Goal: Task Accomplishment & Management: Complete application form

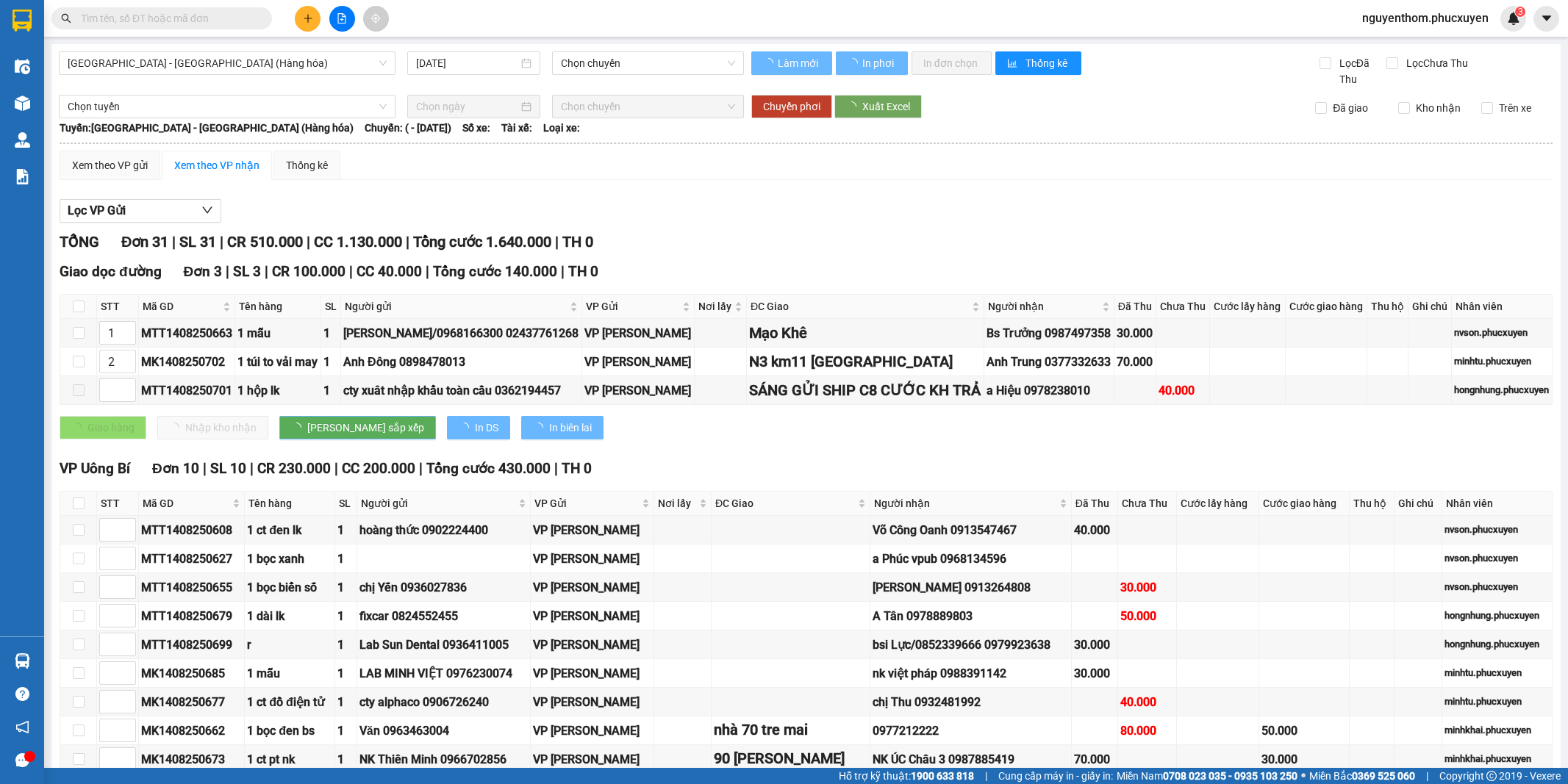
type input "[DATE]"
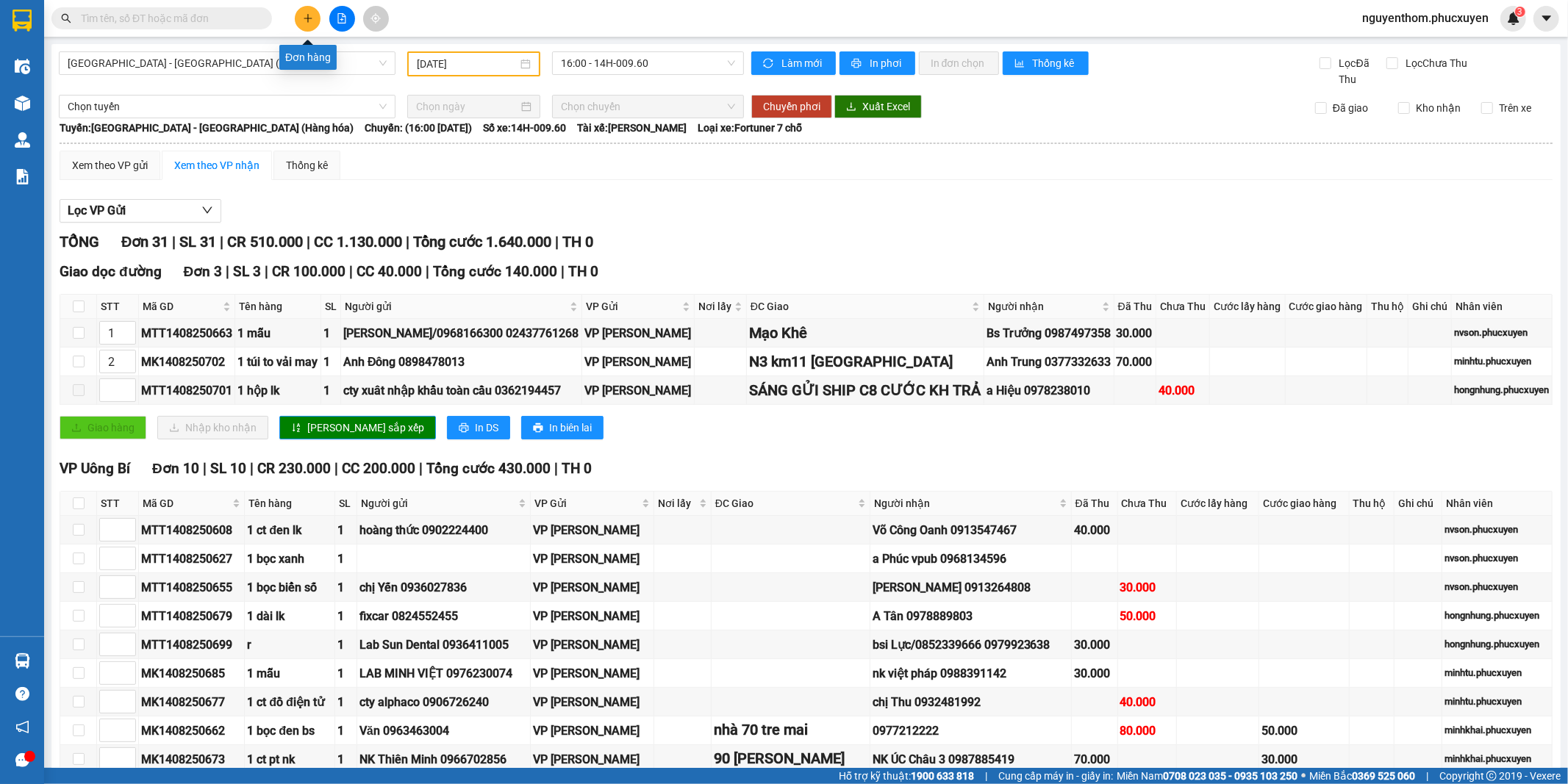
click at [306, 17] on icon "plus" at bounding box center [308, 18] width 10 height 10
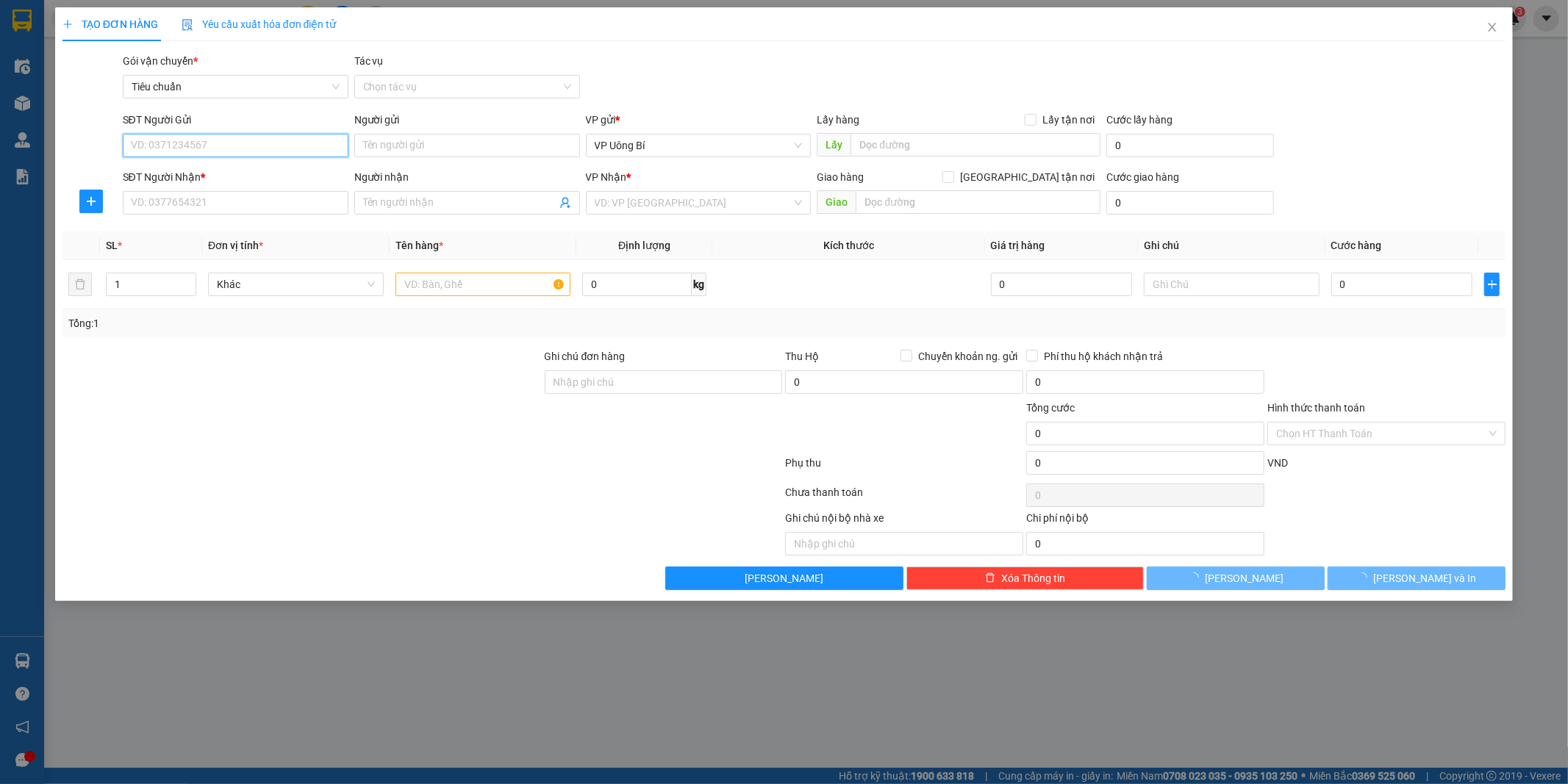
click at [317, 143] on input "SĐT Người Gửi" at bounding box center [236, 145] width 225 height 23
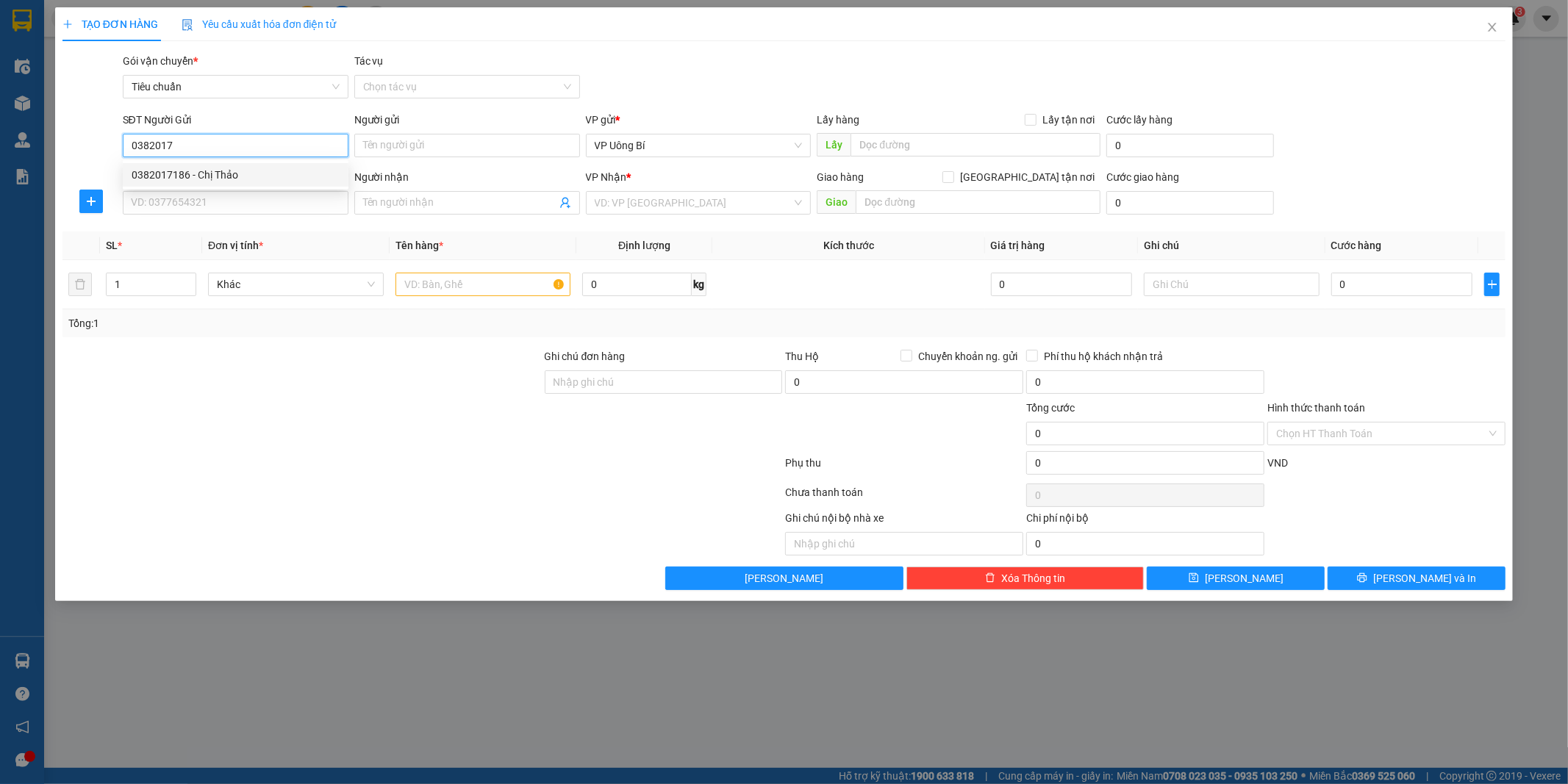
click at [228, 167] on div "0382017186 - Chị Thảo" at bounding box center [236, 175] width 208 height 16
type input "0382017186"
type input "Chị Thảo"
type input "0382017186"
click at [273, 201] on input "SĐT Người Nhận *" at bounding box center [236, 203] width 225 height 23
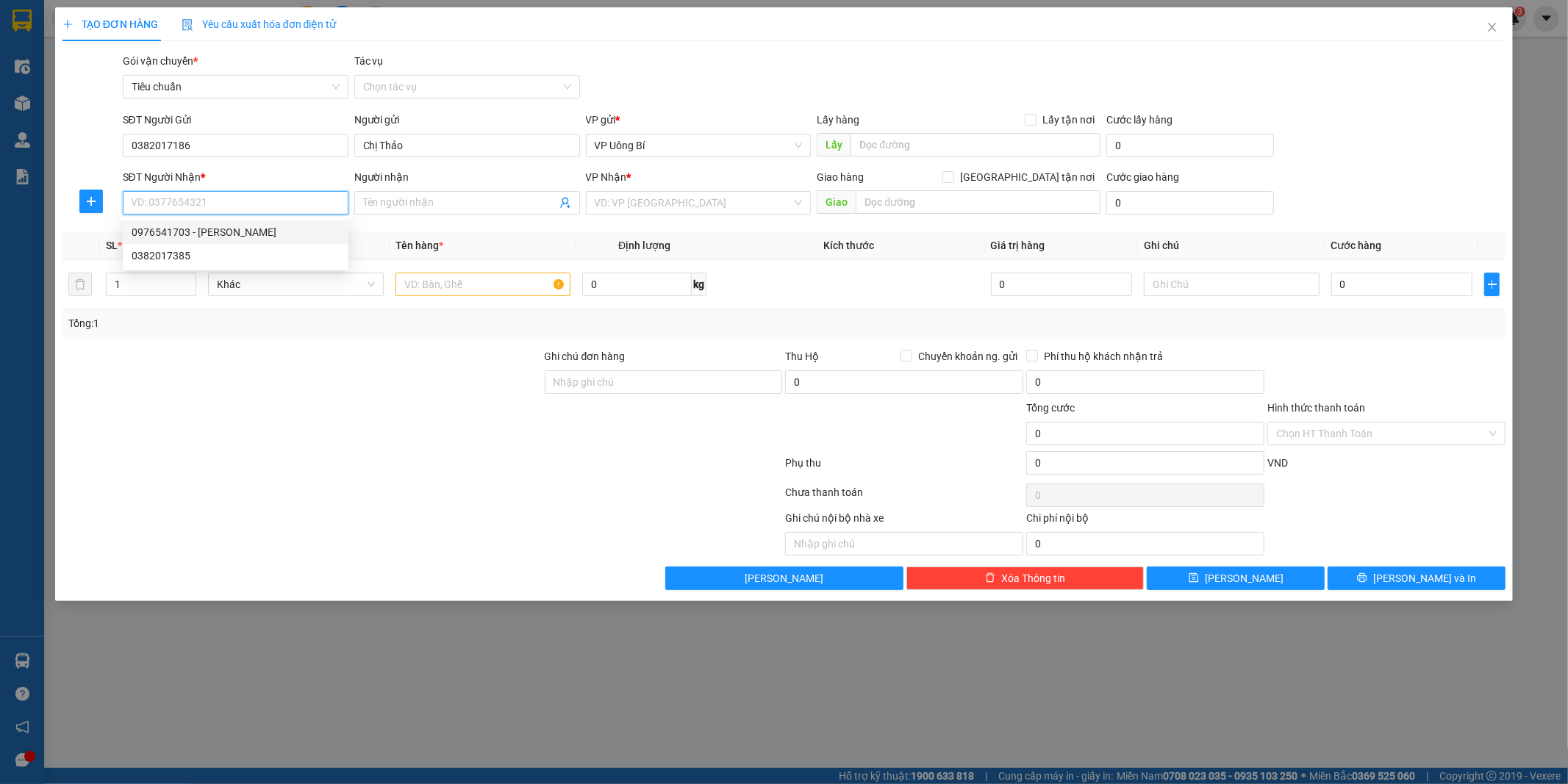
click at [250, 231] on div "0976541703 - CAO THỊ THÚY" at bounding box center [236, 232] width 208 height 16
type input "0976541703"
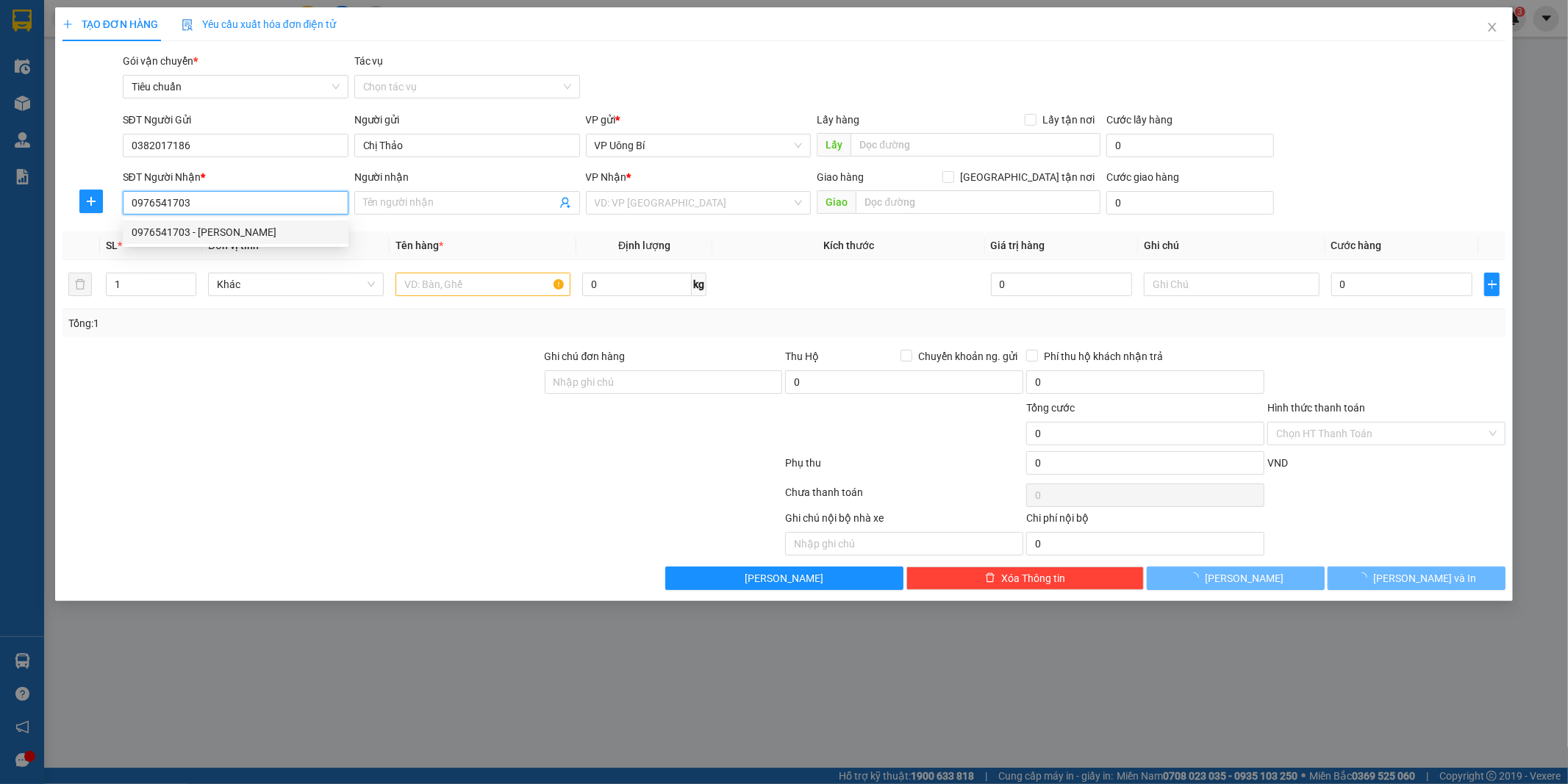
type input "[PERSON_NAME]"
type input "CAM ĐƯỜNG TP LÀO CAI"
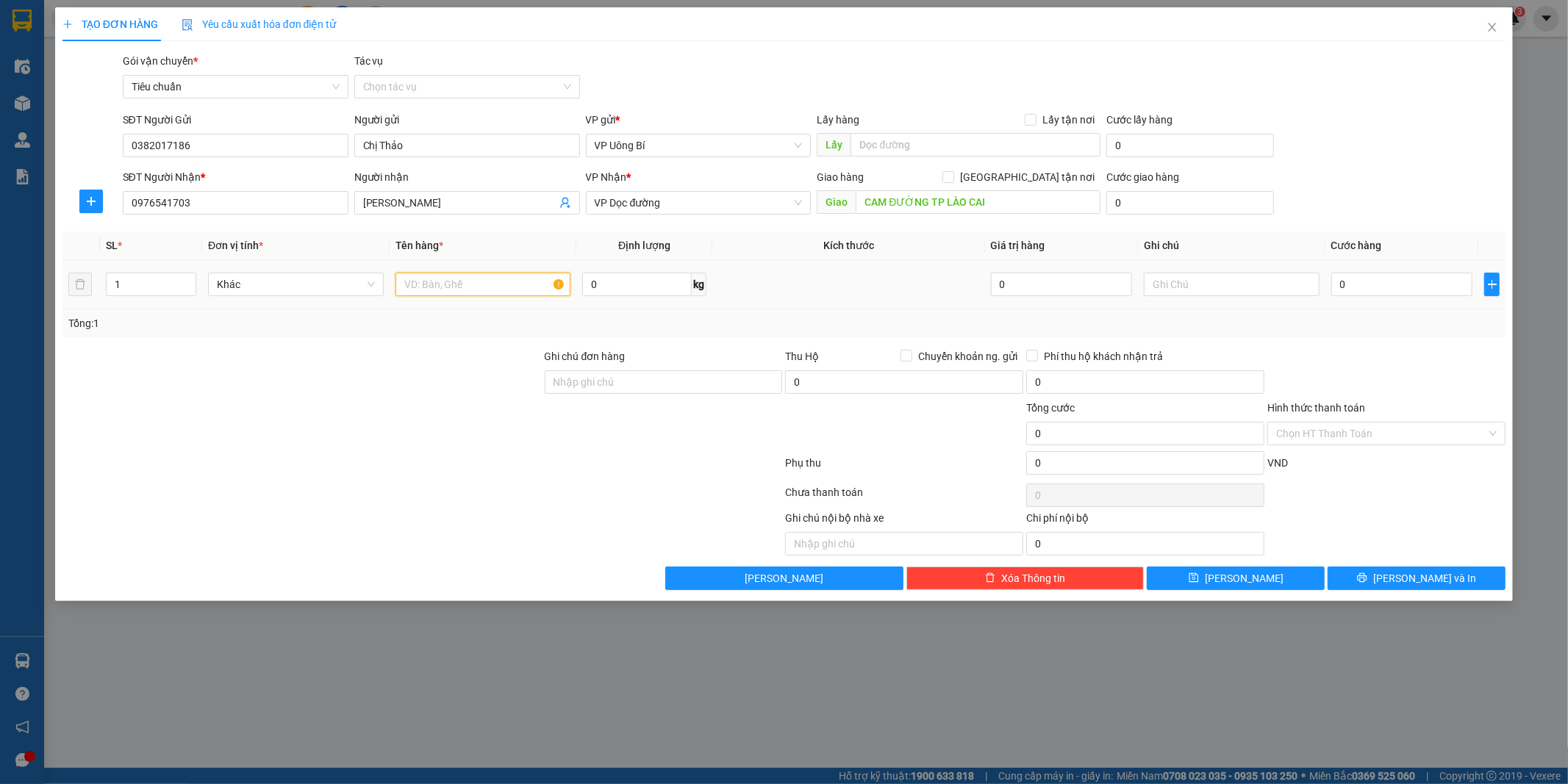
click at [506, 277] on input "text" at bounding box center [484, 284] width 176 height 23
type input "1 xốp Hải sản tươi sống"
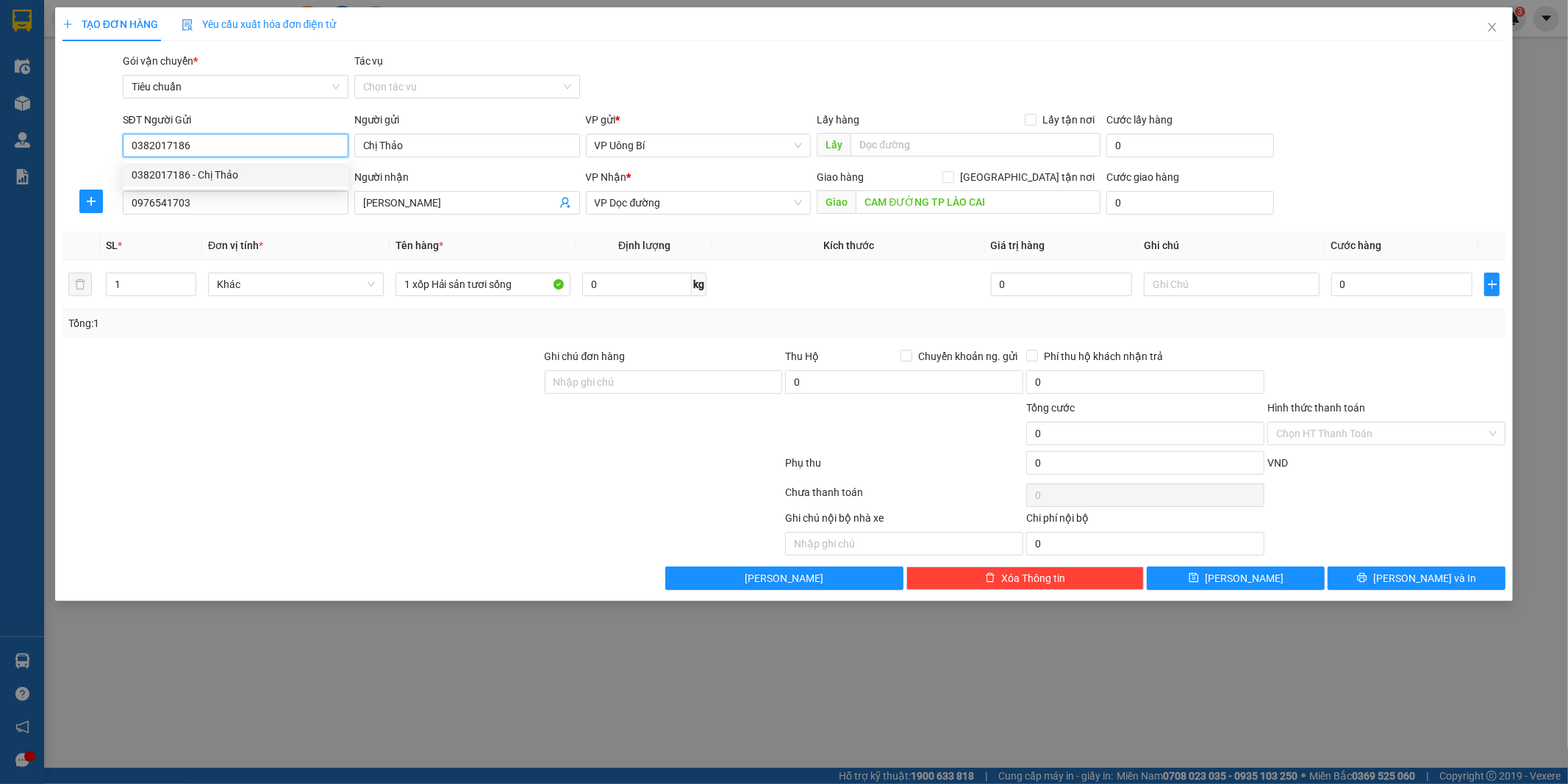
drag, startPoint x: 215, startPoint y: 150, endPoint x: 69, endPoint y: 137, distance: 146.6
click at [69, 137] on div "SĐT Người Gửi 0382017186 Người gửi Chị Thảo VP gửi * VP Uông Bí Lấy hàng Lấy tậ…" at bounding box center [784, 138] width 1447 height 51
click at [1489, 25] on icon "close" at bounding box center [1493, 26] width 8 height 9
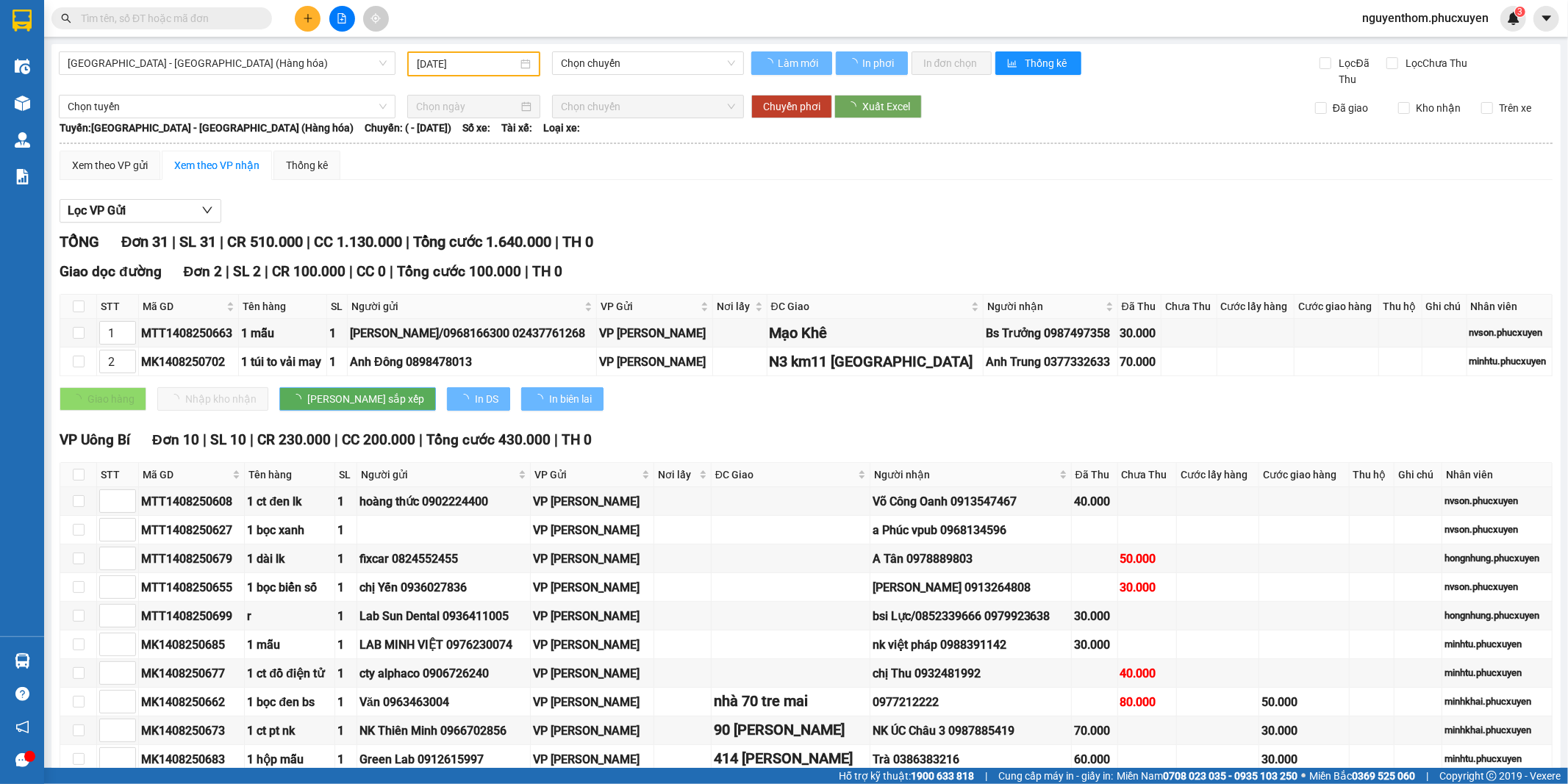
click at [190, 23] on input "text" at bounding box center [167, 18] width 173 height 16
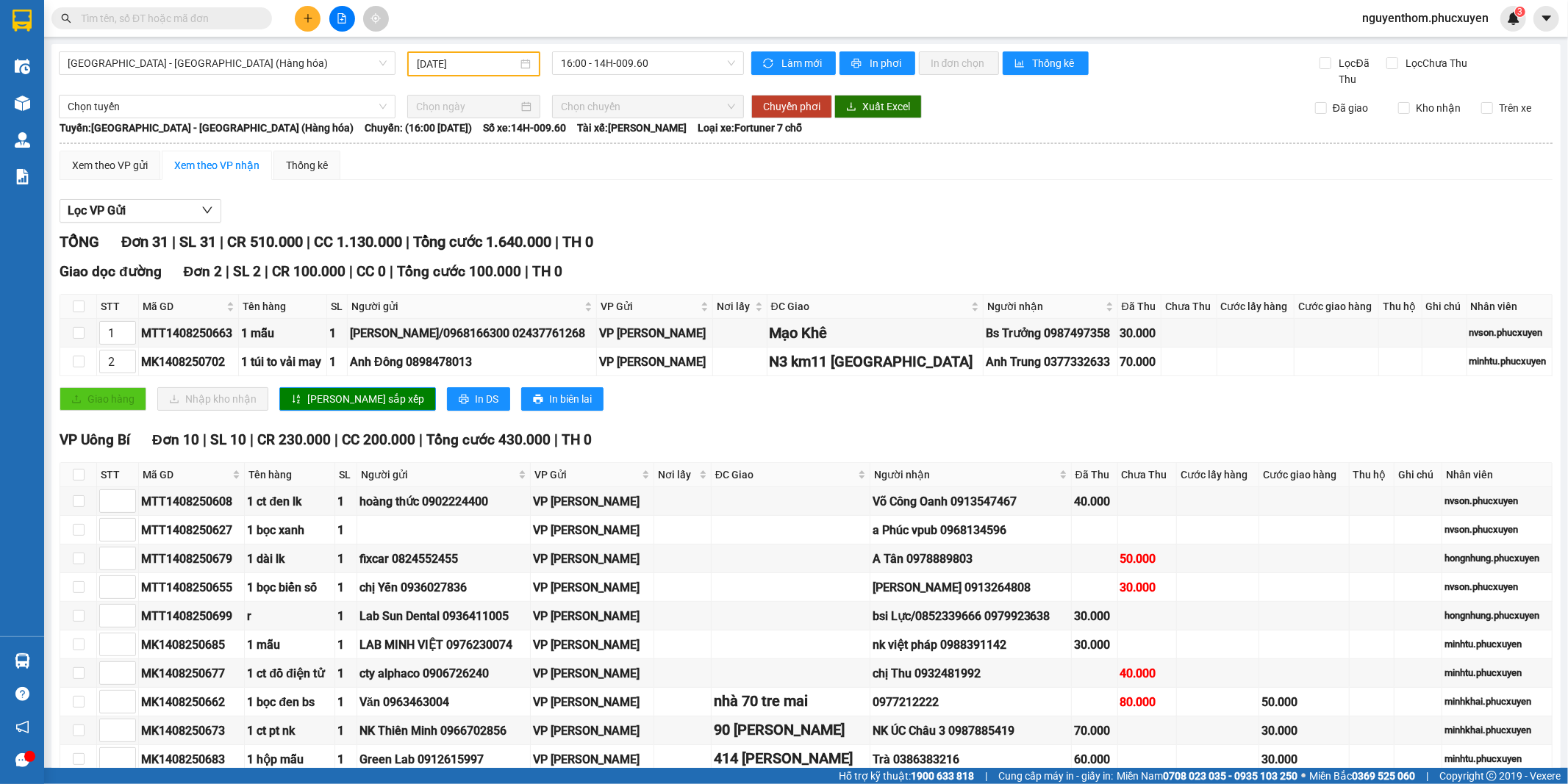
paste input "0382017186"
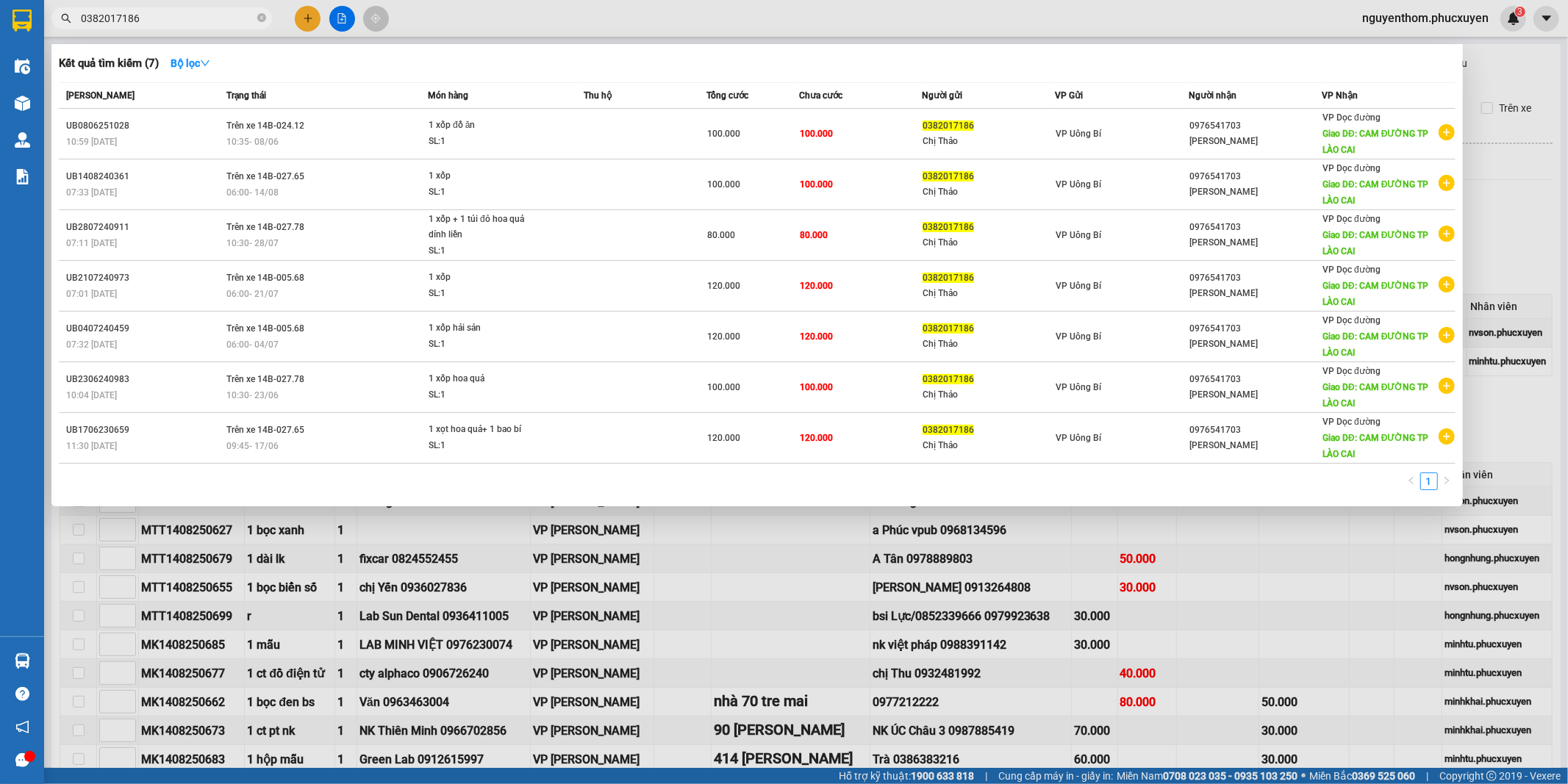
type input "0382017186"
drag, startPoint x: 1490, startPoint y: 66, endPoint x: 1032, endPoint y: 97, distance: 459.0
click at [1489, 64] on div at bounding box center [784, 392] width 1568 height 784
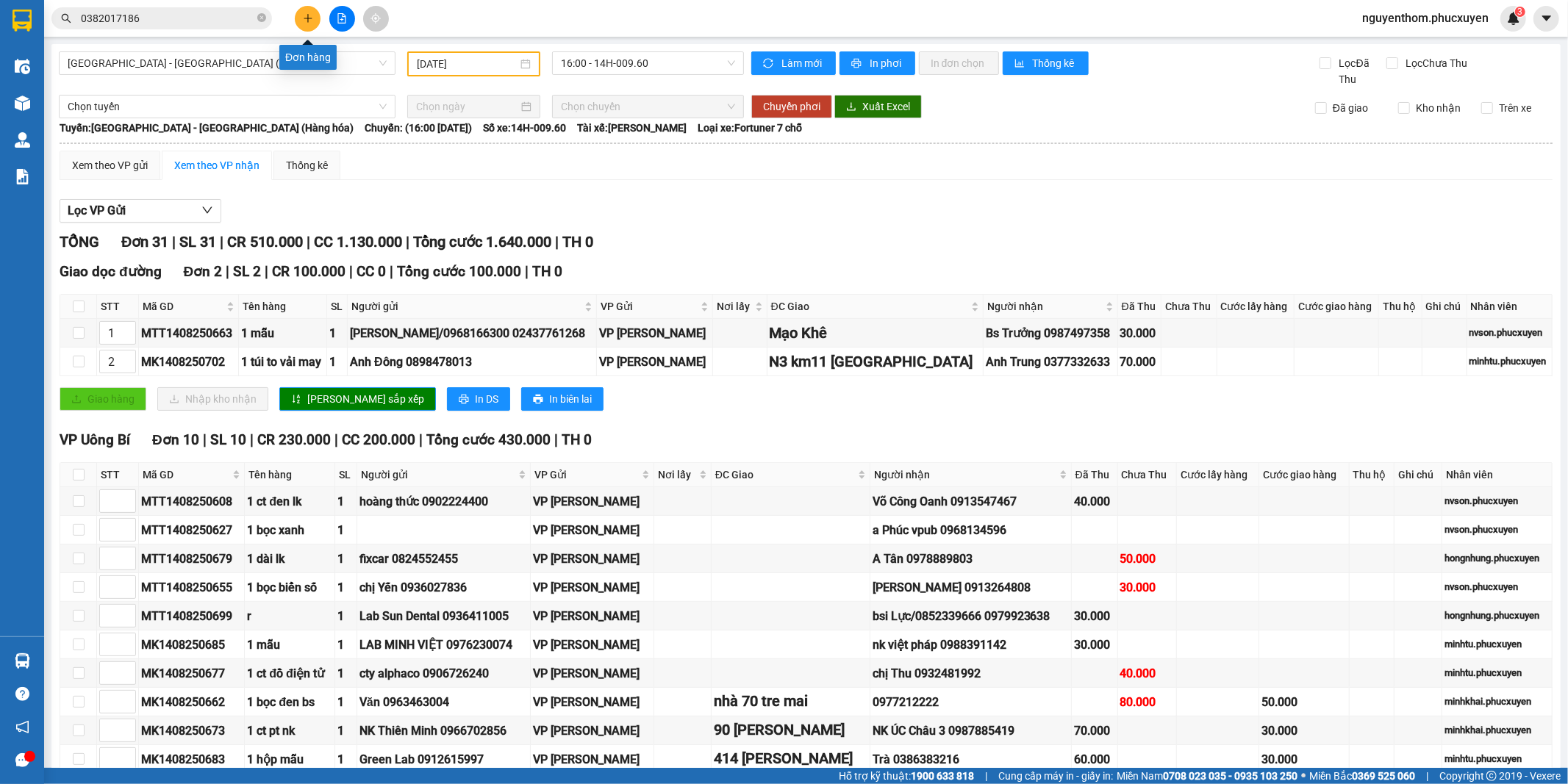
click at [312, 16] on button at bounding box center [307, 19] width 26 height 26
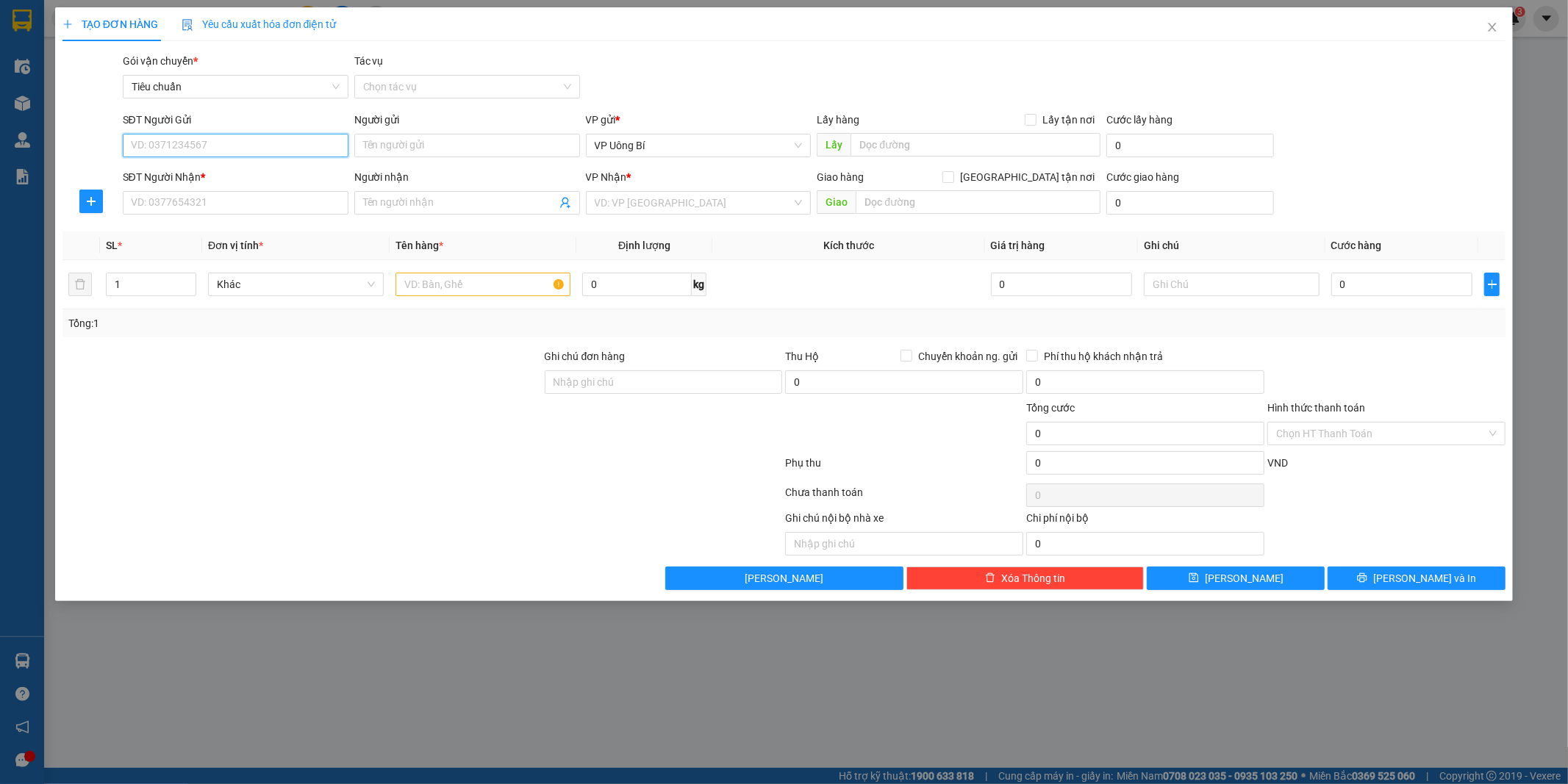
click at [231, 144] on input "SĐT Người Gửi" at bounding box center [236, 145] width 225 height 23
paste input "0382017186"
type input "0382017186"
click at [201, 170] on div "0382017186 - Chị Thảo" at bounding box center [236, 175] width 208 height 16
type input "Chị Thảo"
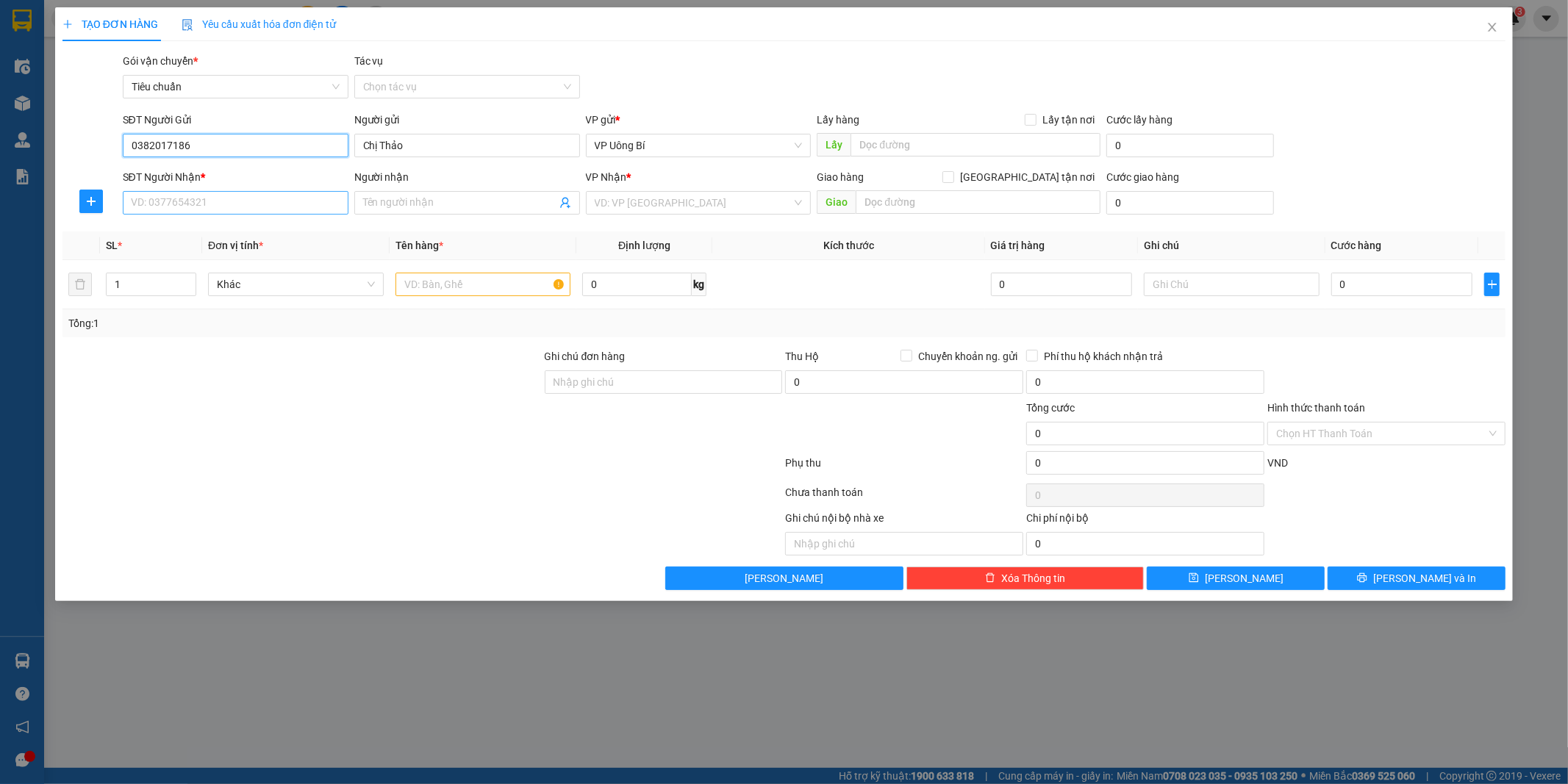
type input "0382017186"
click at [210, 207] on input "SĐT Người Nhận *" at bounding box center [236, 203] width 225 height 23
click at [233, 229] on div "0976541703 - CAO THỊ THÚY" at bounding box center [236, 232] width 208 height 16
type input "0976541703"
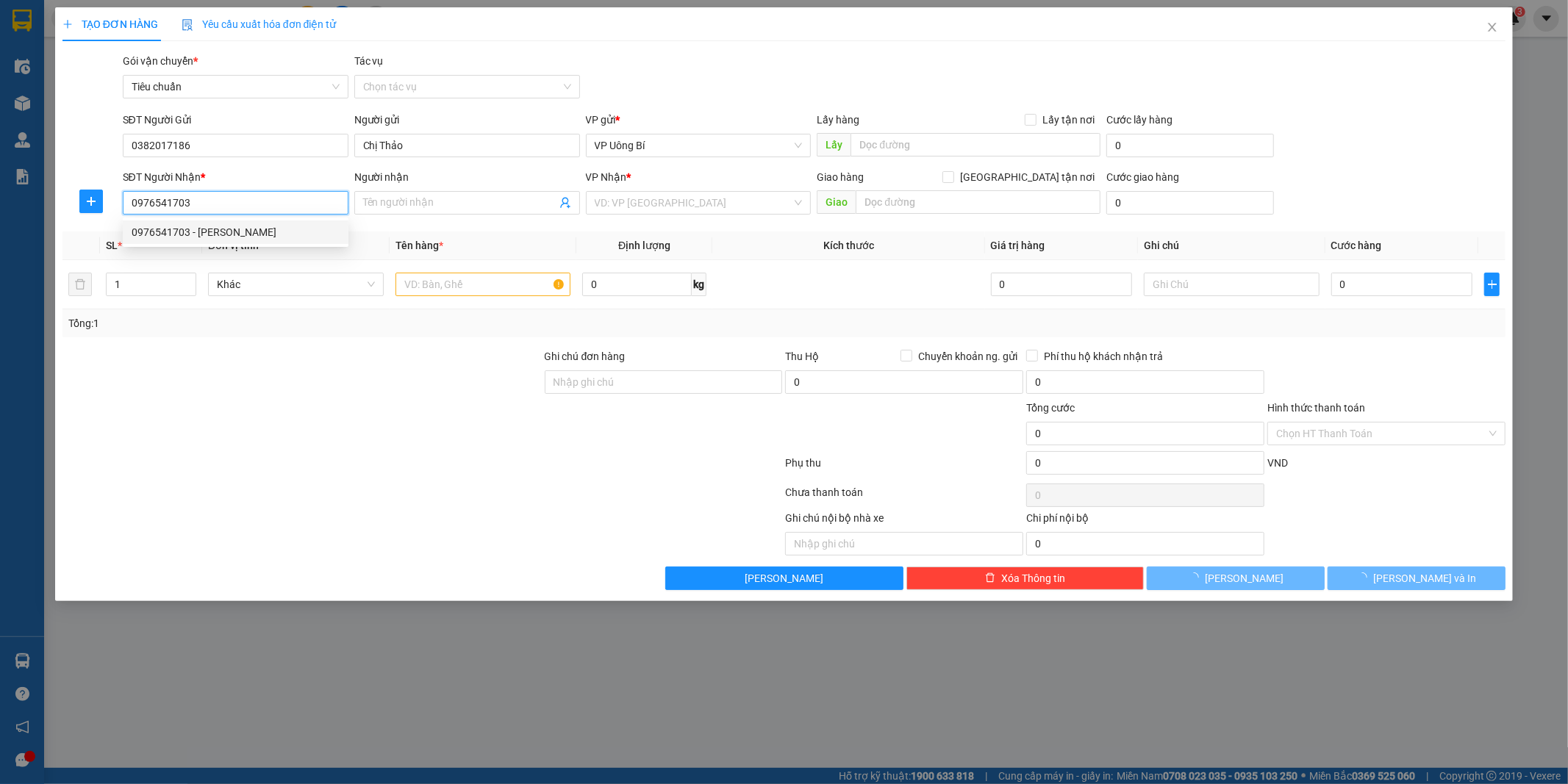
type input "[PERSON_NAME]"
type input "CAM ĐƯỜNG TP LÀO CAI"
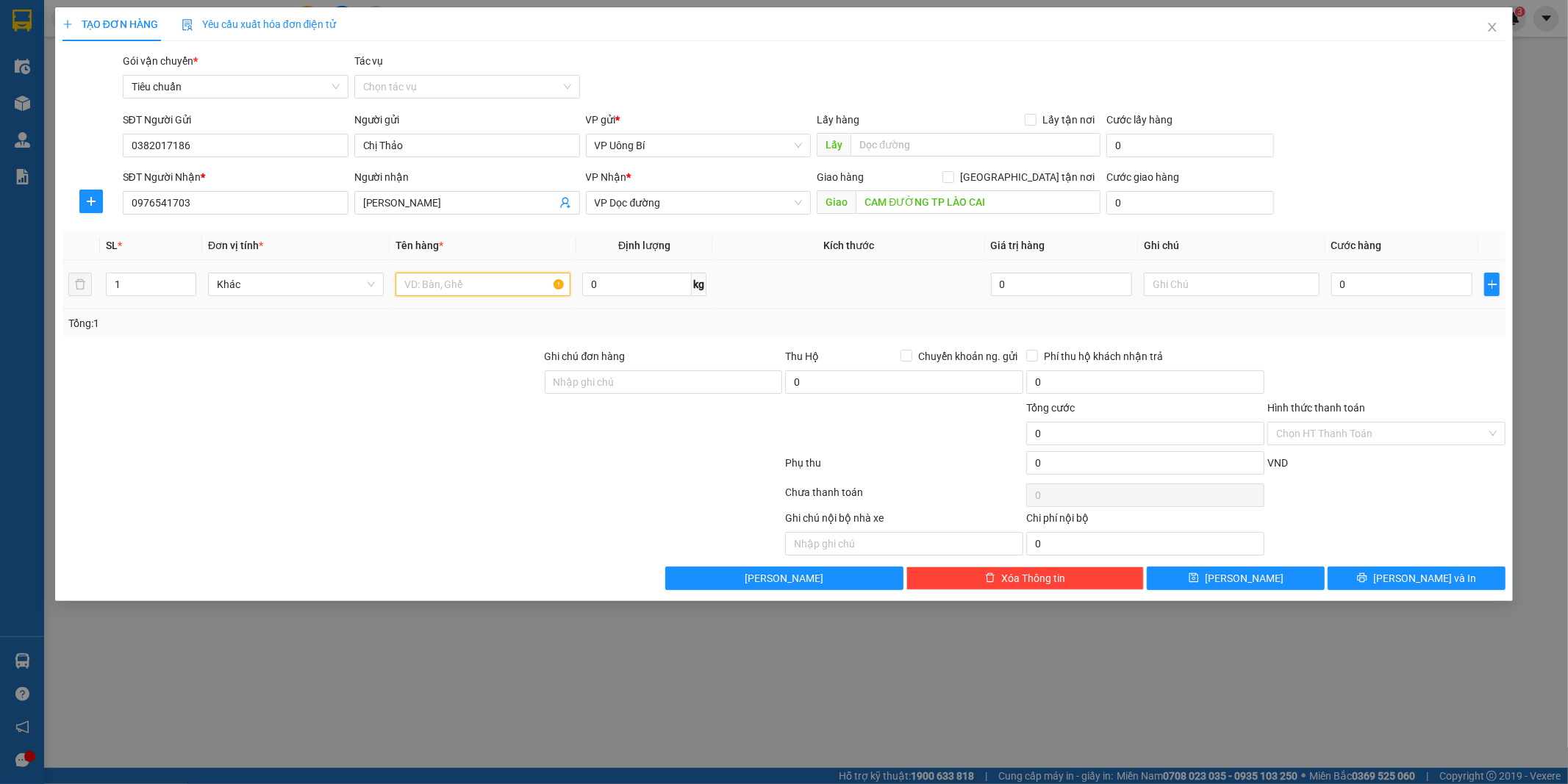
click at [480, 288] on input "text" at bounding box center [484, 284] width 176 height 23
type input "1 xốp hải sản"
click at [1402, 294] on input "0" at bounding box center [1402, 284] width 141 height 23
type input "1"
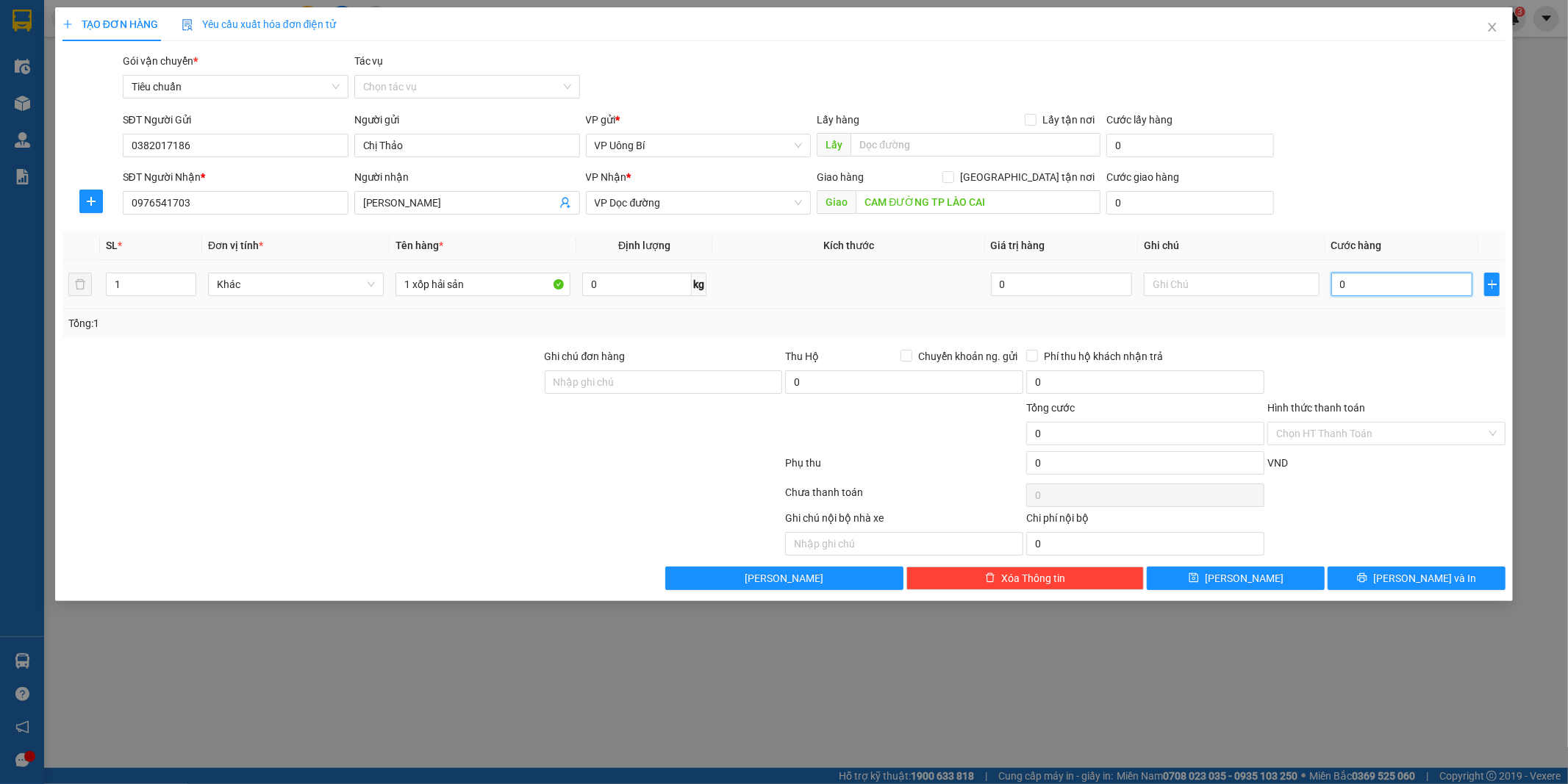
type input "1"
type input "12"
type input "120"
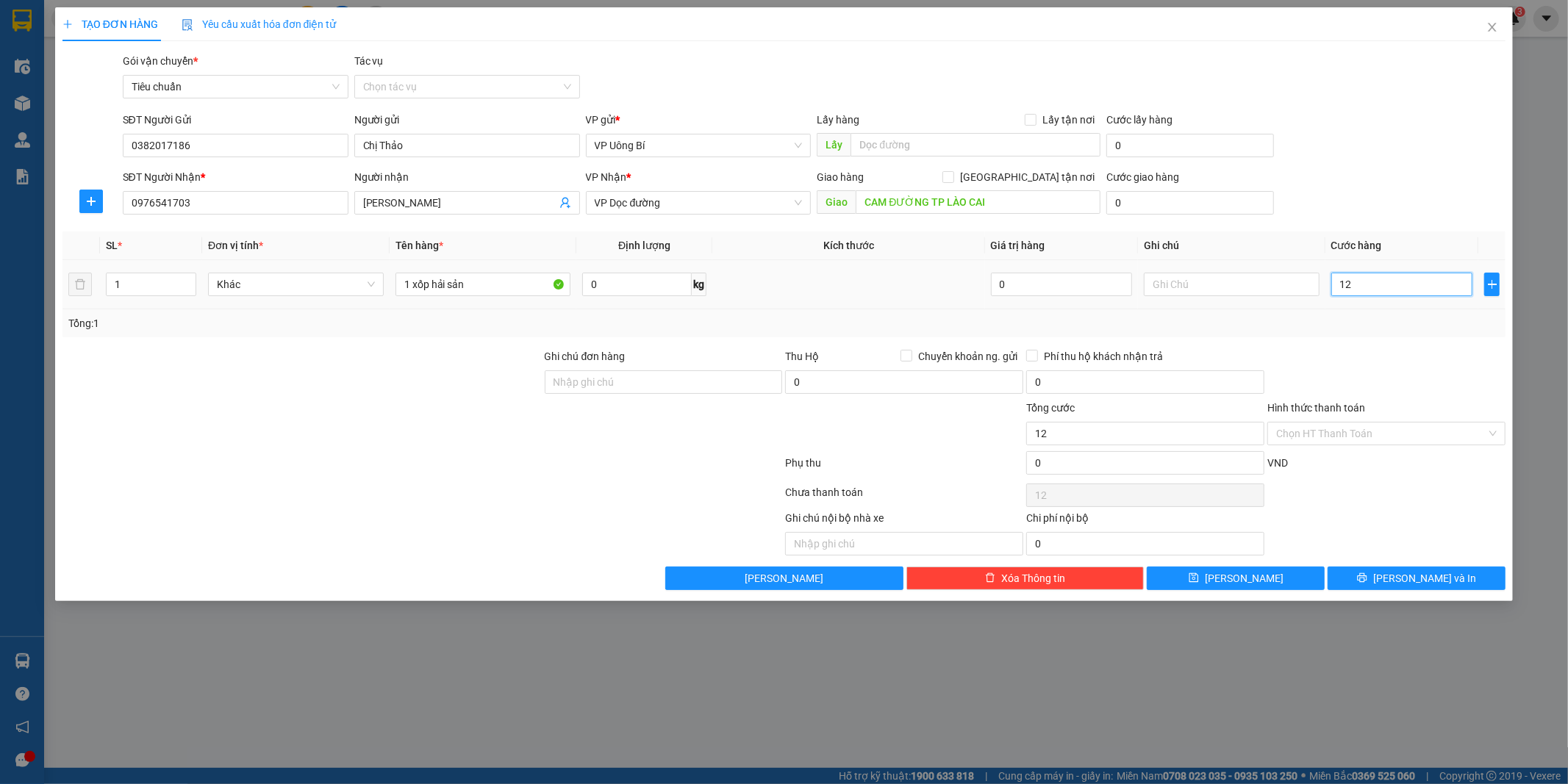
type input "120"
type input "120.000"
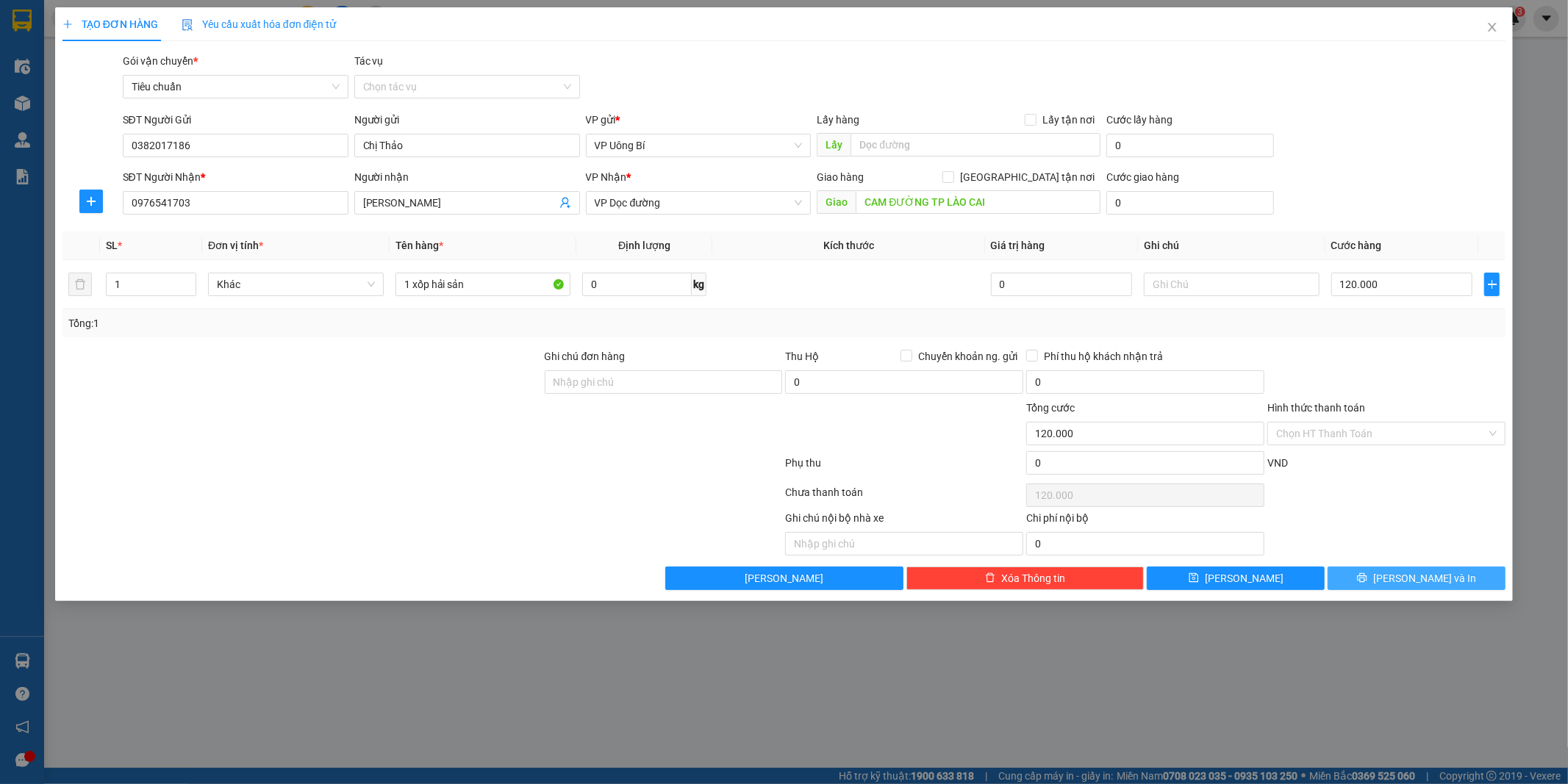
click at [1399, 581] on button "[PERSON_NAME] và In" at bounding box center [1416, 578] width 178 height 23
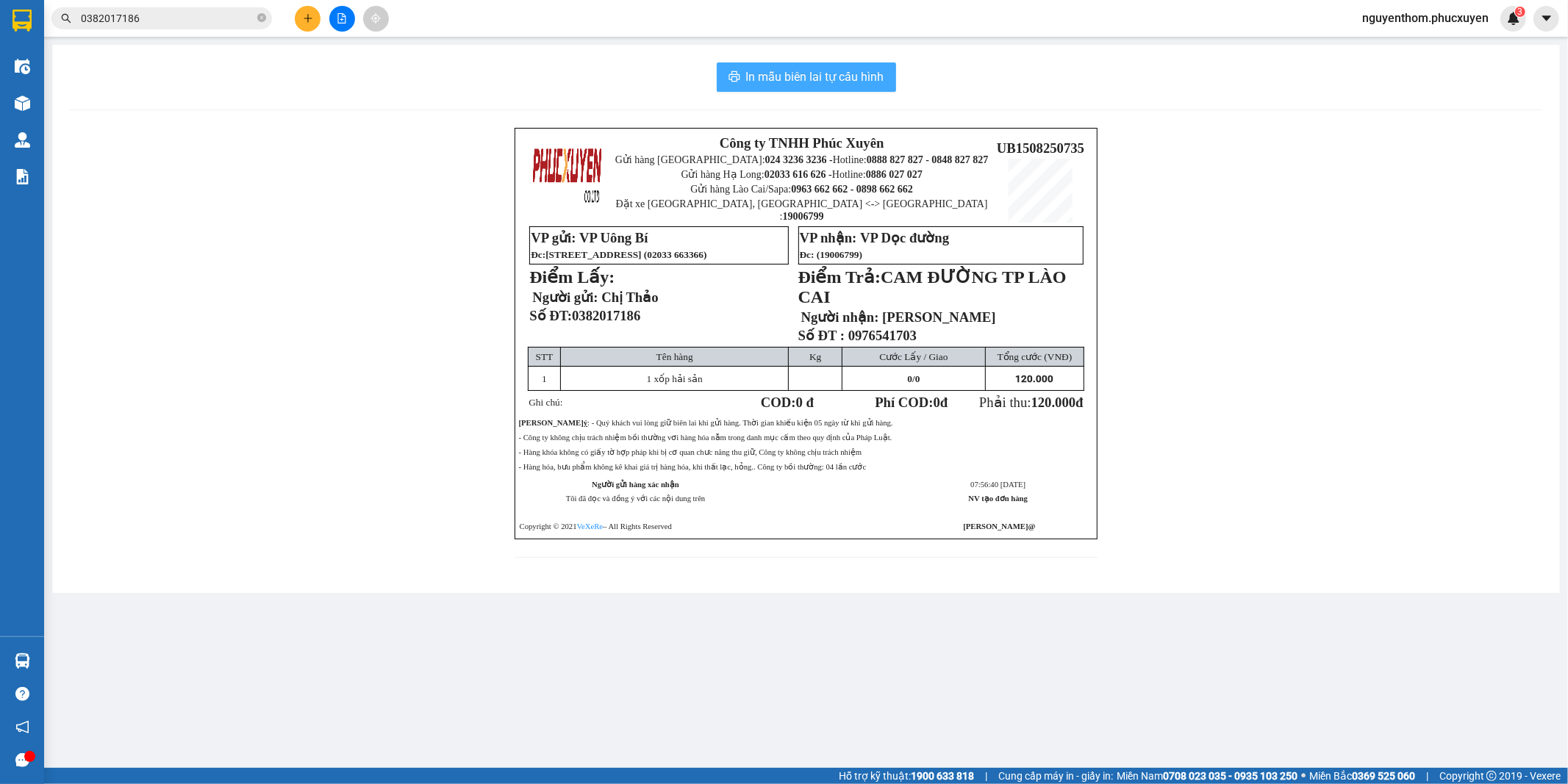
click at [810, 77] on span "In mẫu biên lai tự cấu hình" at bounding box center [815, 77] width 138 height 19
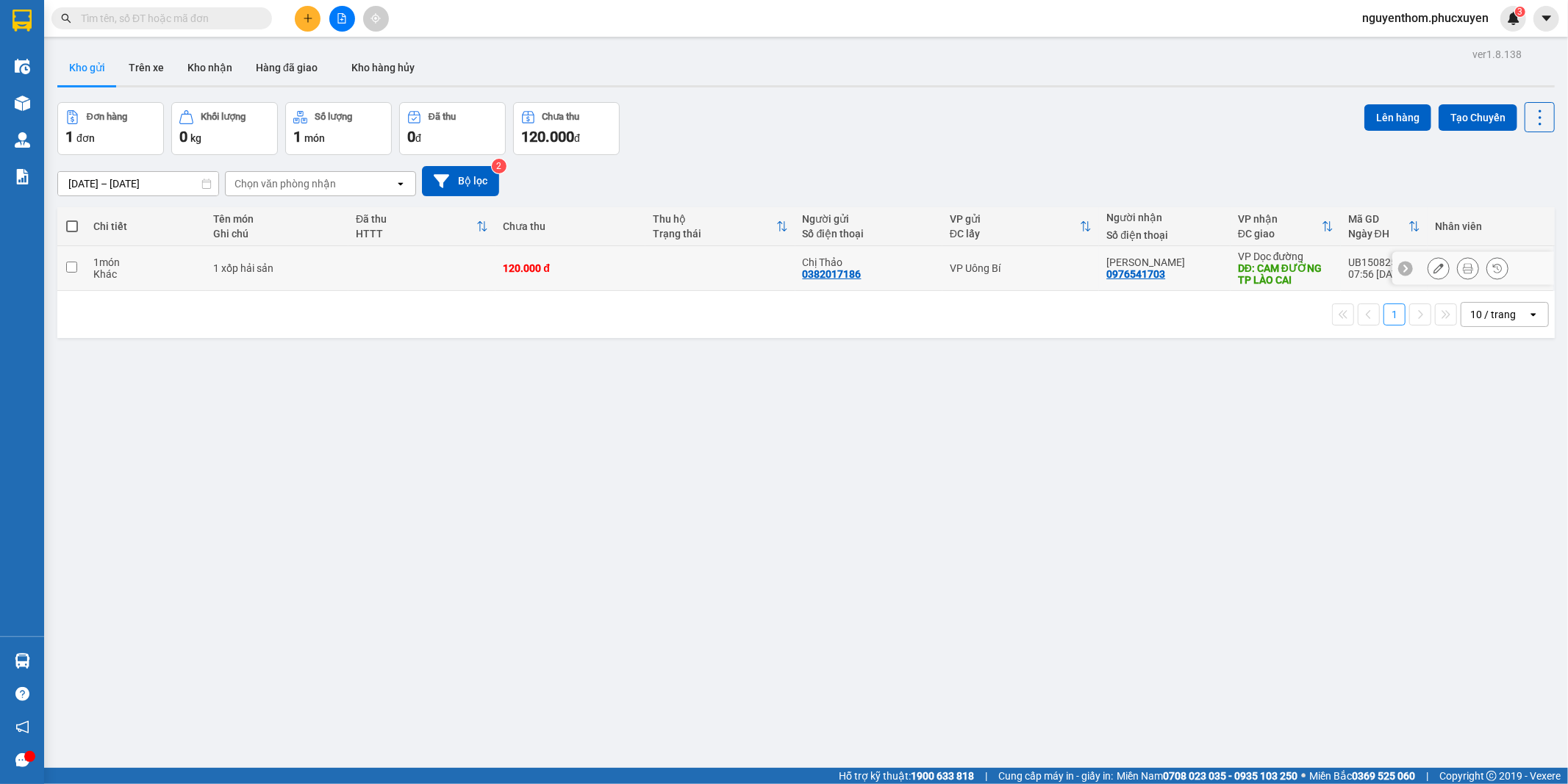
click at [386, 251] on td at bounding box center [421, 269] width 147 height 45
checkbox input "true"
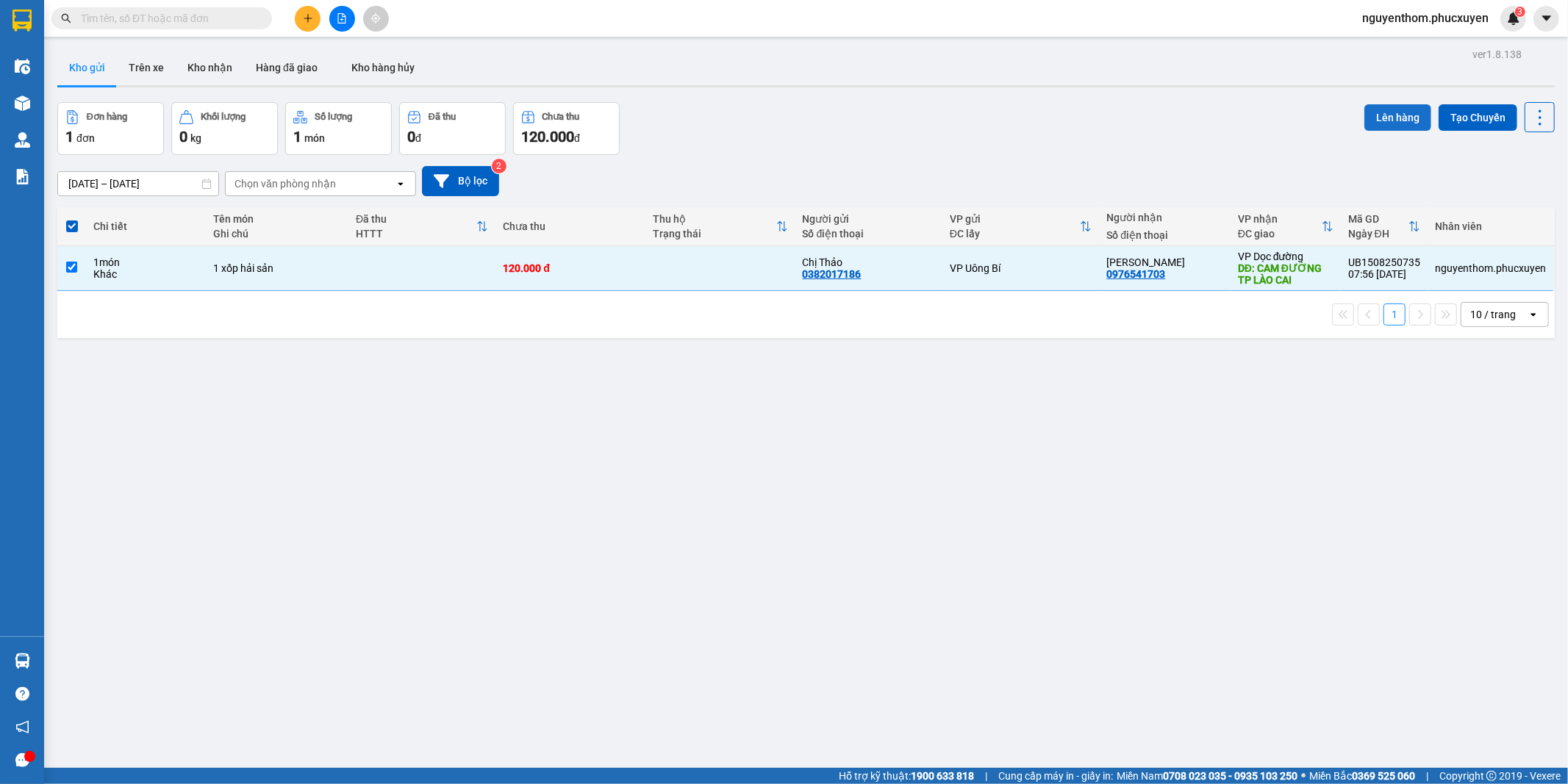
click at [1376, 121] on button "Lên hàng" at bounding box center [1398, 117] width 67 height 26
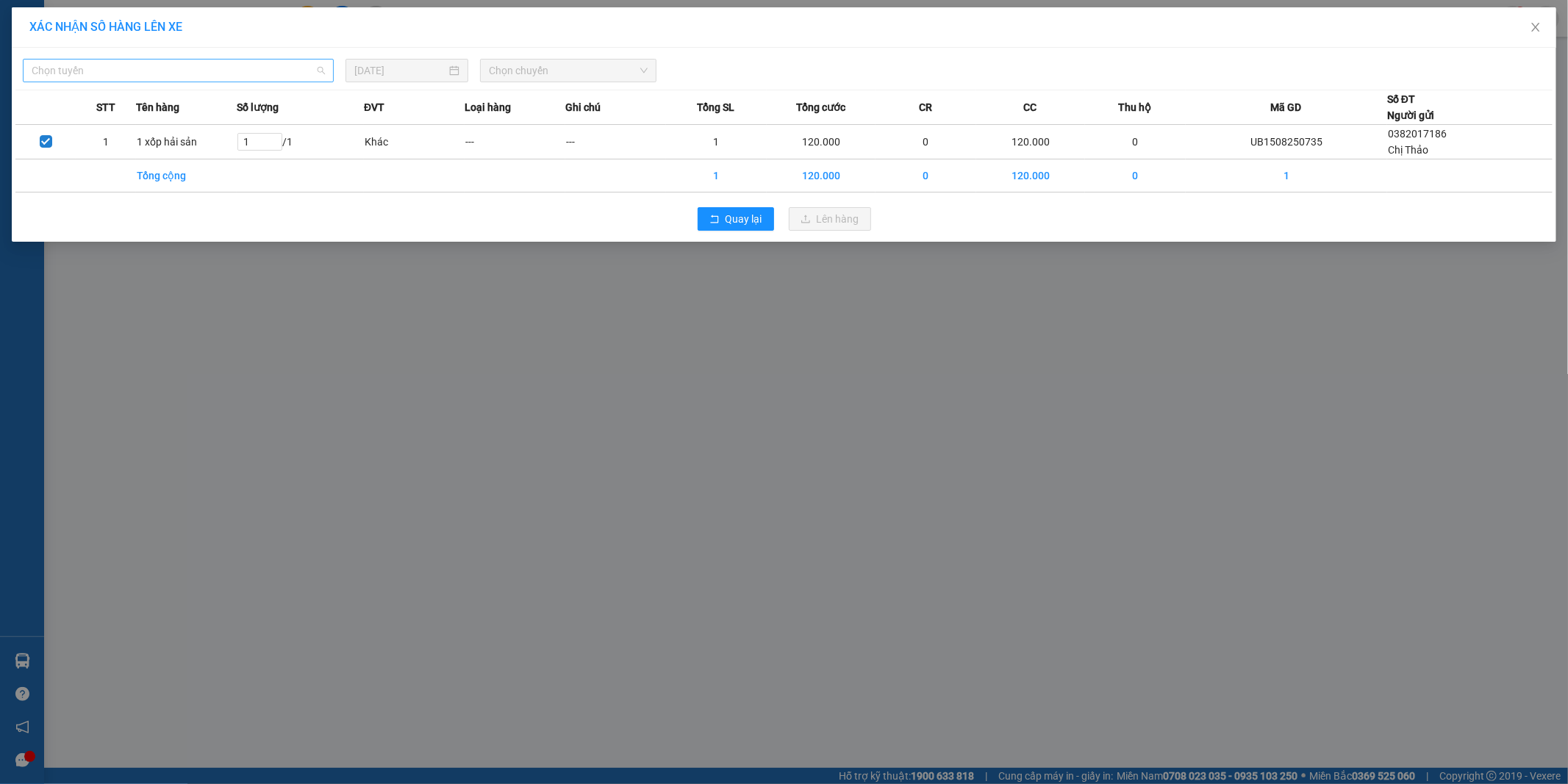
click at [209, 75] on span "Chọn tuyến" at bounding box center [178, 71] width 293 height 22
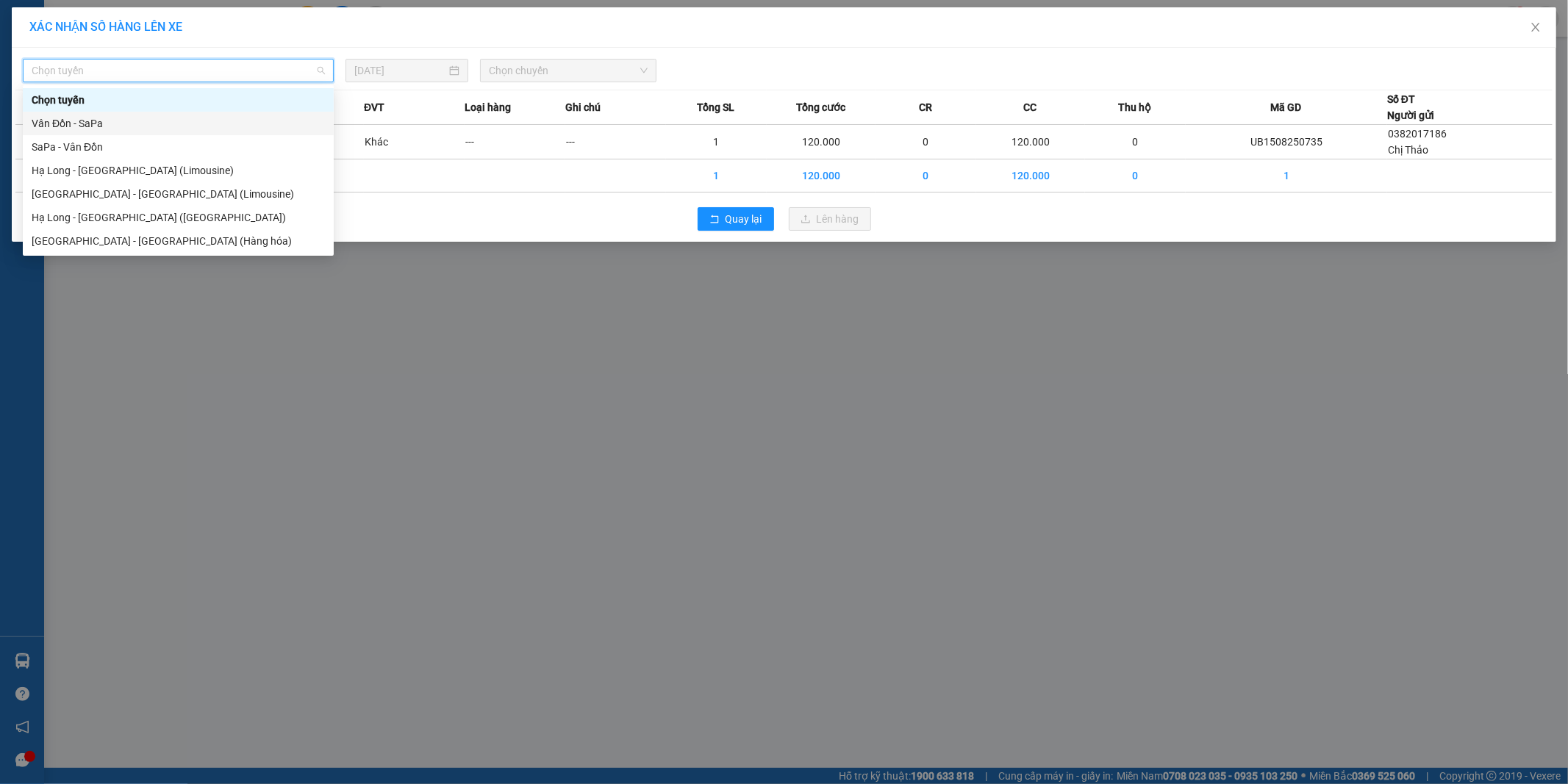
click at [122, 121] on div "Vân Đồn - SaPa" at bounding box center [178, 123] width 293 height 16
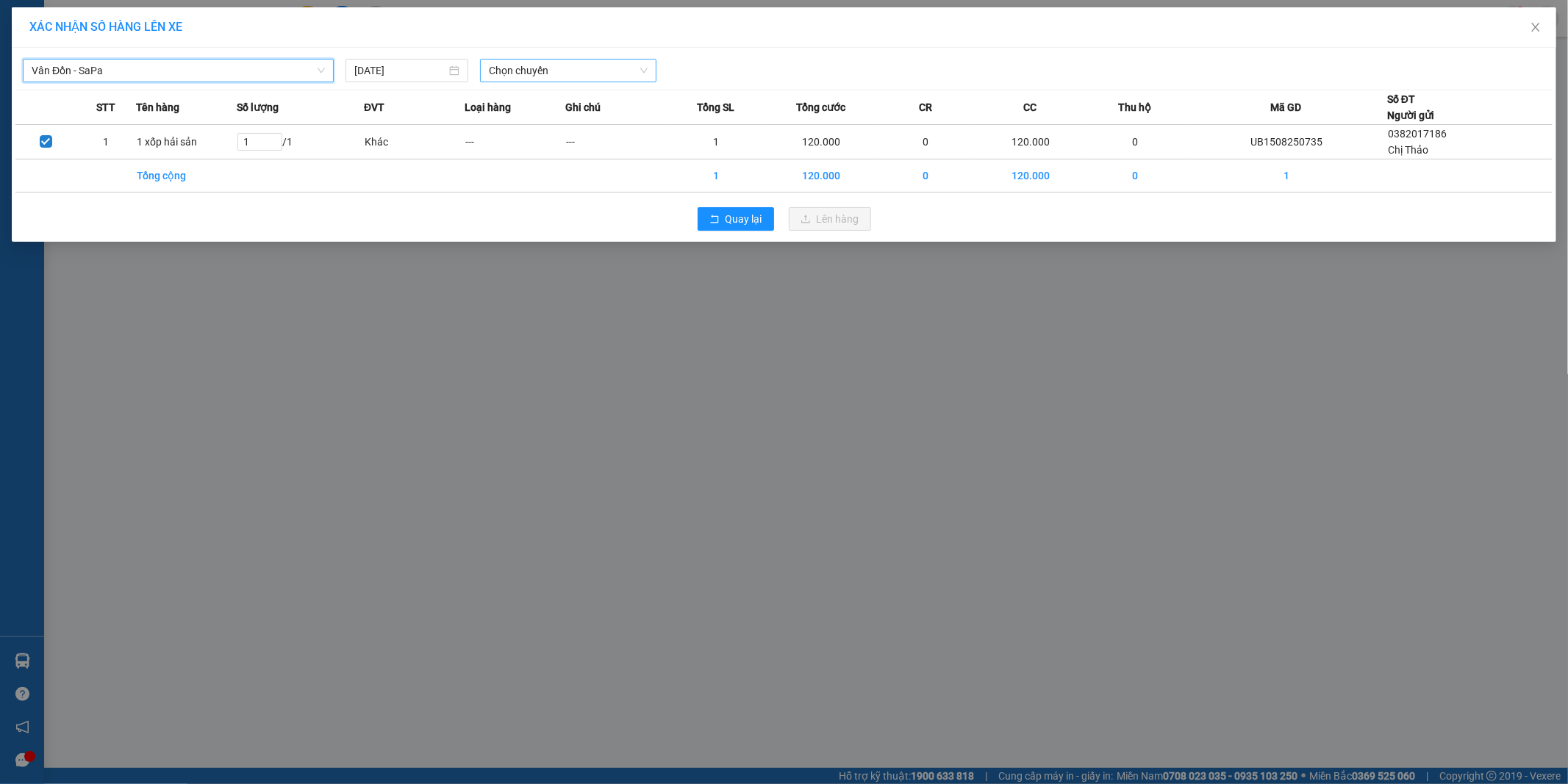
click at [501, 71] on span "Chọn chuyến" at bounding box center [568, 71] width 159 height 22
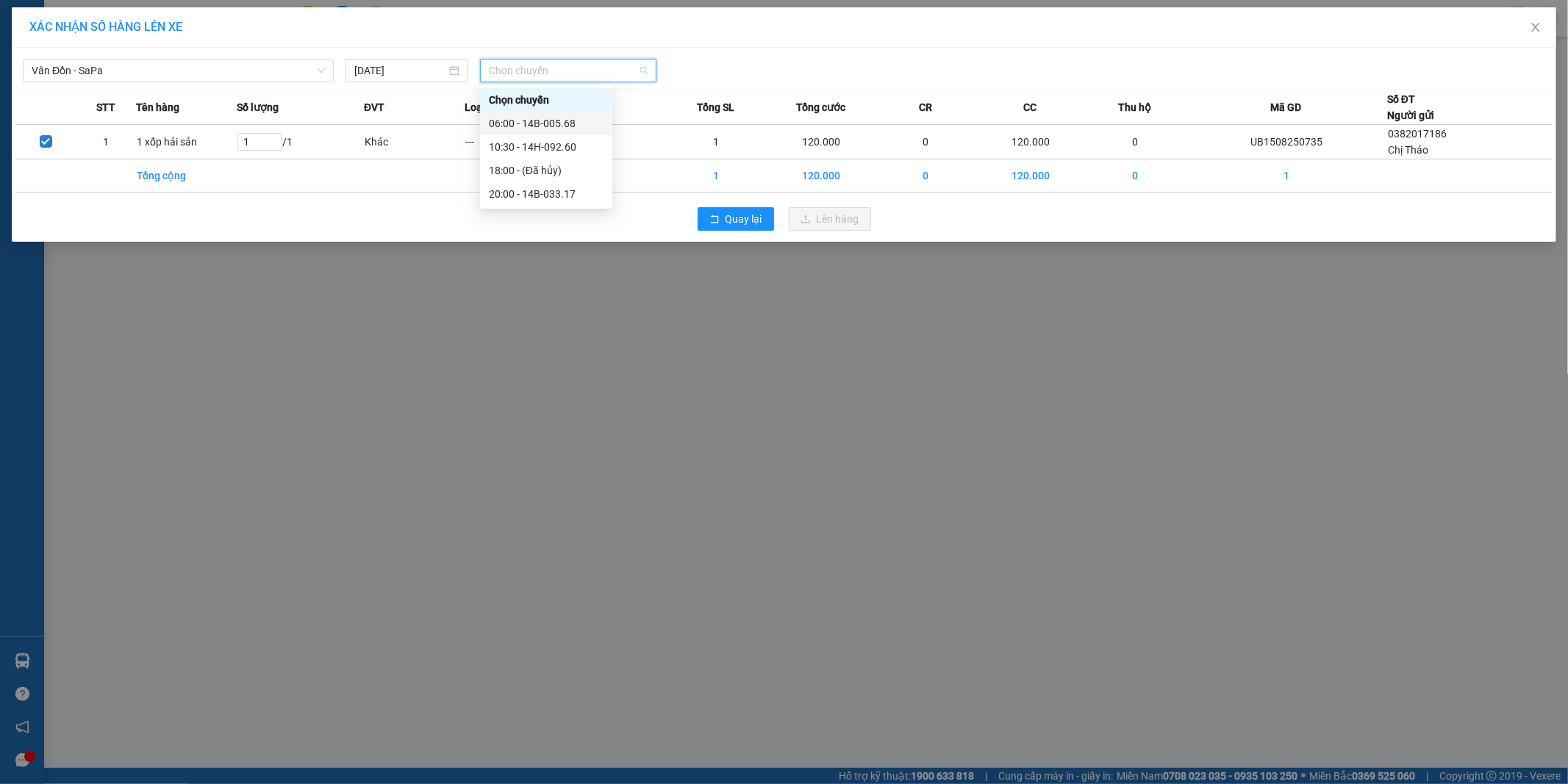
click at [515, 120] on div "06:00 - 14B-005.68" at bounding box center [547, 123] width 115 height 16
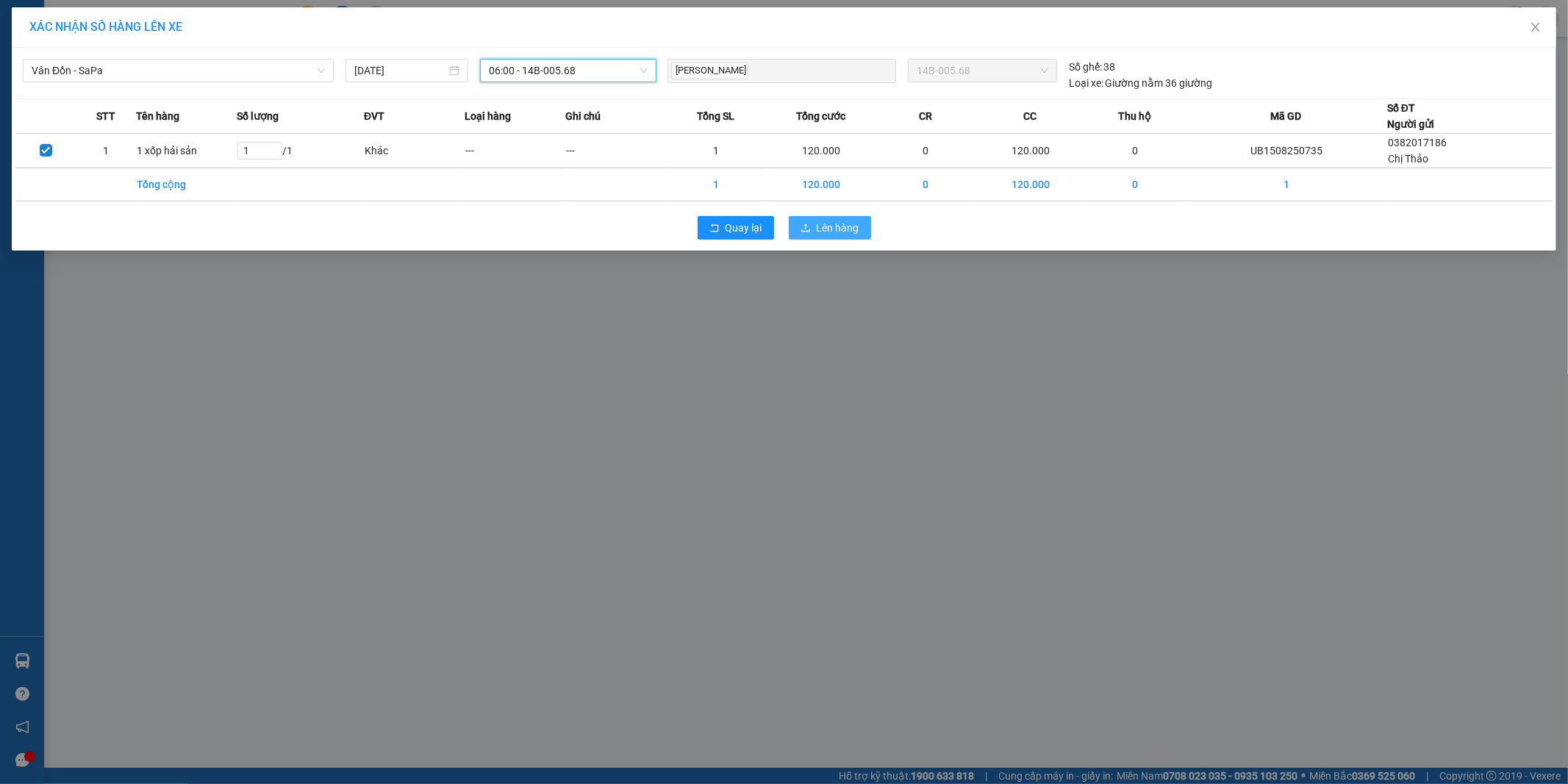
click at [836, 225] on span "Lên hàng" at bounding box center [838, 228] width 43 height 16
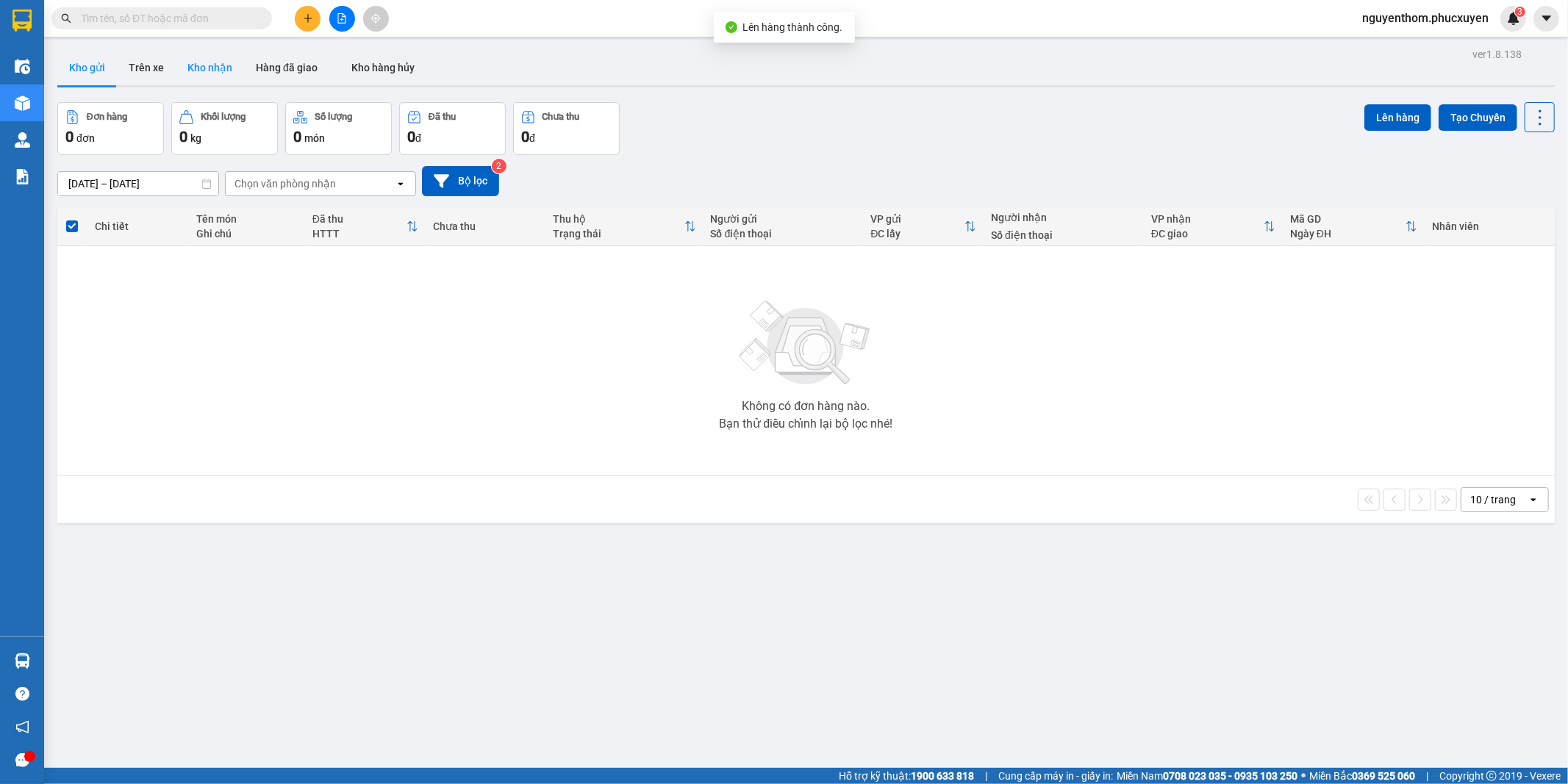
click at [217, 70] on button "Kho nhận" at bounding box center [210, 67] width 68 height 35
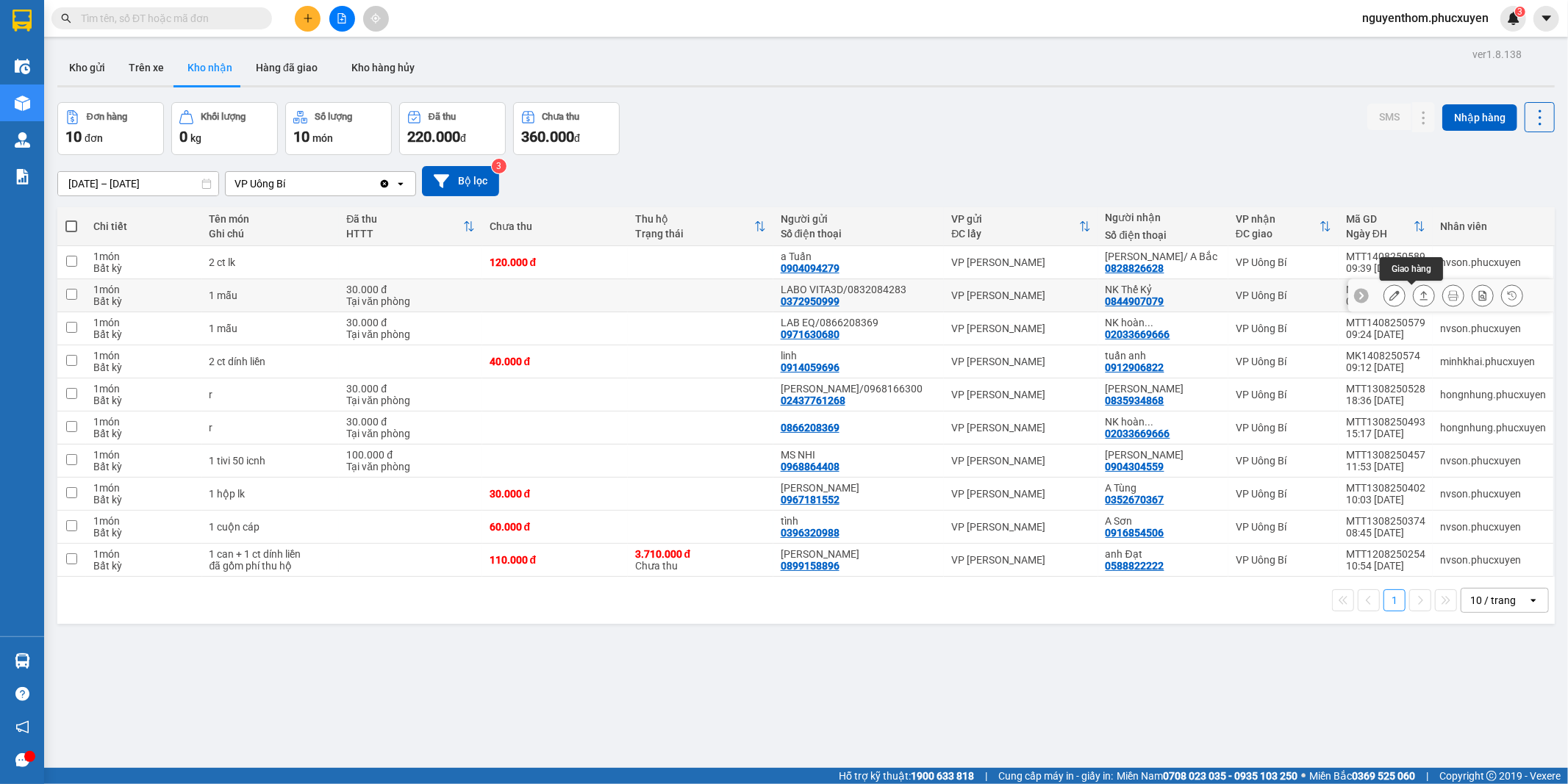
click at [1419, 299] on icon at bounding box center [1423, 295] width 10 height 10
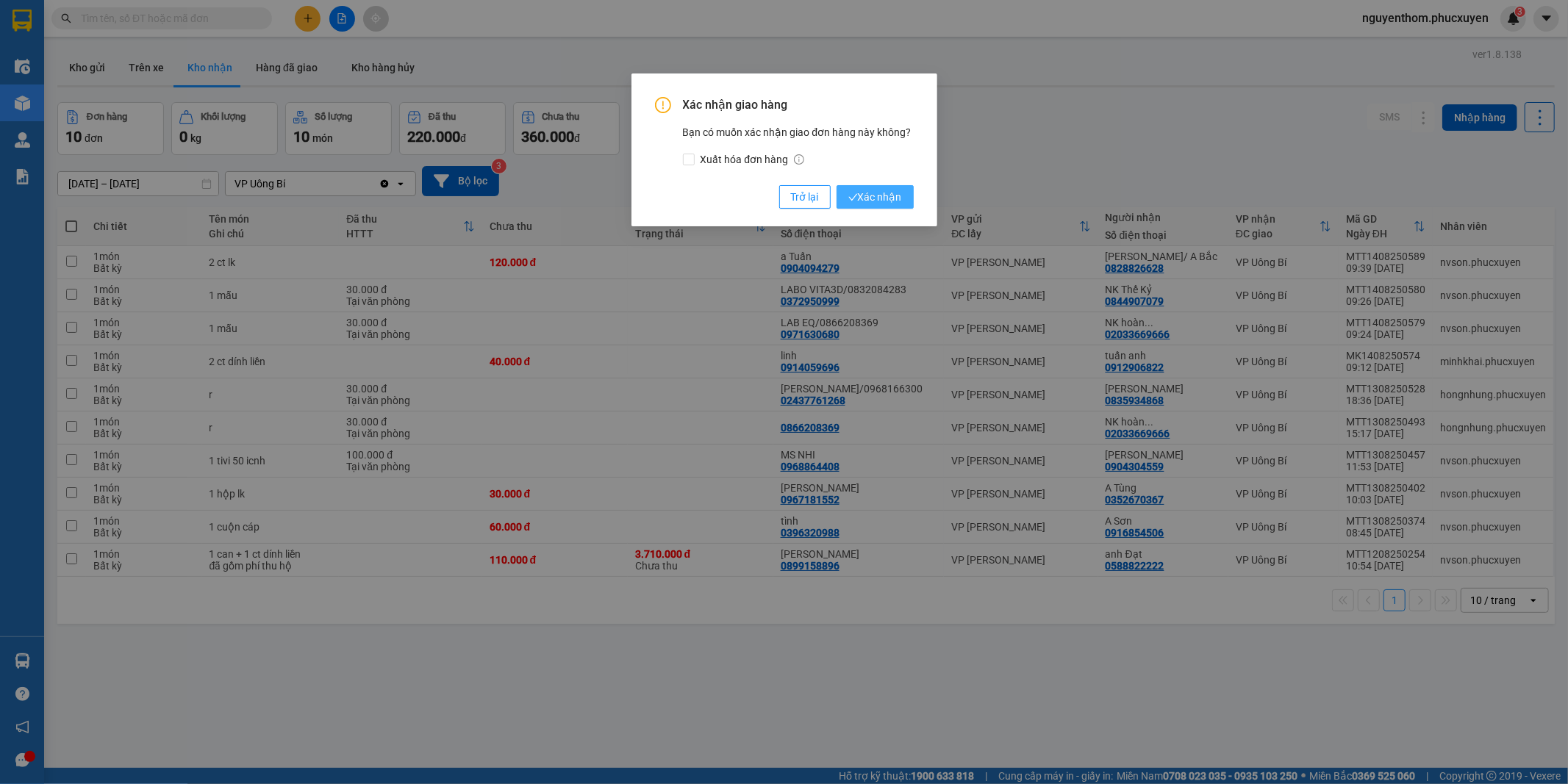
click at [899, 199] on span "Xác nhận" at bounding box center [875, 197] width 54 height 16
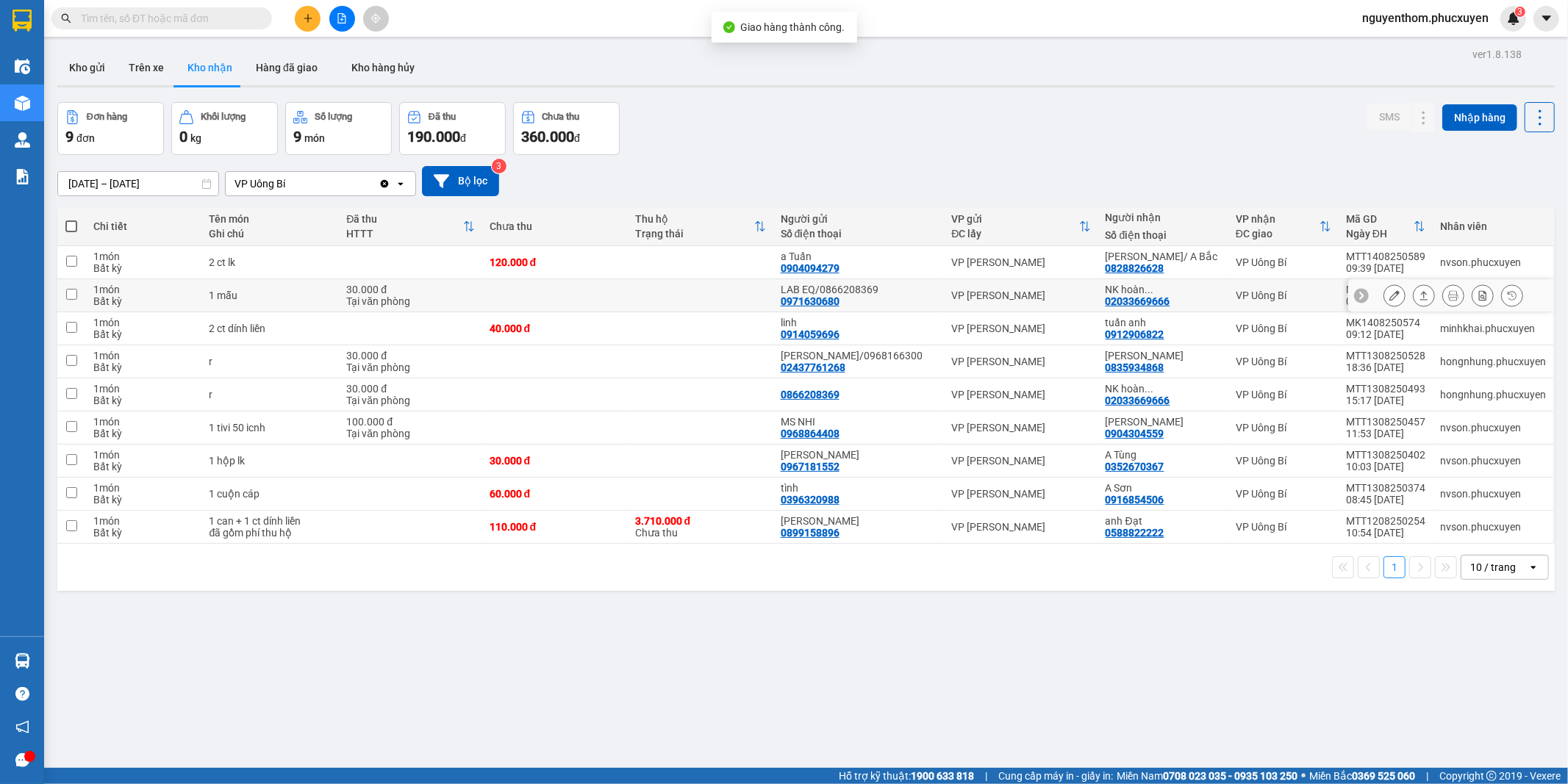
click at [1419, 296] on icon at bounding box center [1423, 295] width 10 height 10
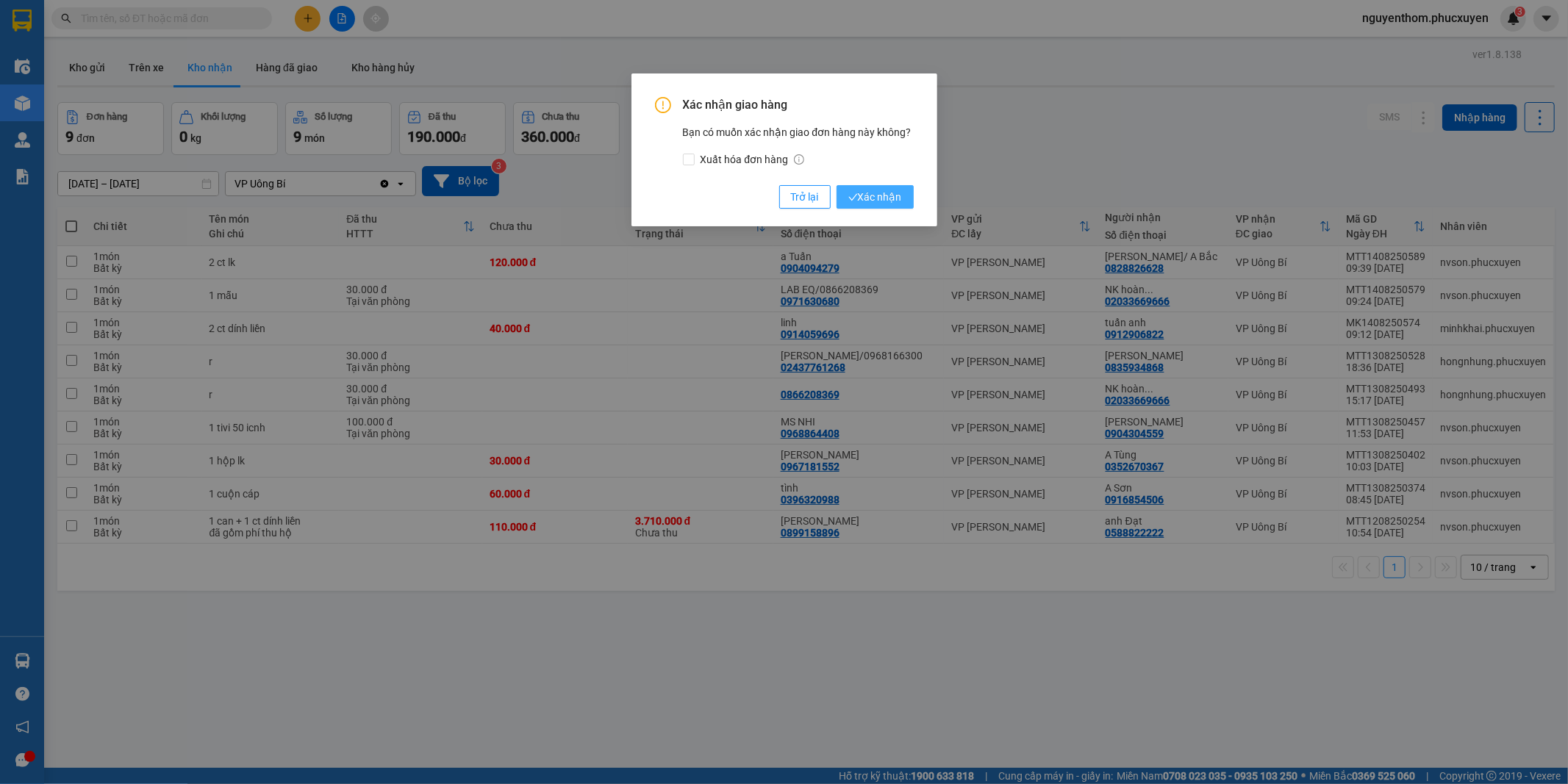
click at [876, 195] on span "Xác nhận" at bounding box center [875, 197] width 54 height 16
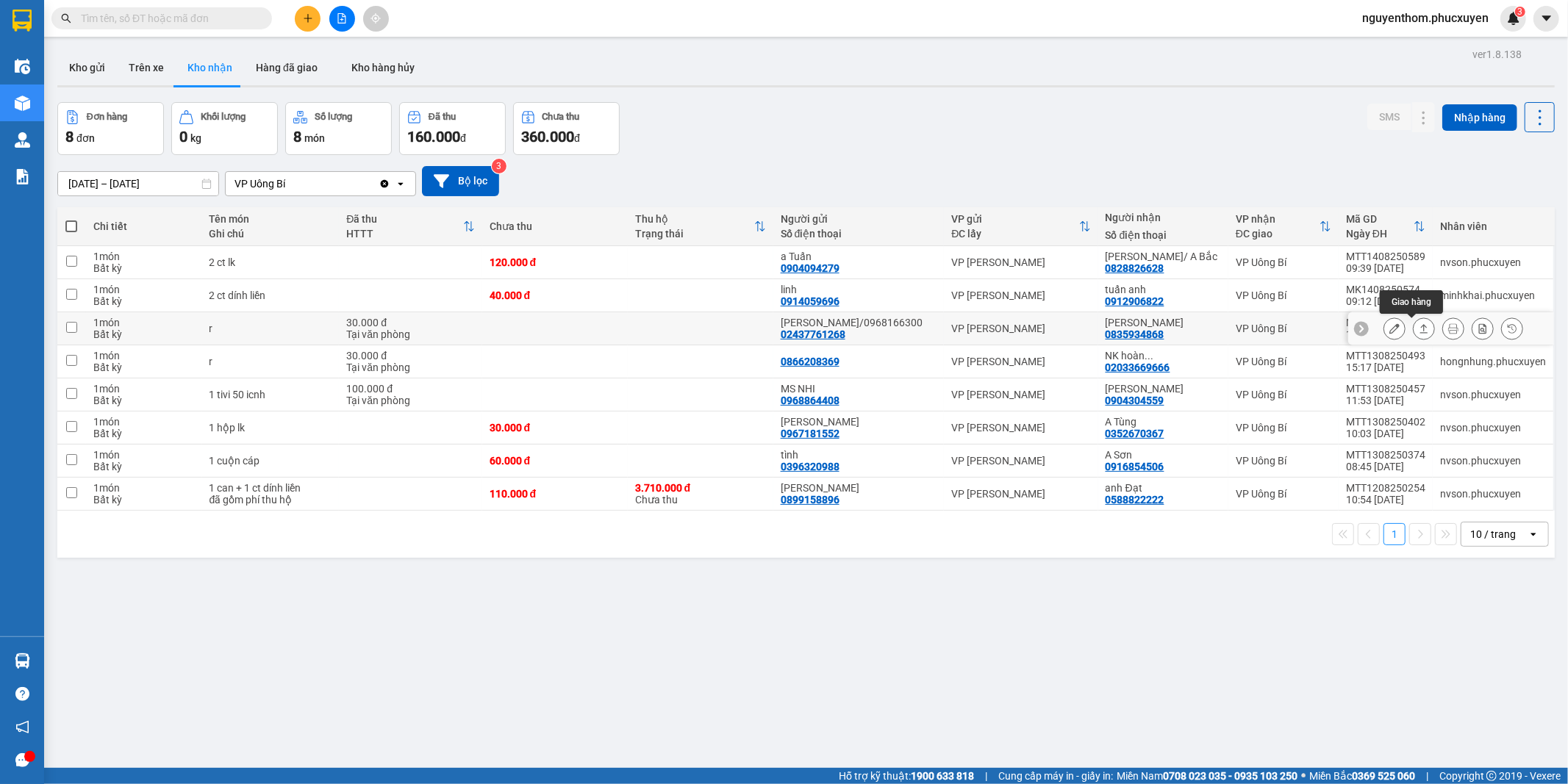
click at [1419, 328] on icon at bounding box center [1423, 328] width 10 height 10
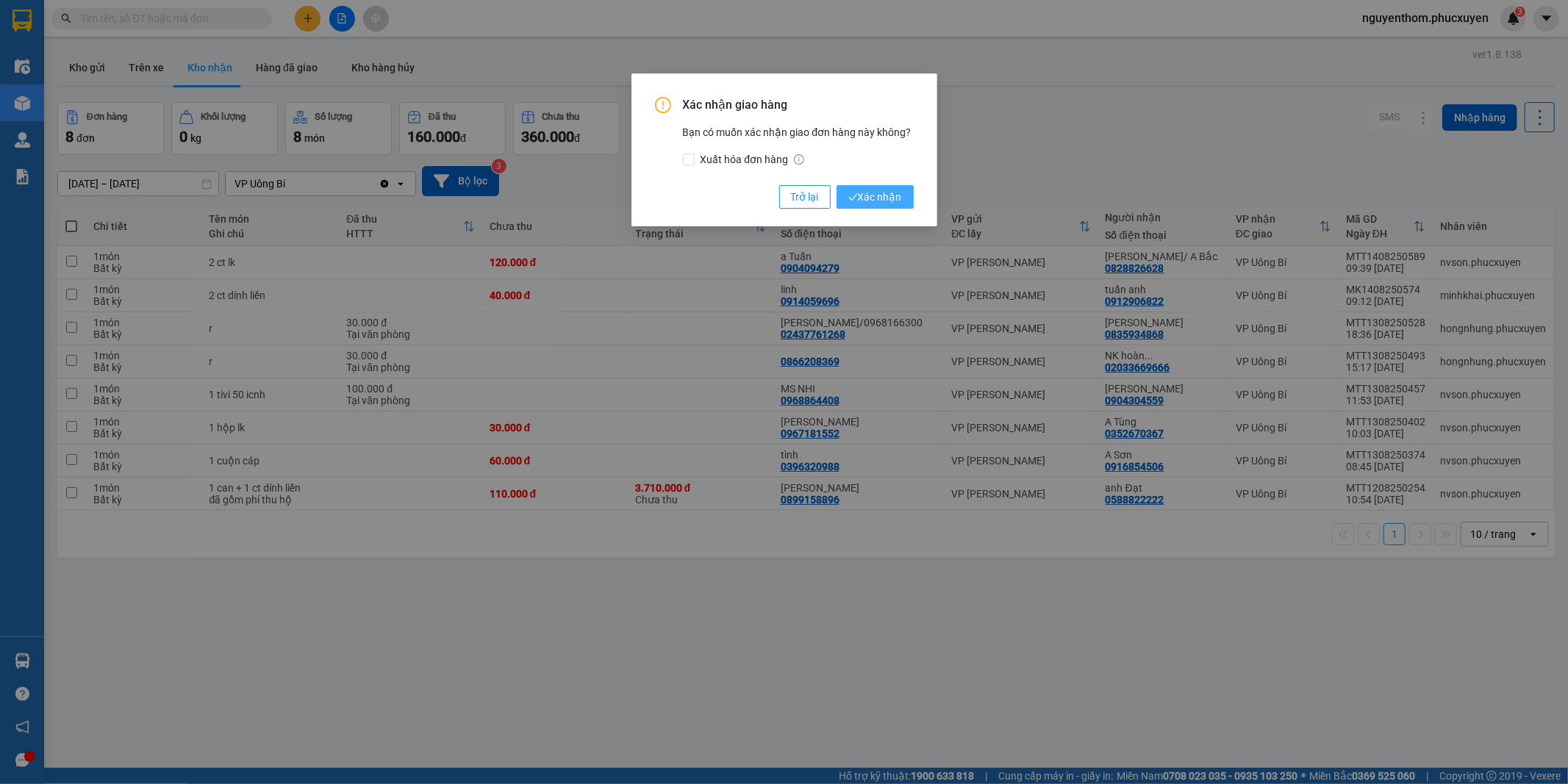
click at [877, 198] on span "Xác nhận" at bounding box center [875, 197] width 54 height 16
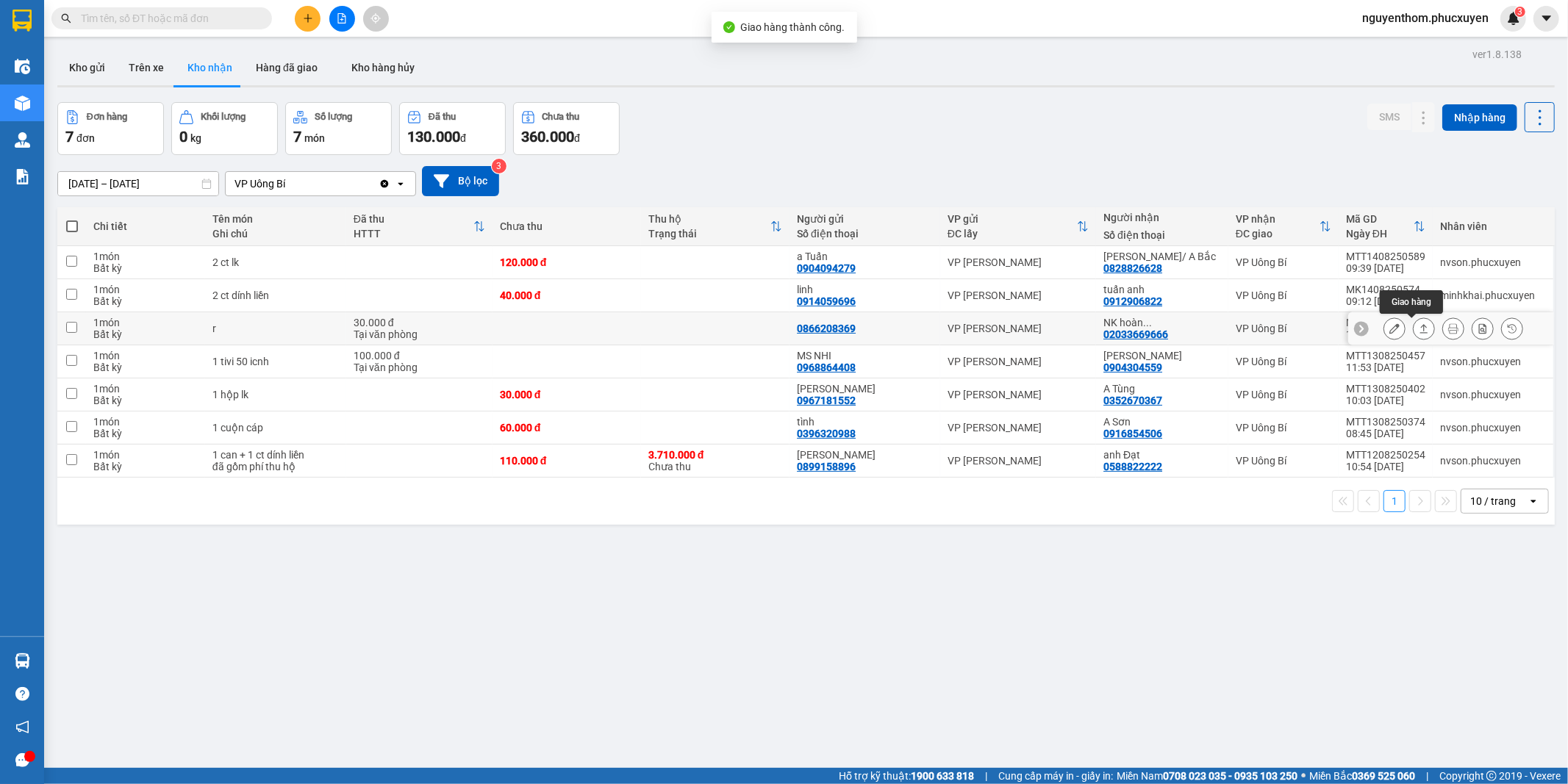
click at [1419, 331] on icon at bounding box center [1423, 328] width 10 height 10
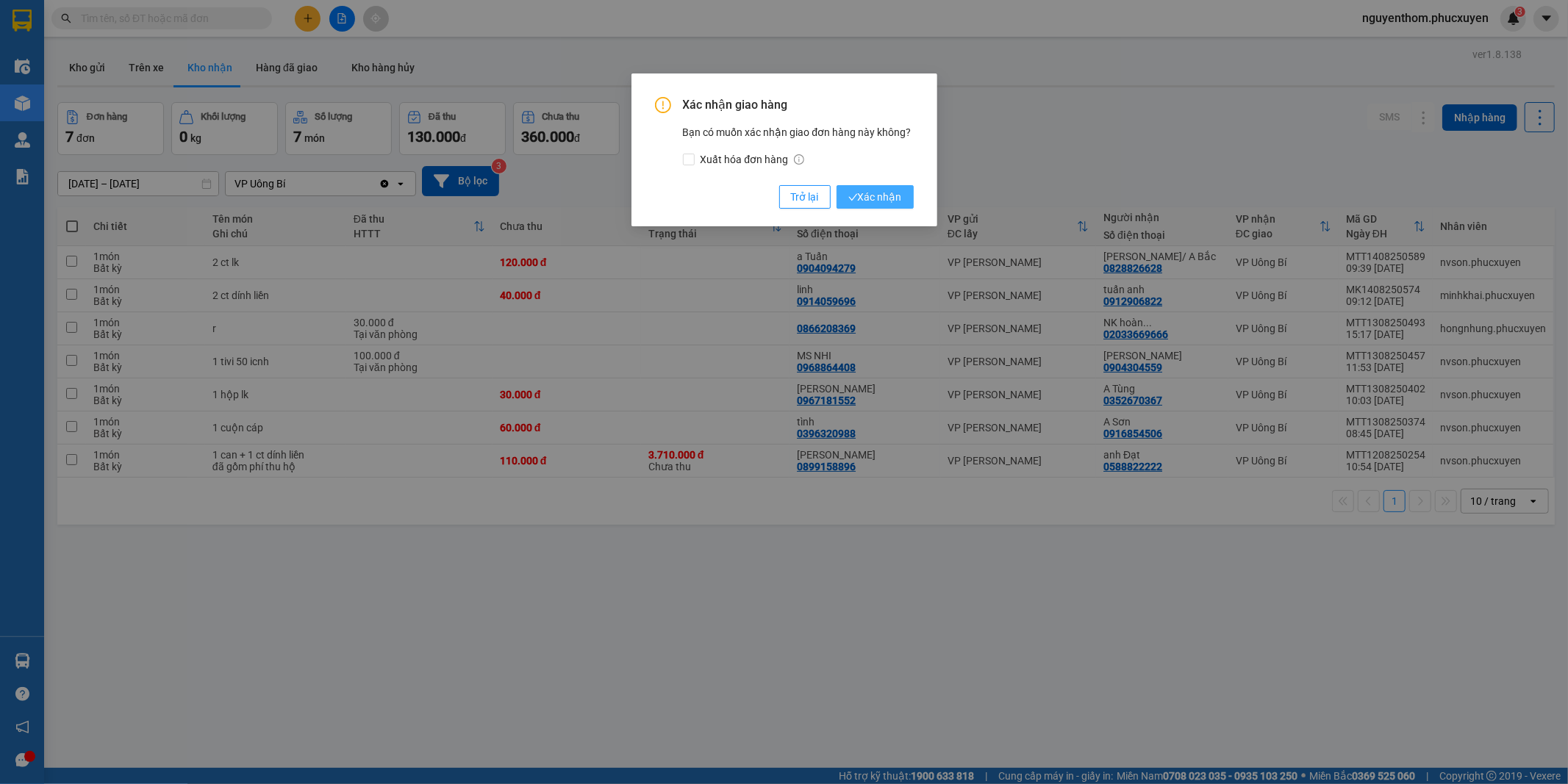
click at [861, 204] on span "Xác nhận" at bounding box center [875, 197] width 54 height 16
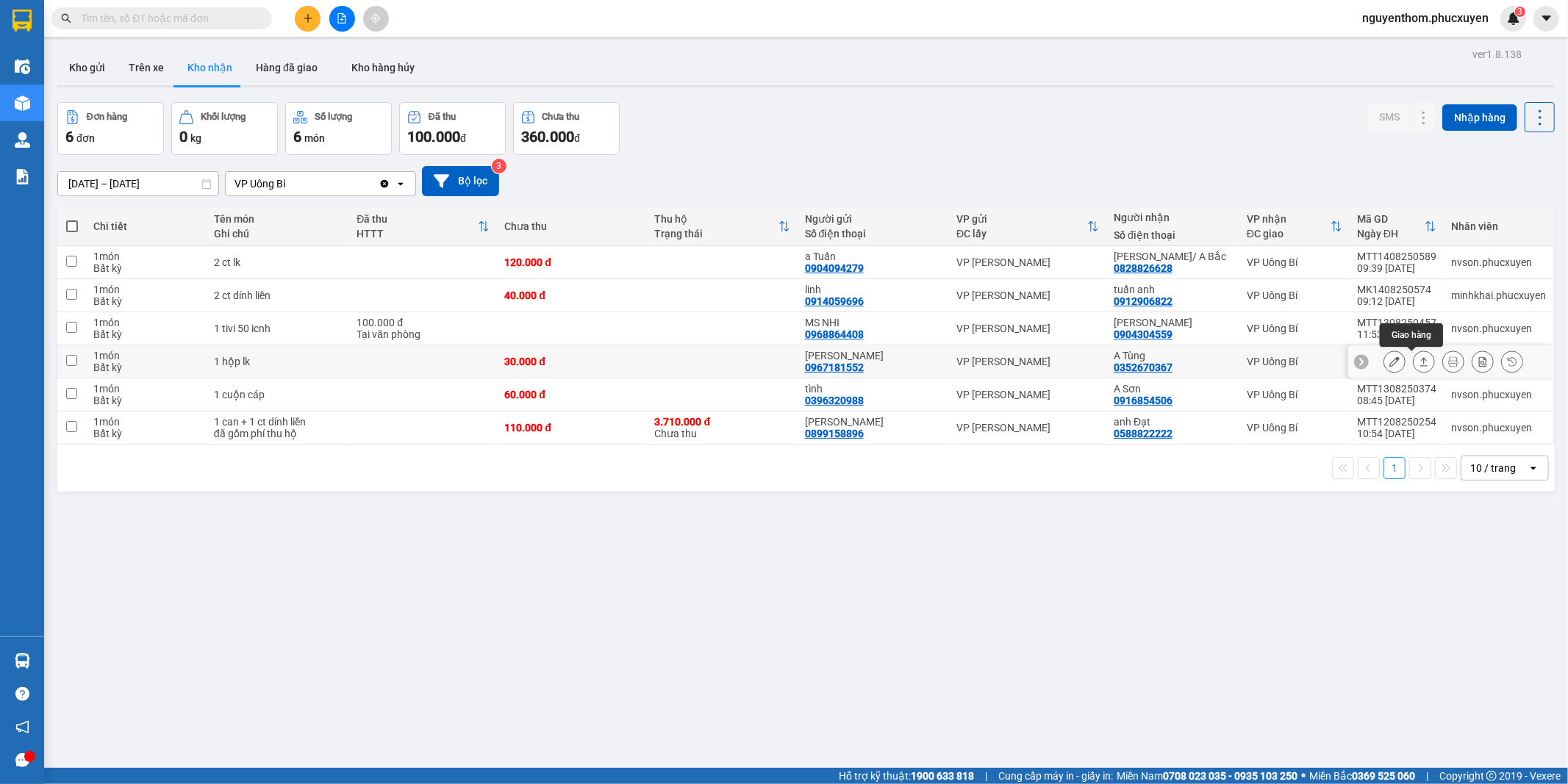
click at [1420, 366] on icon at bounding box center [1424, 361] width 8 height 9
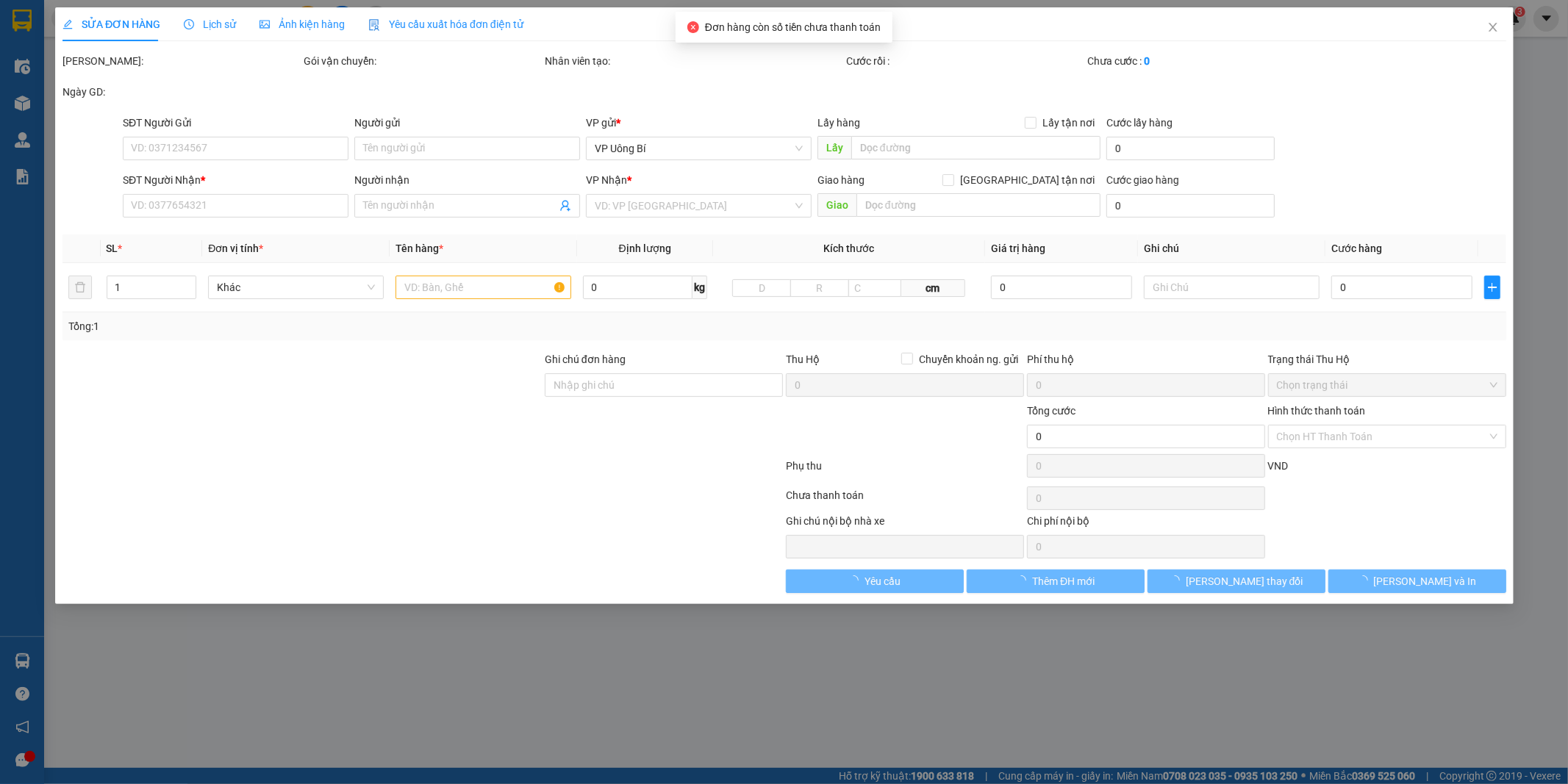
type input "0967181552"
type input "[PERSON_NAME]"
type input "0352670367"
type input "A Tùng"
type input "30.000"
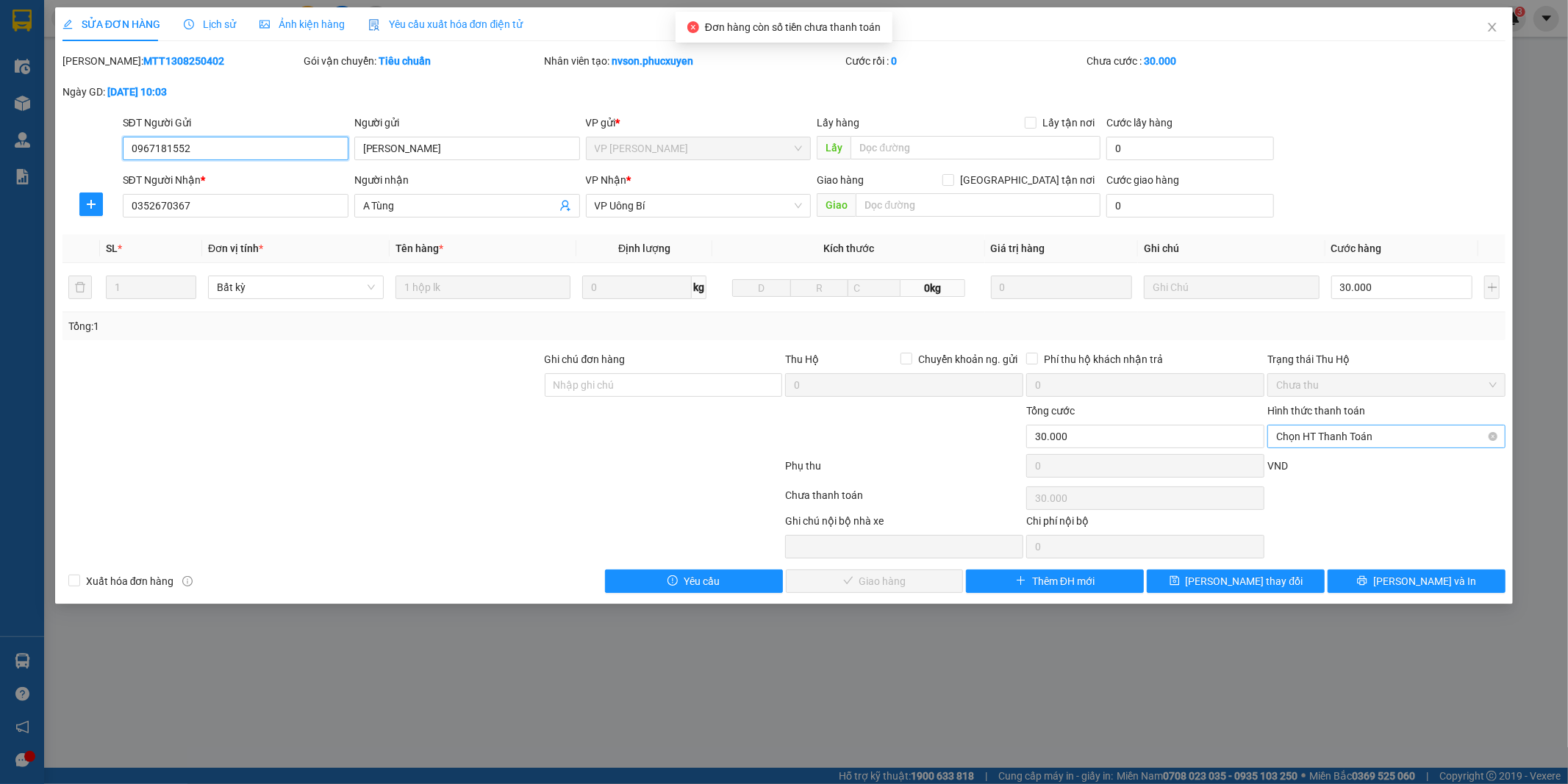
click at [1343, 431] on span "Chọn HT Thanh Toán" at bounding box center [1387, 437] width 221 height 22
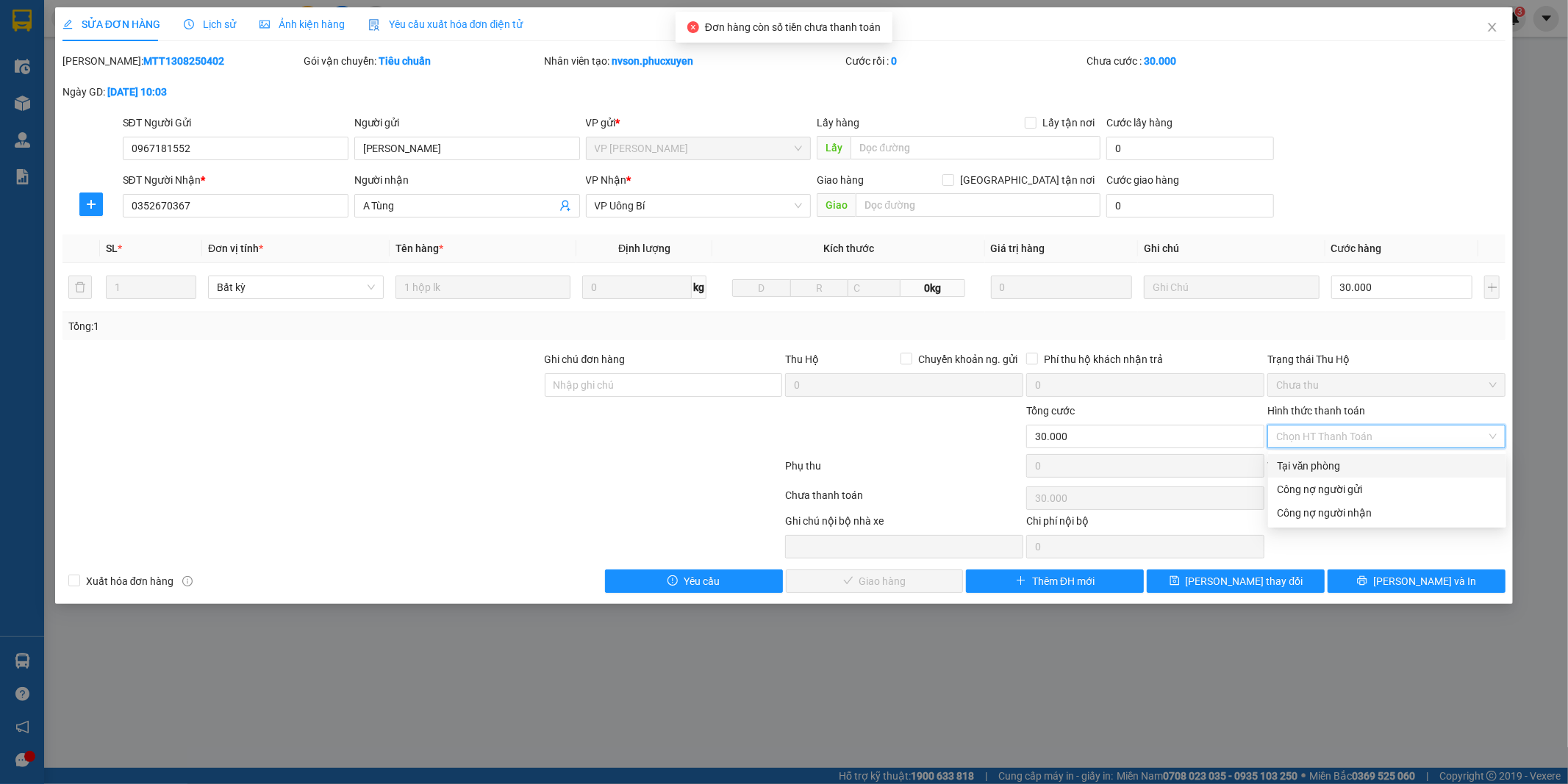
drag, startPoint x: 1324, startPoint y: 460, endPoint x: 1181, endPoint y: 531, distance: 159.7
click at [1322, 460] on div "Tại văn phòng" at bounding box center [1388, 465] width 221 height 16
type input "0"
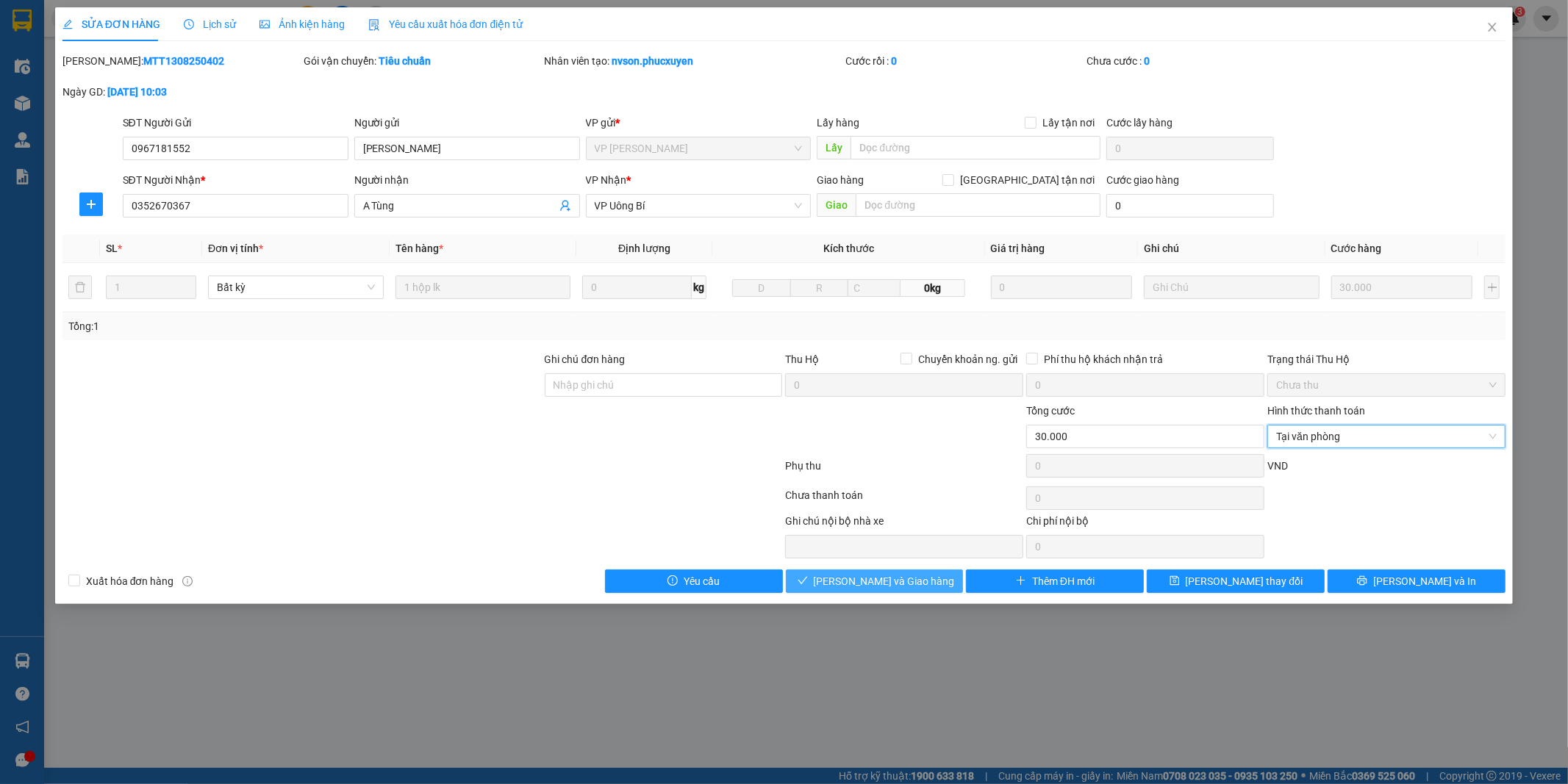
click at [899, 589] on span "[PERSON_NAME] và Giao hàng" at bounding box center [885, 581] width 141 height 16
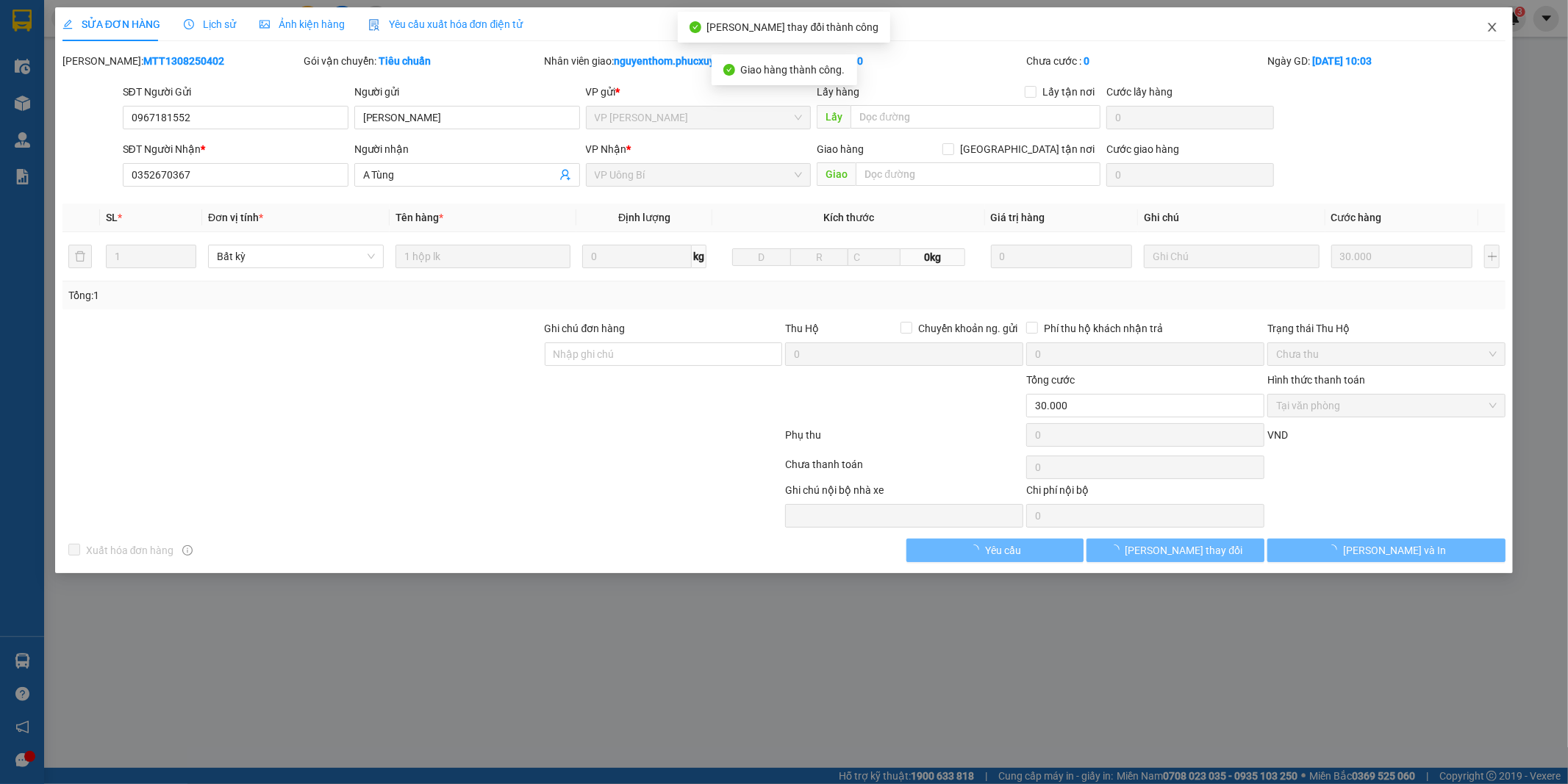
click at [1490, 27] on icon "close" at bounding box center [1492, 26] width 12 height 12
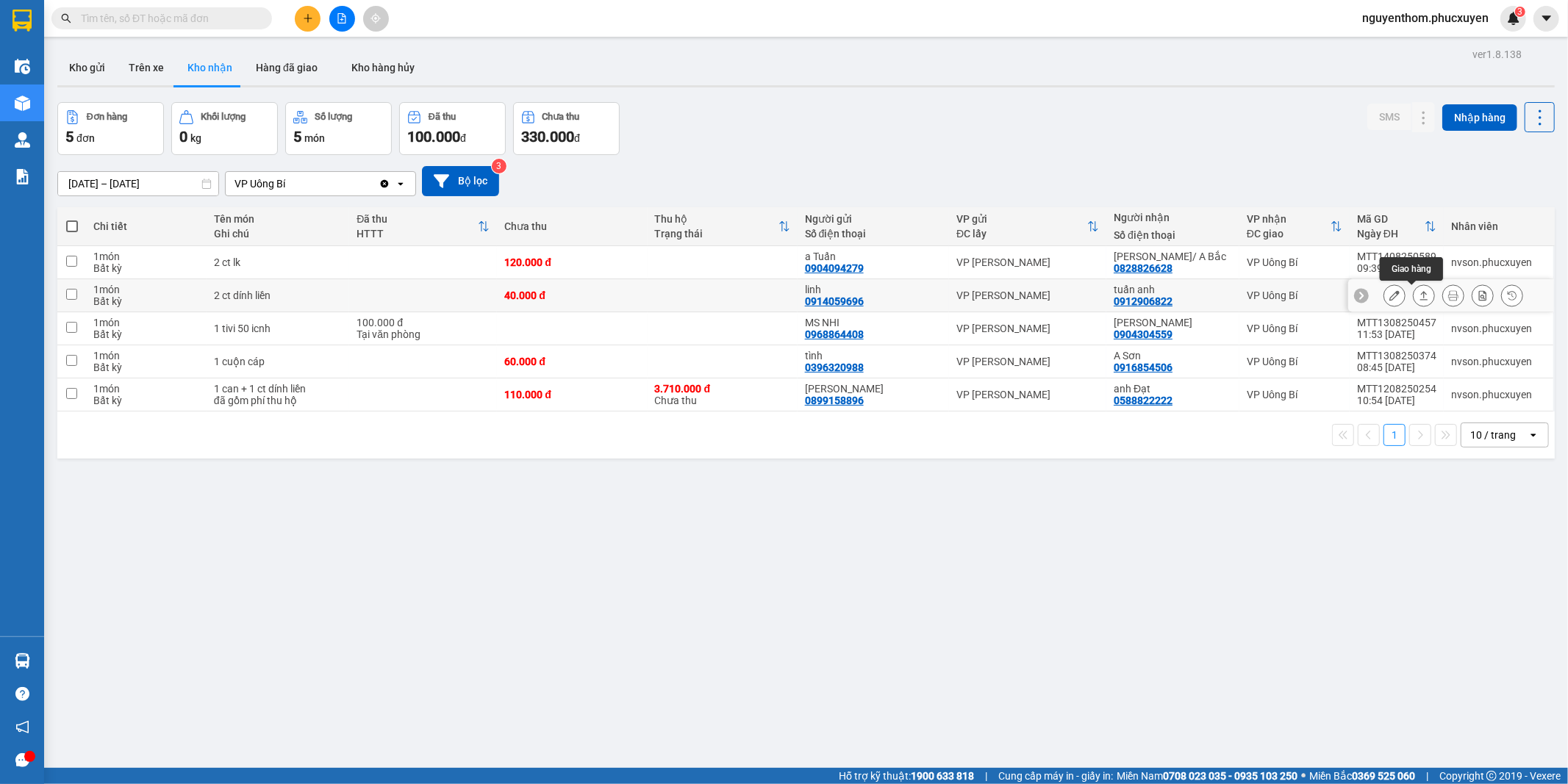
click at [1420, 294] on icon at bounding box center [1424, 295] width 8 height 9
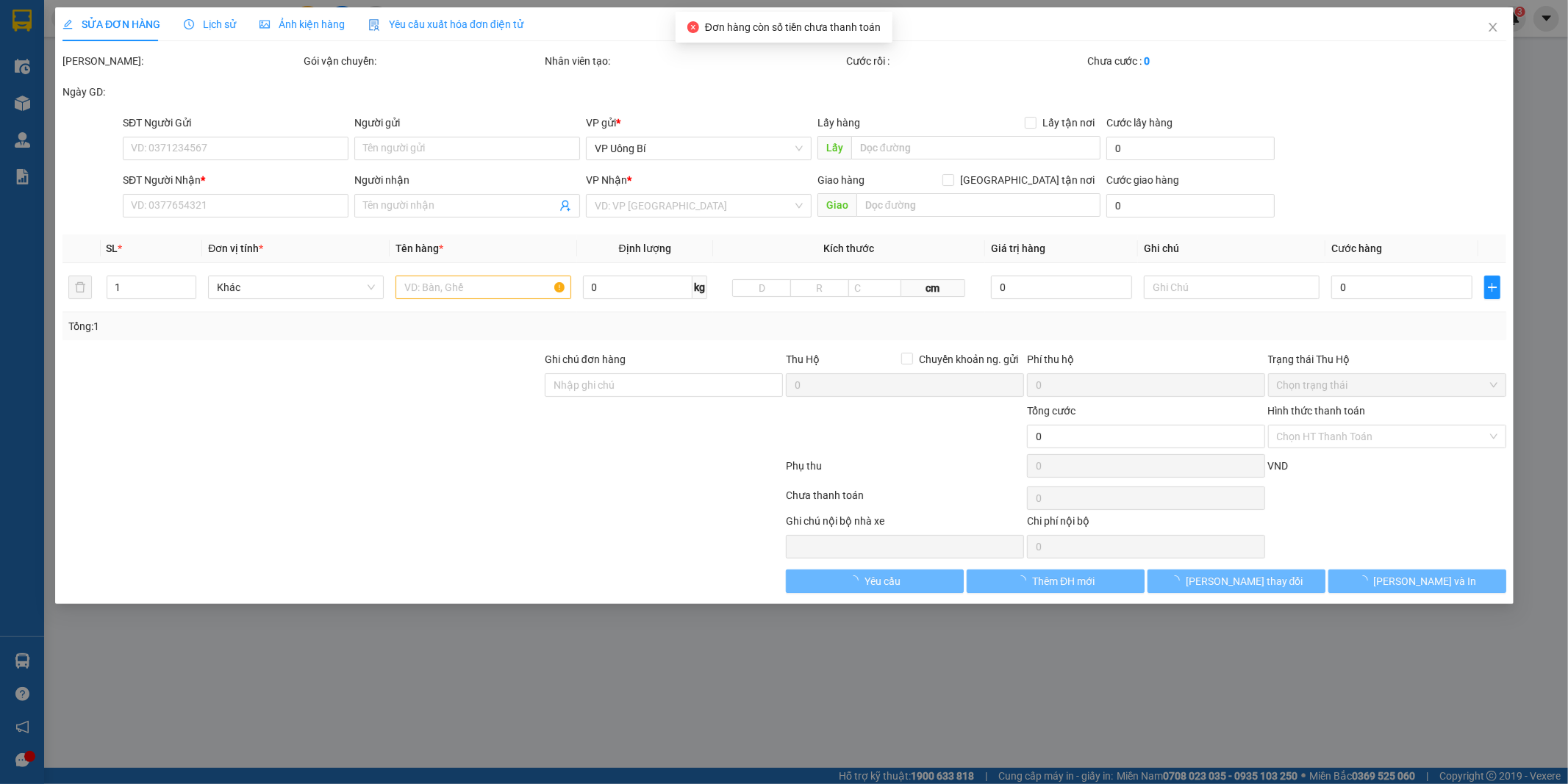
type input "0914059696"
type input "linh"
type input "0912906822"
type input "tuấn anh"
type input "40.000"
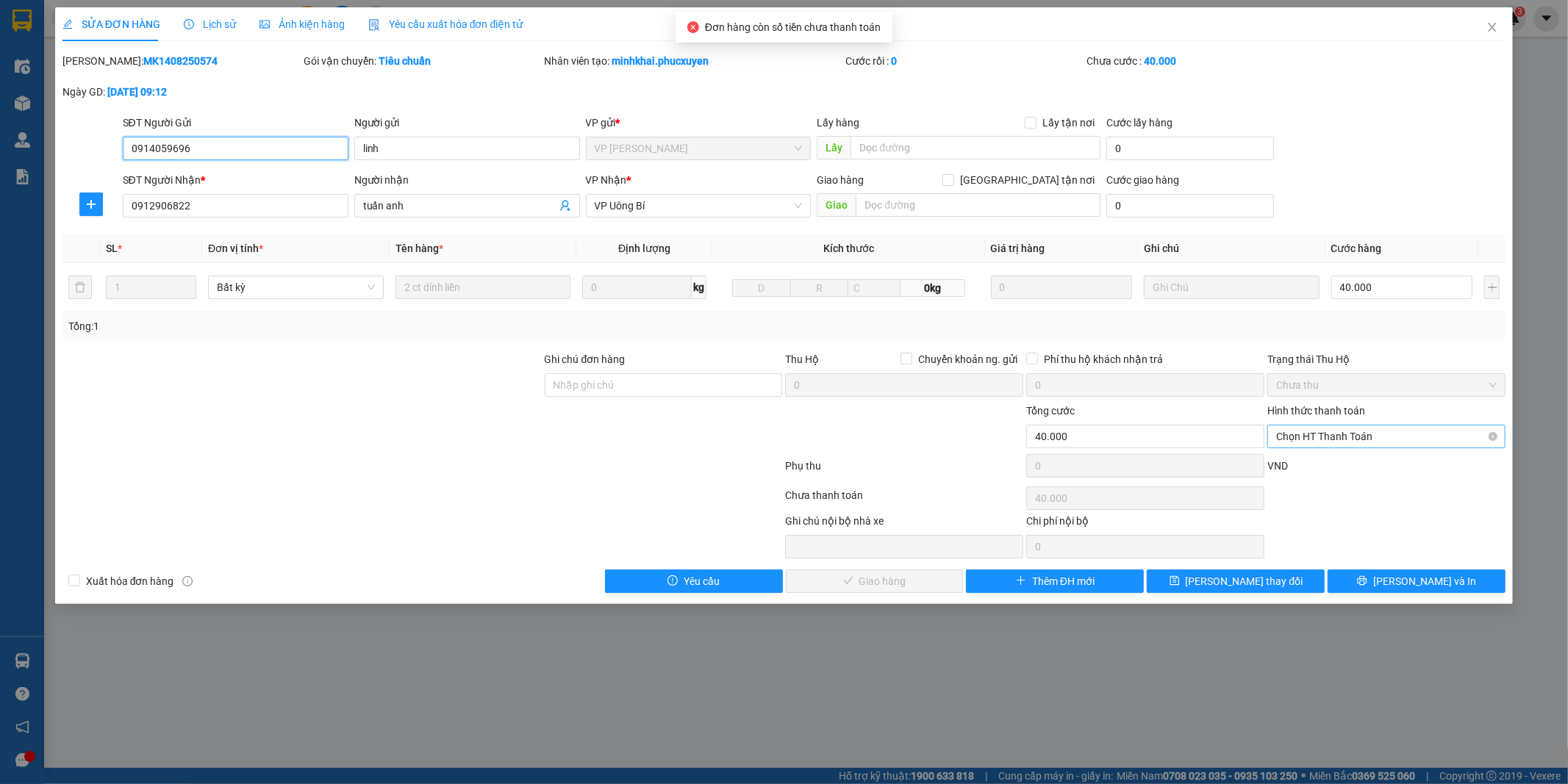
click at [1339, 439] on span "Chọn HT Thanh Toán" at bounding box center [1387, 437] width 221 height 22
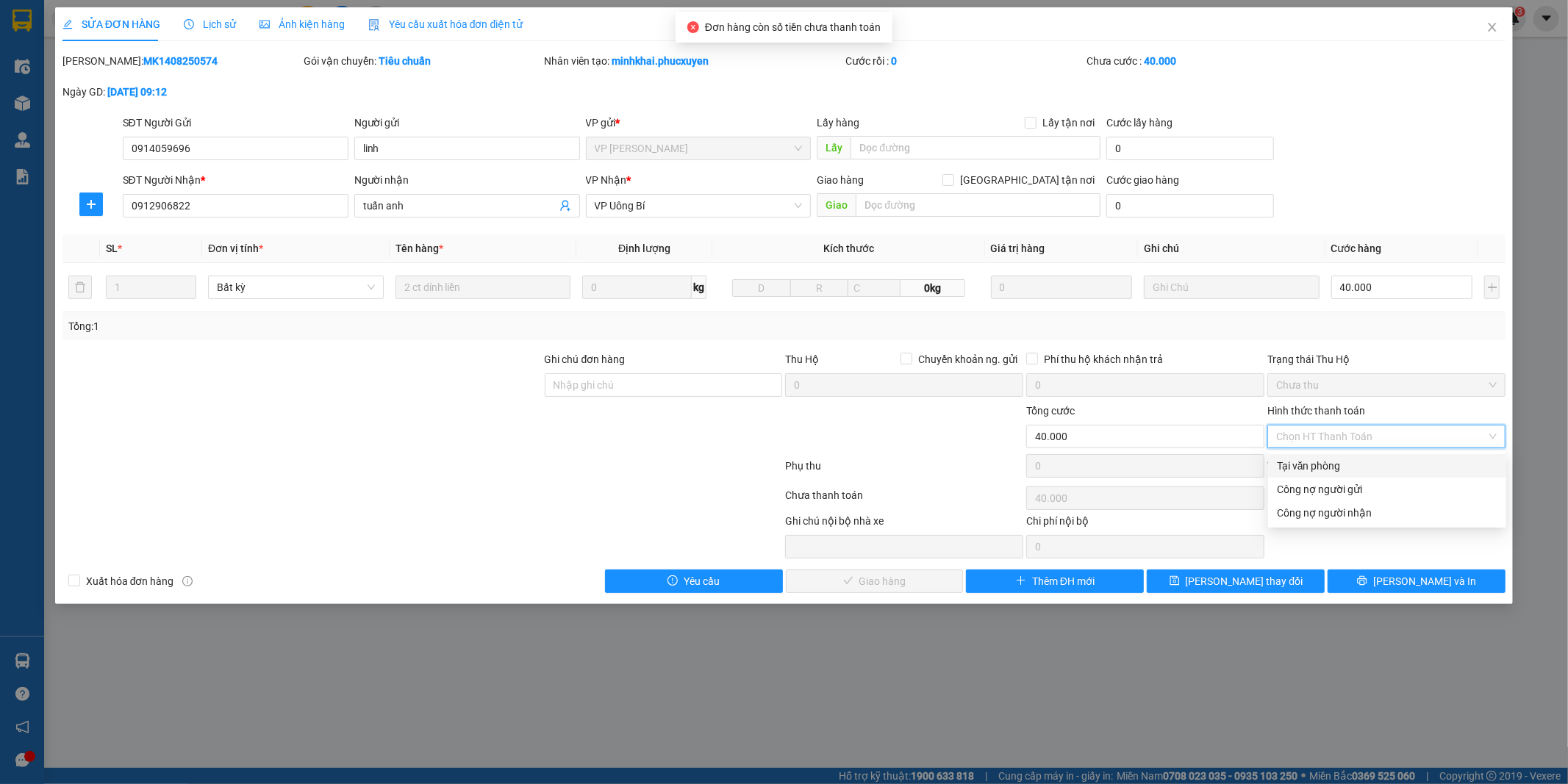
click at [1332, 459] on div "Tại văn phòng" at bounding box center [1388, 465] width 221 height 16
type input "0"
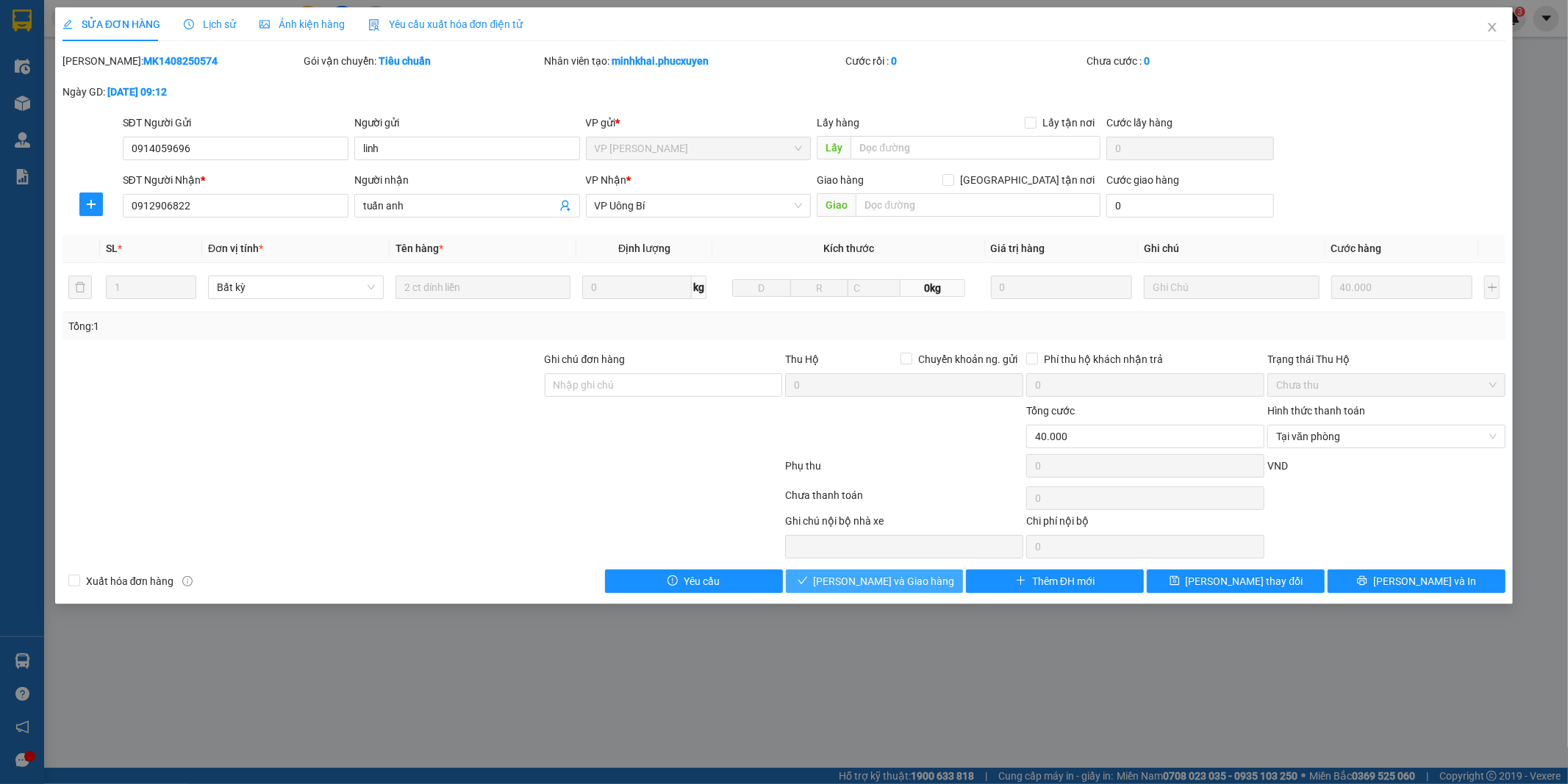
click at [869, 578] on span "[PERSON_NAME] và Giao hàng" at bounding box center [885, 581] width 141 height 16
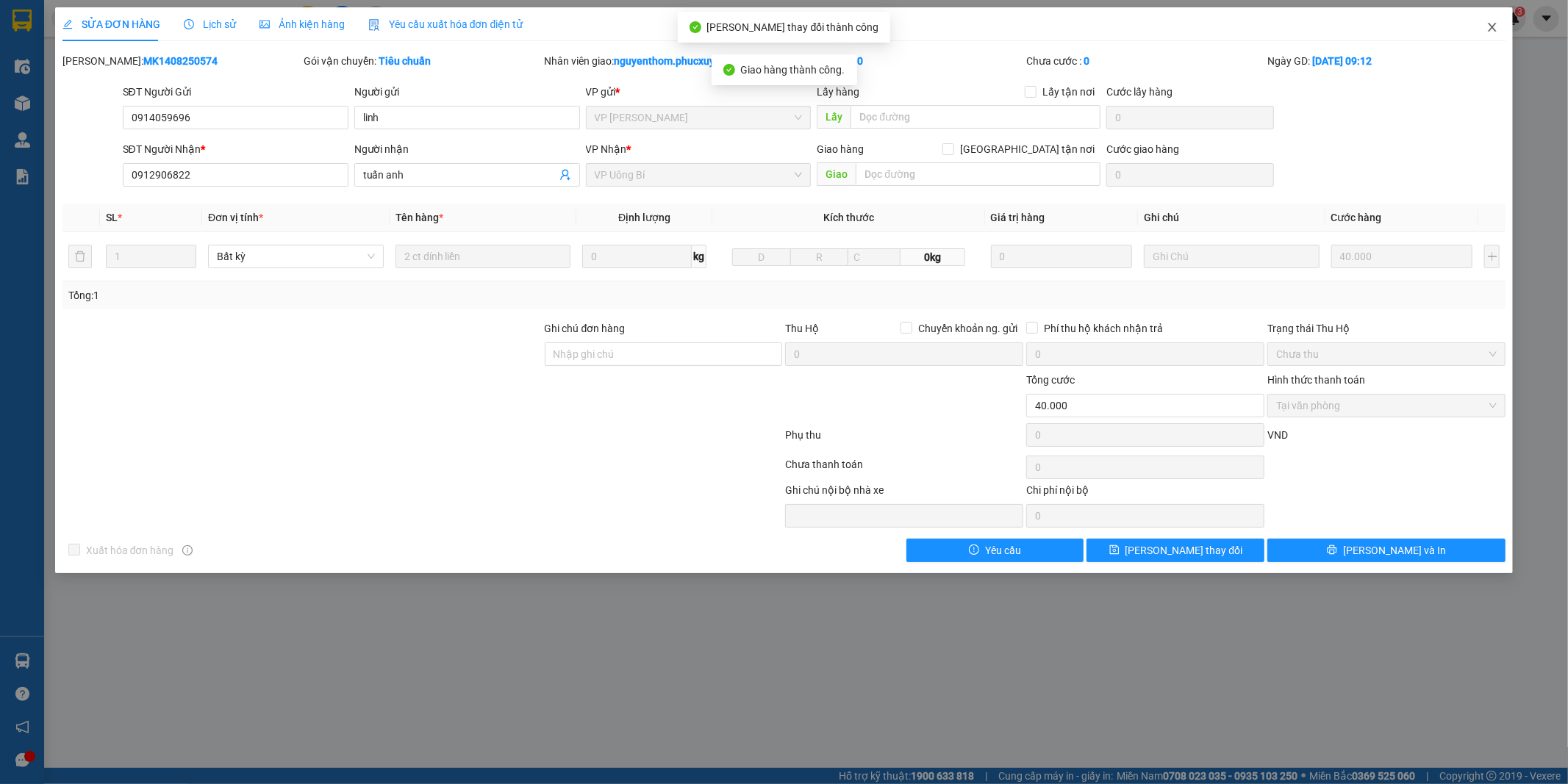
click at [1489, 23] on icon "close" at bounding box center [1492, 26] width 12 height 12
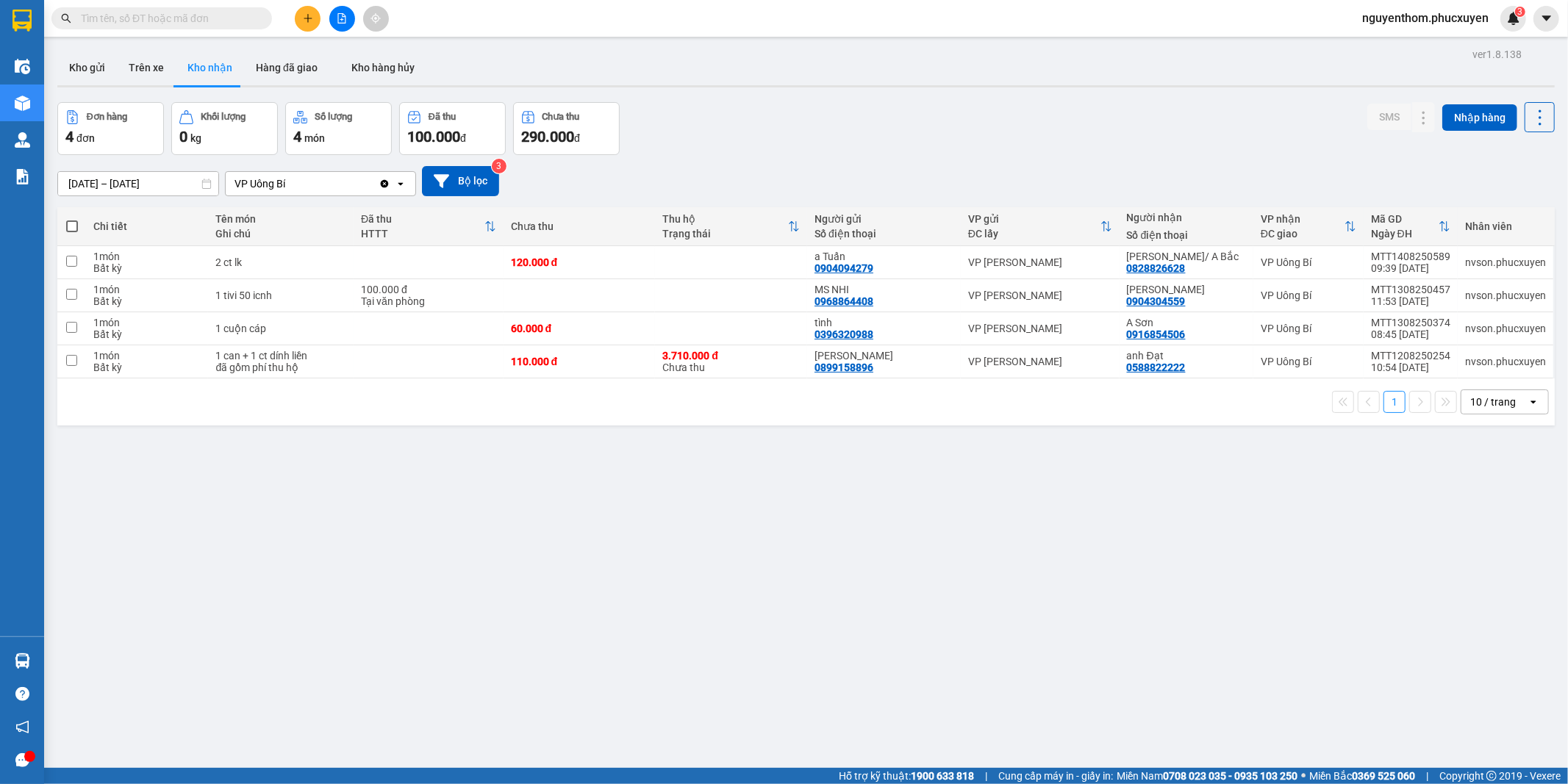
click at [82, 182] on input "[DATE] – [DATE]" at bounding box center [138, 183] width 160 height 23
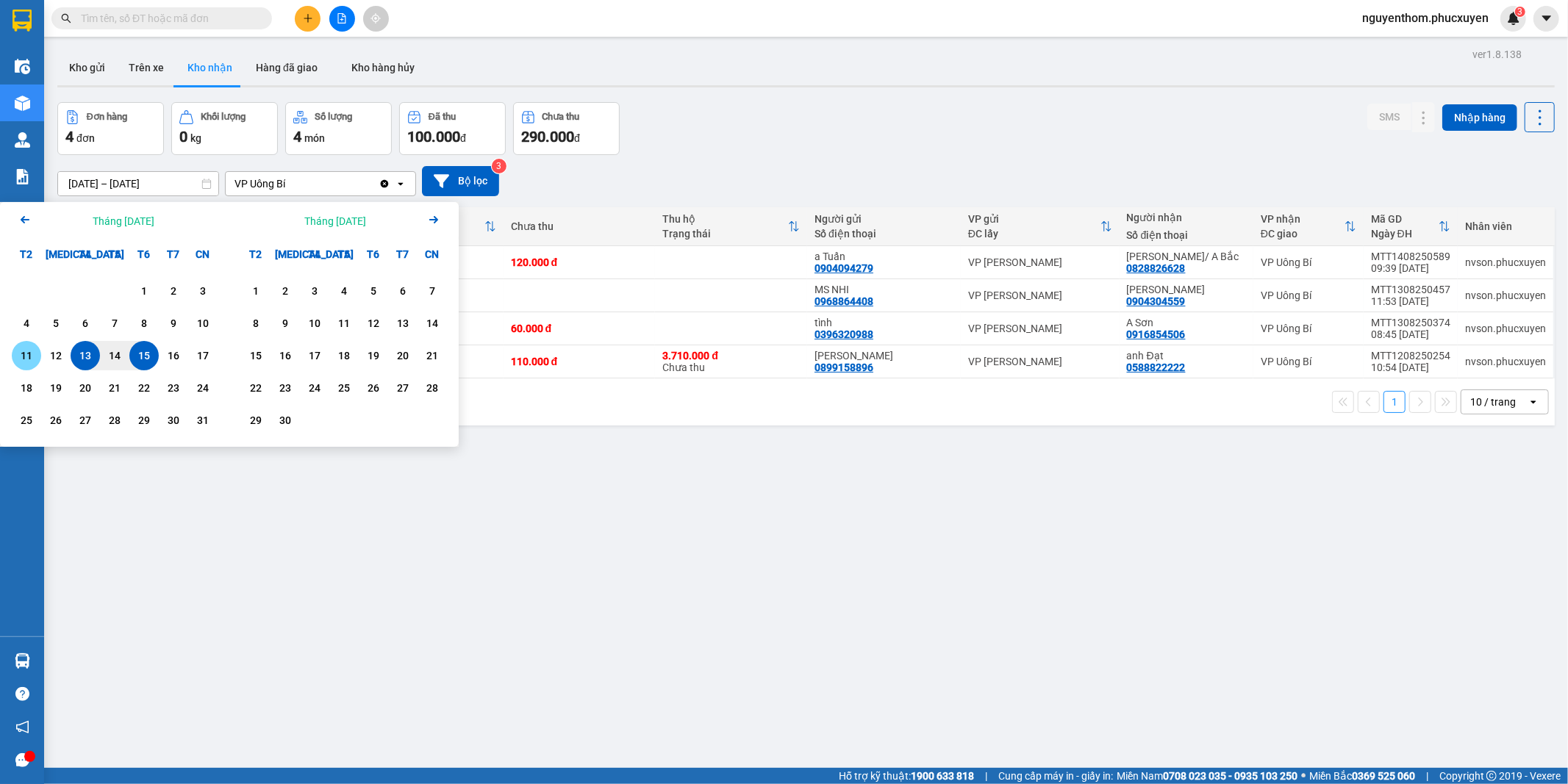
click at [25, 357] on div "11" at bounding box center [26, 355] width 20 height 18
click at [144, 350] on div "15" at bounding box center [144, 355] width 20 height 18
type input "[DATE] – [DATE]"
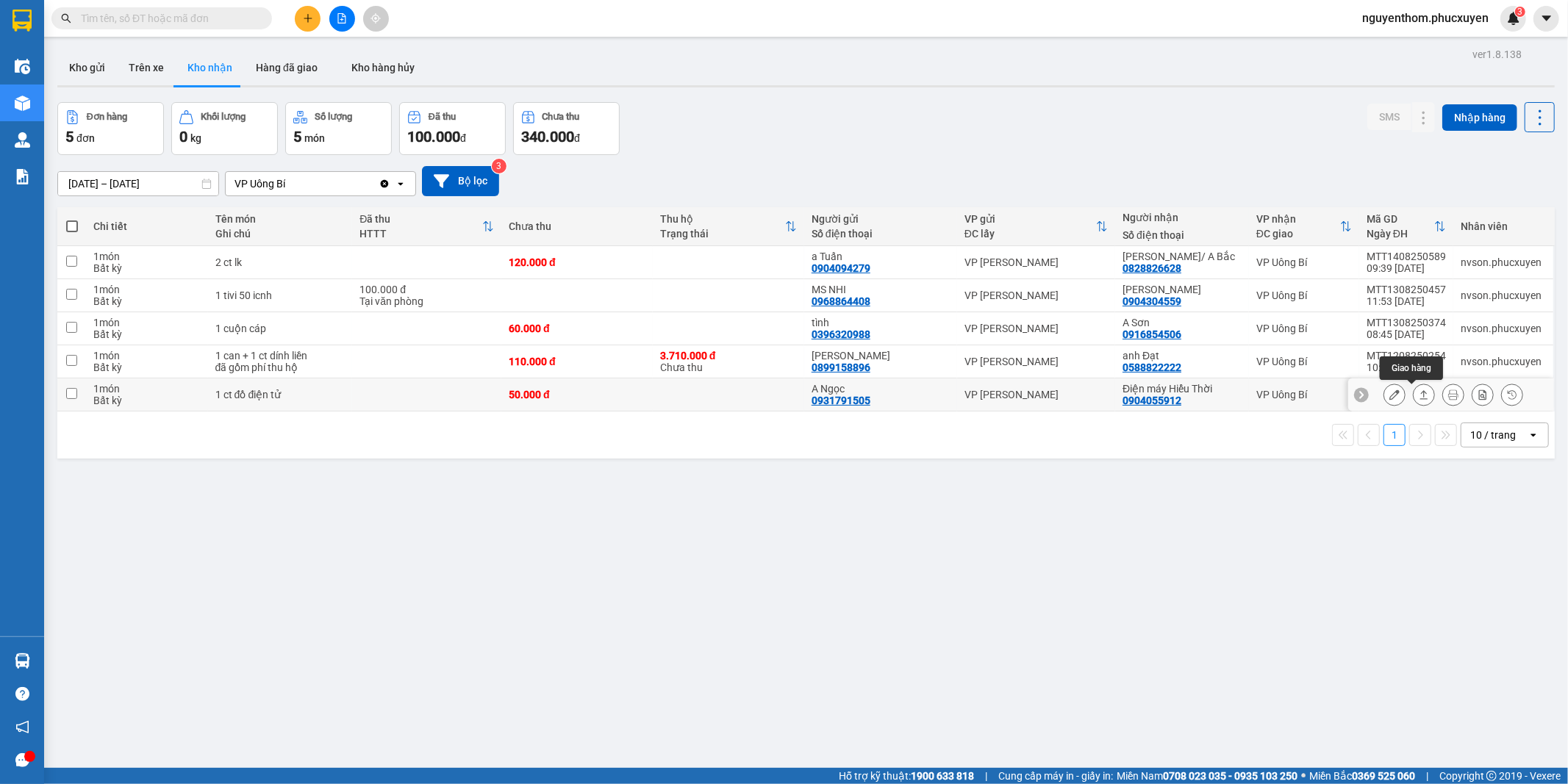
click at [1419, 394] on icon at bounding box center [1423, 394] width 10 height 10
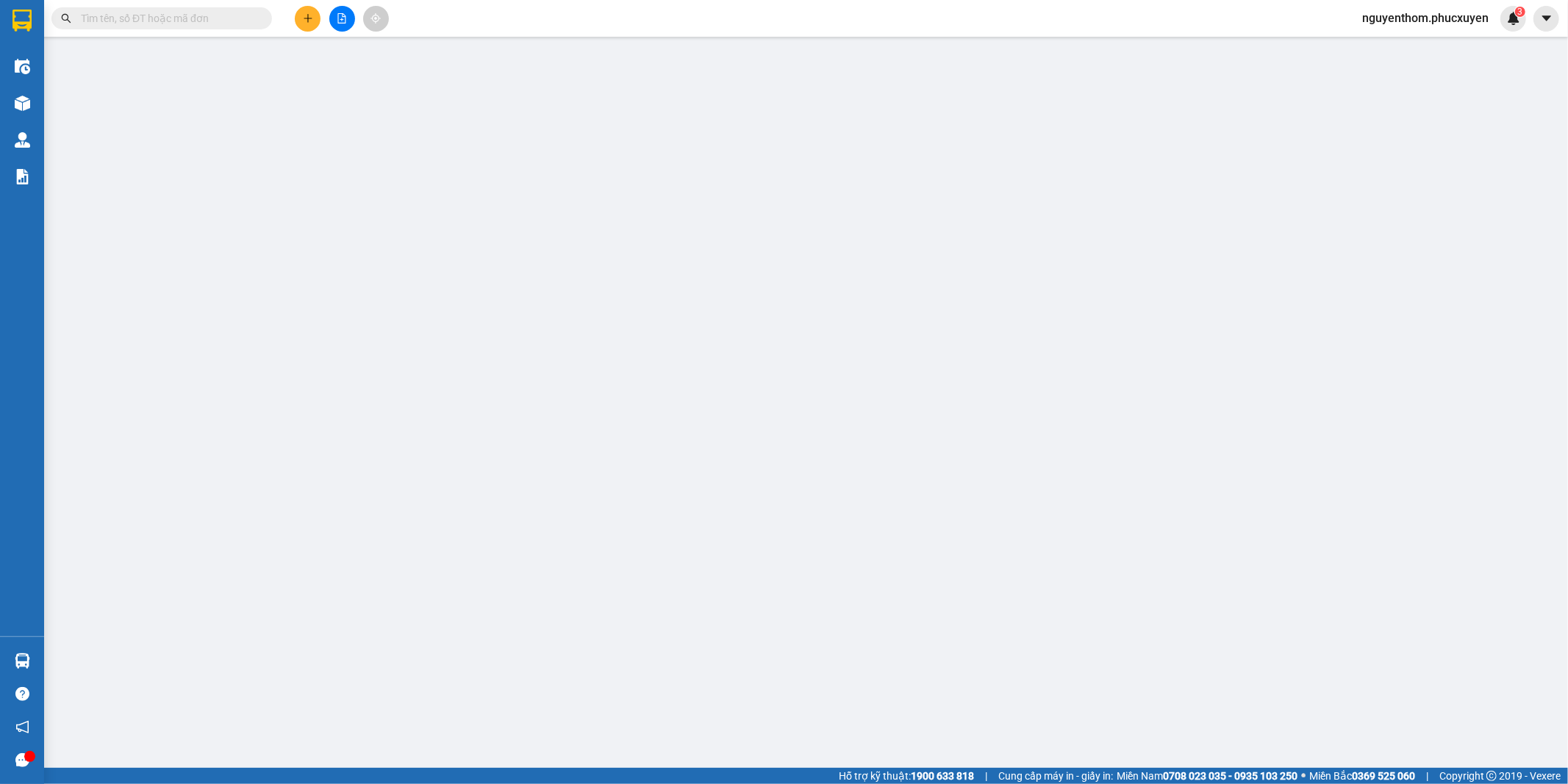
type input "0931791505"
type input "A Ngọc"
type input "0904055912"
type input "Điện máy Hiểu Thời"
type input "50.000"
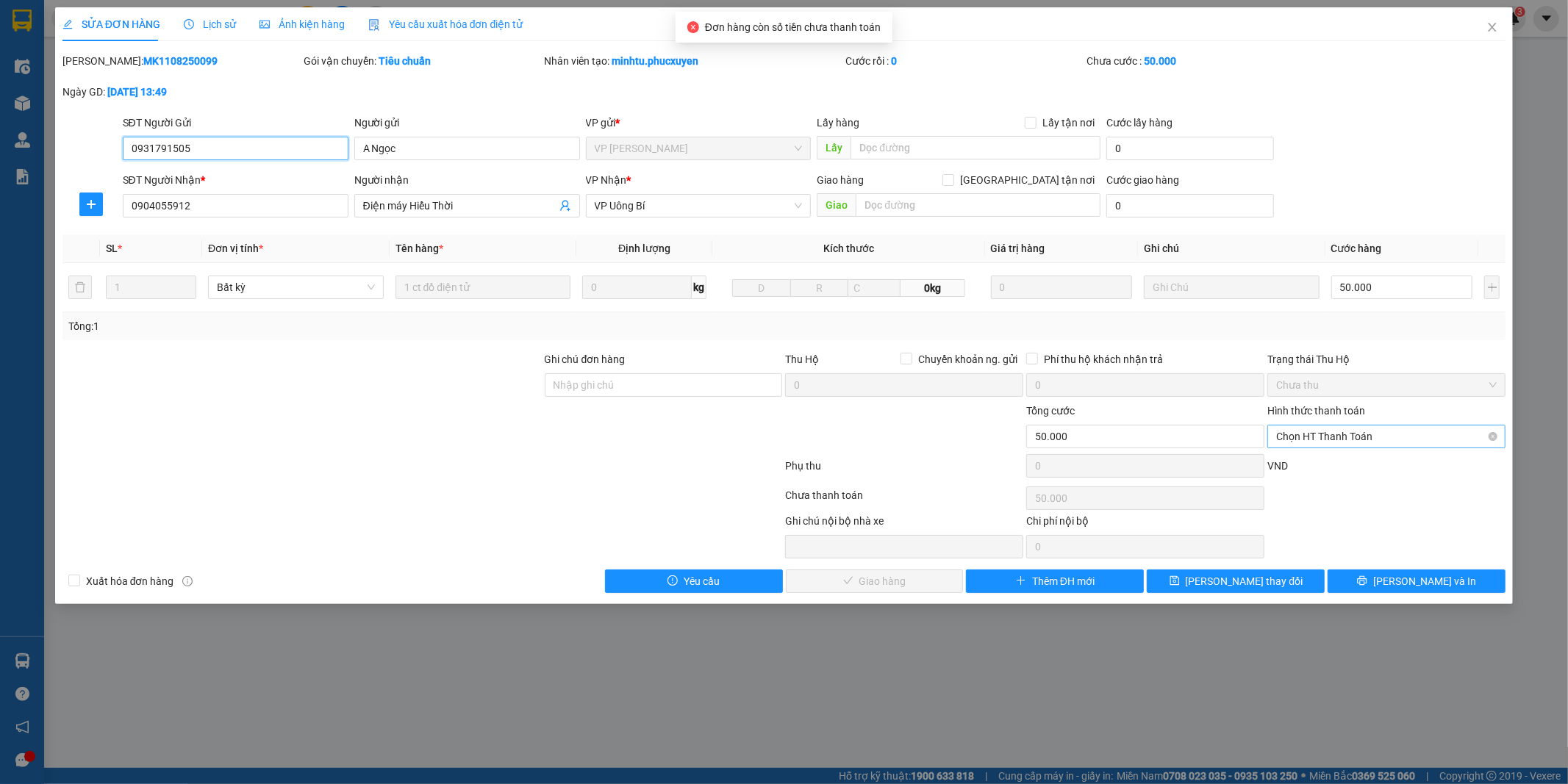
click at [1336, 438] on span "Chọn HT Thanh Toán" at bounding box center [1387, 437] width 221 height 22
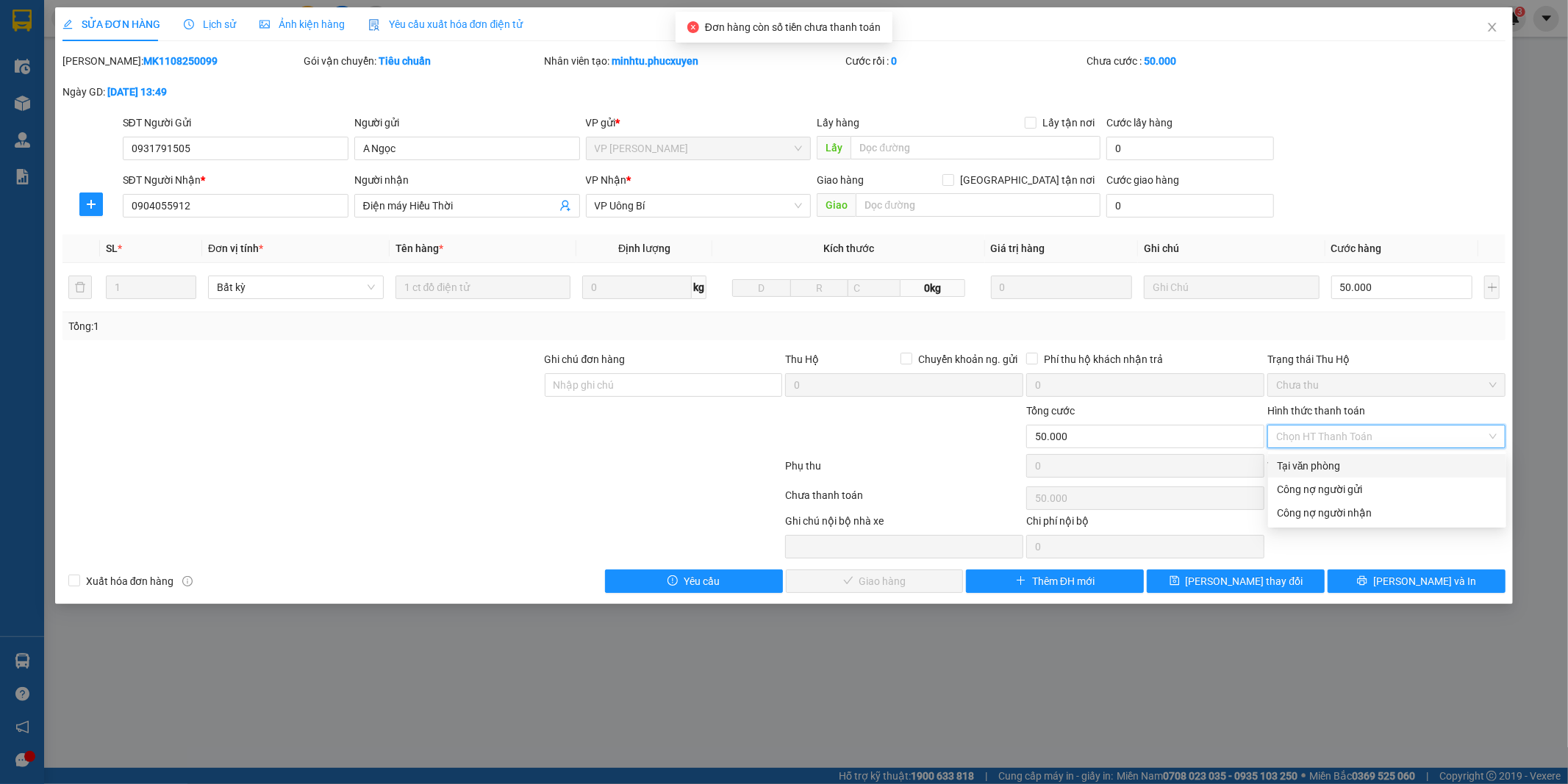
click at [1336, 463] on div "Tại văn phòng" at bounding box center [1388, 465] width 221 height 16
type input "0"
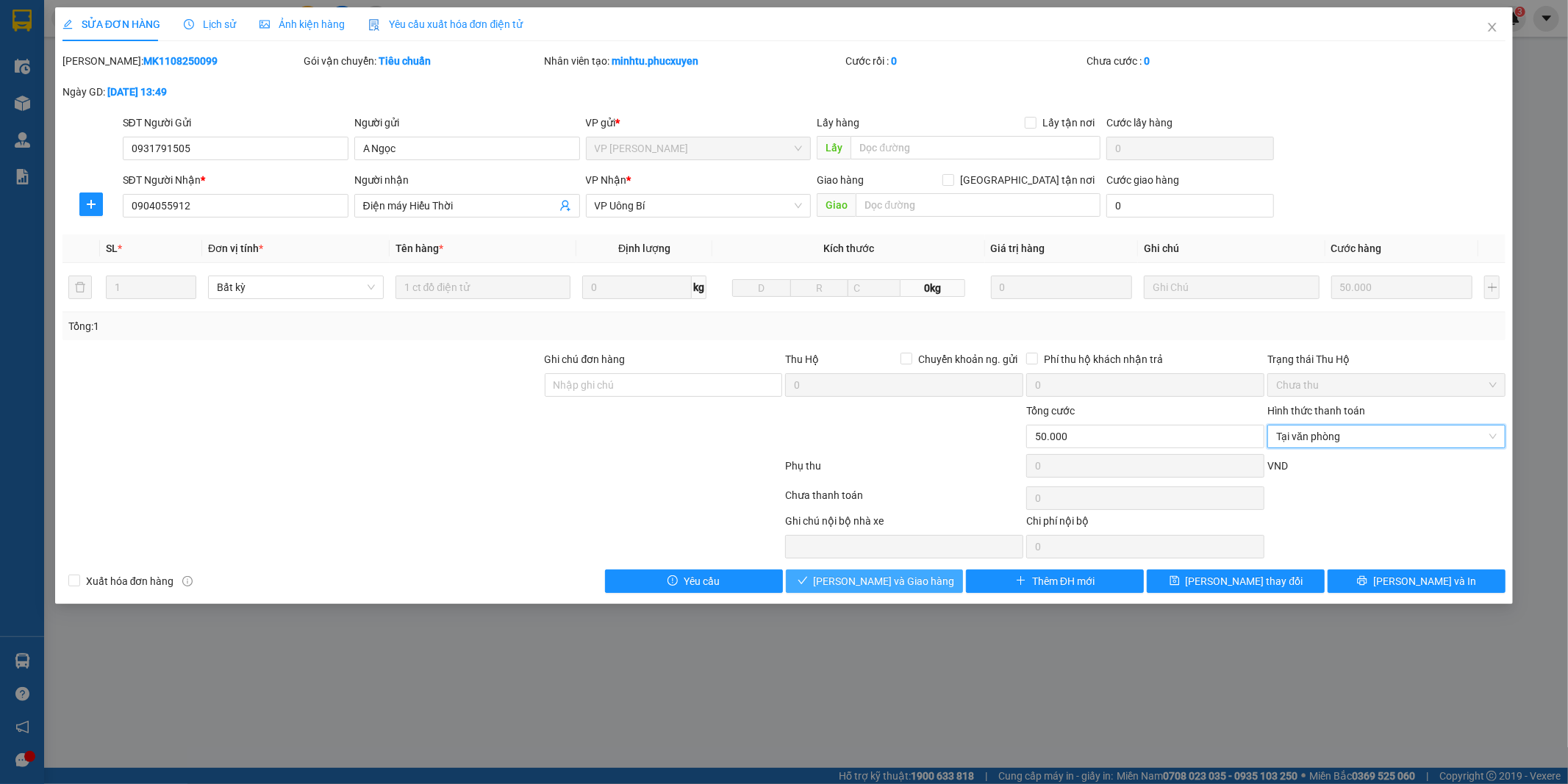
click at [934, 584] on button "[PERSON_NAME] và Giao hàng" at bounding box center [875, 581] width 178 height 23
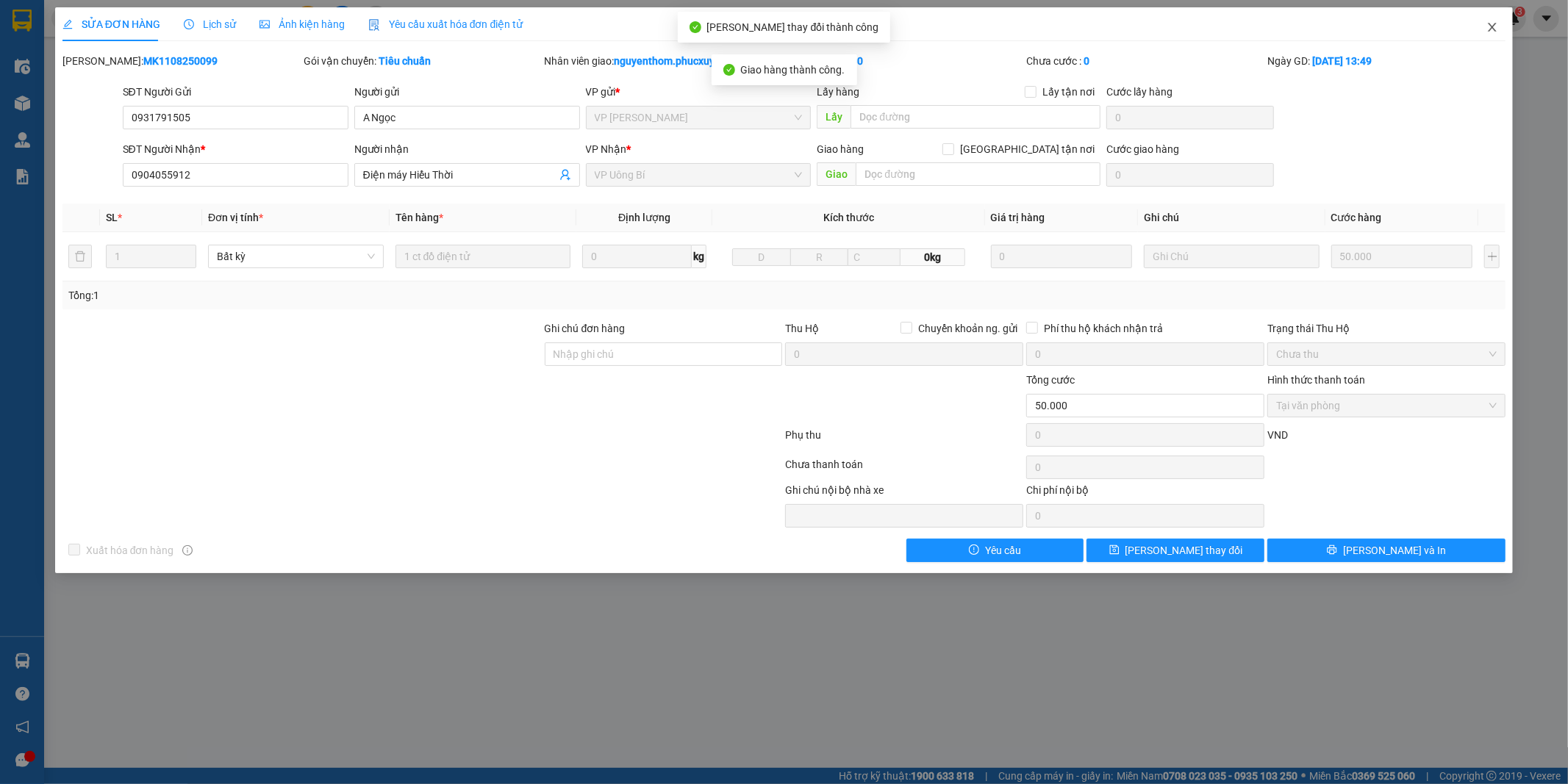
click at [1489, 26] on icon "close" at bounding box center [1492, 26] width 12 height 12
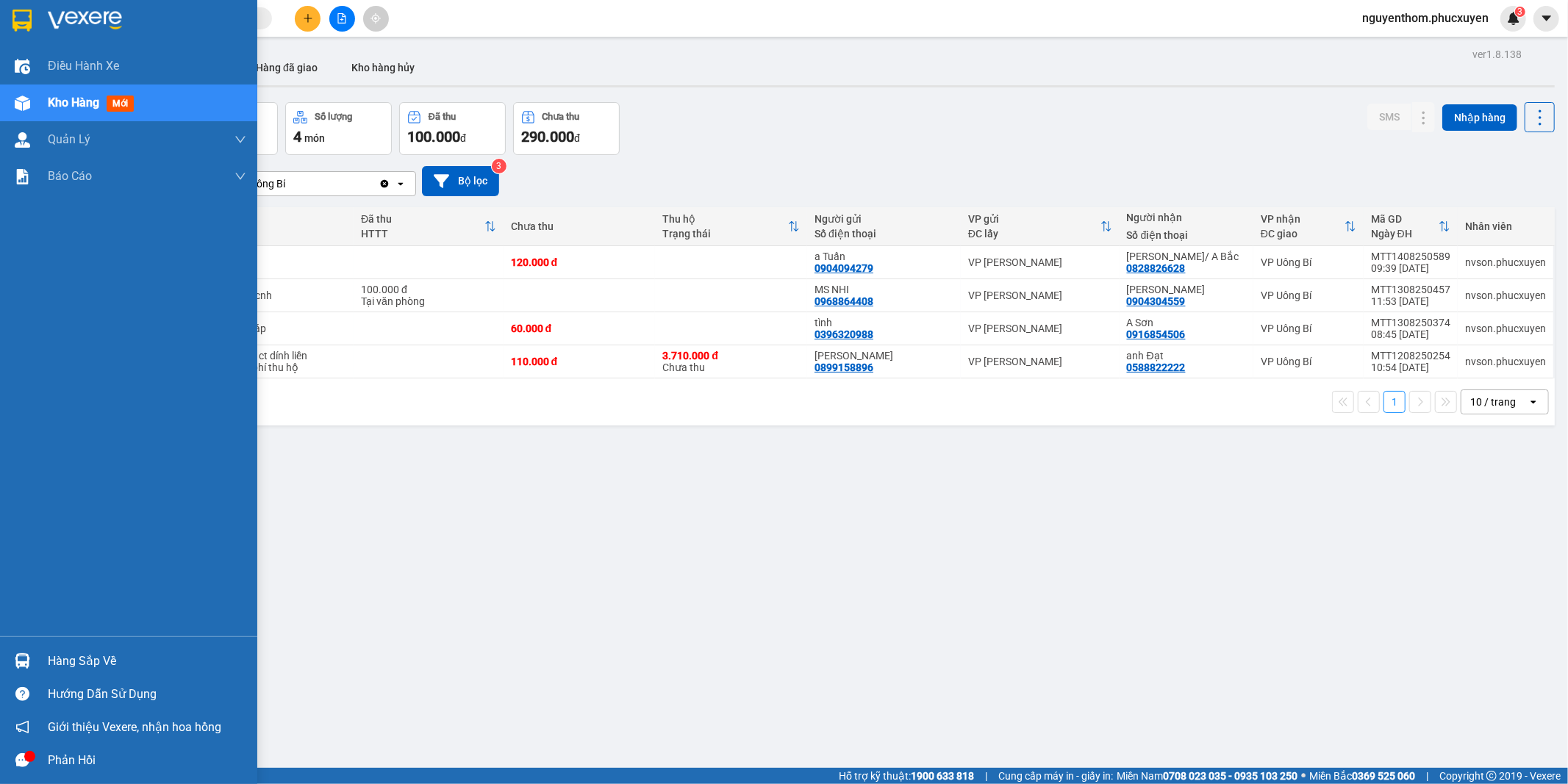
click at [15, 662] on img at bounding box center [23, 661] width 16 height 16
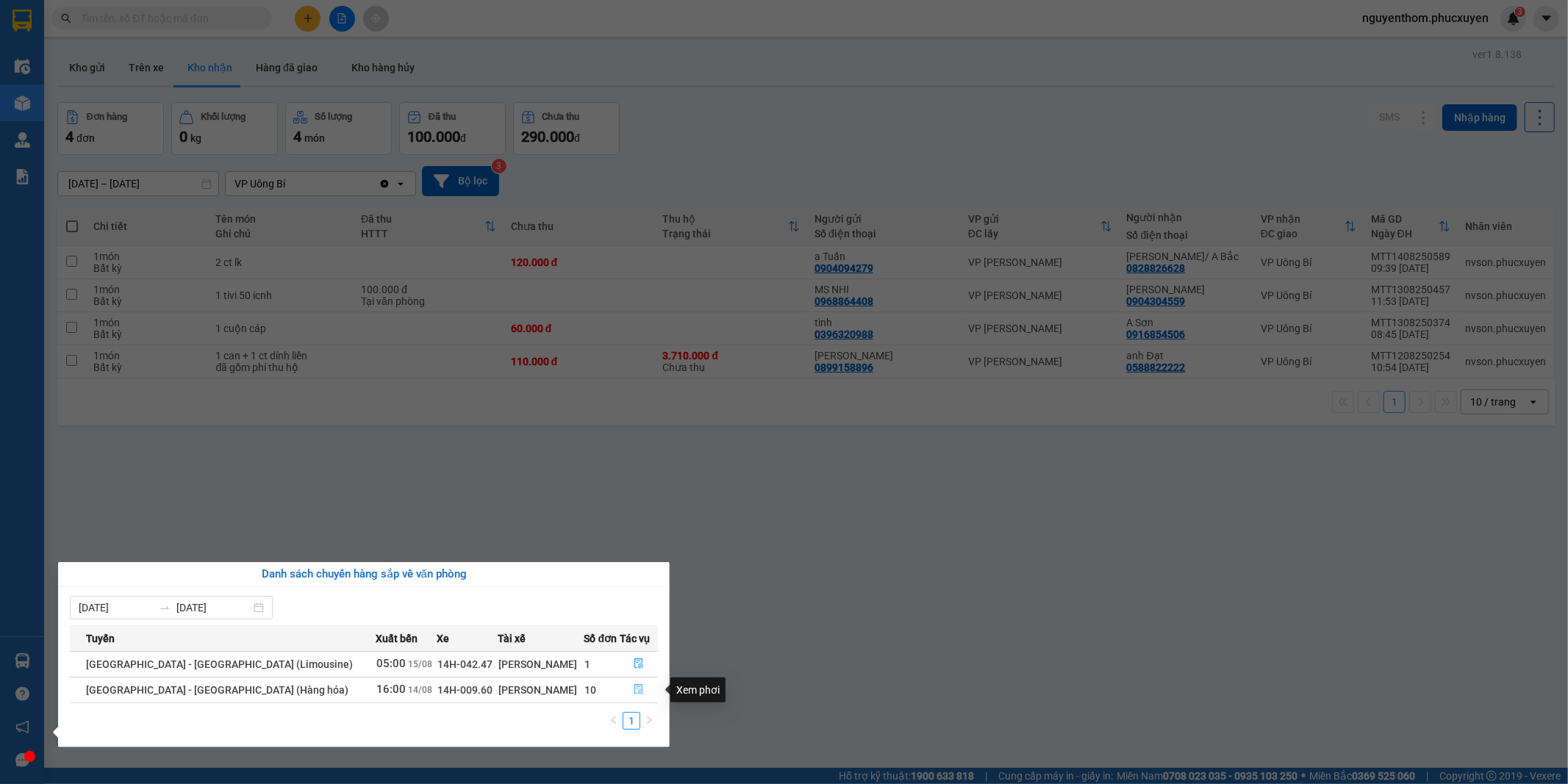
click at [634, 688] on icon "file-done" at bounding box center [638, 689] width 10 height 10
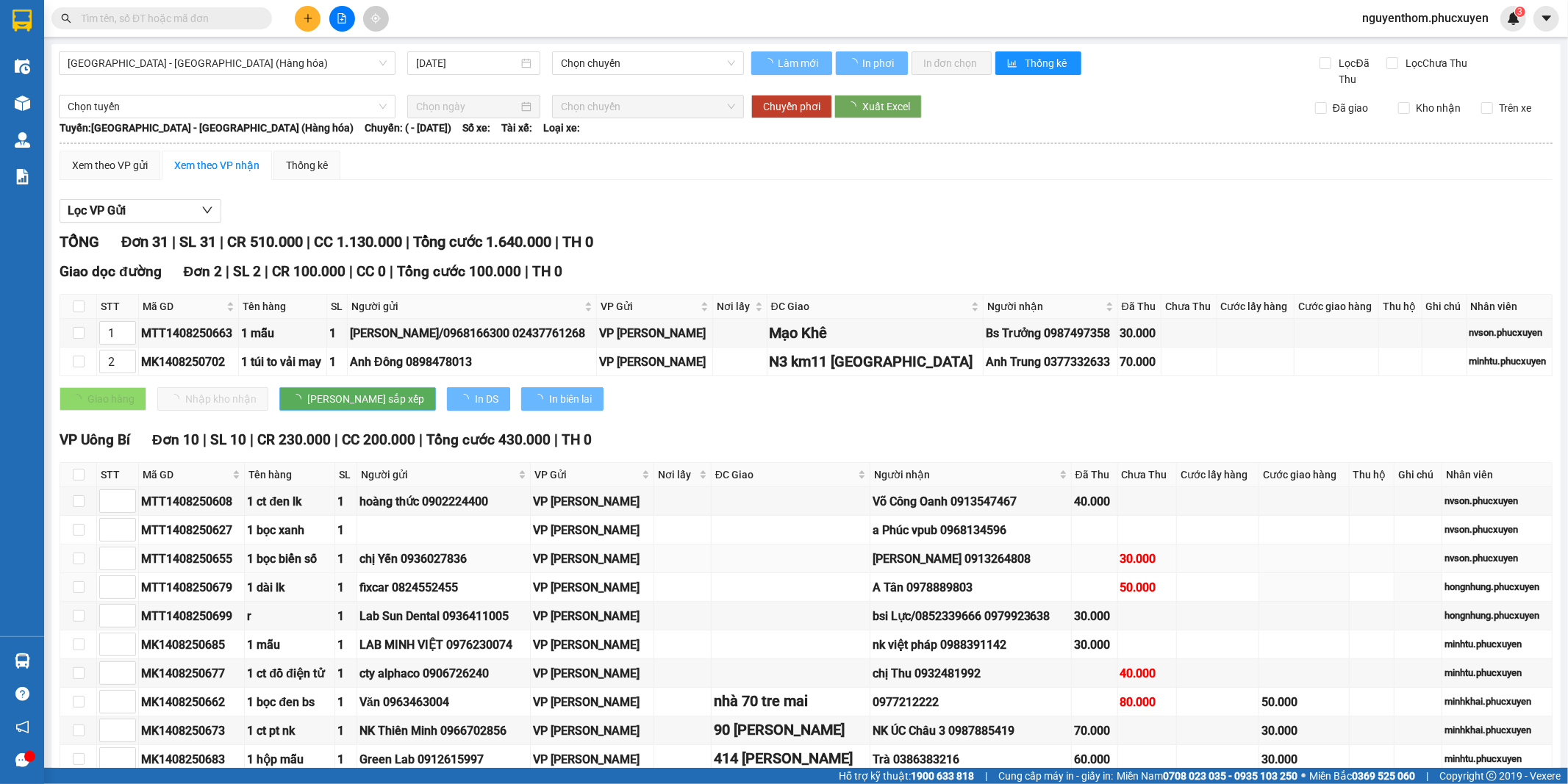
type input "[DATE]"
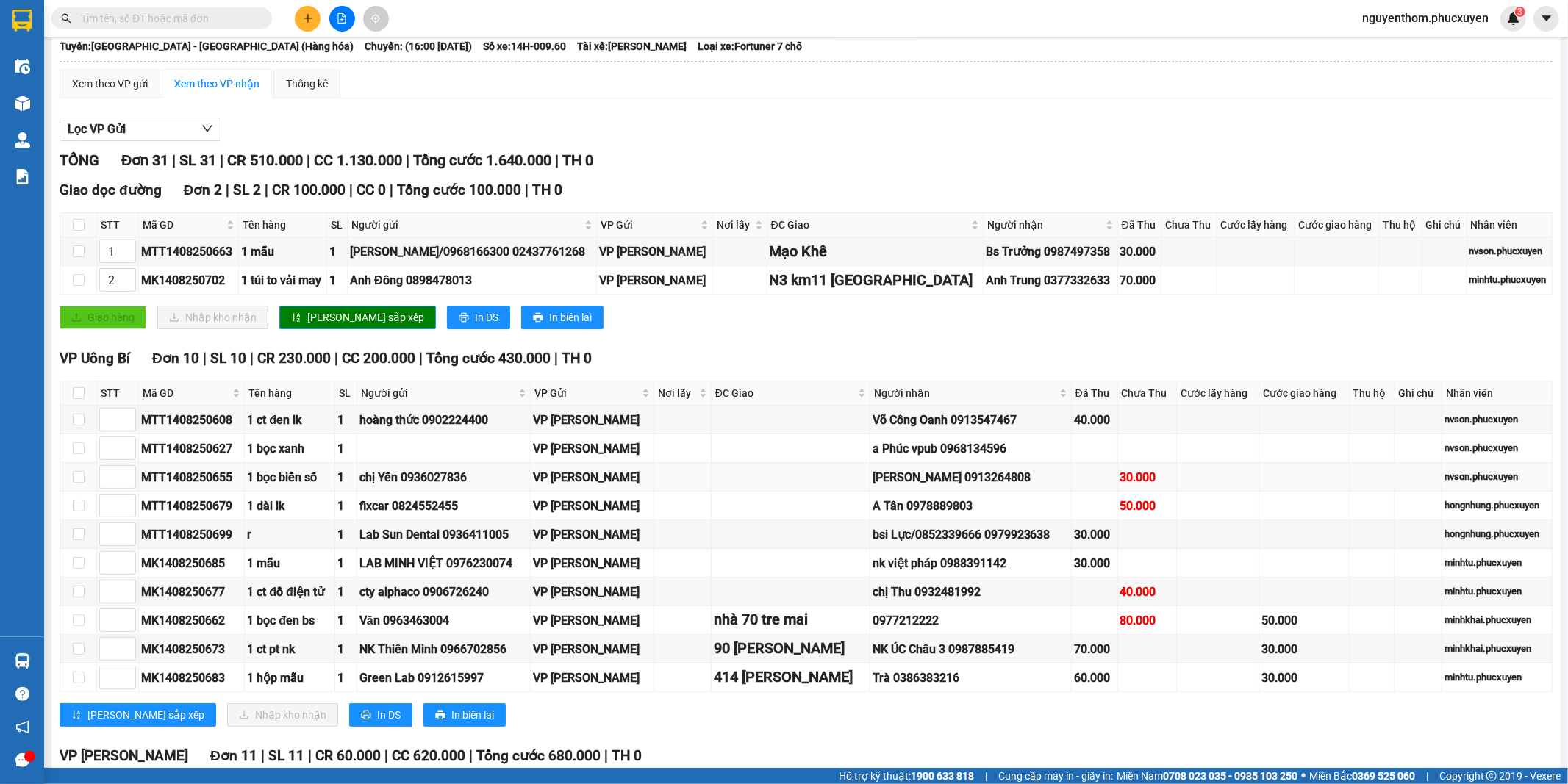
scroll to position [163, 0]
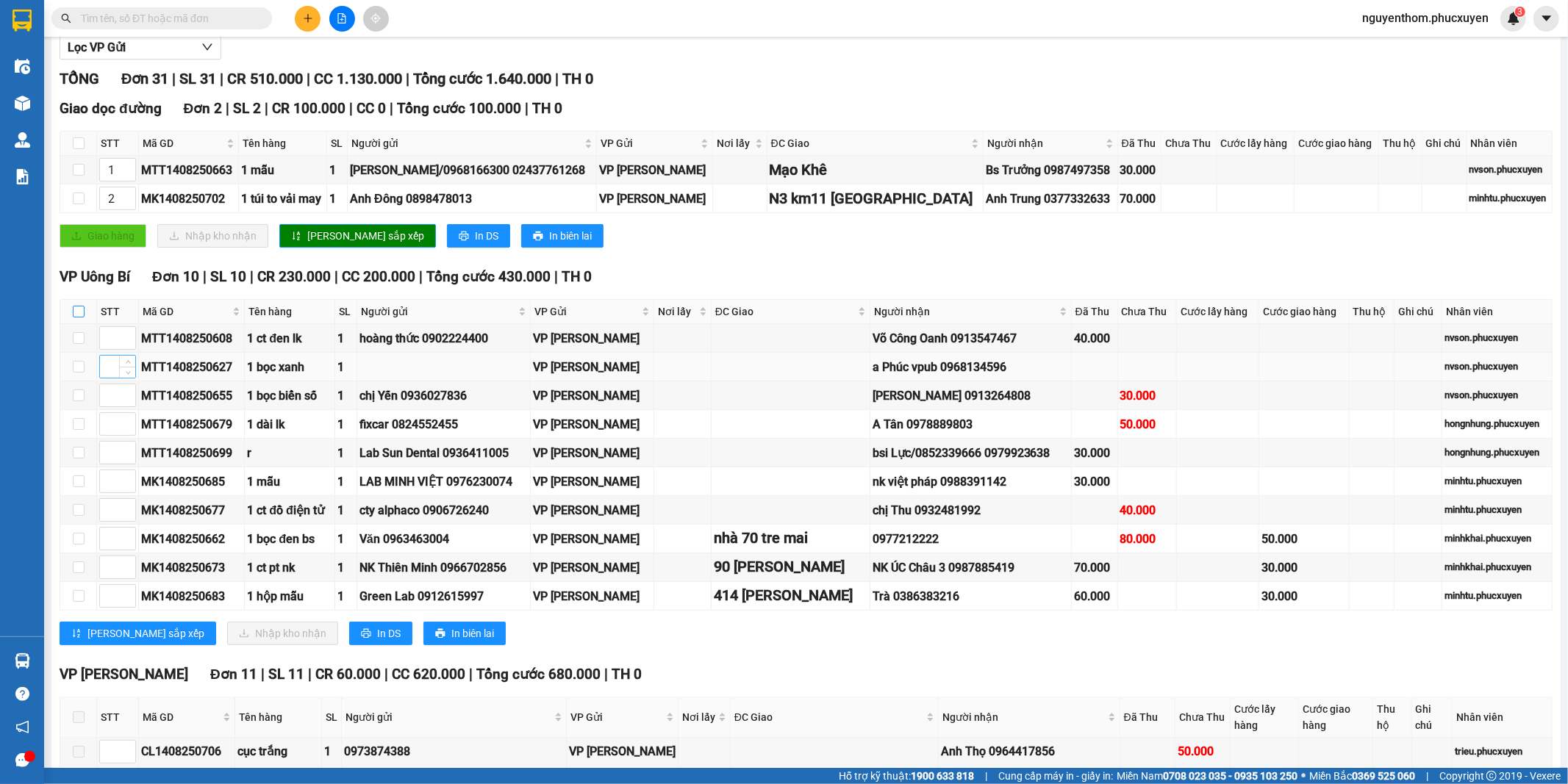
click at [79, 311] on input "checkbox" at bounding box center [79, 311] width 12 height 12
checkbox input "true"
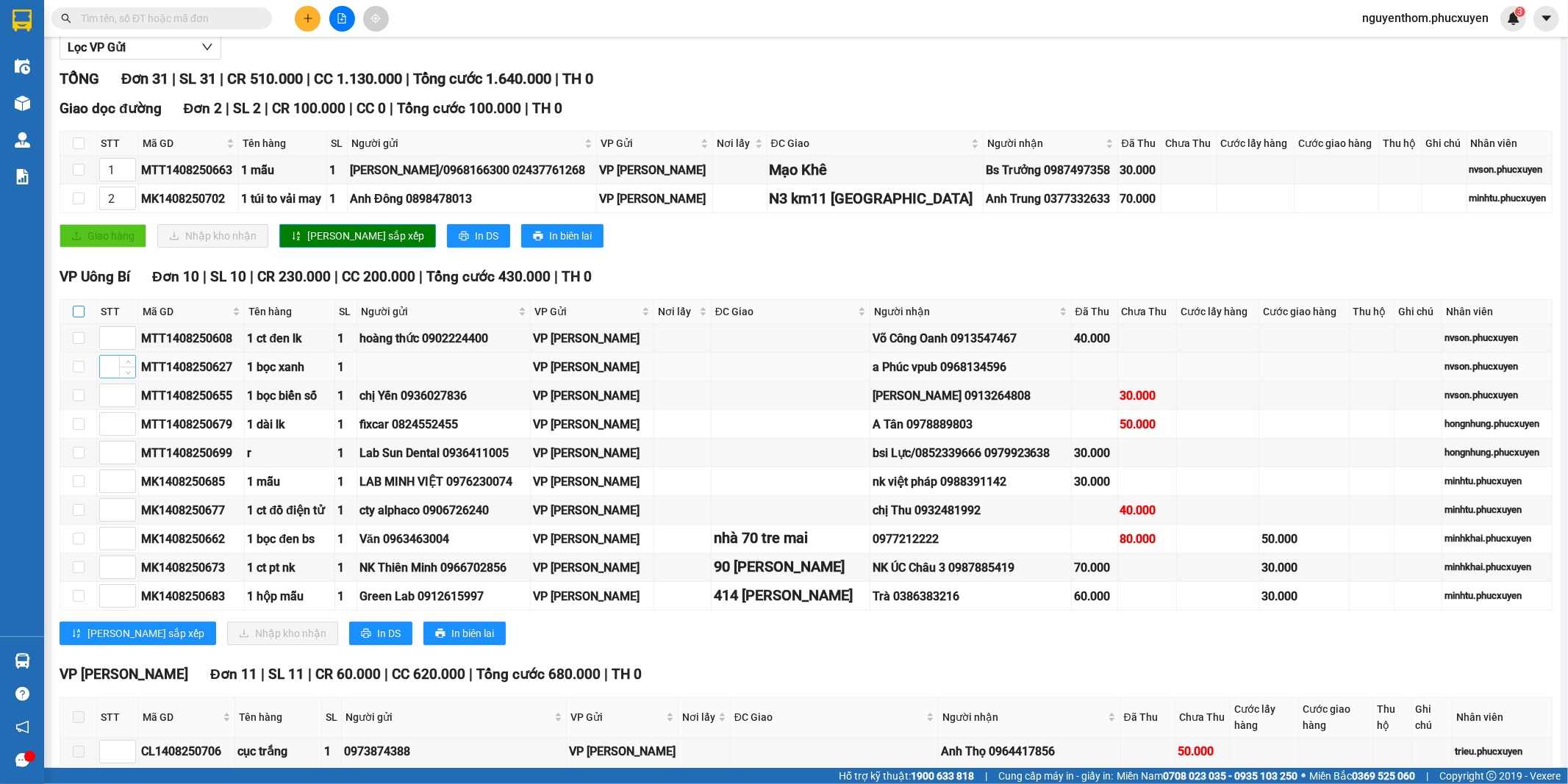
checkbox input "true"
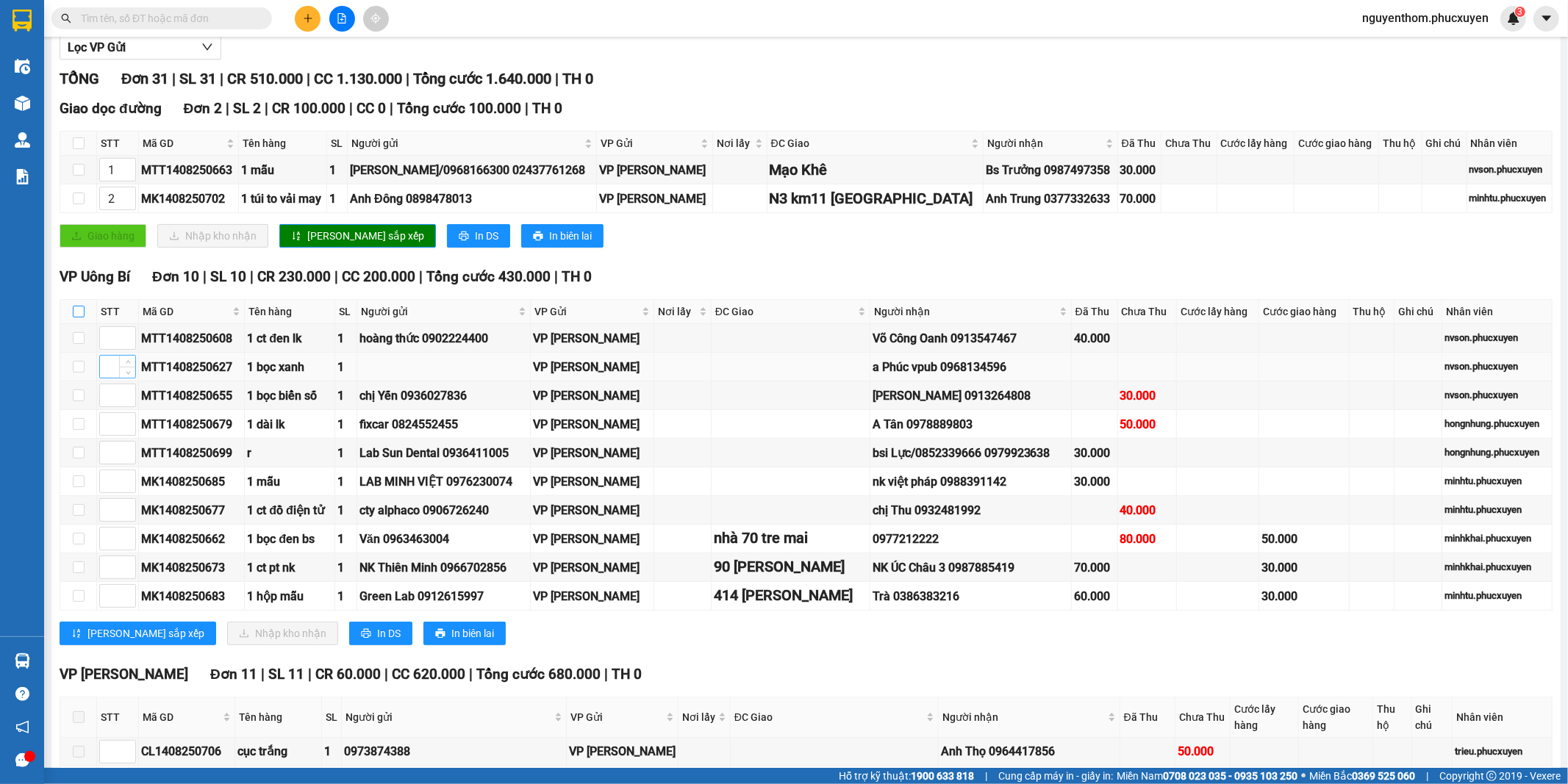
checkbox input "true"
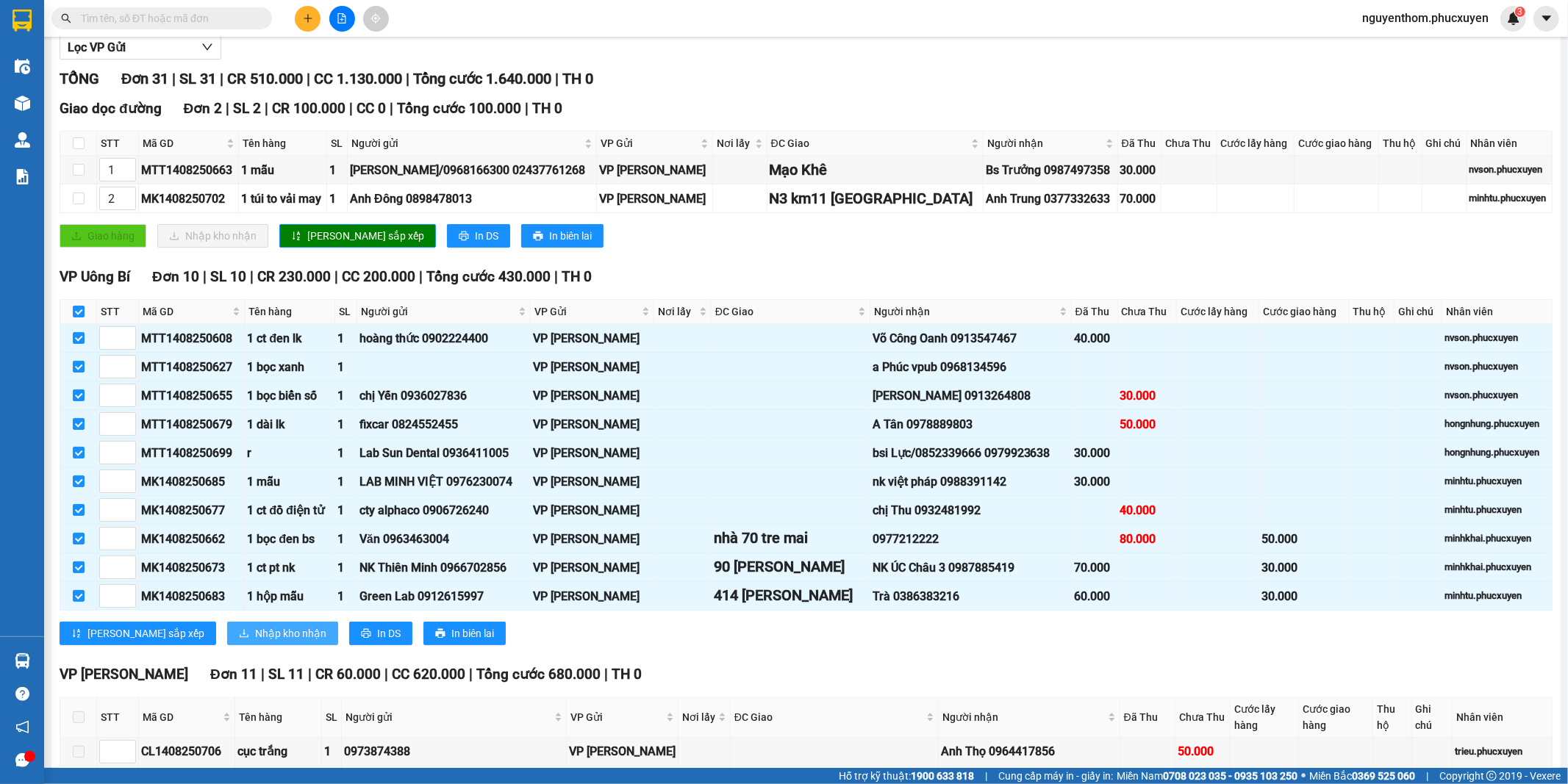
click at [255, 640] on span "Nhập kho nhận" at bounding box center [291, 633] width 72 height 16
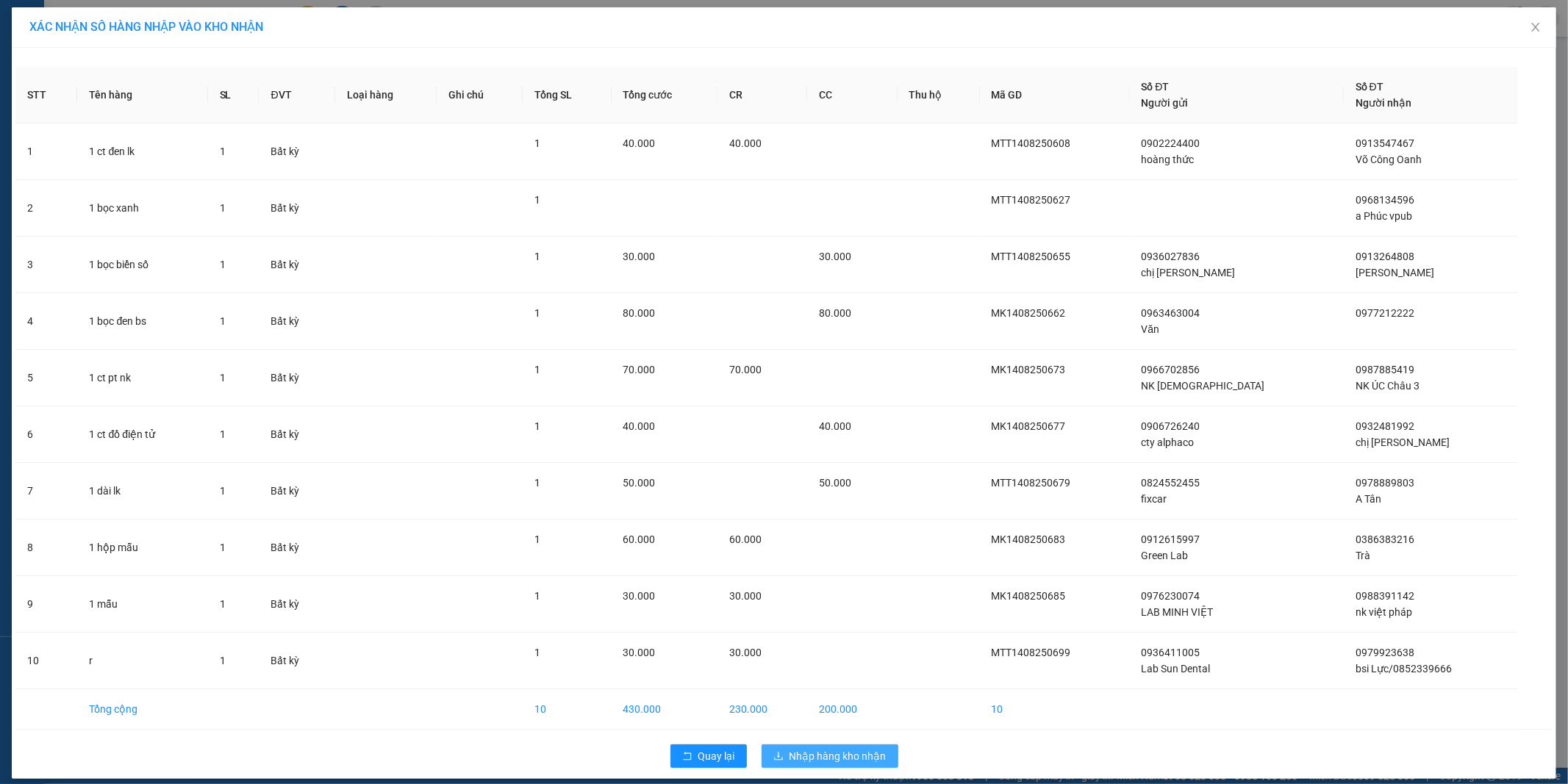
click at [836, 754] on span "Nhập hàng kho nhận" at bounding box center [838, 756] width 97 height 16
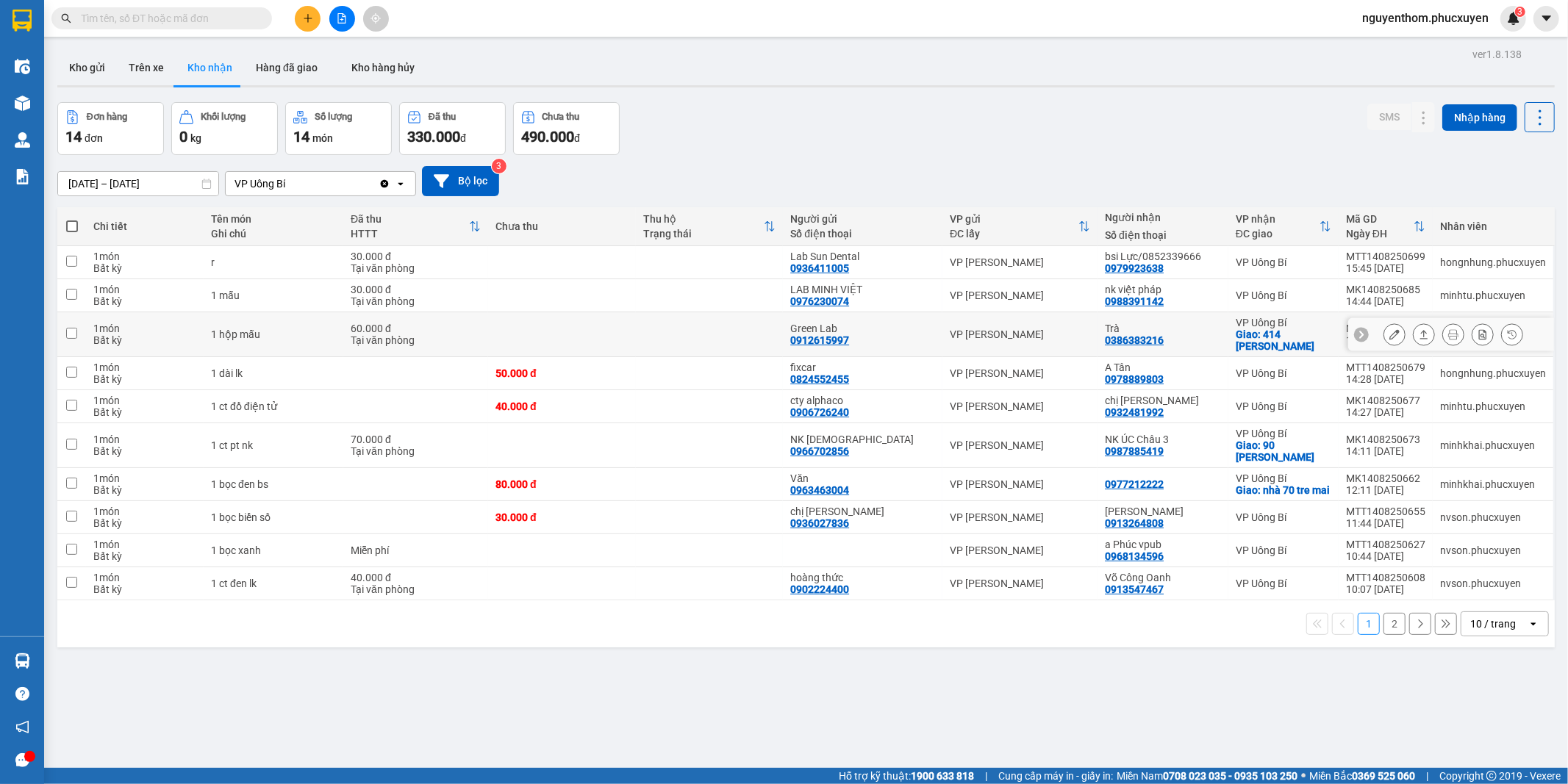
click at [1420, 339] on icon at bounding box center [1424, 334] width 8 height 9
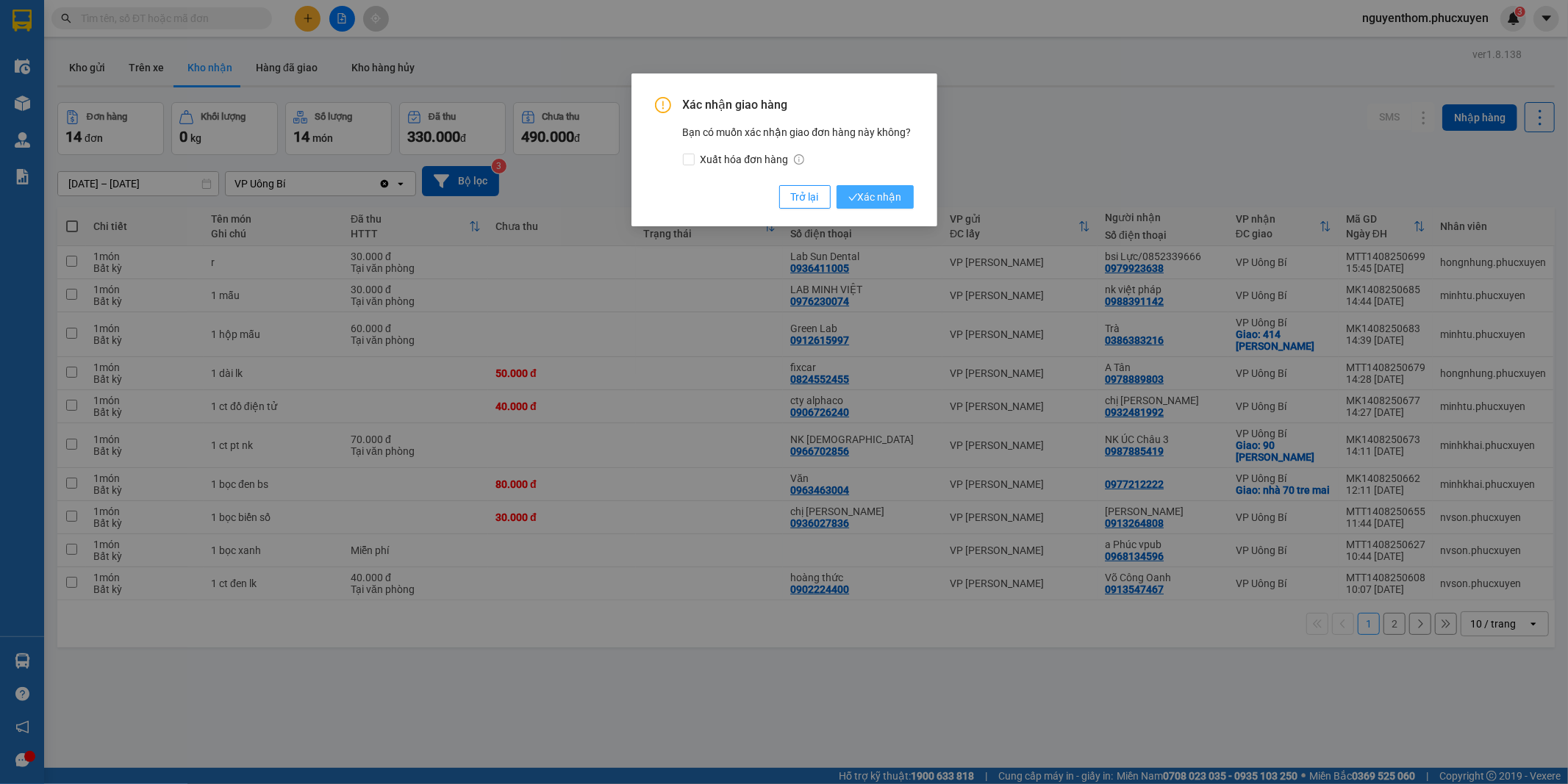
click at [877, 193] on span "Xác nhận" at bounding box center [875, 197] width 54 height 16
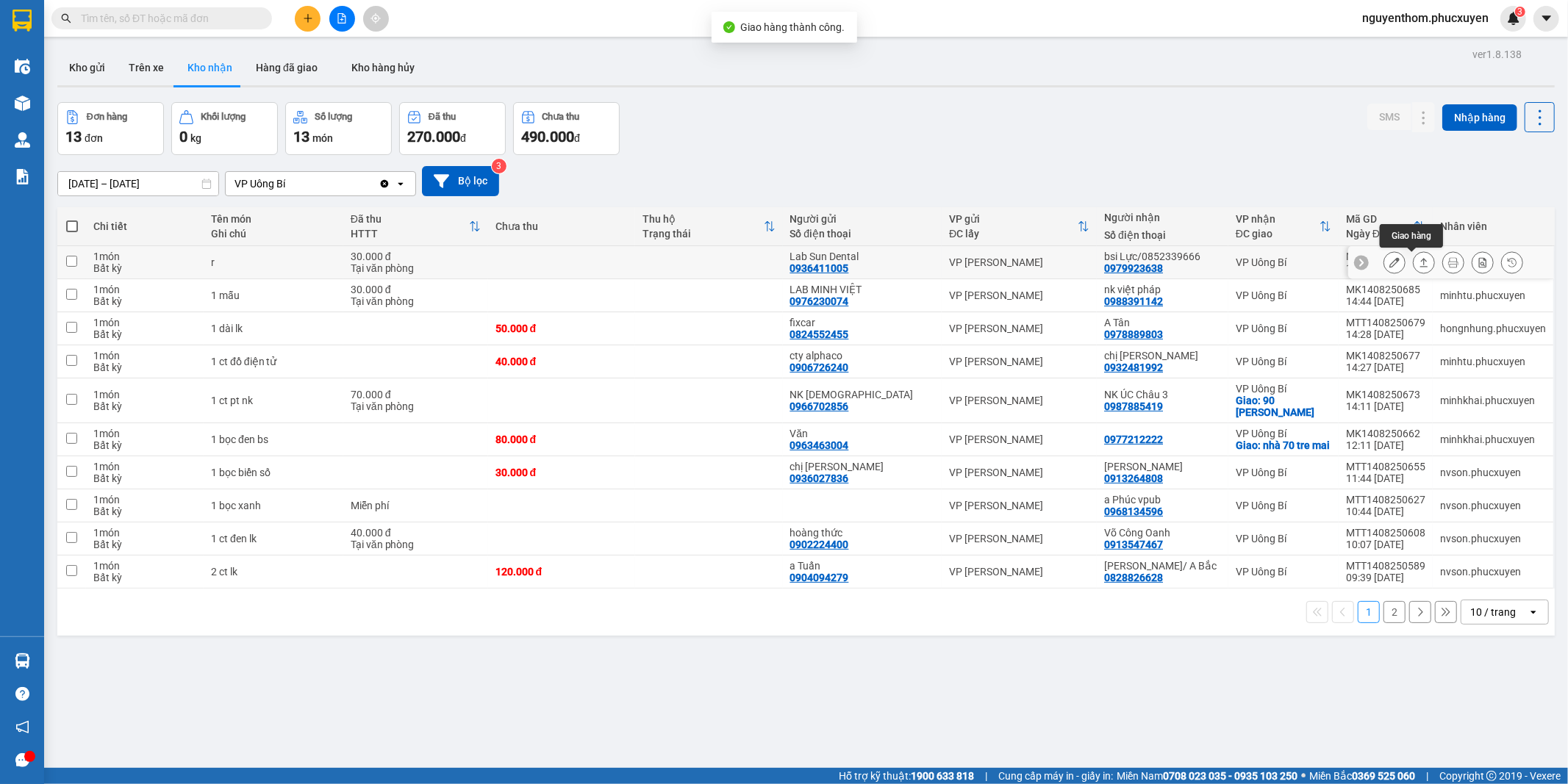
click at [1419, 258] on icon at bounding box center [1423, 262] width 10 height 10
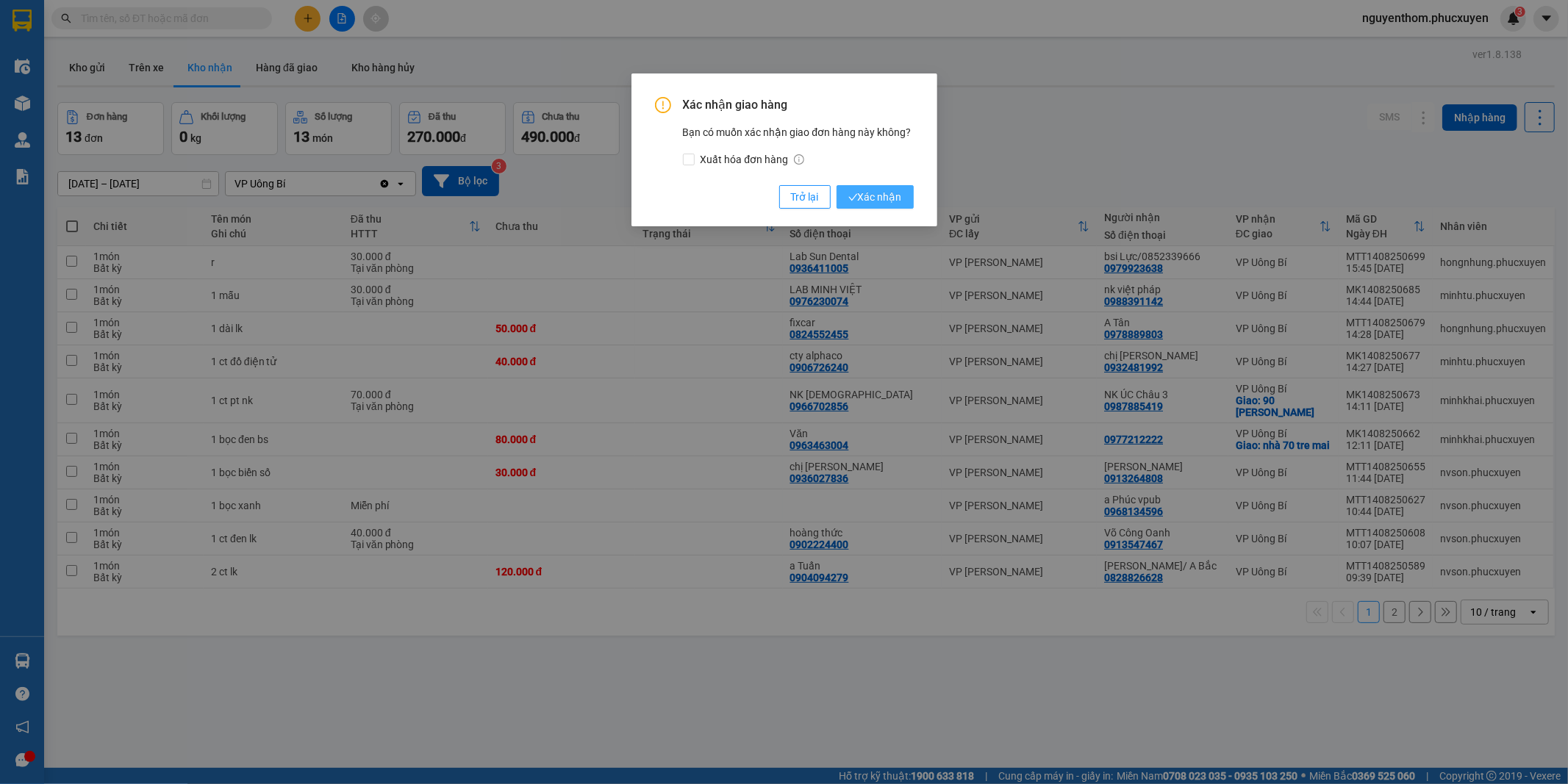
click at [875, 199] on span "Xác nhận" at bounding box center [875, 197] width 54 height 16
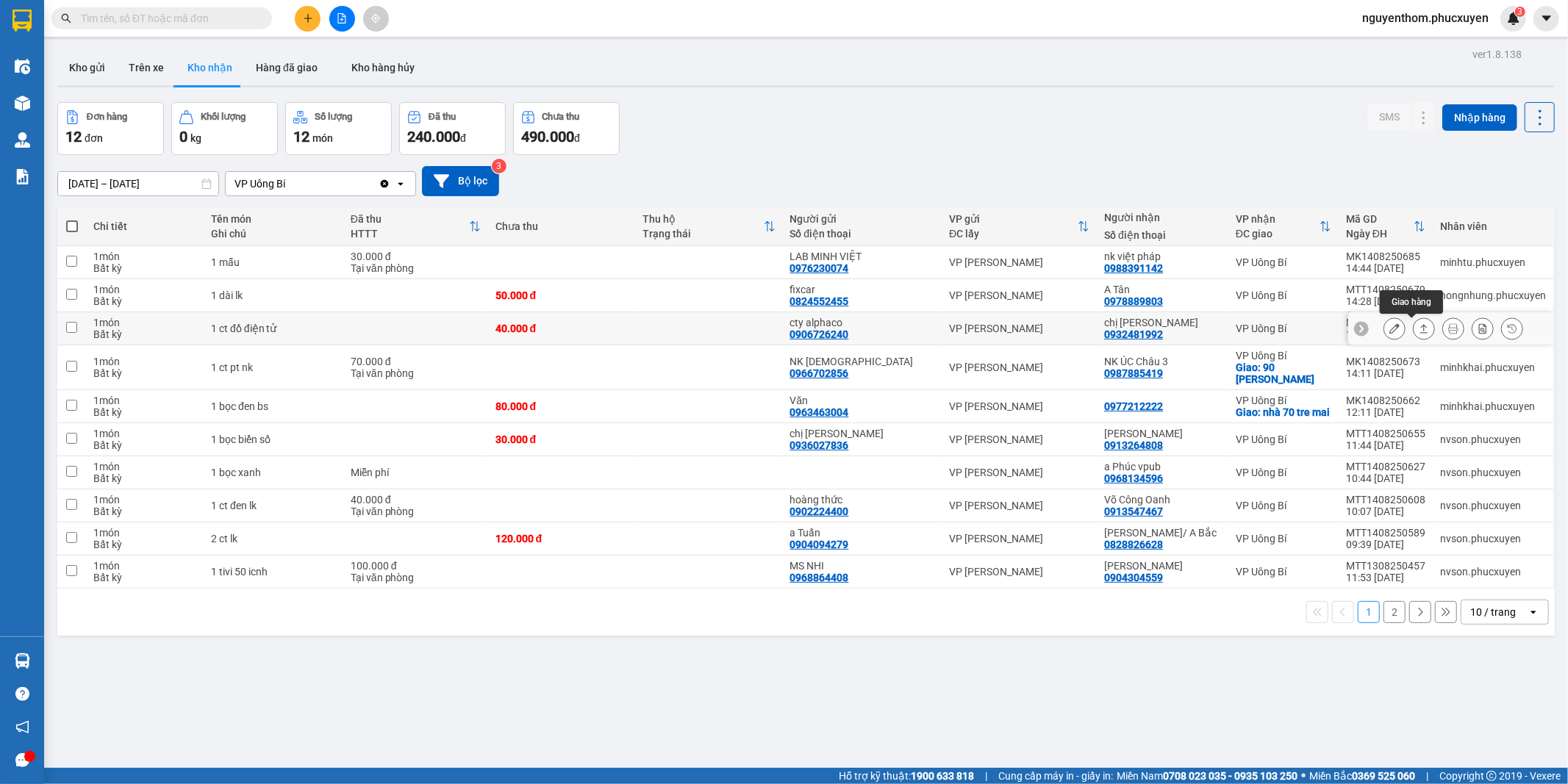
click at [1419, 329] on icon at bounding box center [1423, 328] width 10 height 10
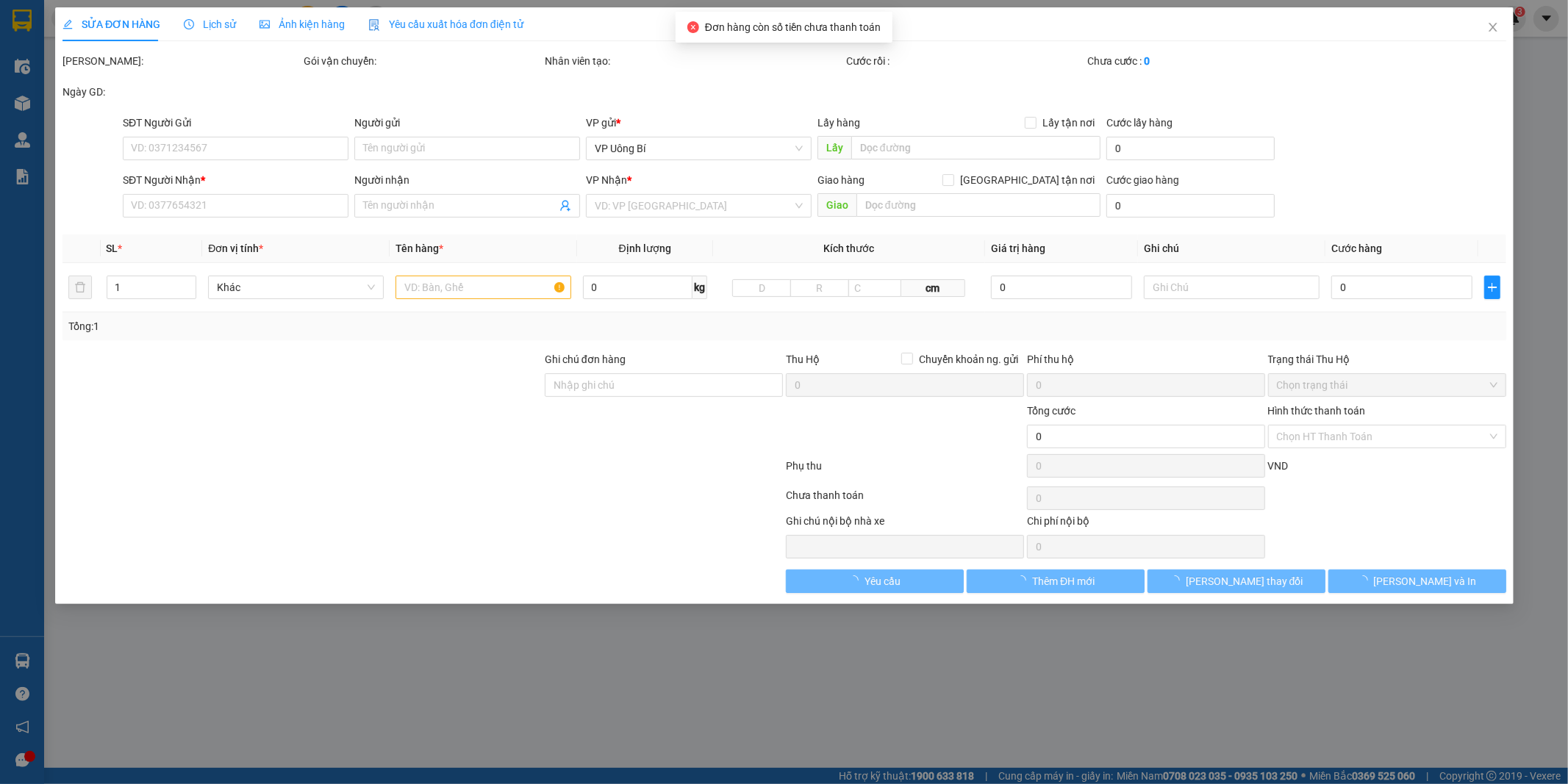
type input "0906726240"
type input "cty alphaco"
type input "0932481992"
type input "chị [PERSON_NAME]"
type input "40.000"
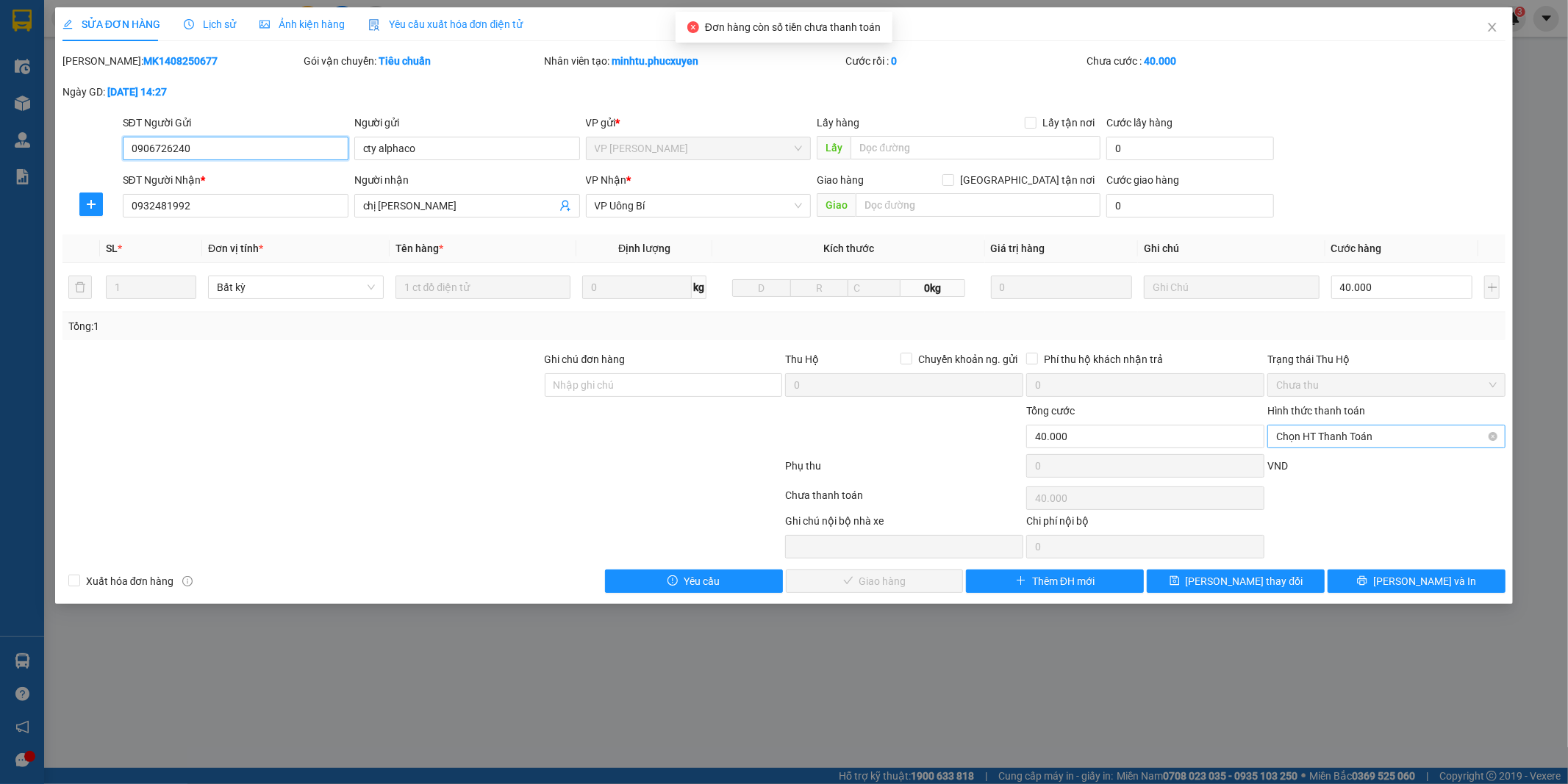
click at [1353, 437] on span "Chọn HT Thanh Toán" at bounding box center [1387, 437] width 221 height 22
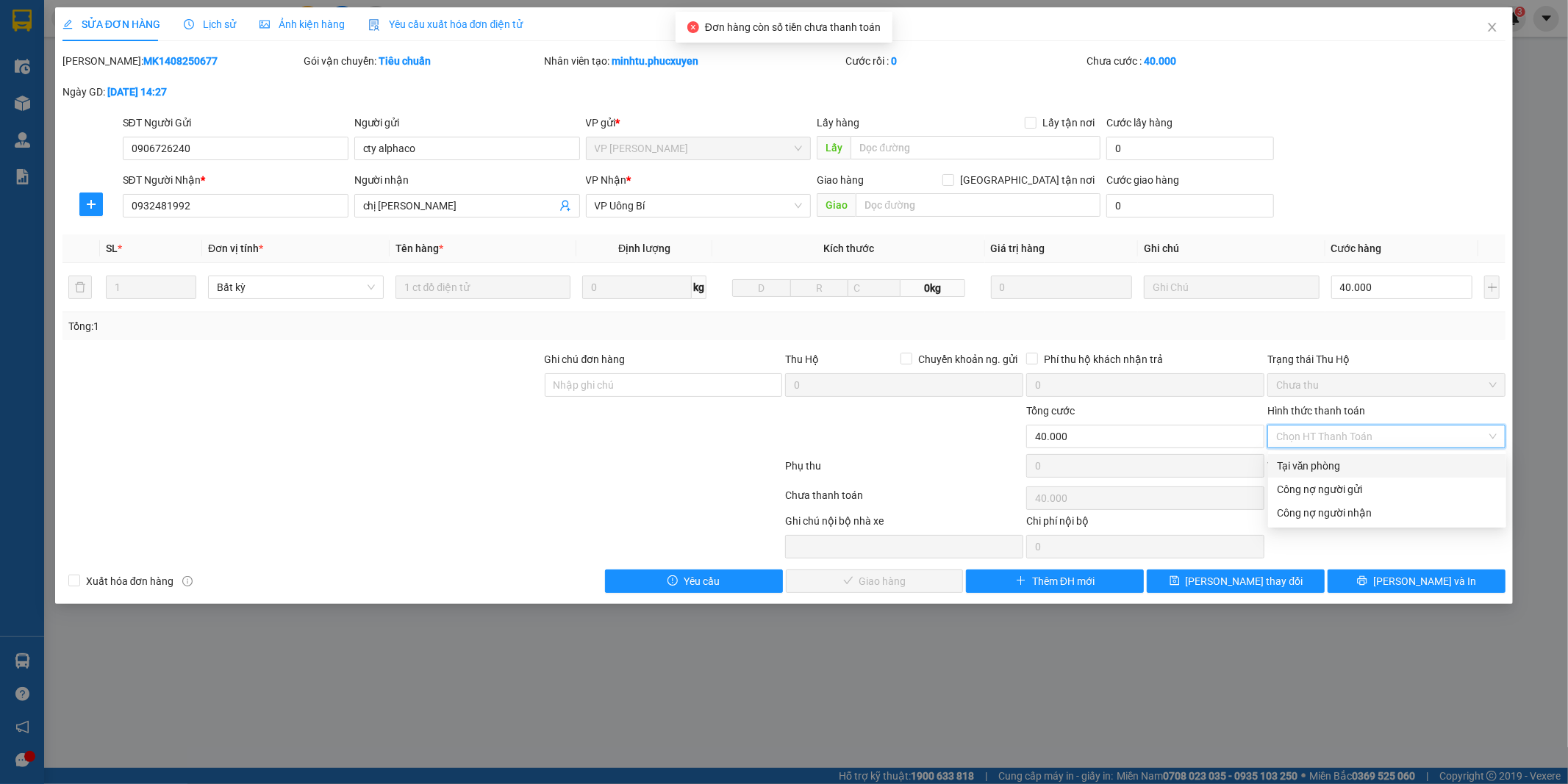
click at [1311, 468] on div "Tại văn phòng" at bounding box center [1388, 465] width 221 height 16
type input "0"
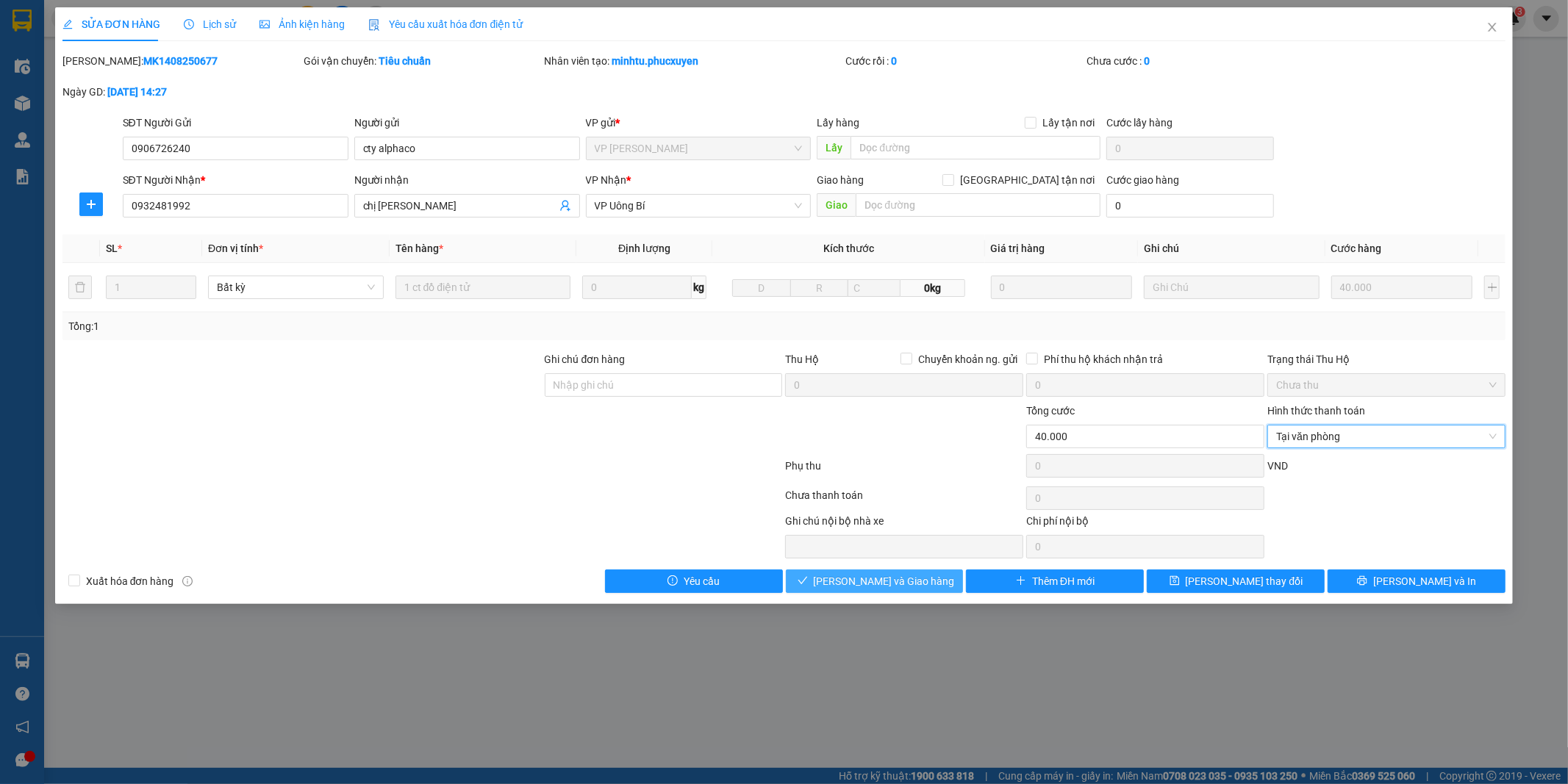
click at [929, 584] on button "[PERSON_NAME] và Giao hàng" at bounding box center [875, 581] width 178 height 23
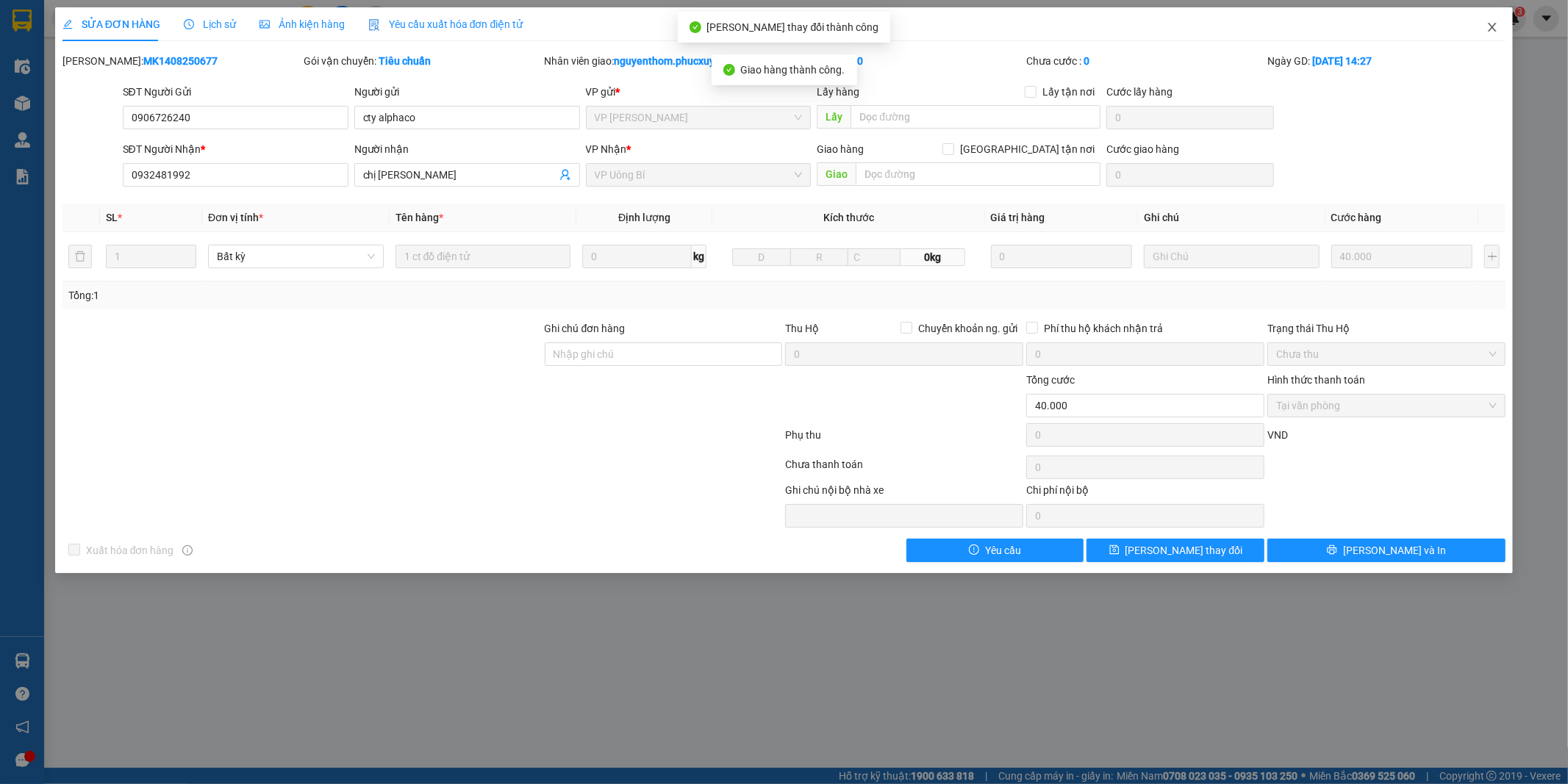
click at [1490, 26] on icon "close" at bounding box center [1492, 26] width 12 height 12
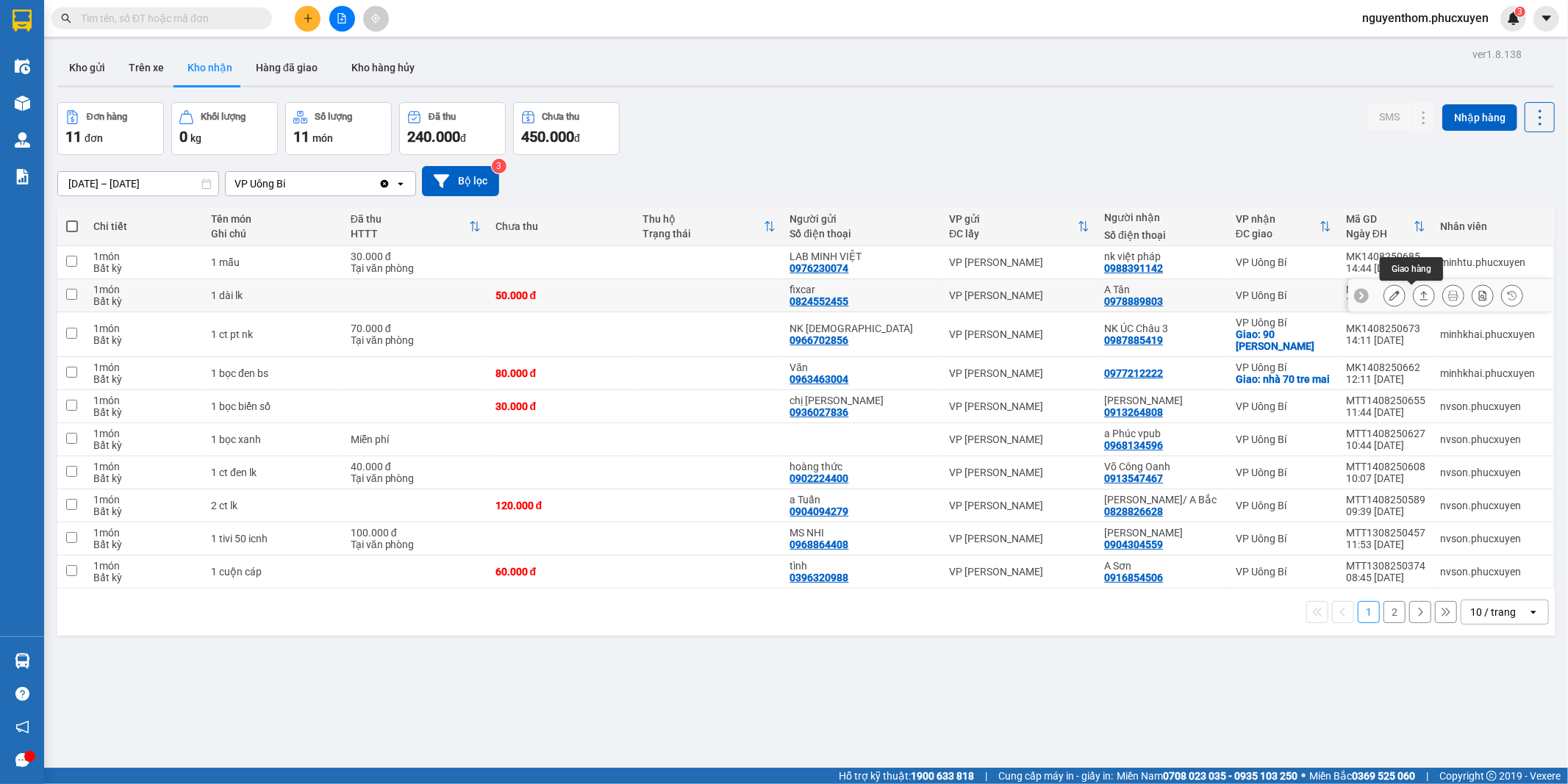
click at [1419, 294] on icon at bounding box center [1423, 295] width 10 height 10
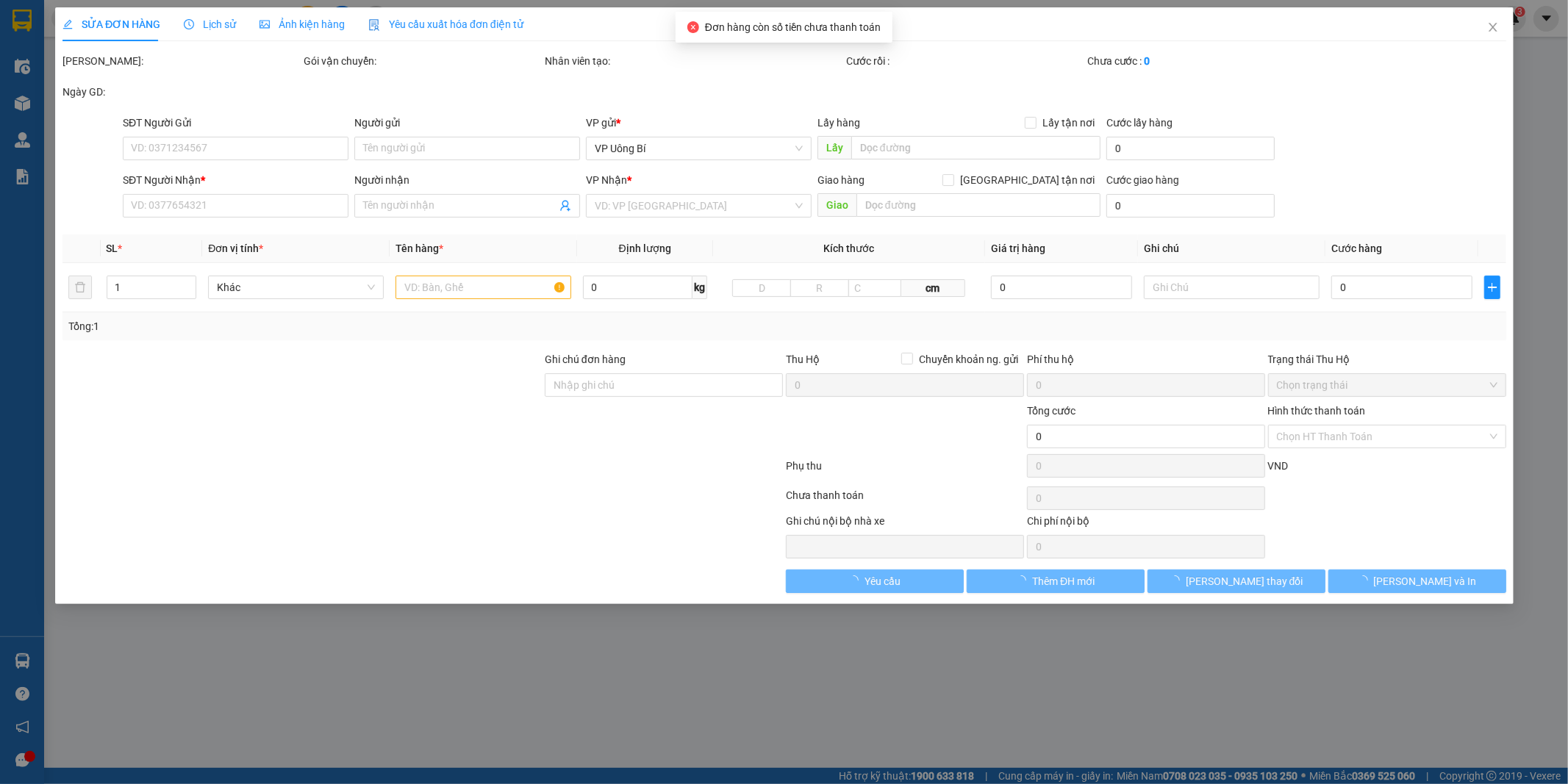
type input "0824552455"
type input "fixcar"
type input "0978889803"
type input "A Tân"
type input "50.000"
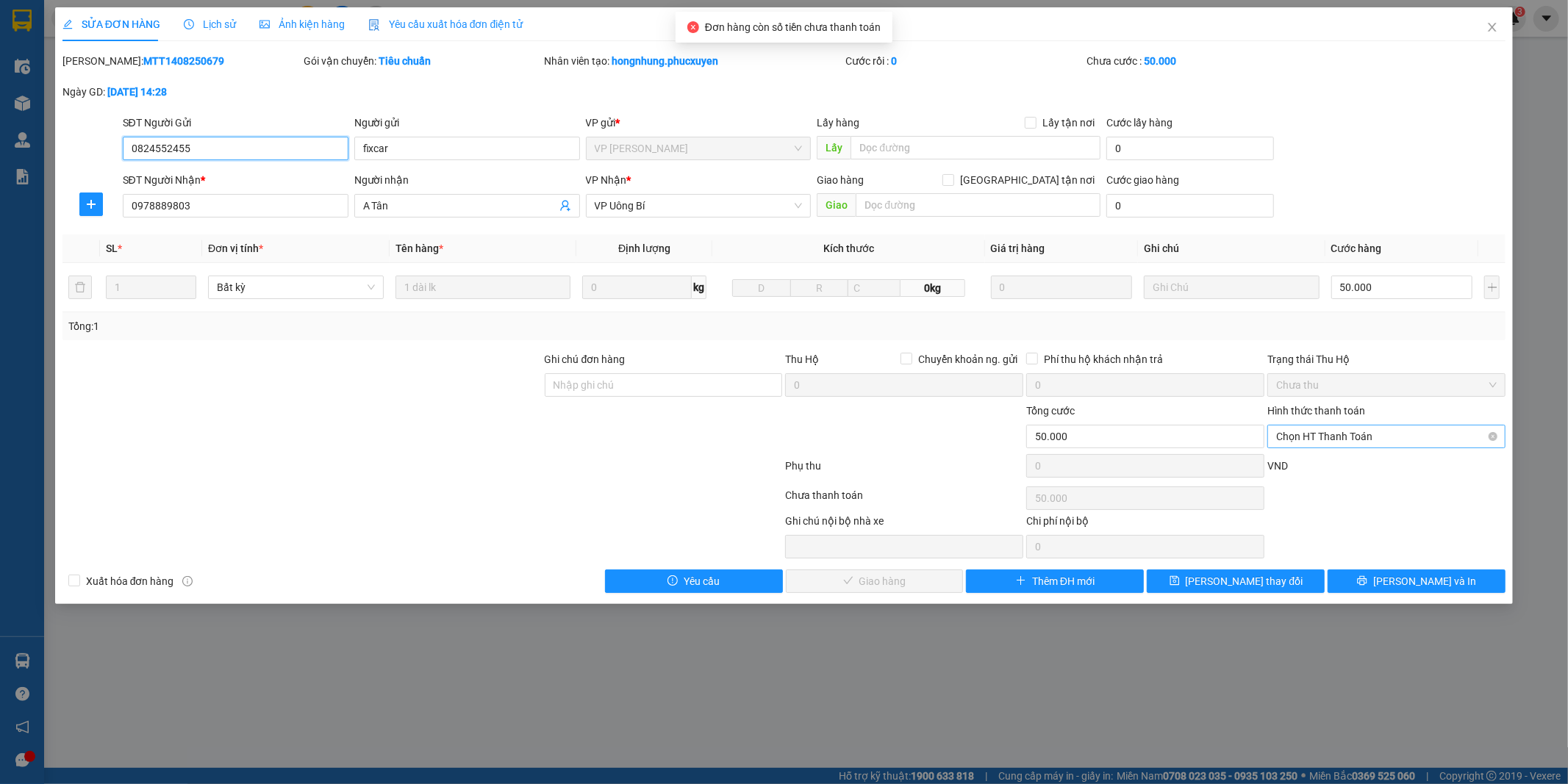
click at [1338, 436] on span "Chọn HT Thanh Toán" at bounding box center [1387, 437] width 221 height 22
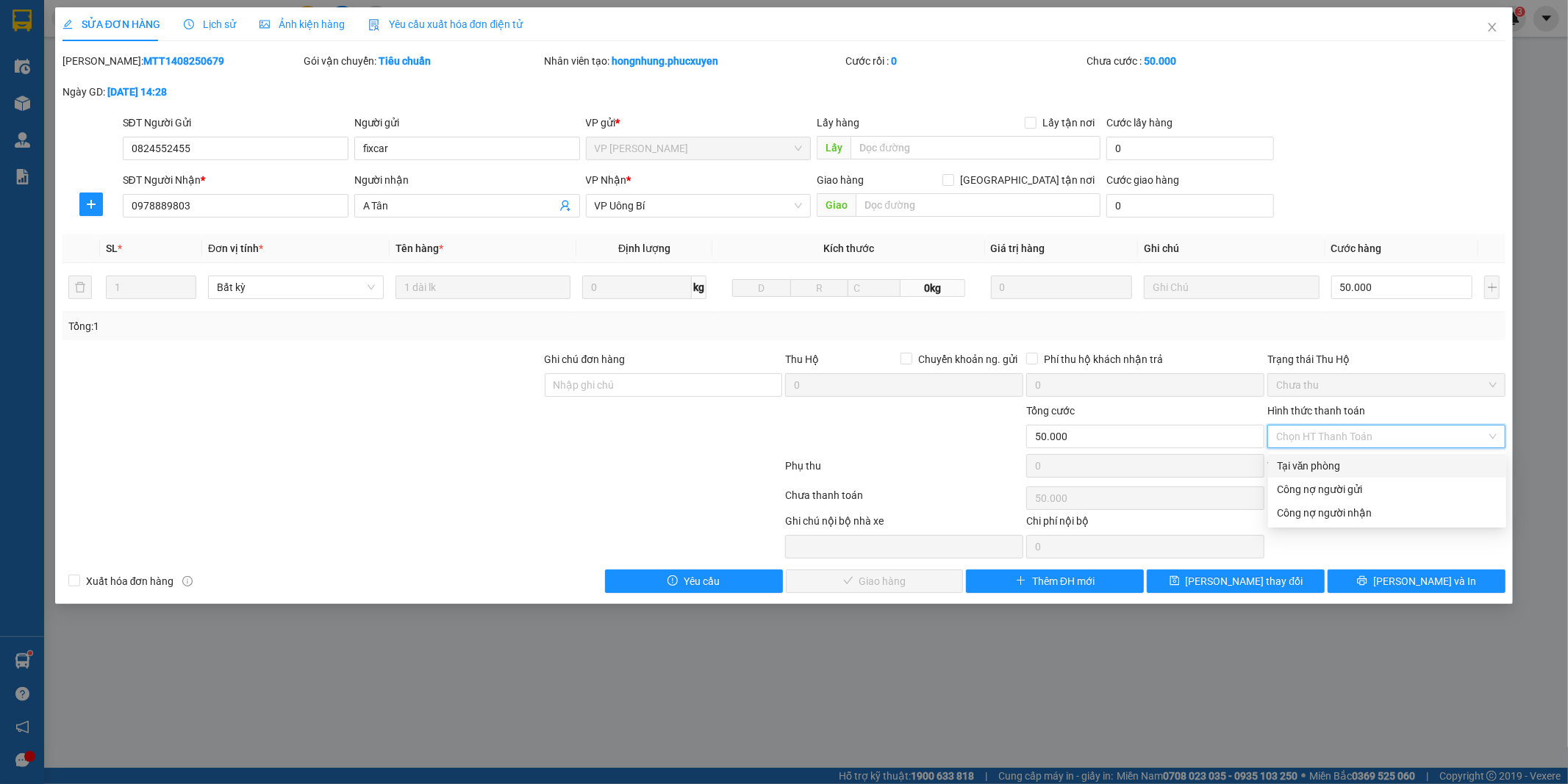
click at [1339, 463] on div "Tại văn phòng" at bounding box center [1388, 465] width 221 height 16
type input "0"
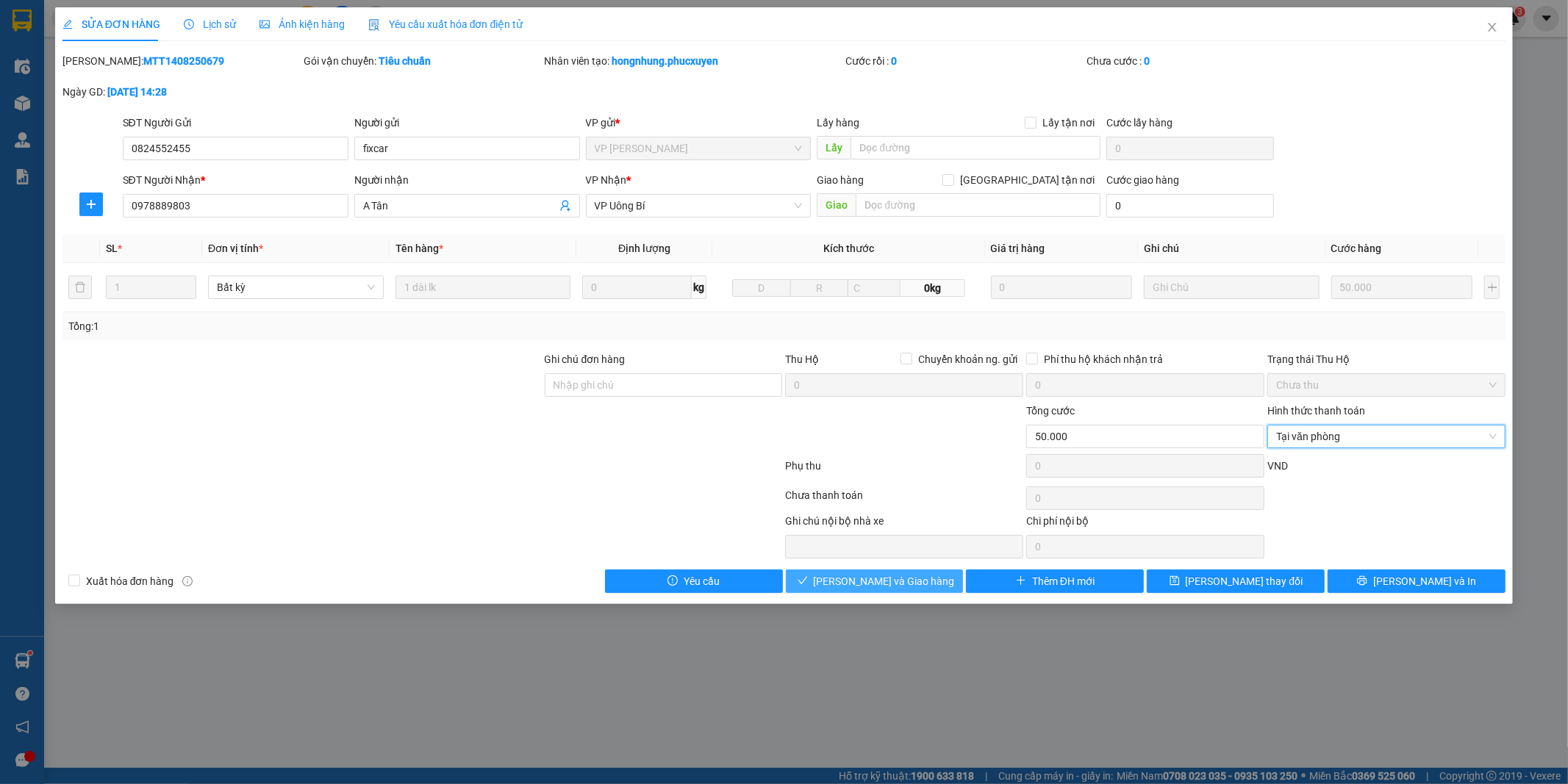
click at [913, 584] on span "[PERSON_NAME] và Giao hàng" at bounding box center [885, 581] width 141 height 16
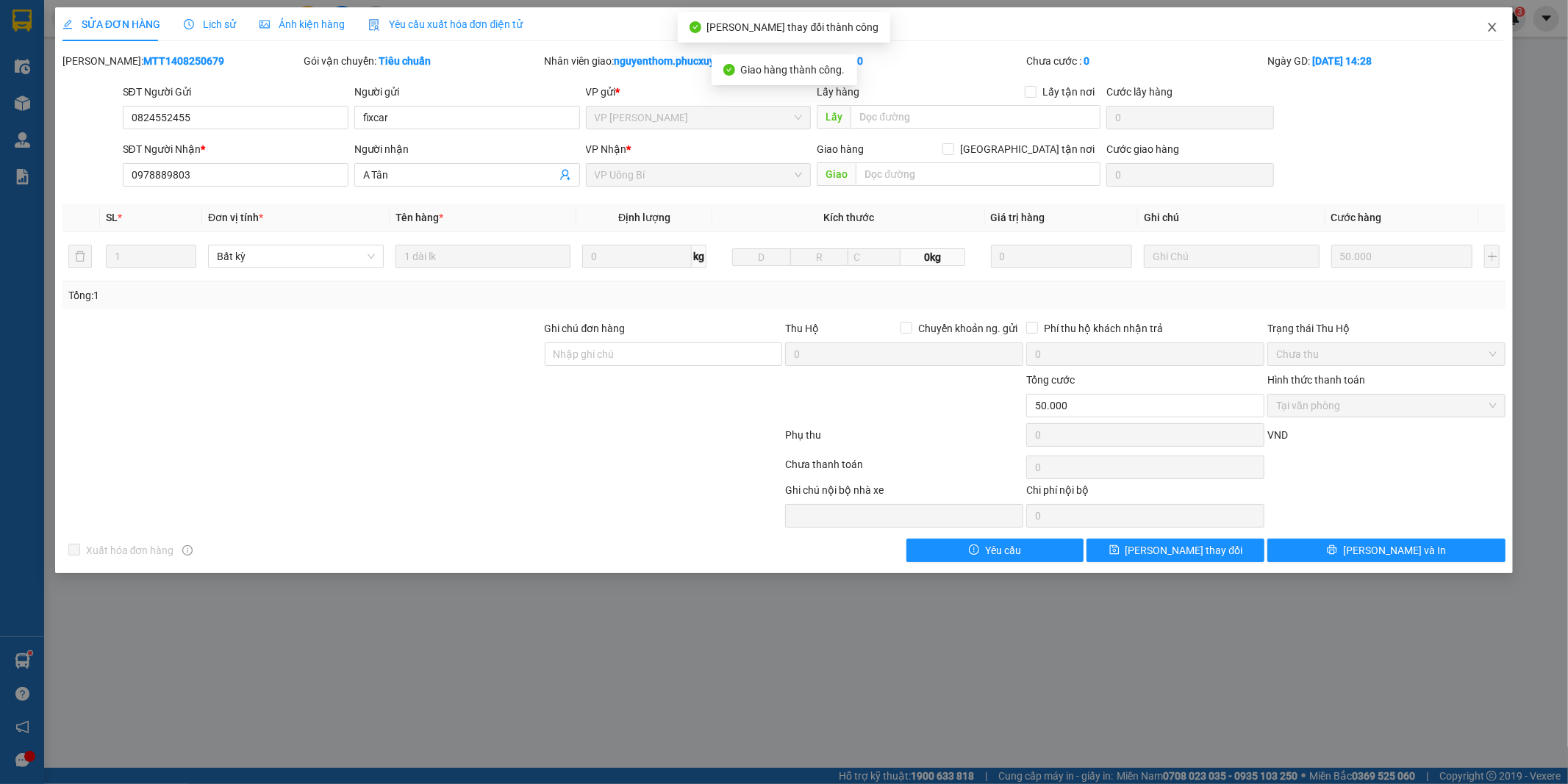
click at [1487, 20] on span "Close" at bounding box center [1492, 27] width 41 height 41
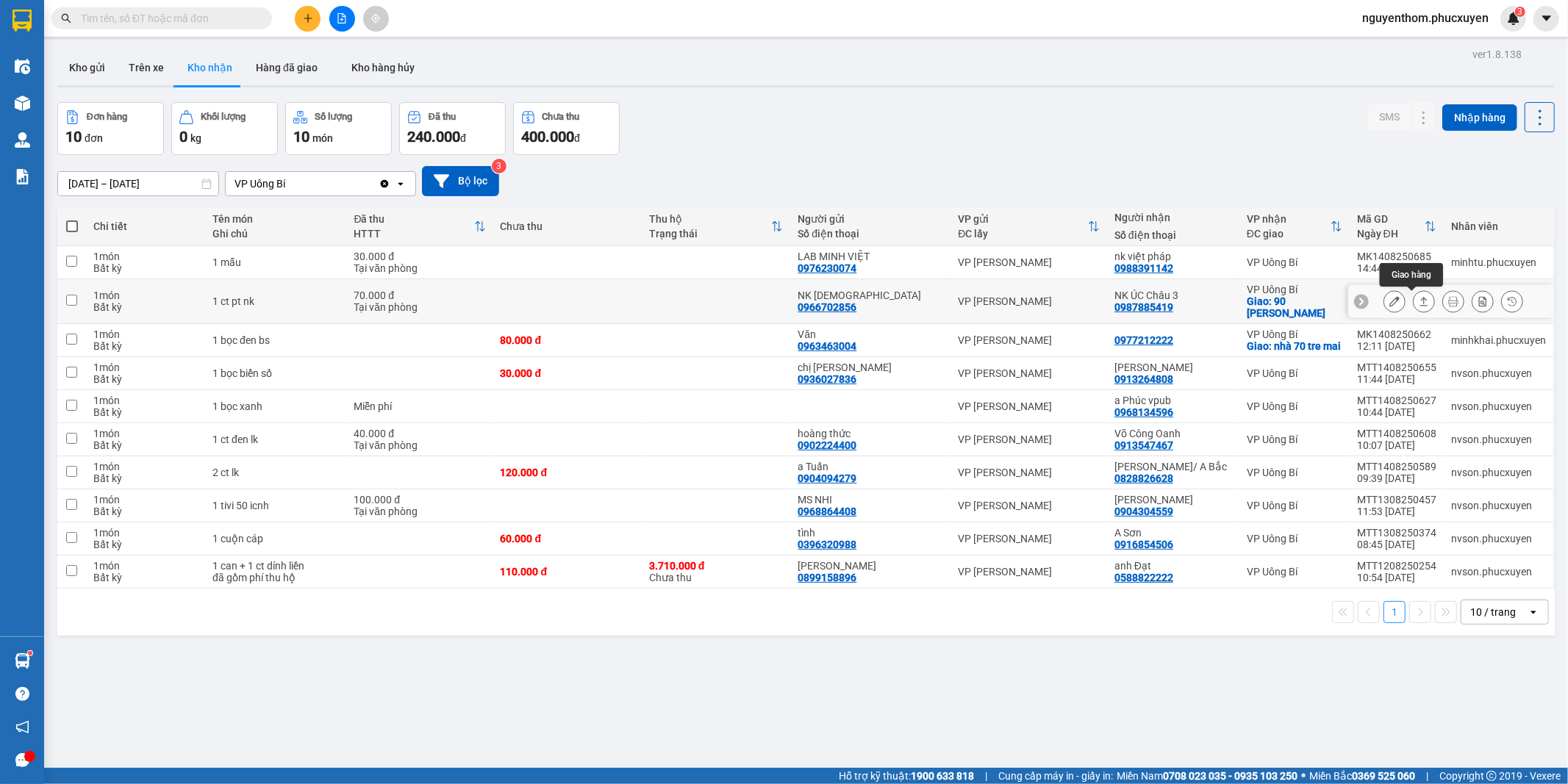
click at [1420, 302] on icon at bounding box center [1424, 301] width 8 height 9
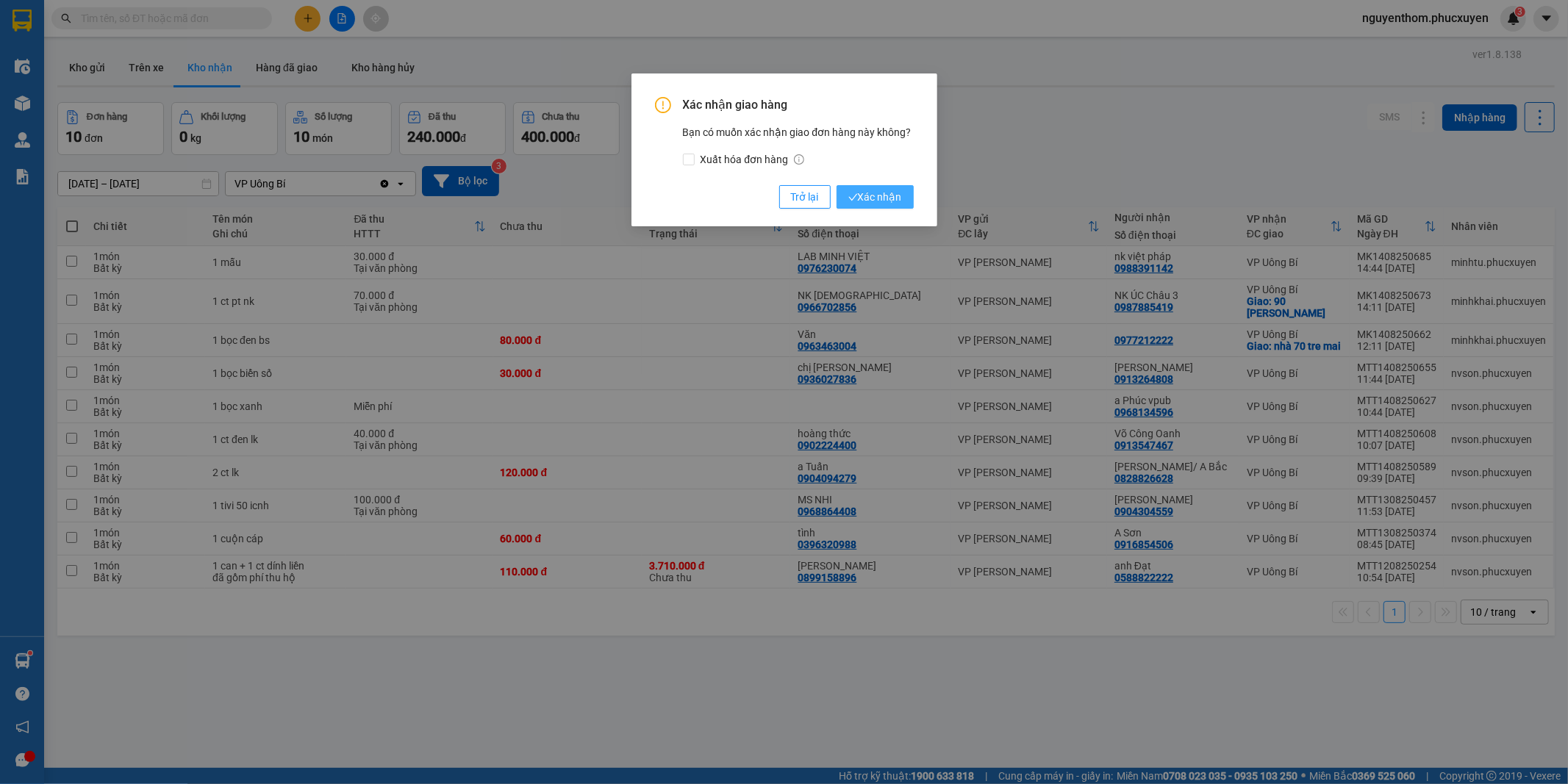
click at [876, 190] on span "Xác nhận" at bounding box center [875, 197] width 54 height 16
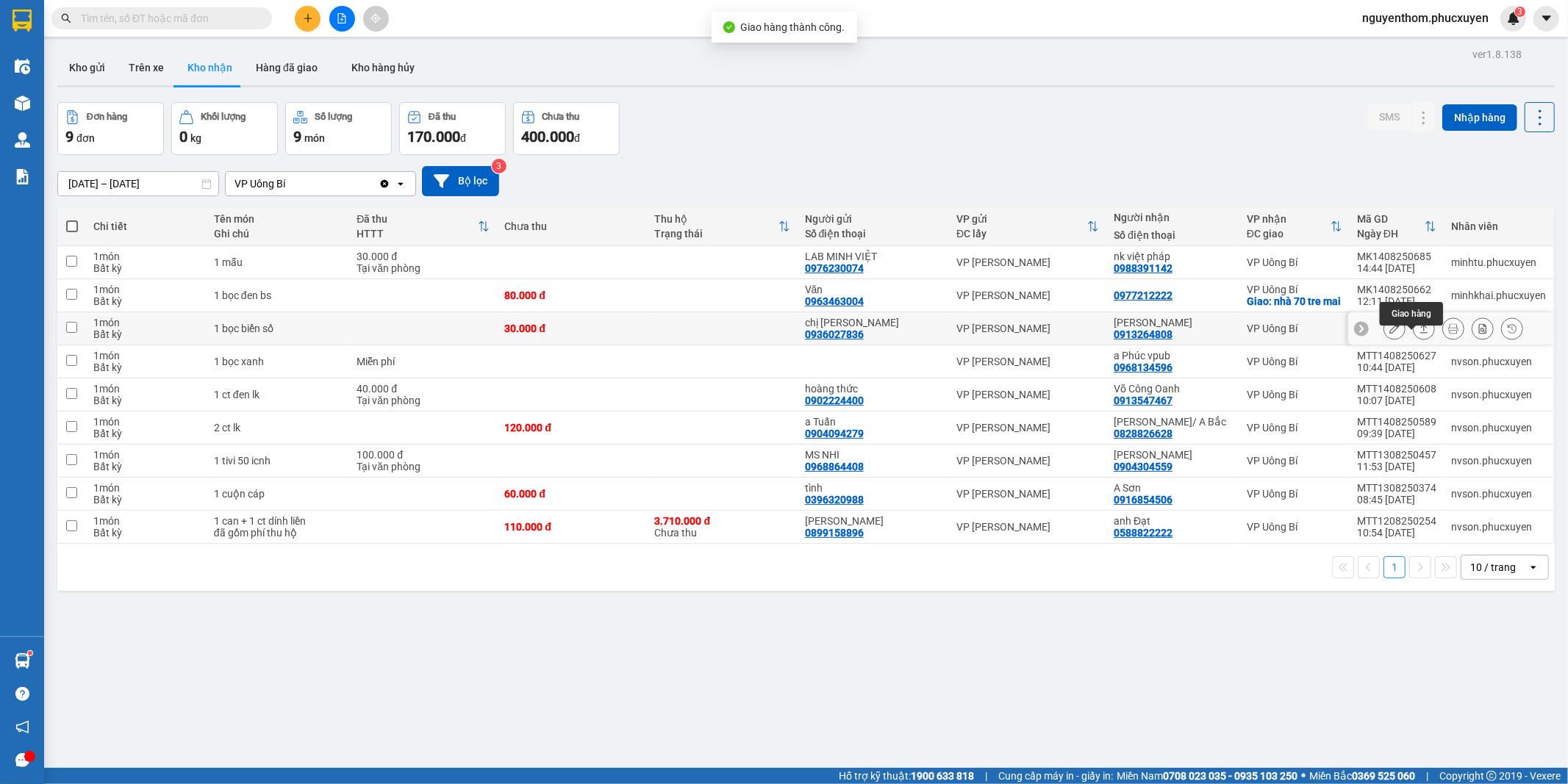
click at [1419, 333] on icon at bounding box center [1423, 328] width 10 height 10
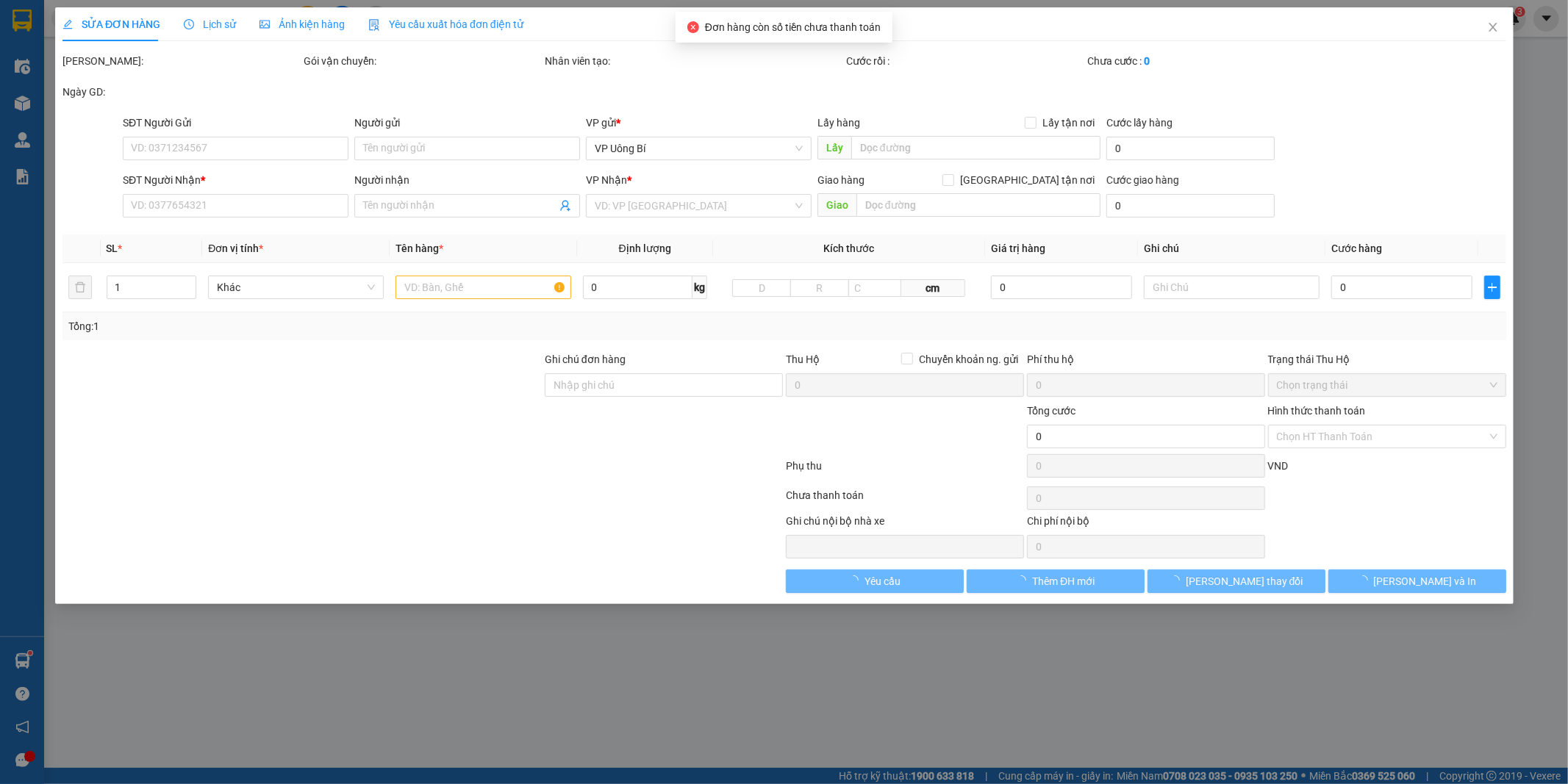
type input "0936027836"
type input "chị [PERSON_NAME]"
type input "0913264808"
type input "[PERSON_NAME]"
type input "30.000"
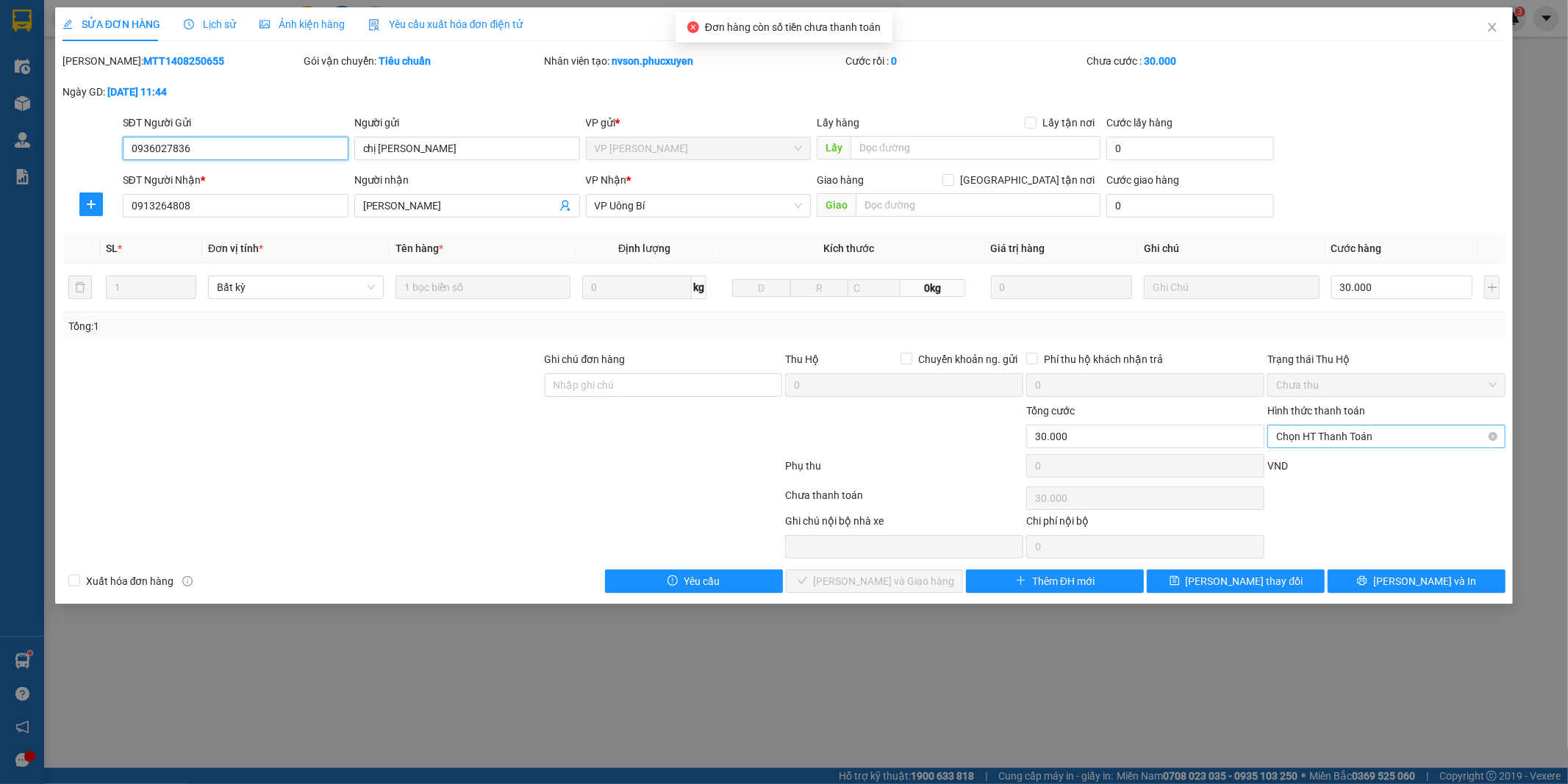
click at [1336, 438] on span "Chọn HT Thanh Toán" at bounding box center [1387, 437] width 221 height 22
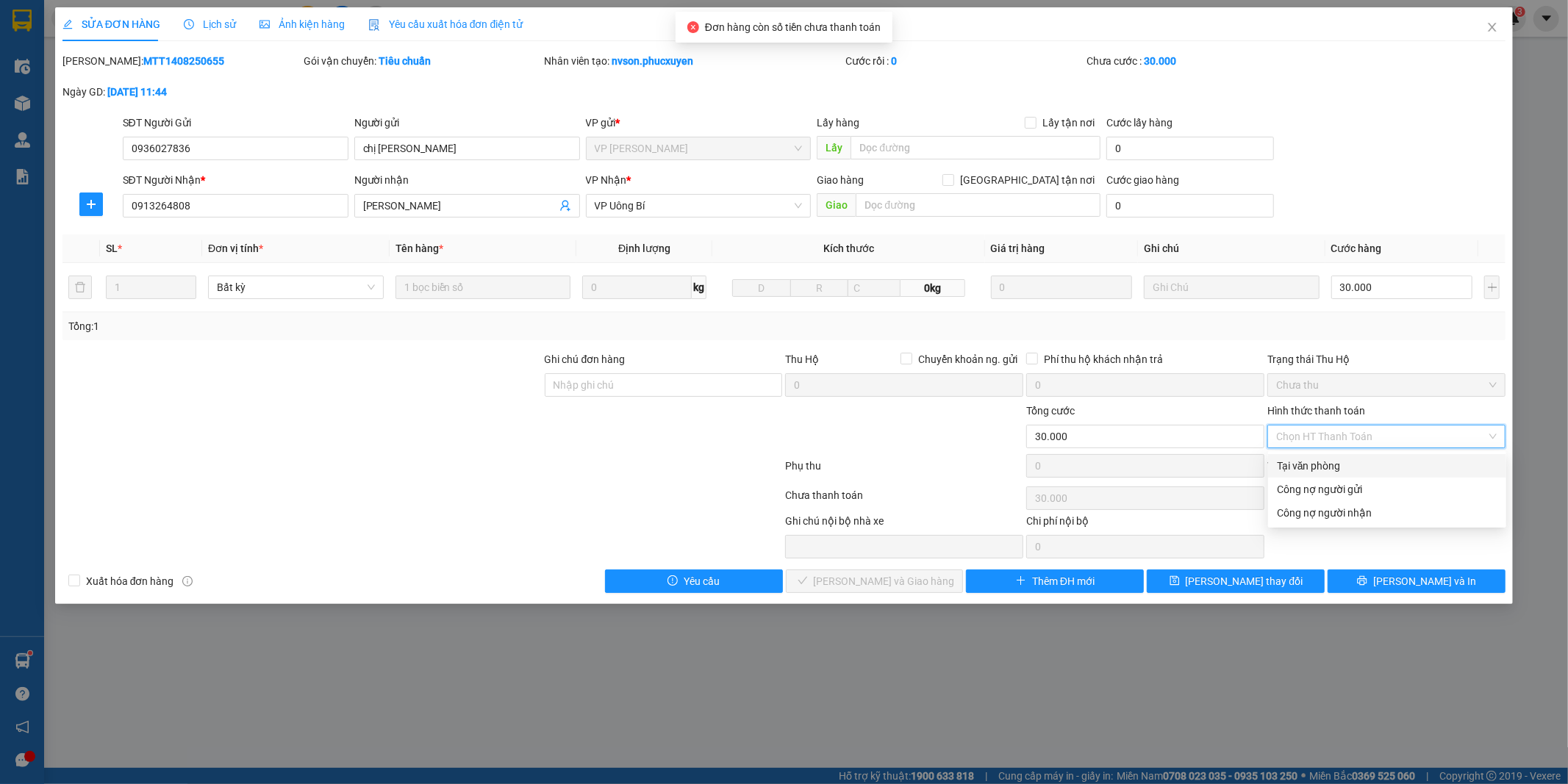
drag, startPoint x: 1336, startPoint y: 443, endPoint x: 1052, endPoint y: 613, distance: 331.0
click at [1318, 471] on div "Tại văn phòng" at bounding box center [1388, 465] width 221 height 16
type input "0"
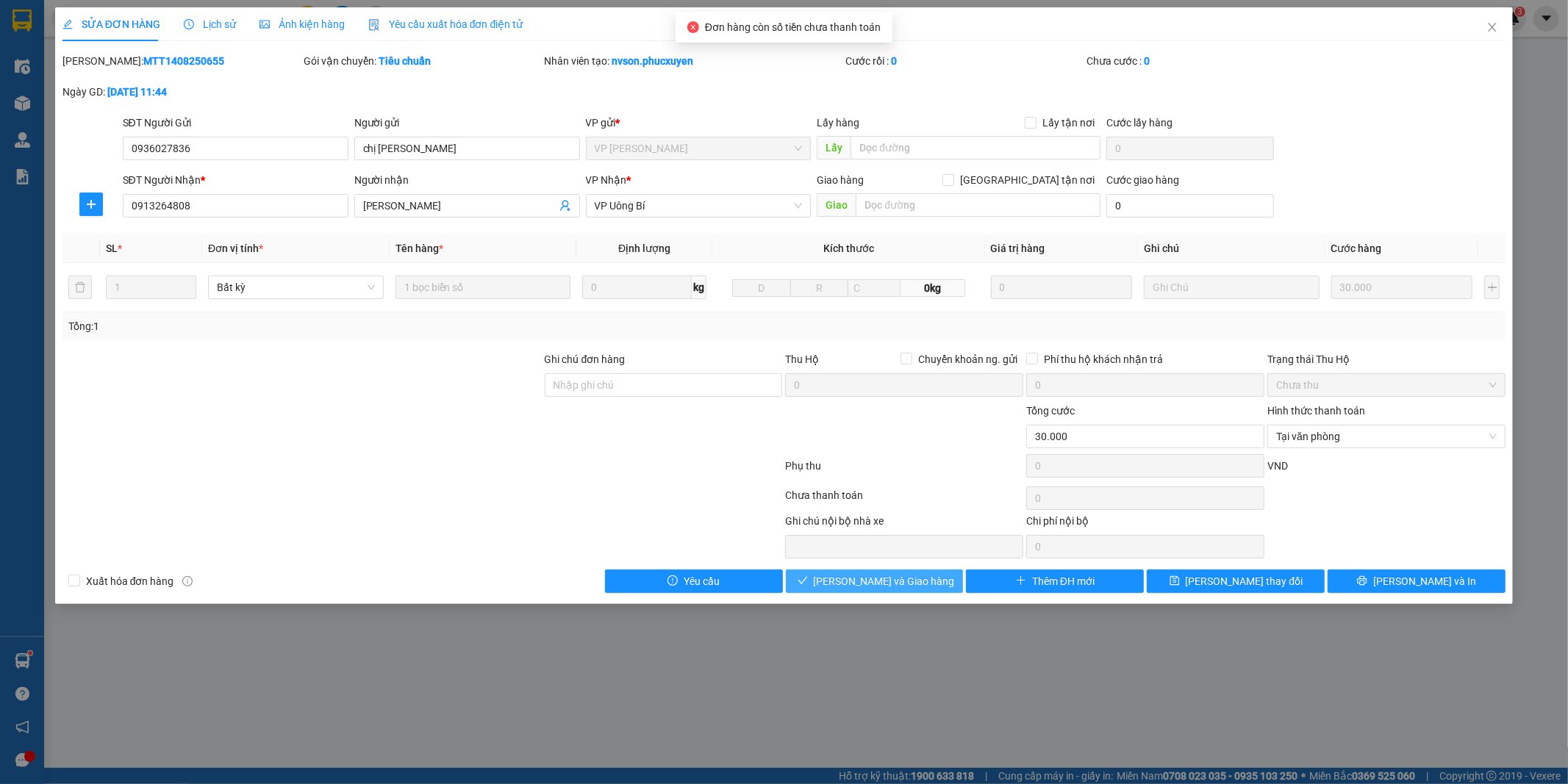
click at [920, 584] on span "[PERSON_NAME] và Giao hàng" at bounding box center [885, 581] width 141 height 16
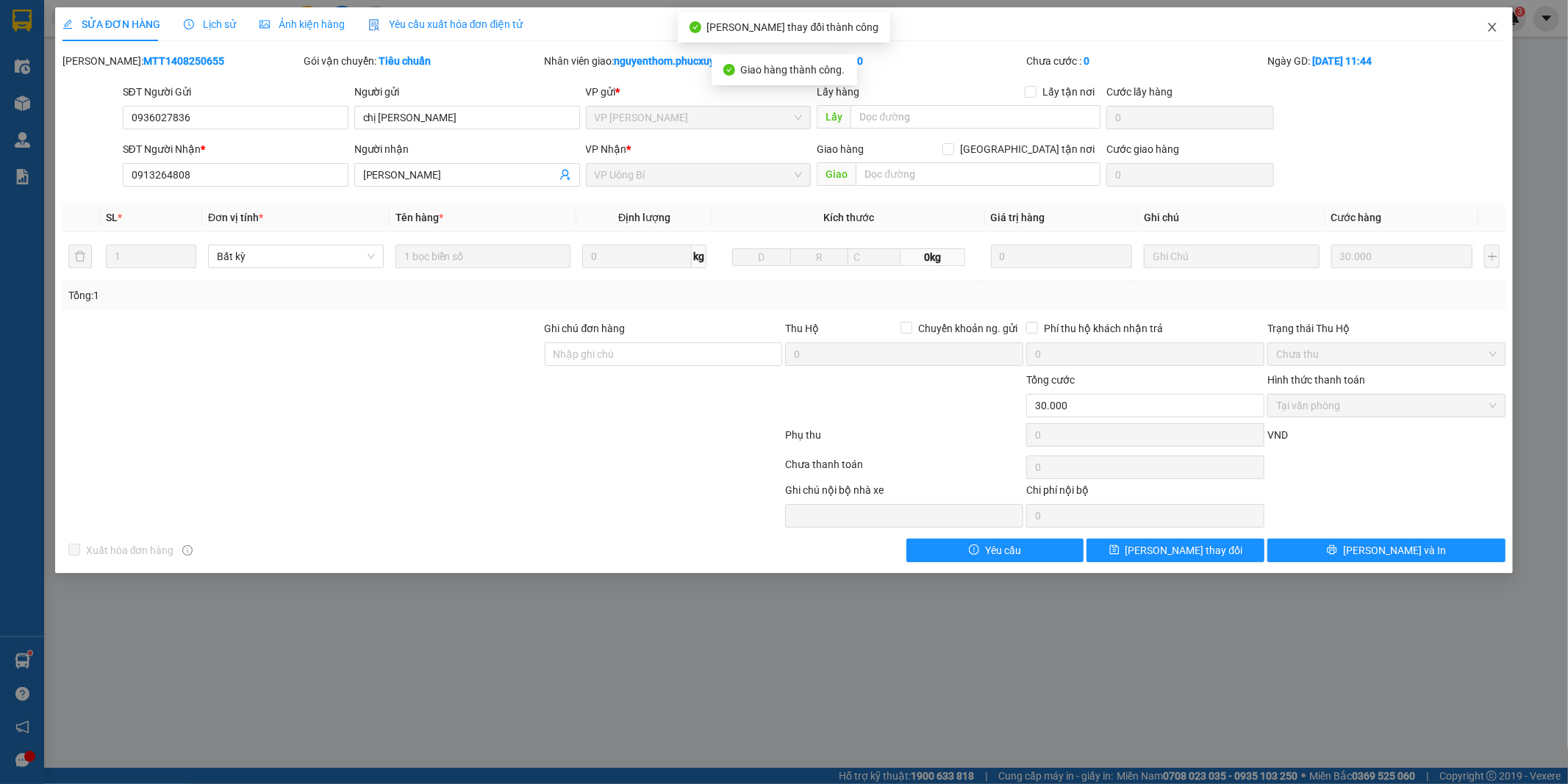
click at [1486, 26] on icon "close" at bounding box center [1492, 26] width 12 height 12
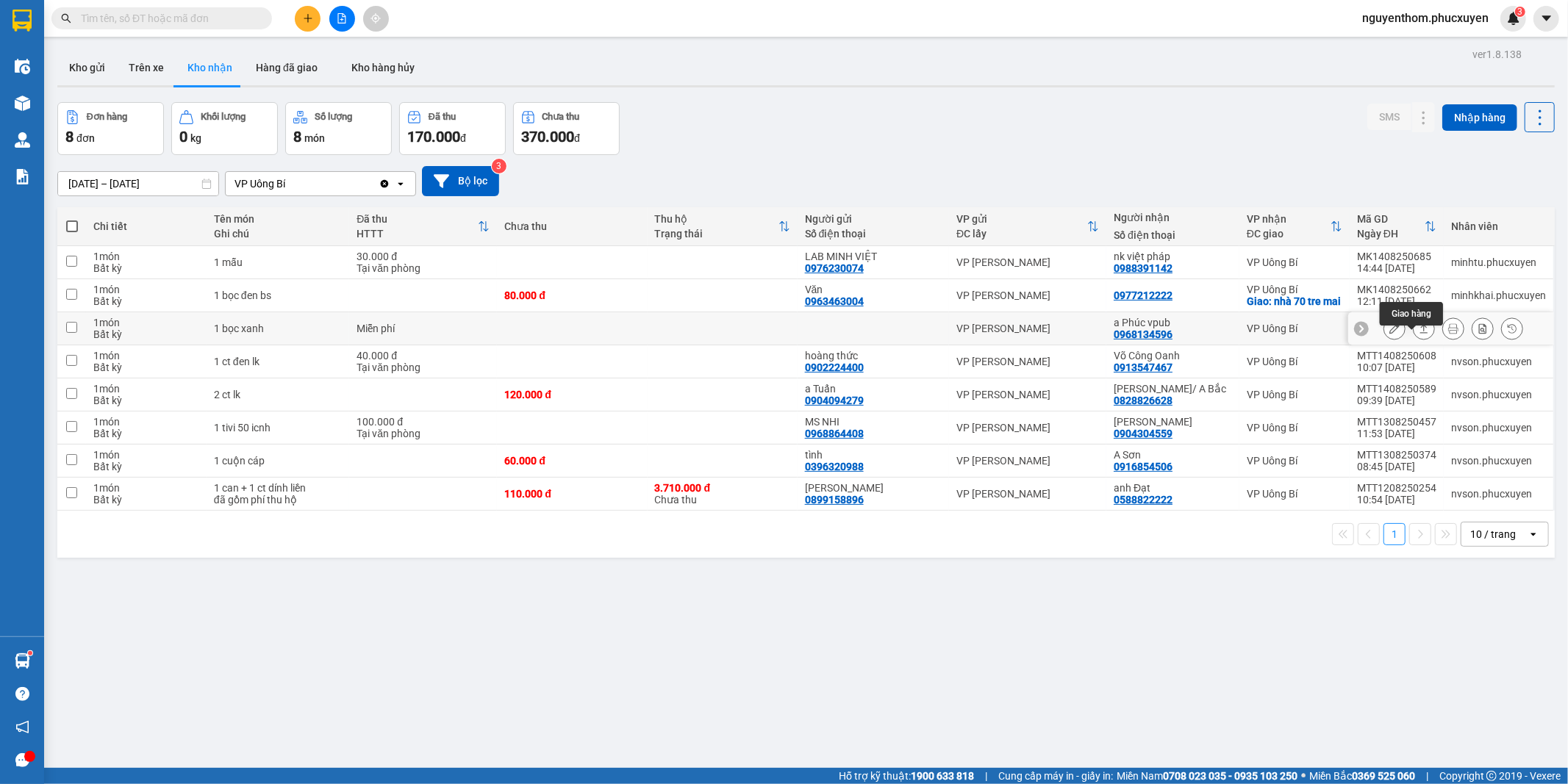
click at [1419, 333] on icon at bounding box center [1423, 328] width 10 height 10
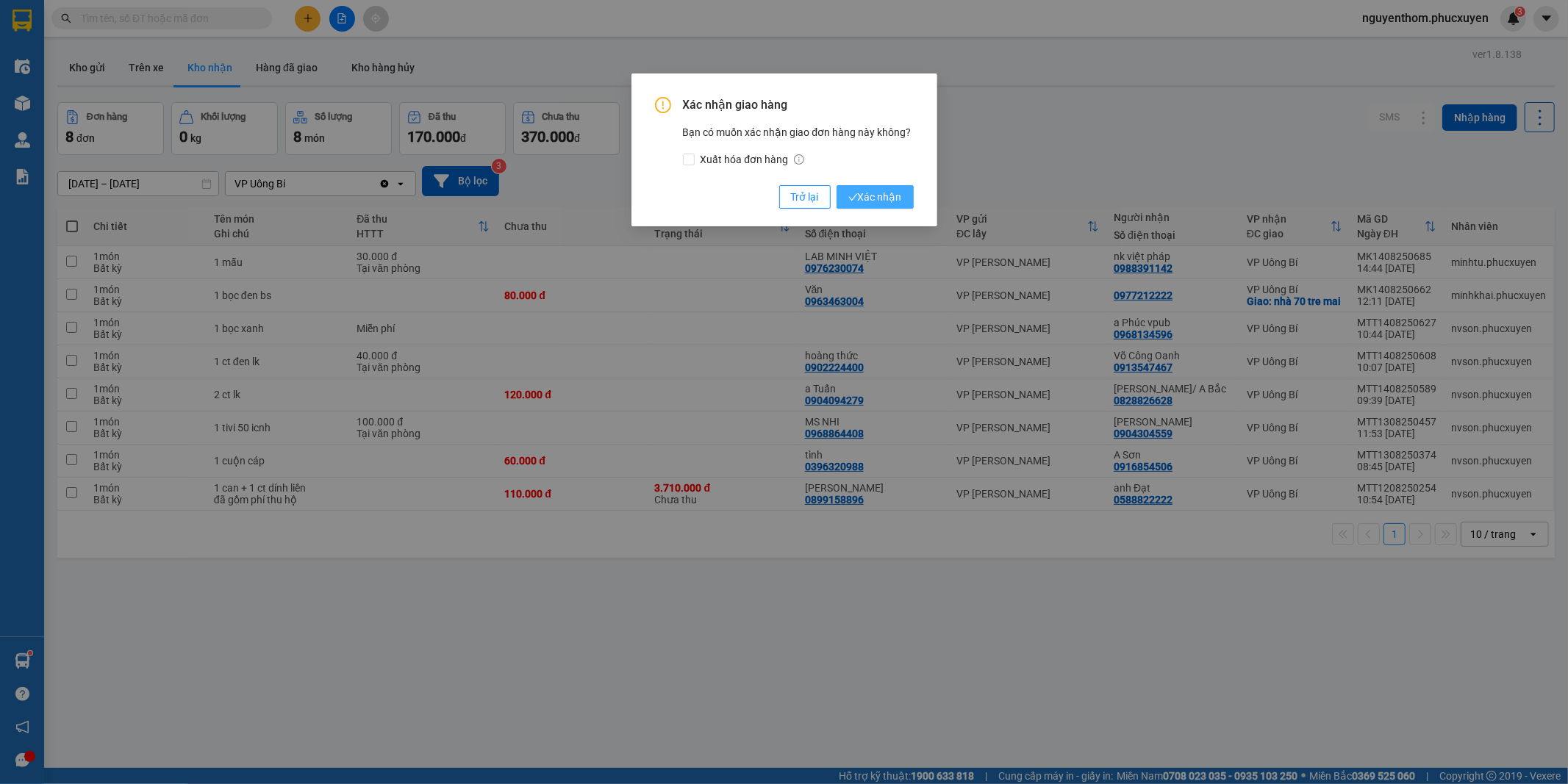
click at [887, 197] on span "Xác nhận" at bounding box center [875, 197] width 54 height 16
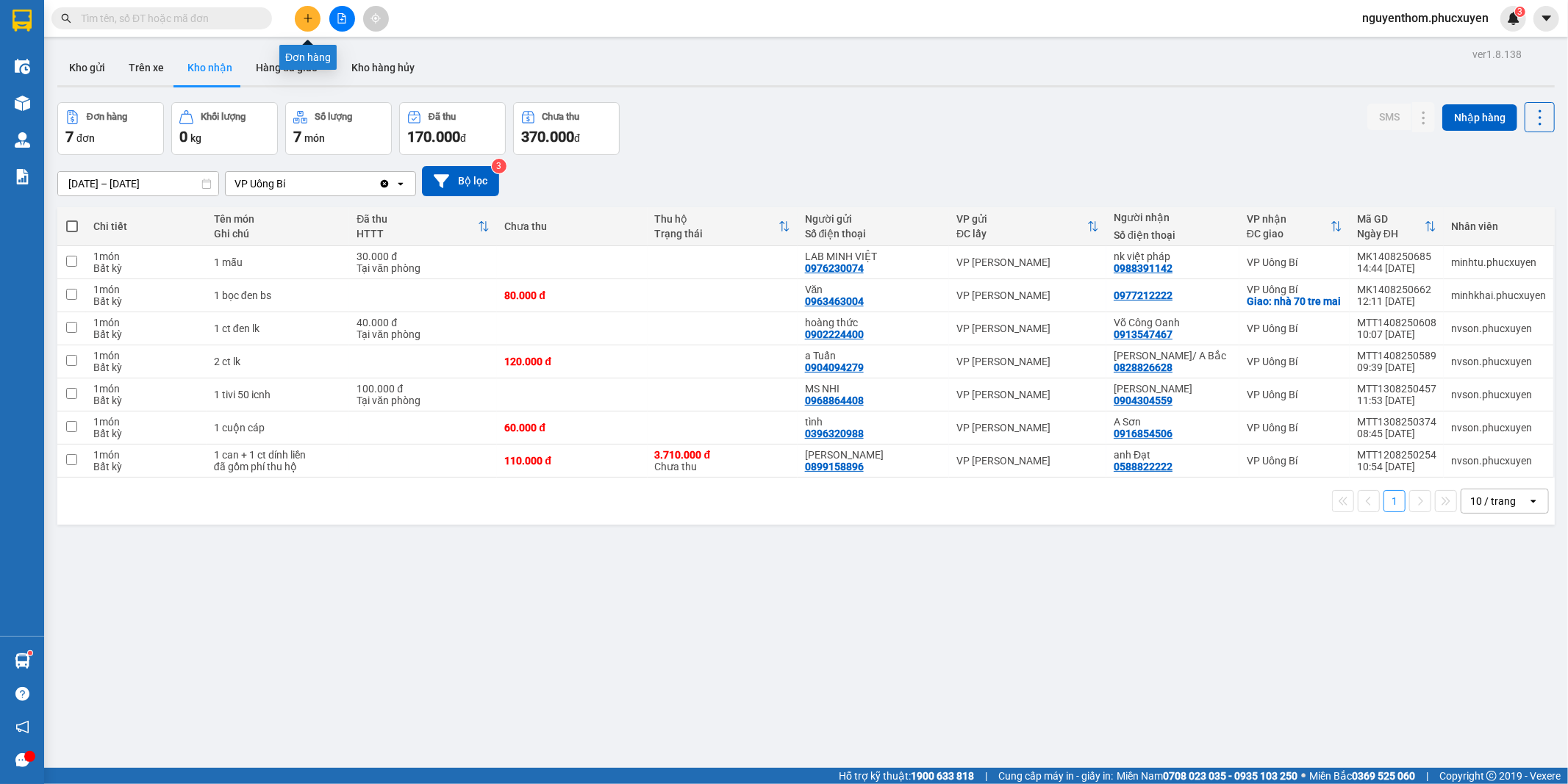
click at [309, 16] on icon "plus" at bounding box center [308, 18] width 10 height 10
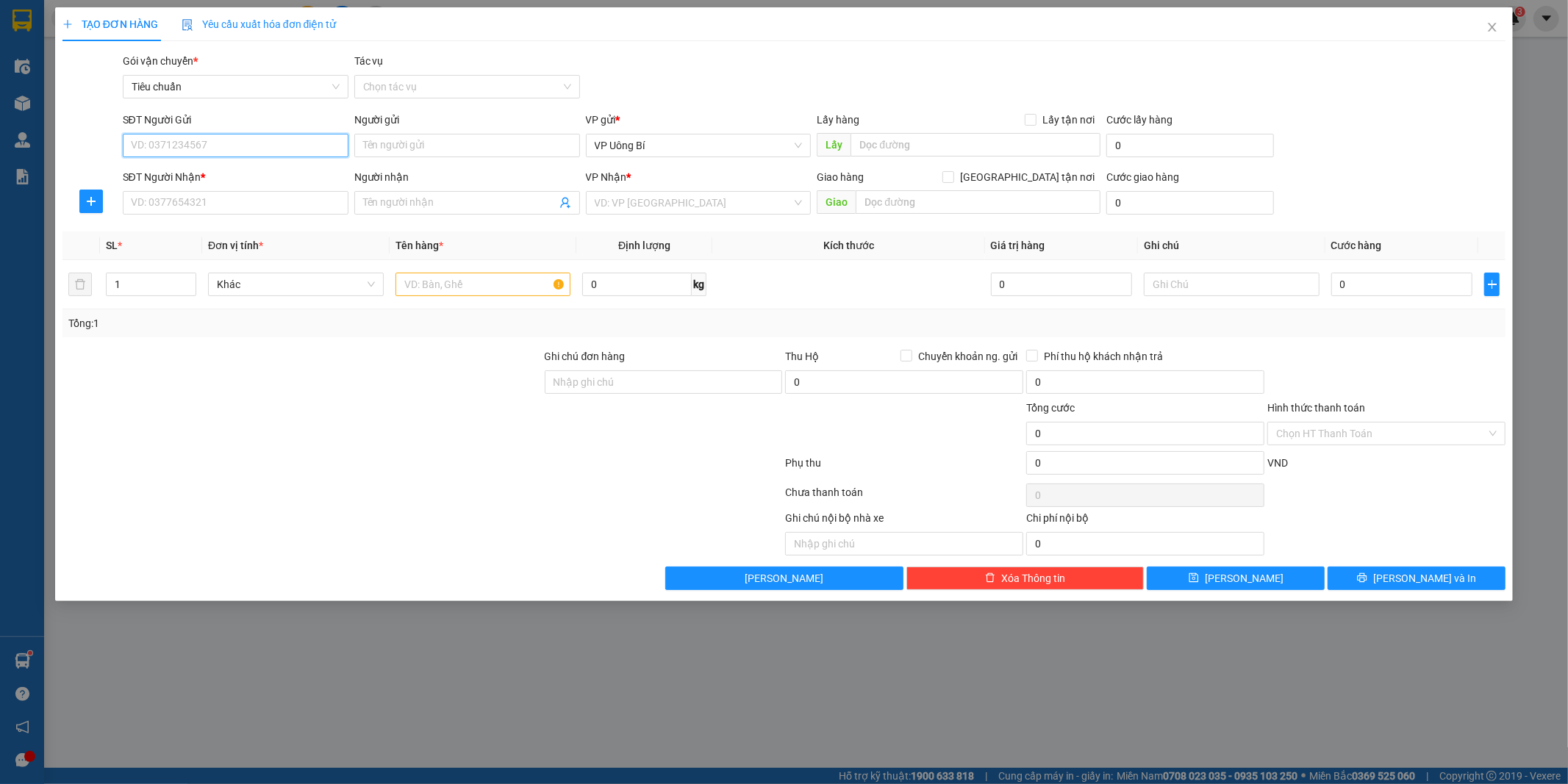
click at [268, 147] on input "SĐT Người Gửi" at bounding box center [236, 145] width 225 height 23
click at [215, 169] on div "0936592950 - c Oanh" at bounding box center [236, 175] width 208 height 16
type input "0936592950"
type input "c Oanh"
type input "0936592950"
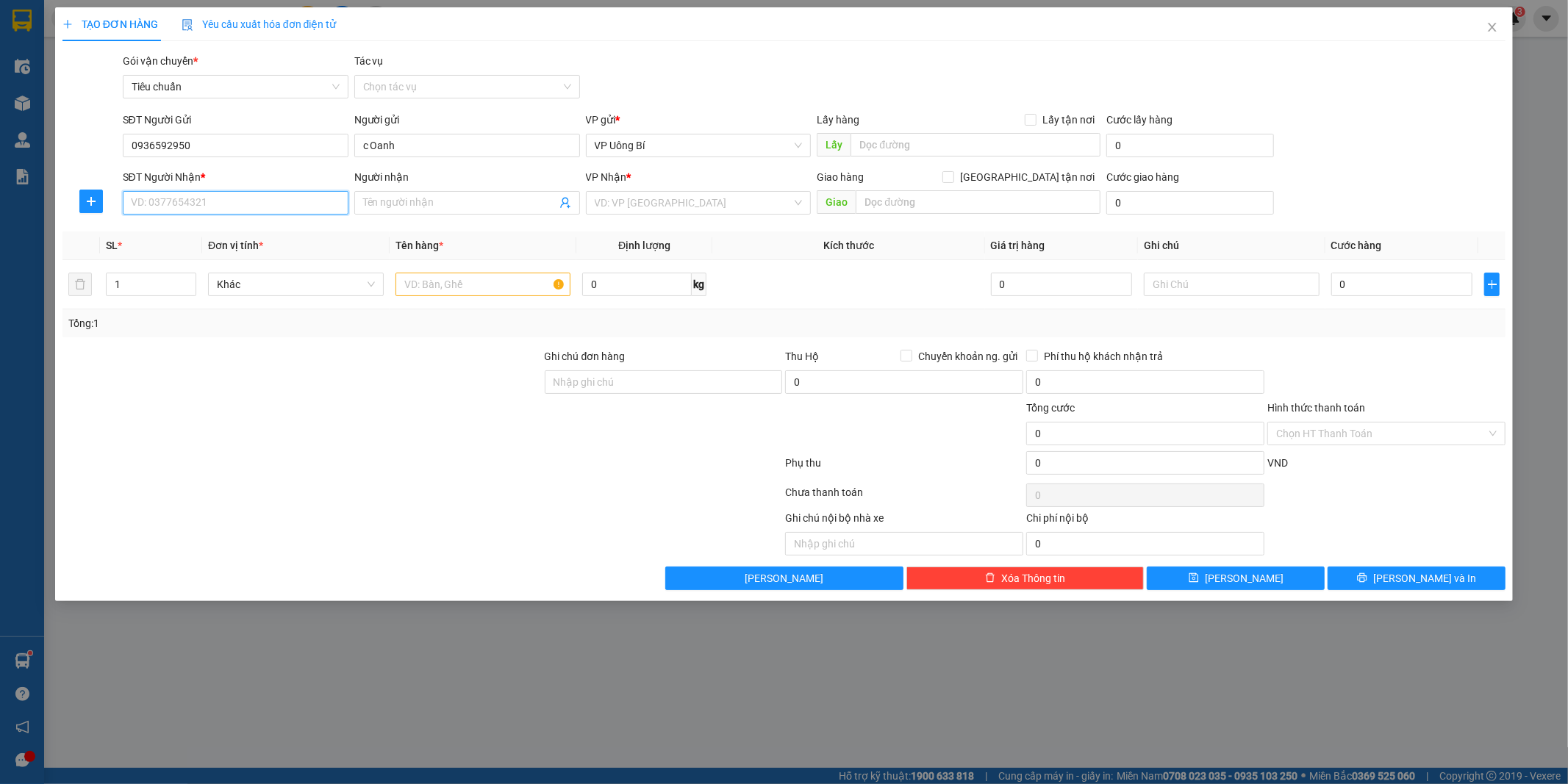
click at [237, 201] on input "SĐT Người Nhận *" at bounding box center [236, 203] width 225 height 23
click at [225, 251] on div "0333357788 - chị [PERSON_NAME]" at bounding box center [236, 256] width 208 height 16
type input "0333357788"
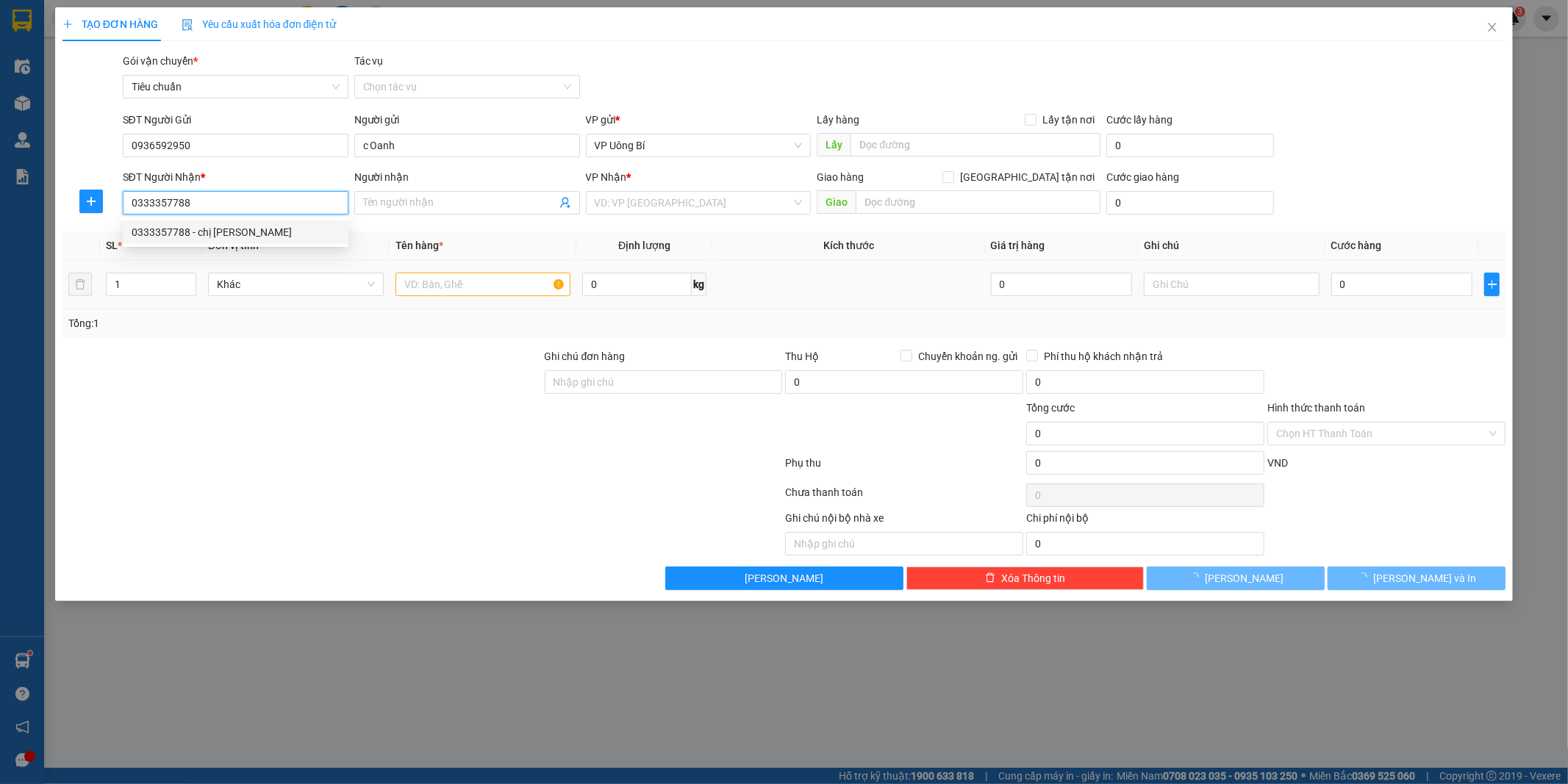
type input "chị [PERSON_NAME]"
checkbox input "true"
type input "11 ngõ 23 [PERSON_NAME], [GEOGRAPHIC_DATA], [GEOGRAPHIC_DATA]"
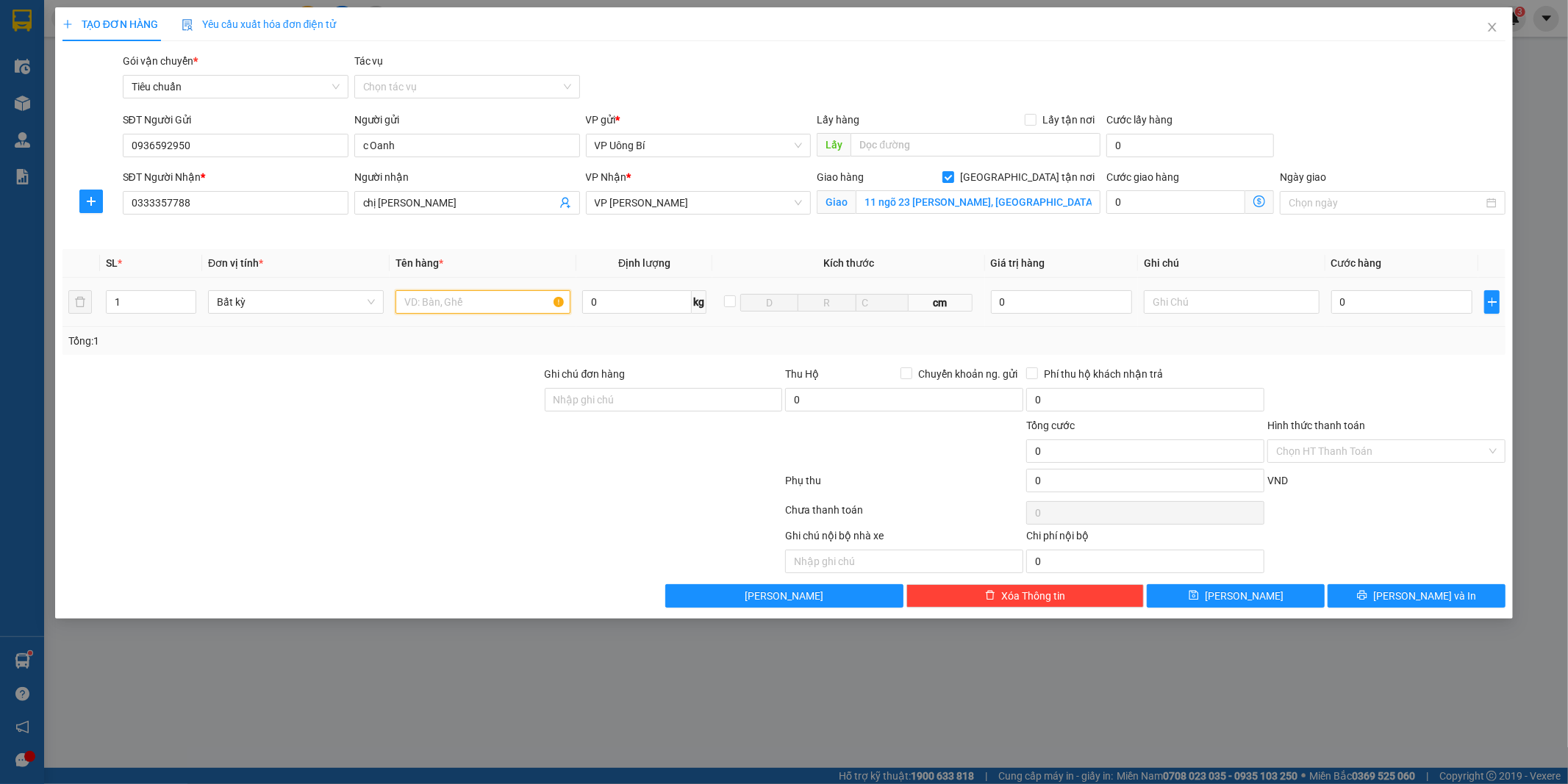
click at [509, 298] on input "text" at bounding box center [484, 302] width 176 height 23
type input "hồ sơ"
click at [1386, 298] on input "0" at bounding box center [1402, 302] width 141 height 23
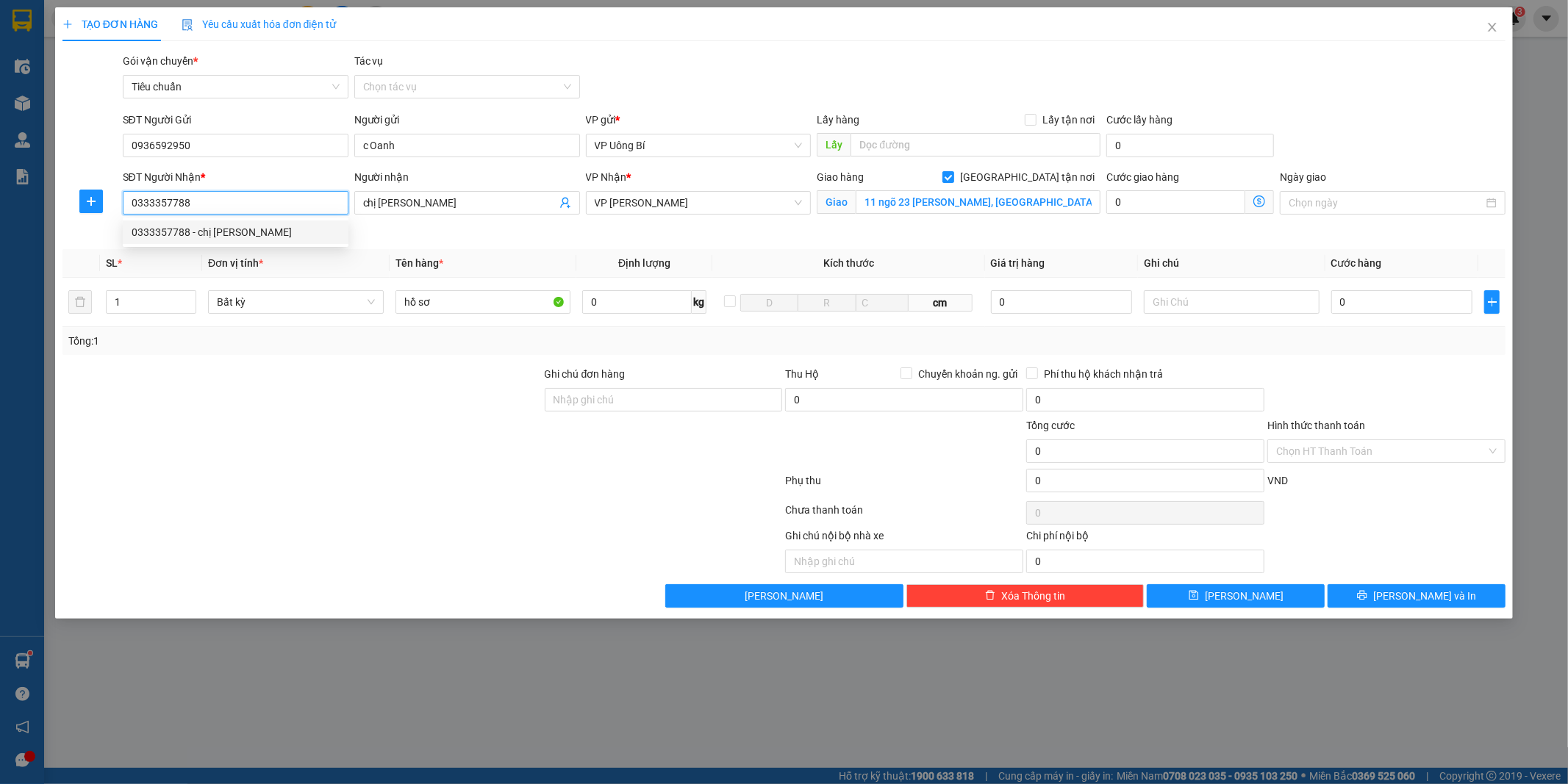
drag, startPoint x: 198, startPoint y: 203, endPoint x: 127, endPoint y: 200, distance: 71.1
click at [127, 200] on input "0333357788" at bounding box center [236, 203] width 225 height 23
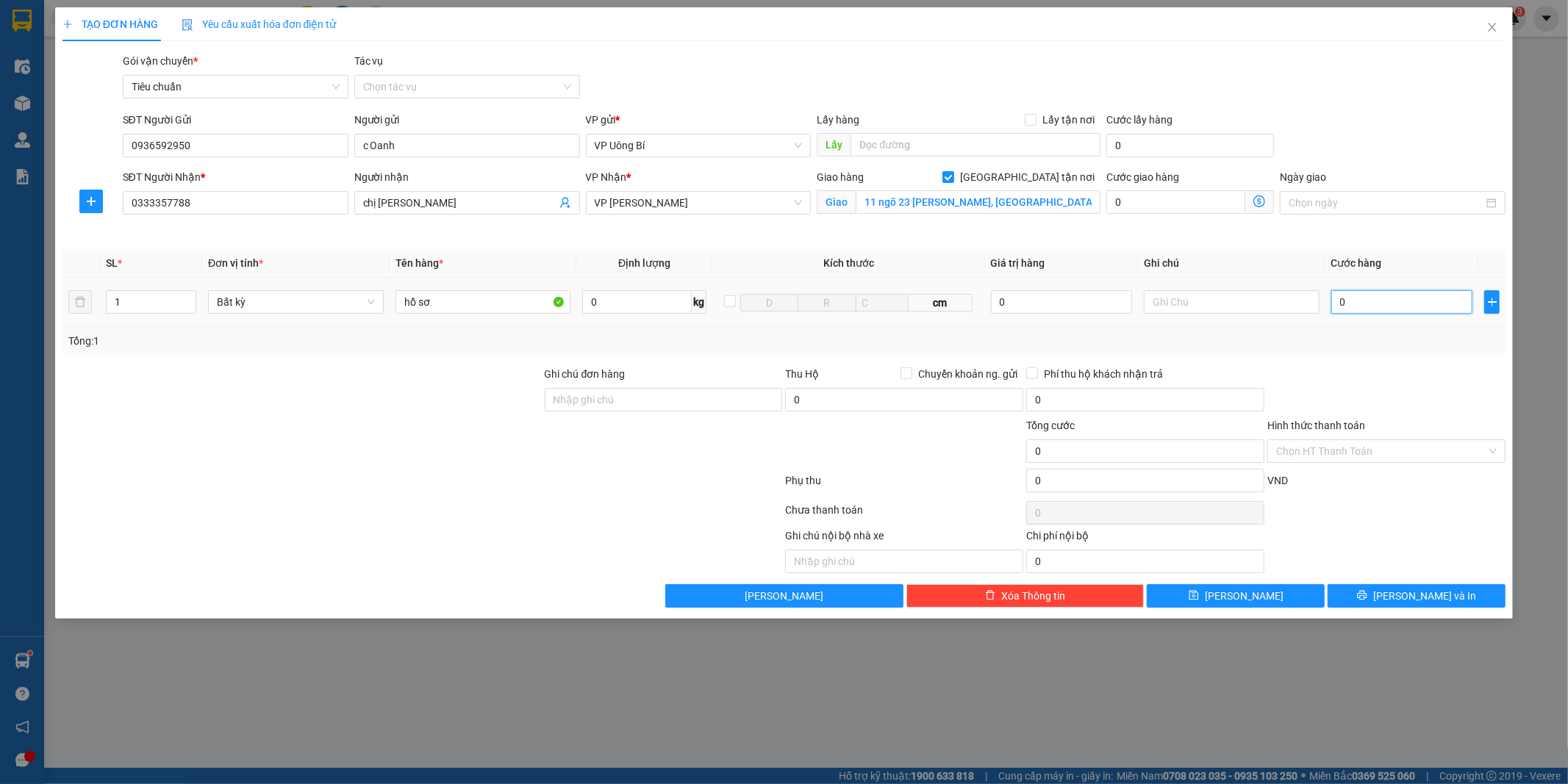
click at [1380, 295] on input "0" at bounding box center [1402, 302] width 141 height 23
click at [1381, 298] on input "0" at bounding box center [1402, 302] width 141 height 23
click at [1386, 389] on div at bounding box center [1387, 392] width 241 height 51
click at [1376, 299] on input "0" at bounding box center [1402, 302] width 141 height 23
type input "6"
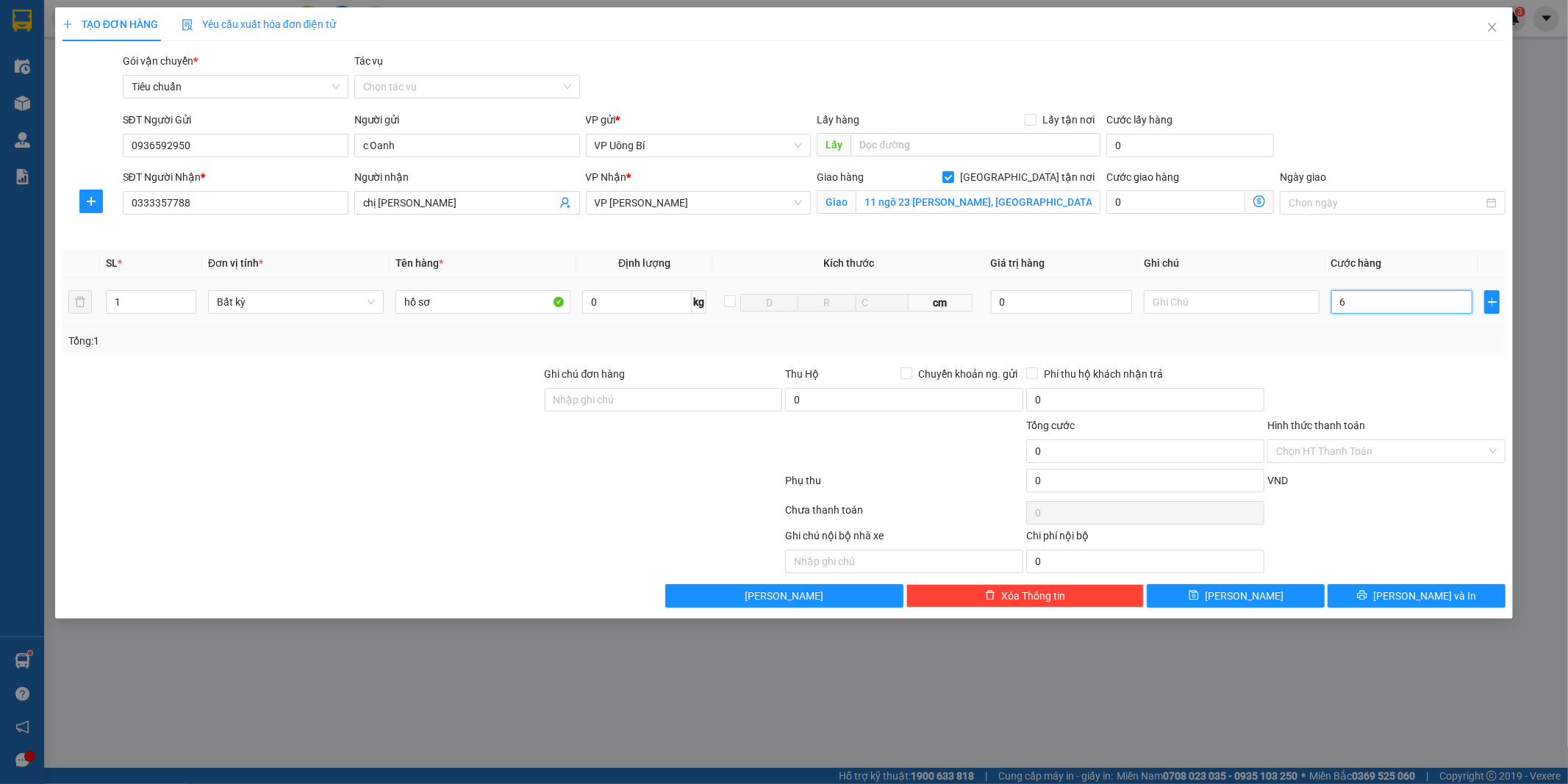
type input "6"
type input "60"
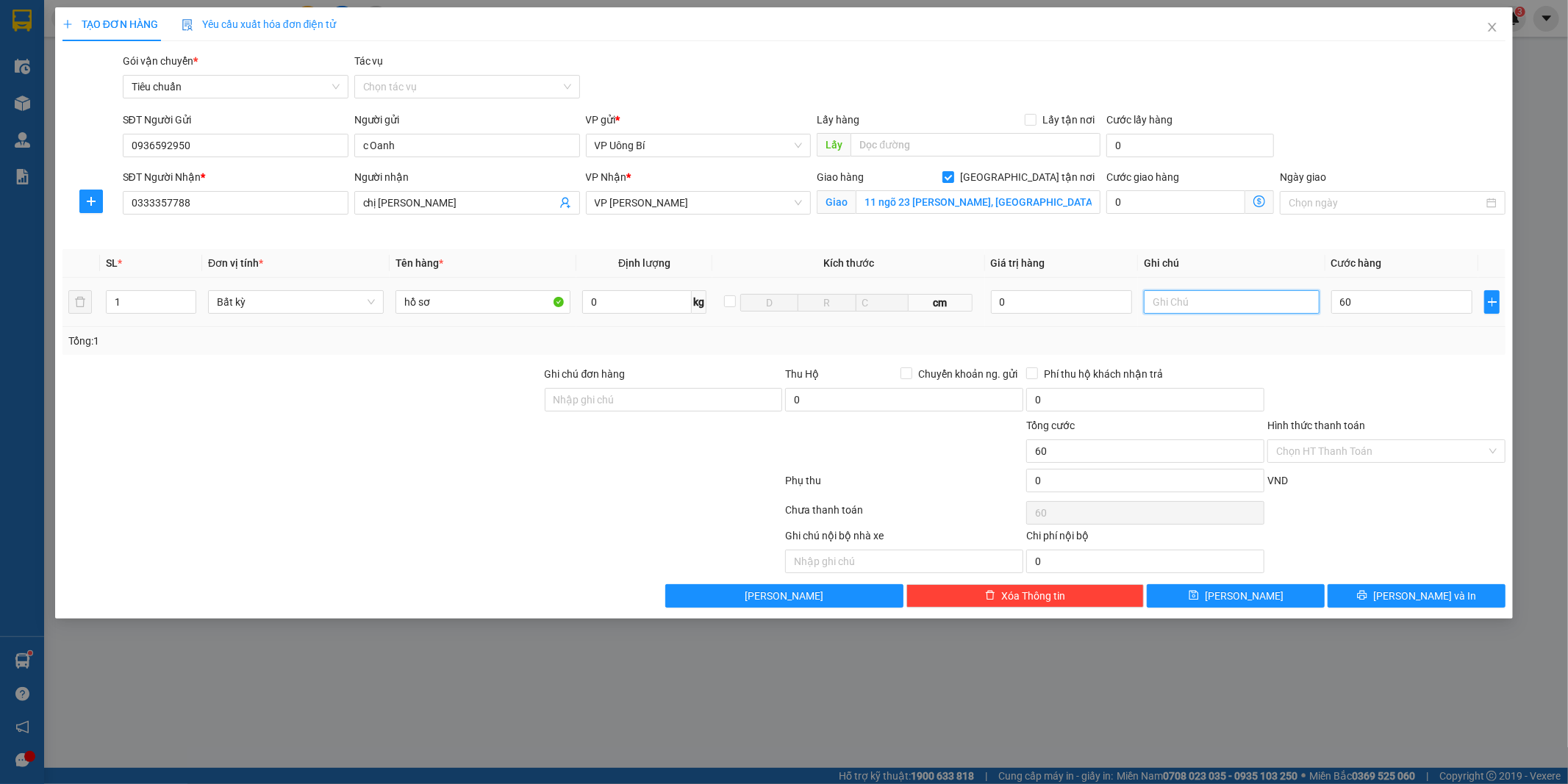
click at [1219, 299] on input "text" at bounding box center [1232, 302] width 176 height 23
type input "60.000"
type input "bù đơn ngày 11/8"
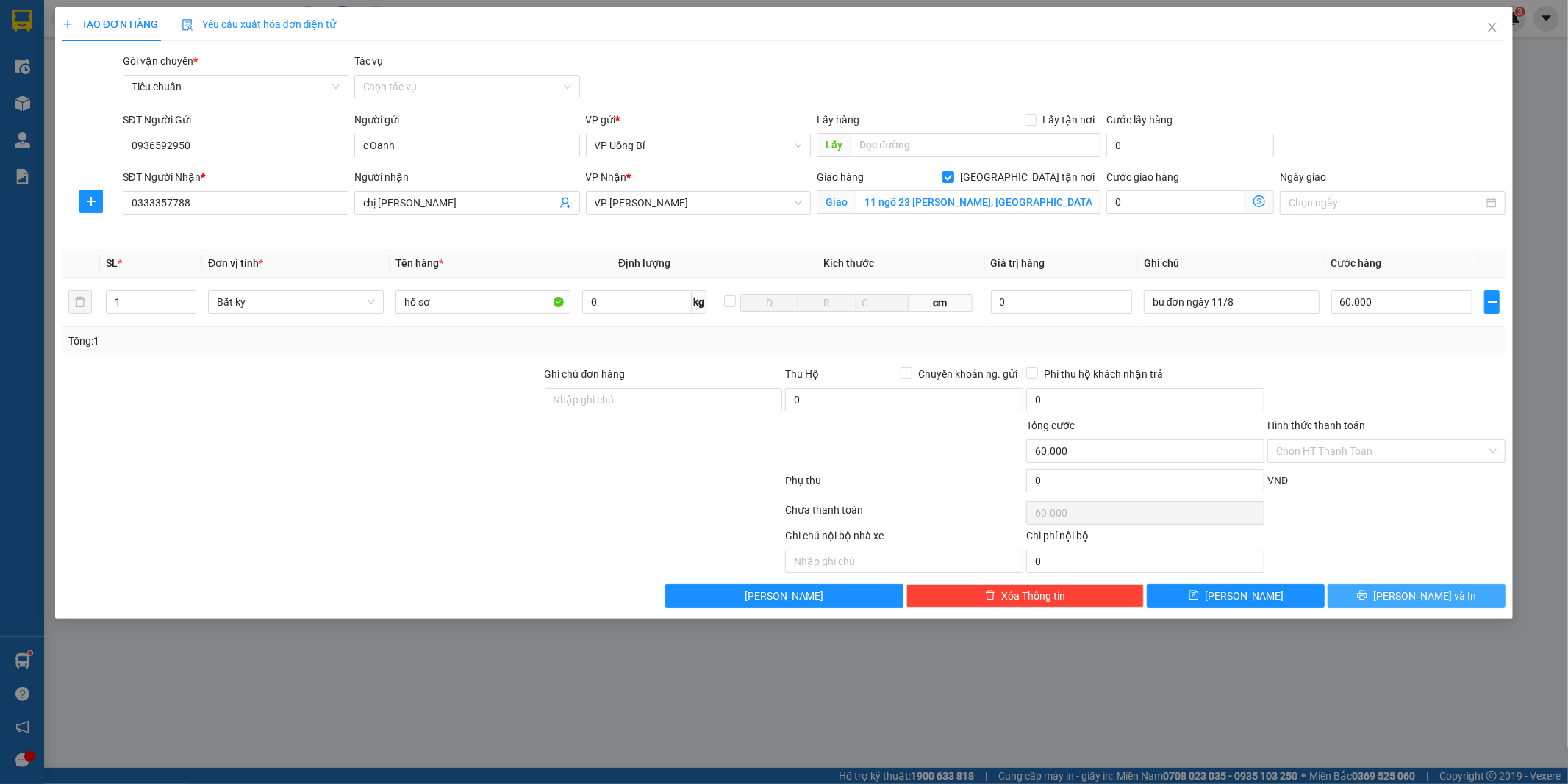
click at [1367, 593] on icon "printer" at bounding box center [1362, 594] width 10 height 10
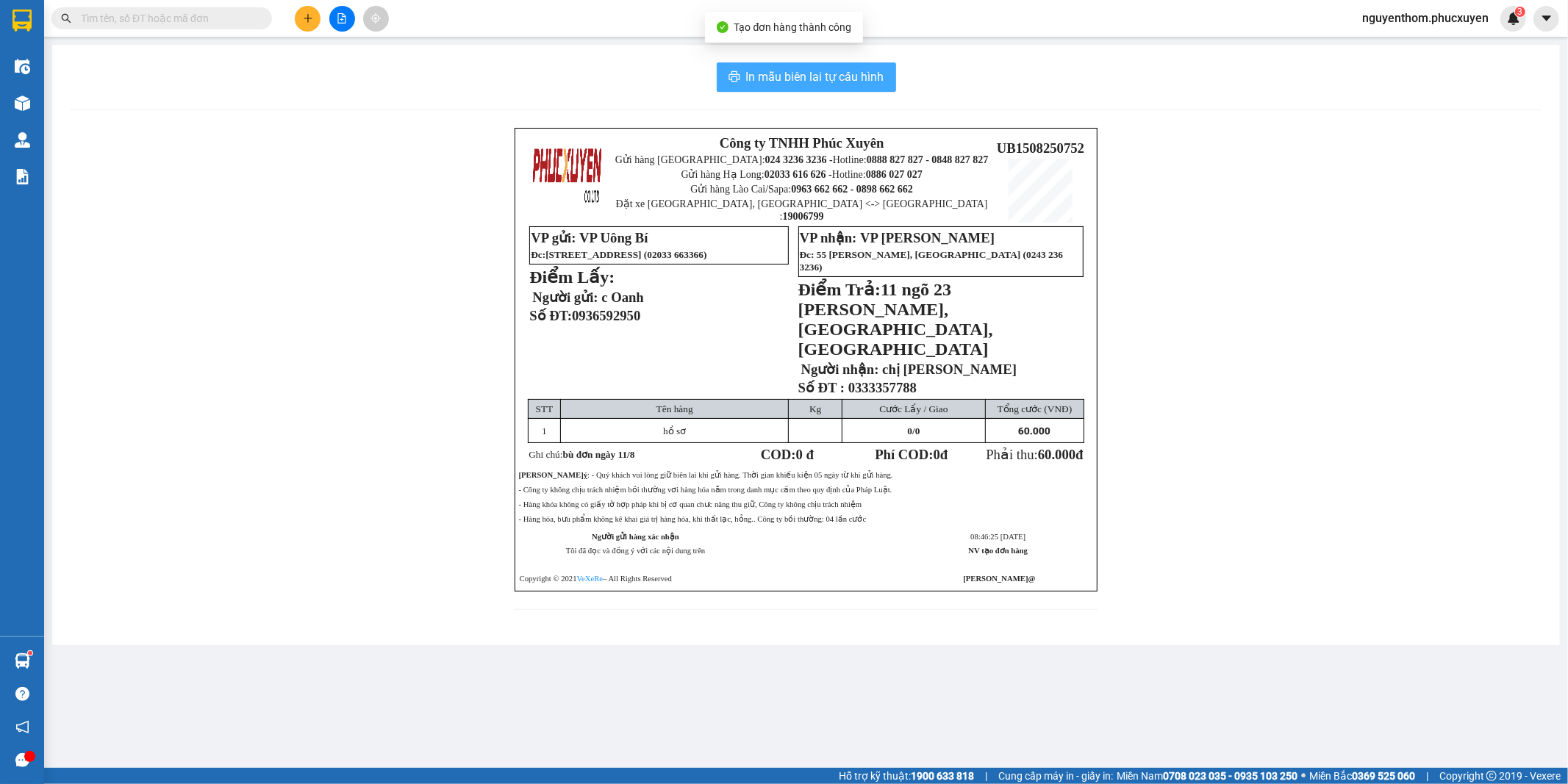
click at [819, 77] on span "In mẫu biên lai tự cấu hình" at bounding box center [815, 77] width 138 height 19
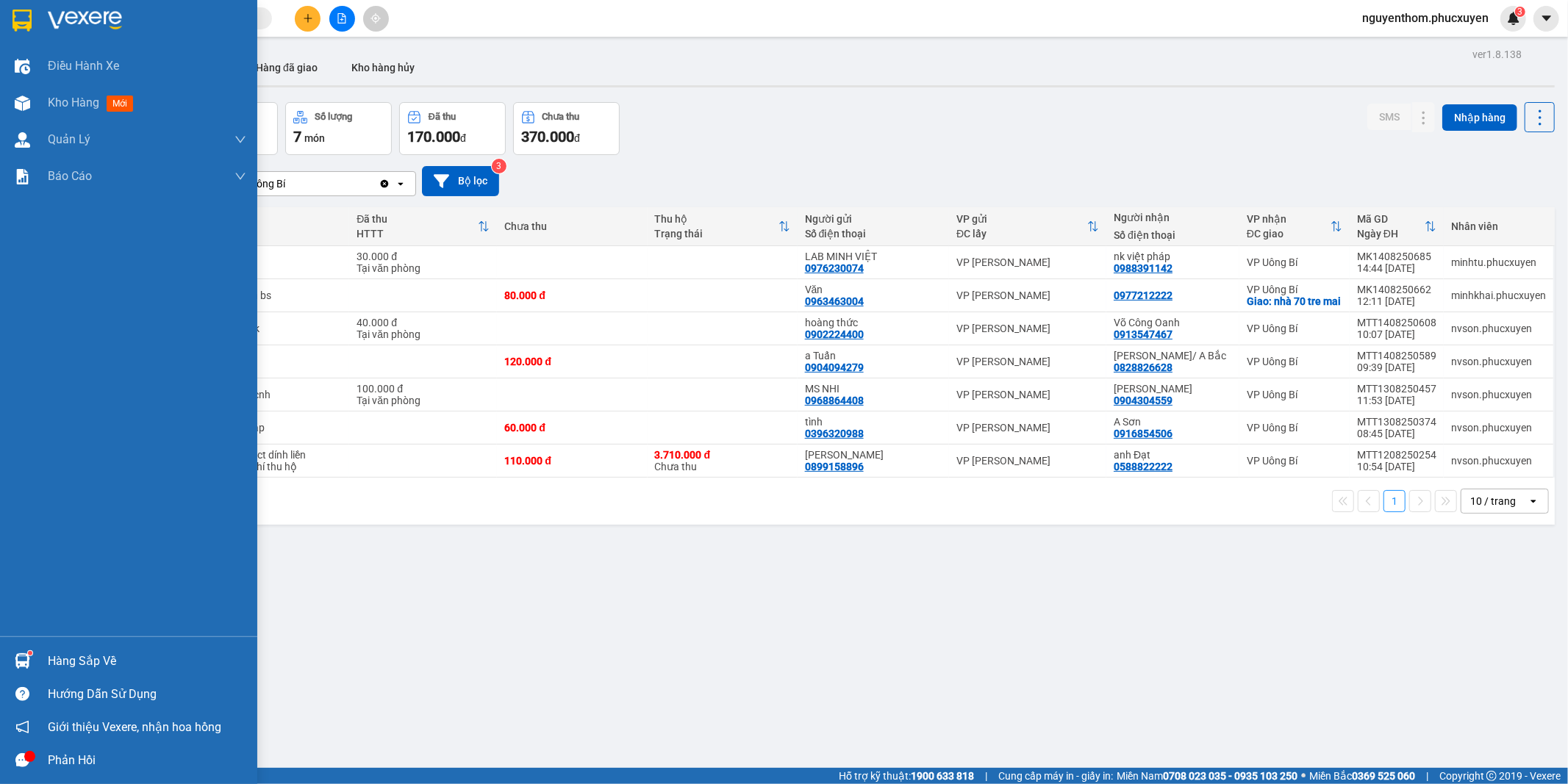
click at [20, 661] on img at bounding box center [23, 661] width 16 height 16
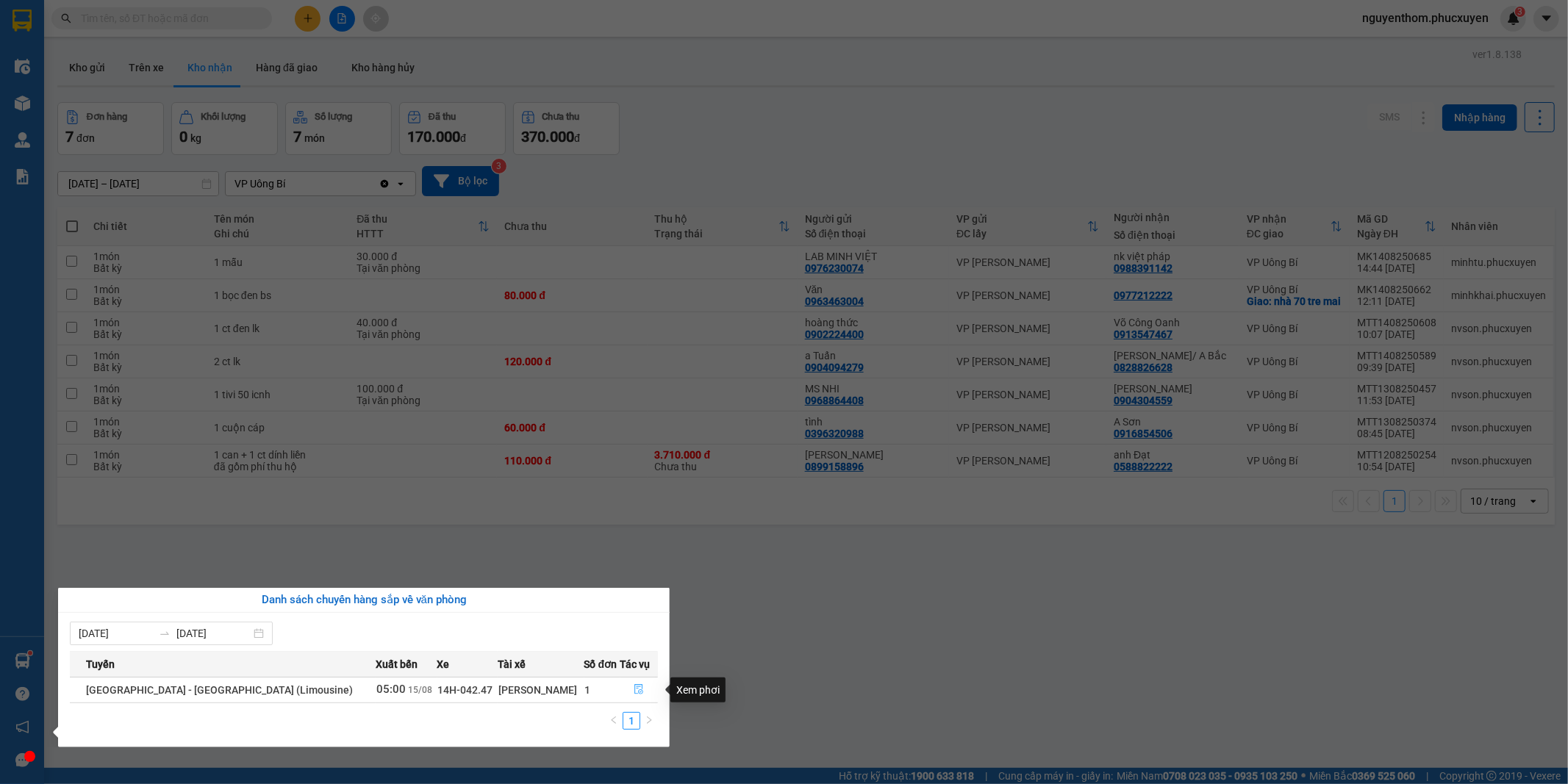
click at [634, 689] on icon "file-done" at bounding box center [638, 689] width 10 height 10
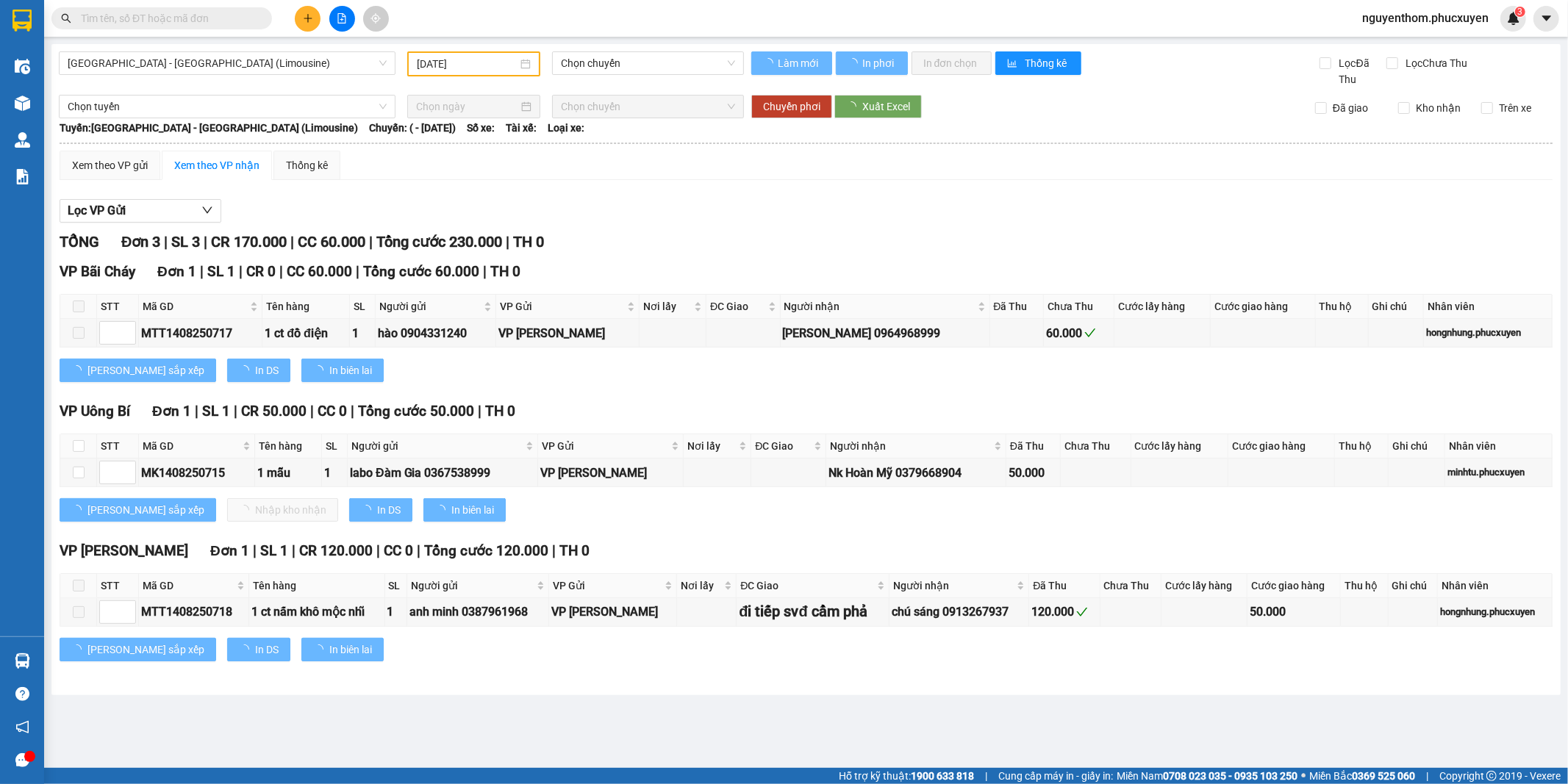
type input "[DATE]"
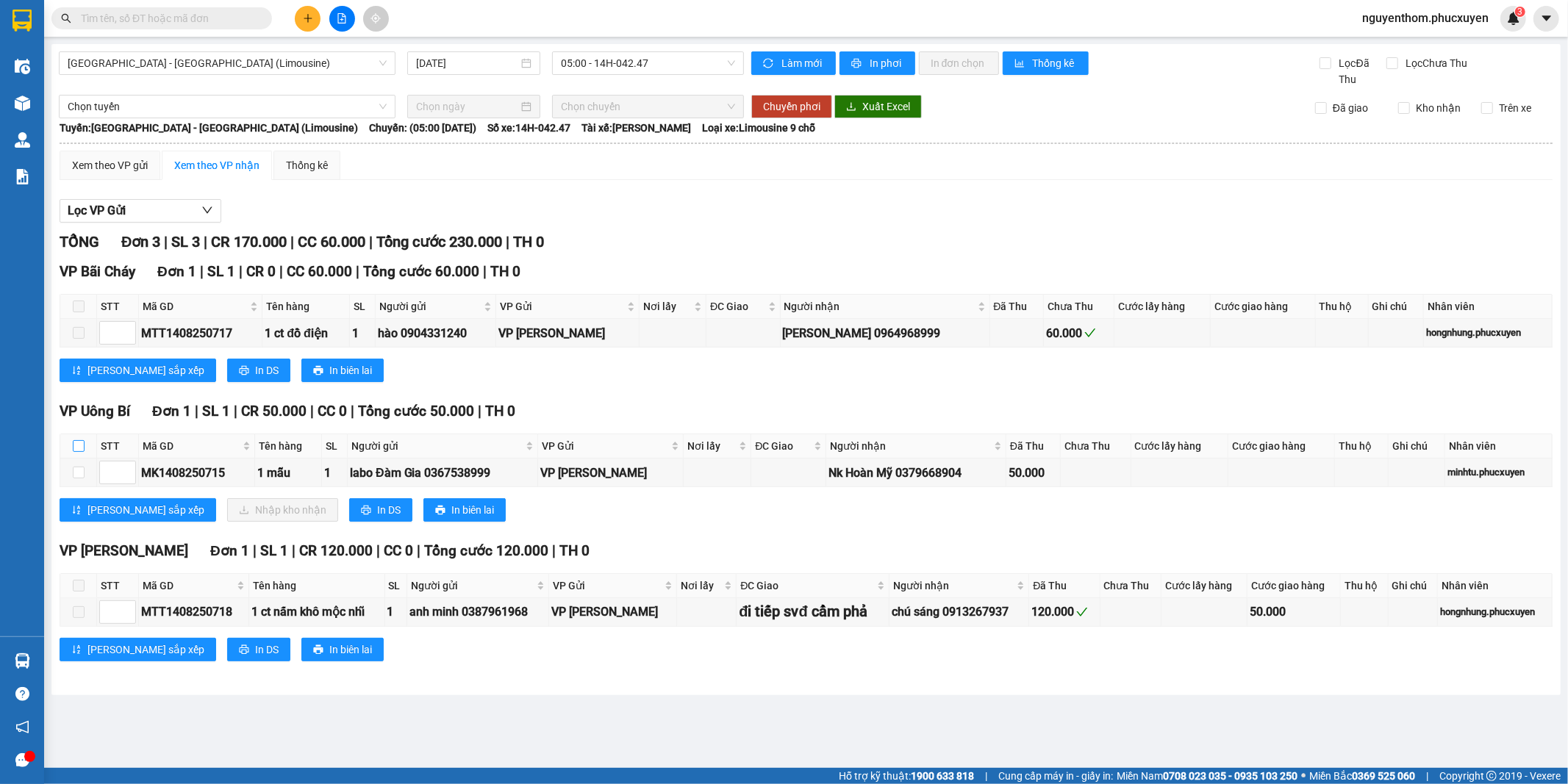
click at [75, 443] on input "checkbox" at bounding box center [79, 446] width 12 height 12
checkbox input "true"
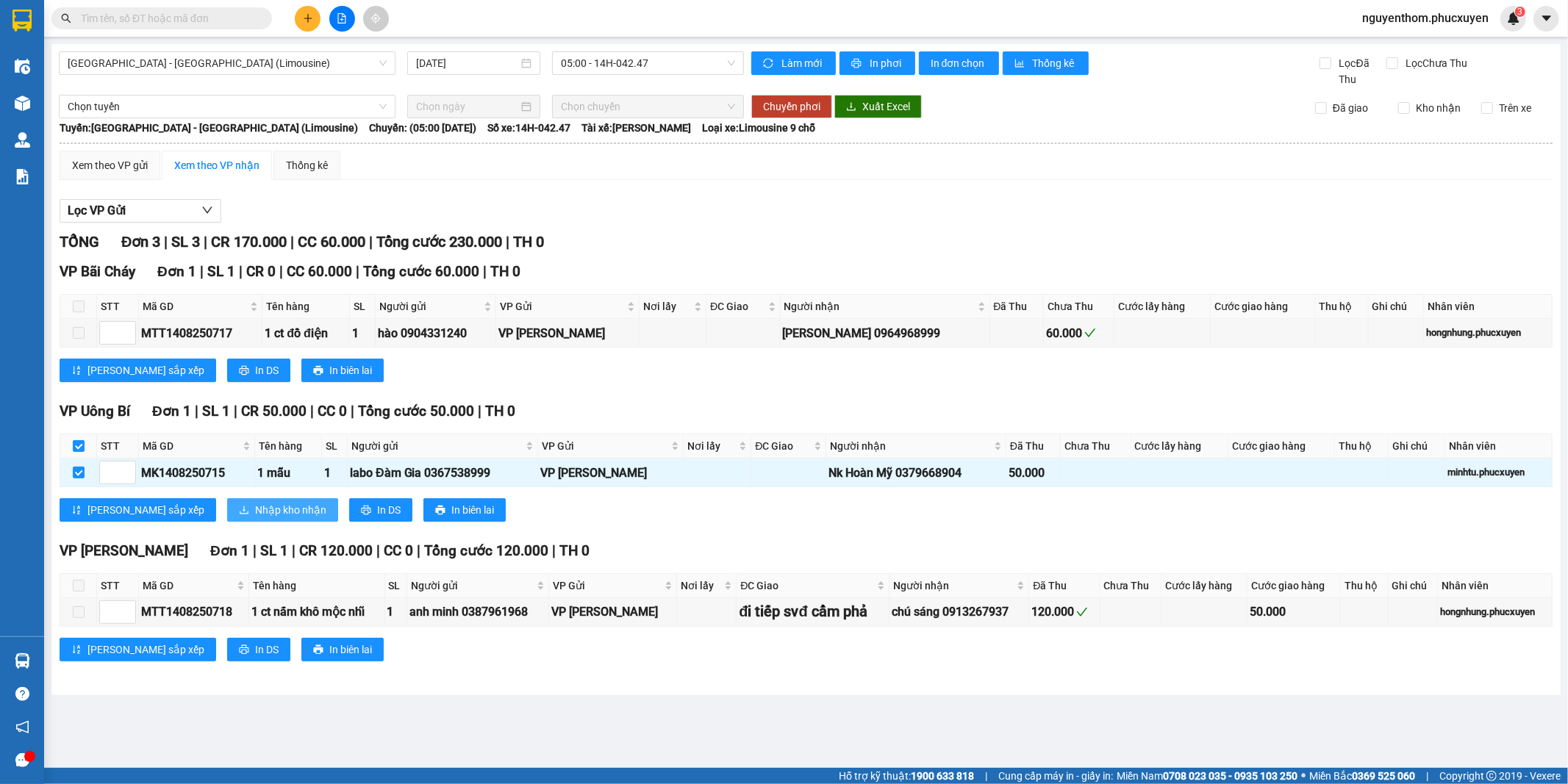
click at [255, 510] on span "Nhập kho nhận" at bounding box center [291, 510] width 72 height 16
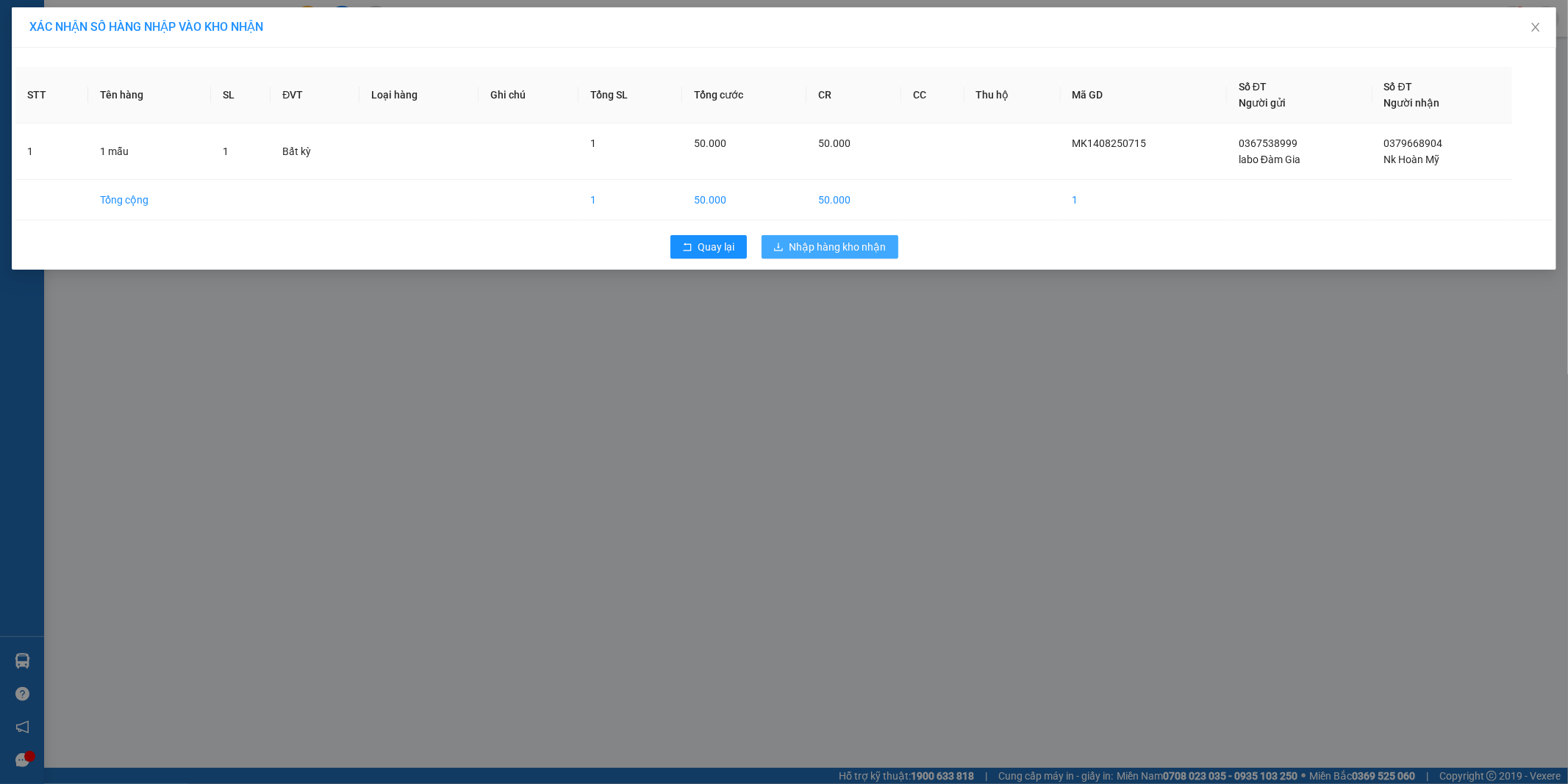
click at [836, 247] on span "Nhập hàng kho nhận" at bounding box center [838, 246] width 97 height 16
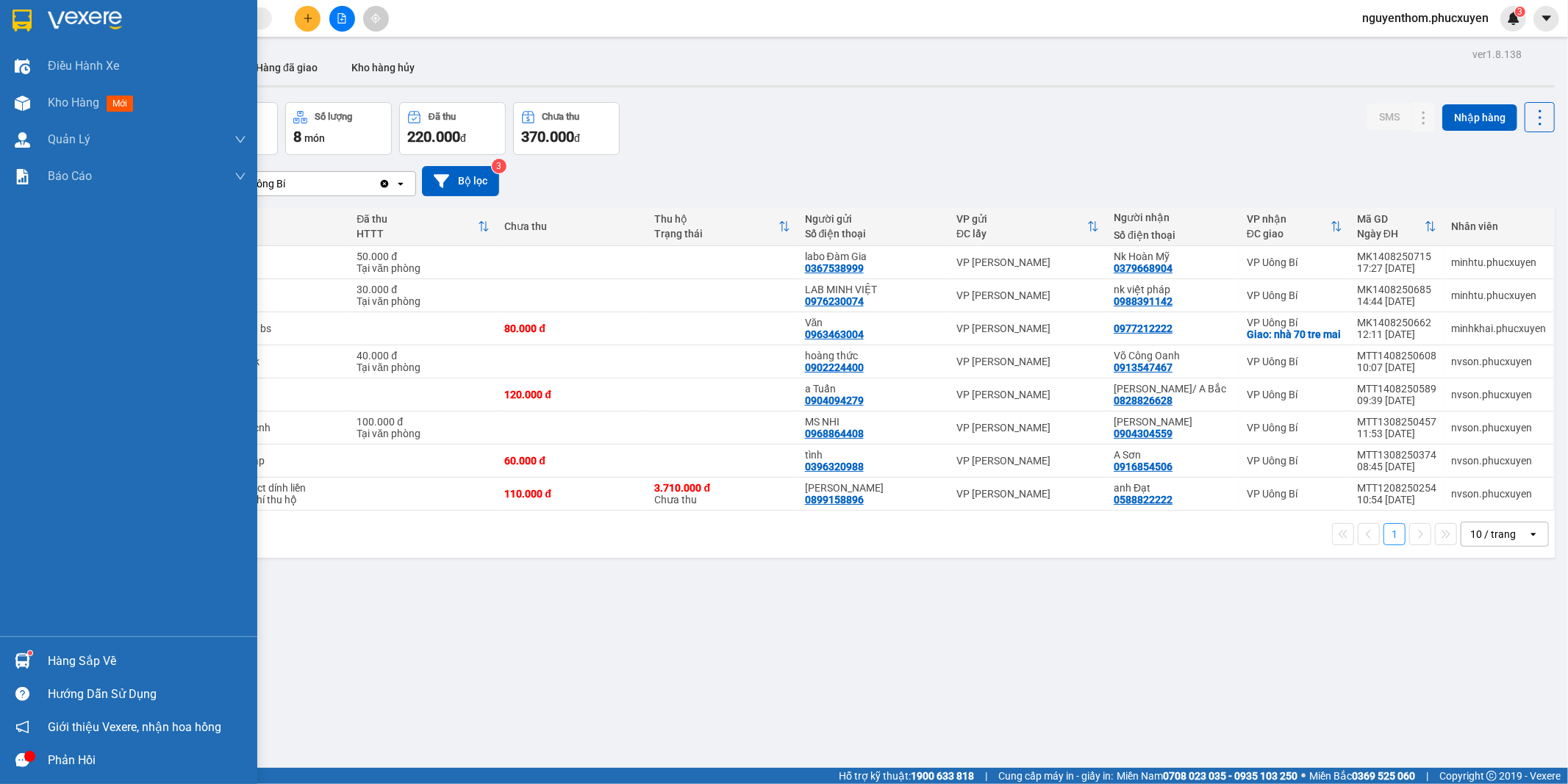
click at [72, 660] on div "Hàng sắp về" at bounding box center [146, 661] width 198 height 22
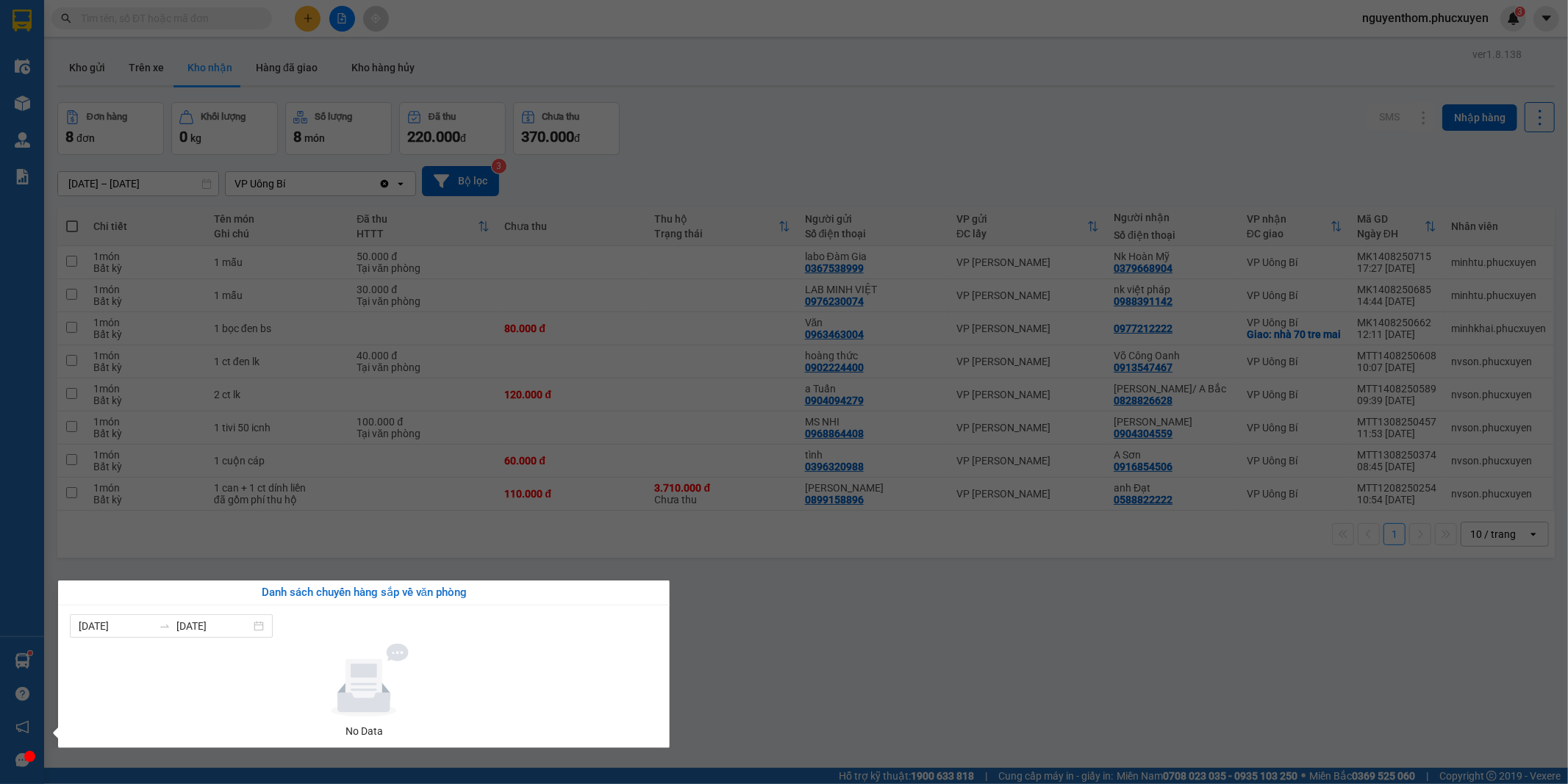
click at [823, 652] on section "Kết quả tìm kiếm ( 0 ) Bộ lọc No Data nguyenthom.phucxuyen 3 Điều hành xe Kho h…" at bounding box center [784, 392] width 1568 height 784
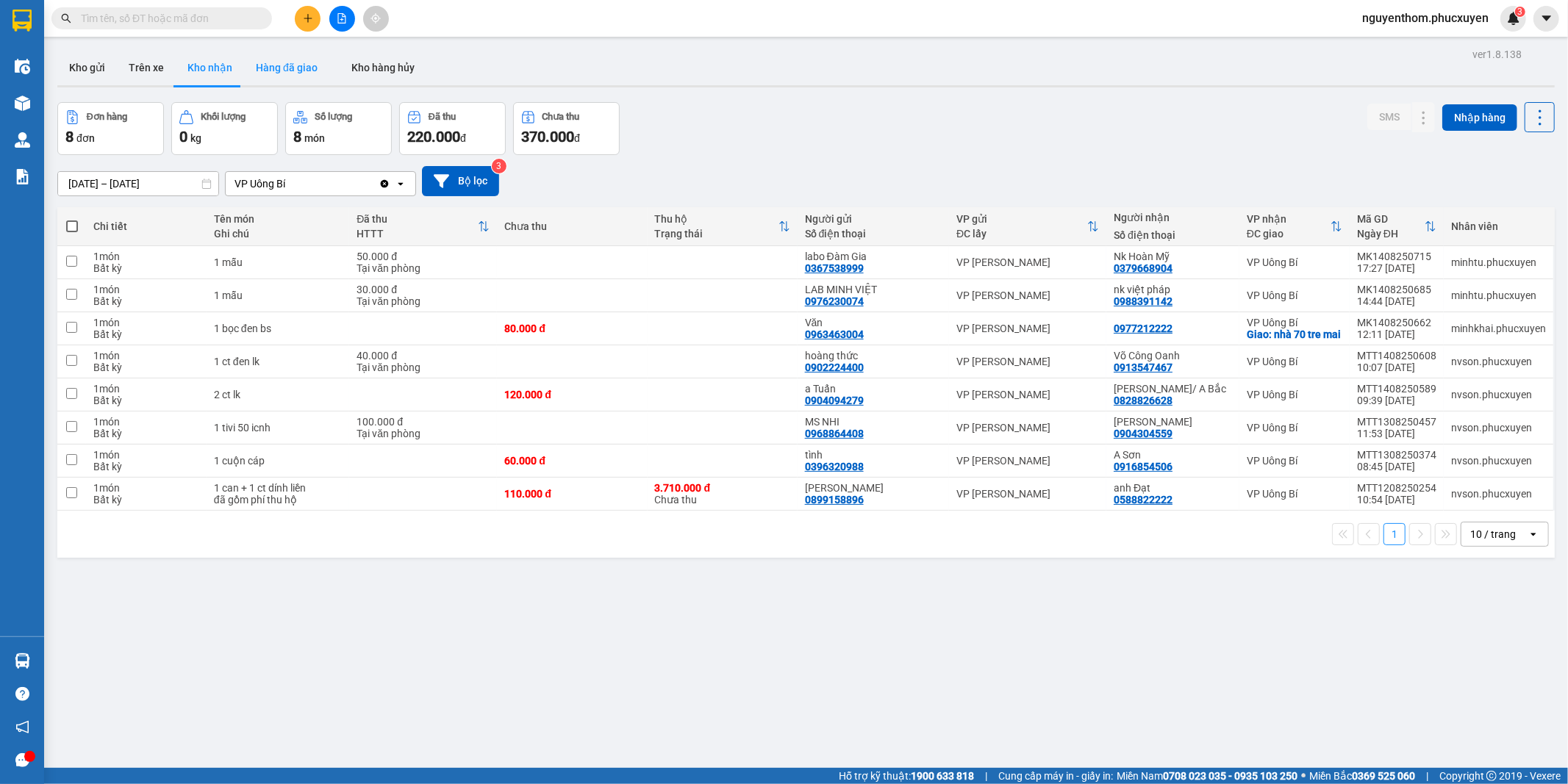
click at [285, 67] on button "Hàng đã giao" at bounding box center [287, 67] width 86 height 35
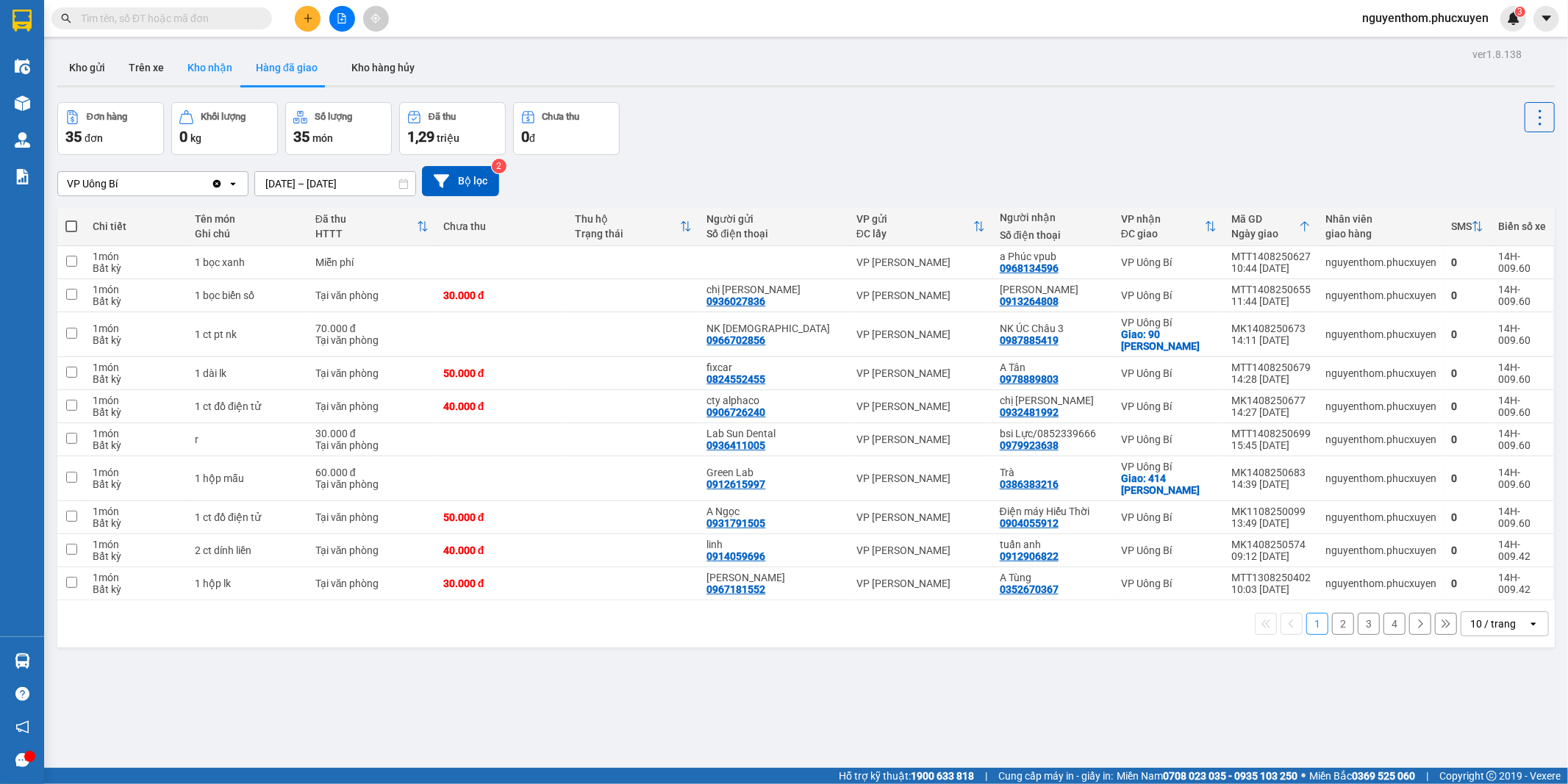
click at [199, 63] on button "Kho nhận" at bounding box center [210, 67] width 68 height 35
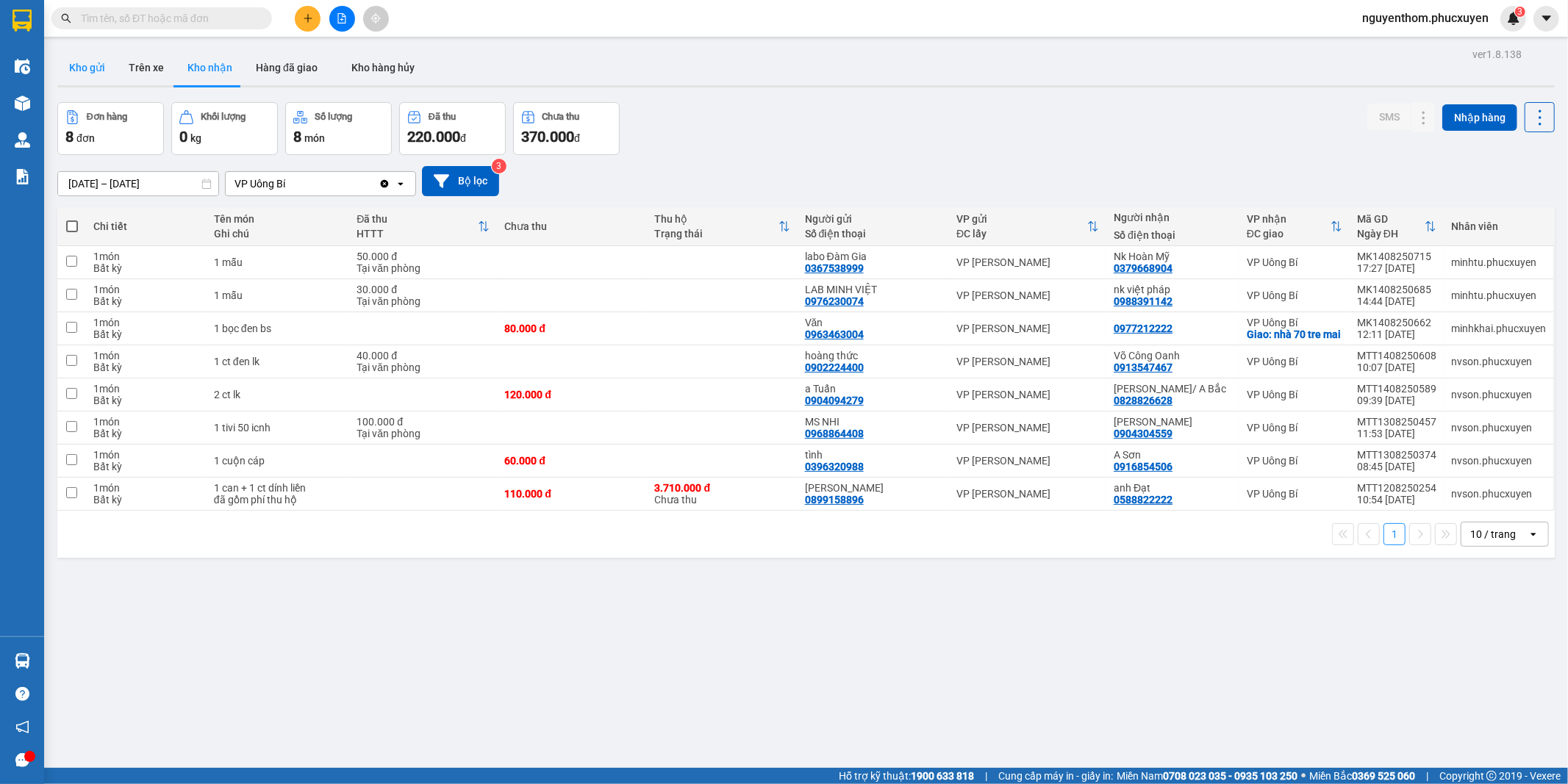
click at [77, 63] on button "Kho gửi" at bounding box center [87, 67] width 60 height 35
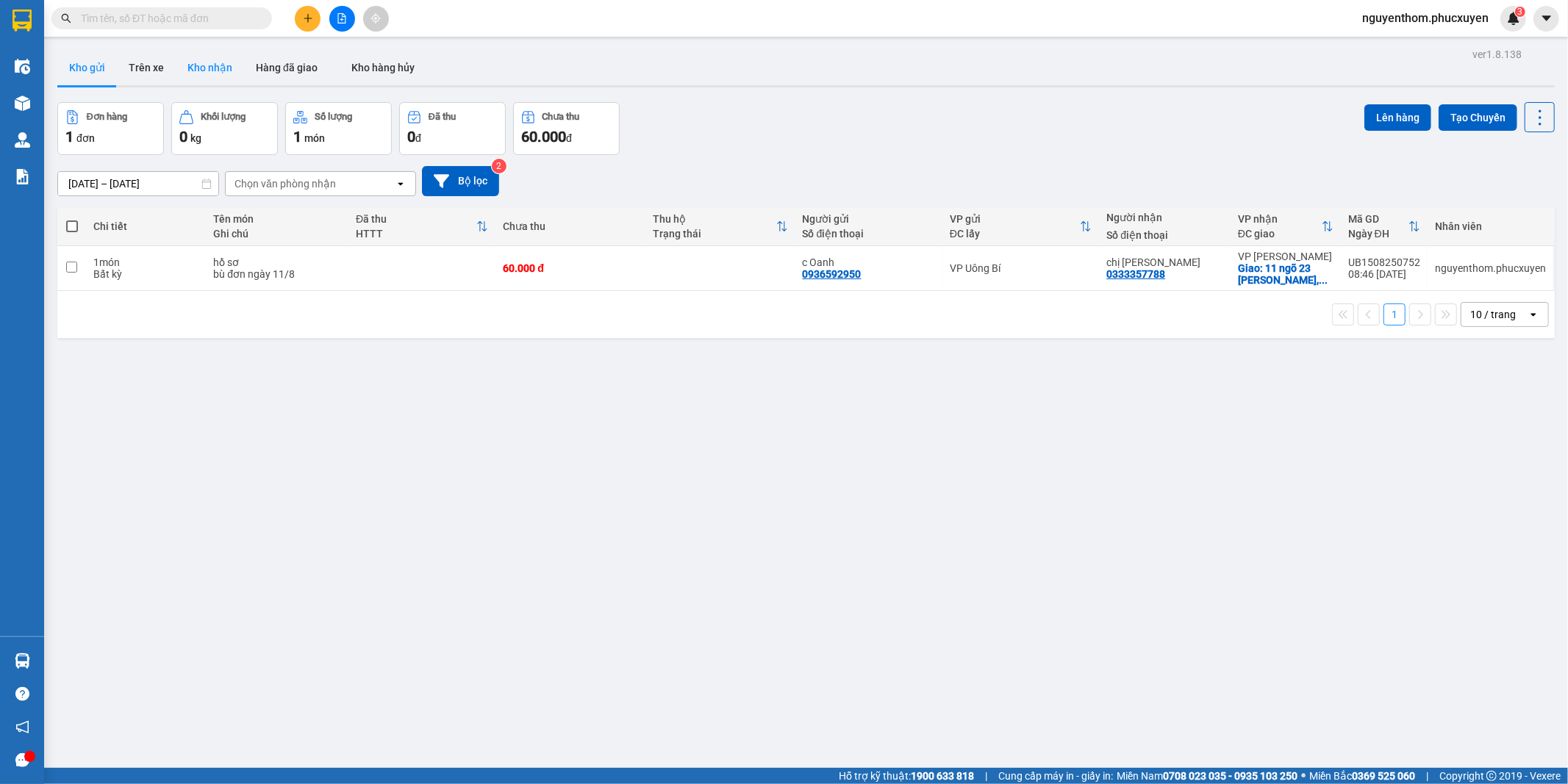
click at [211, 70] on button "Kho nhận" at bounding box center [210, 67] width 68 height 35
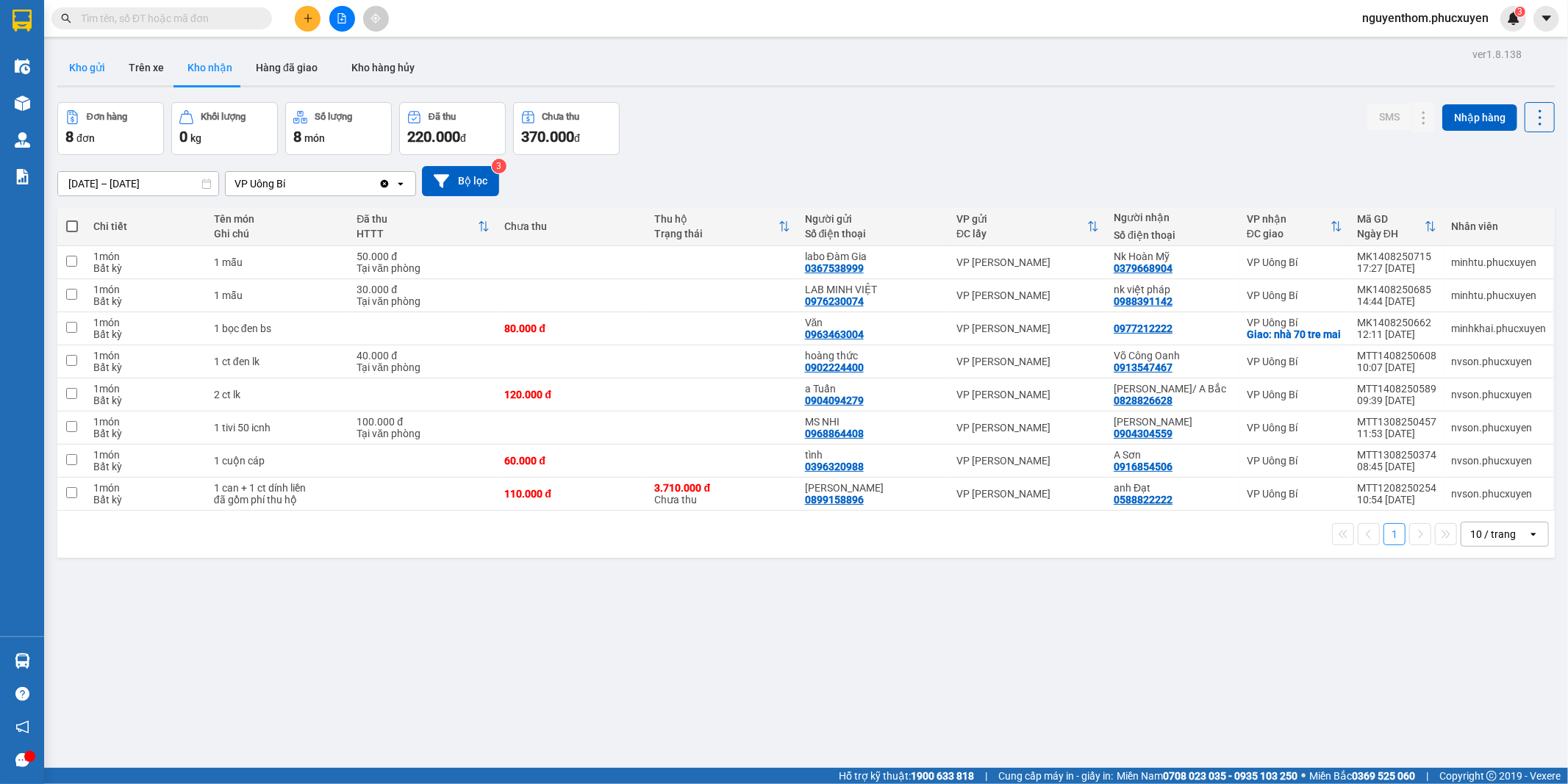
click at [89, 61] on button "Kho gửi" at bounding box center [87, 67] width 60 height 35
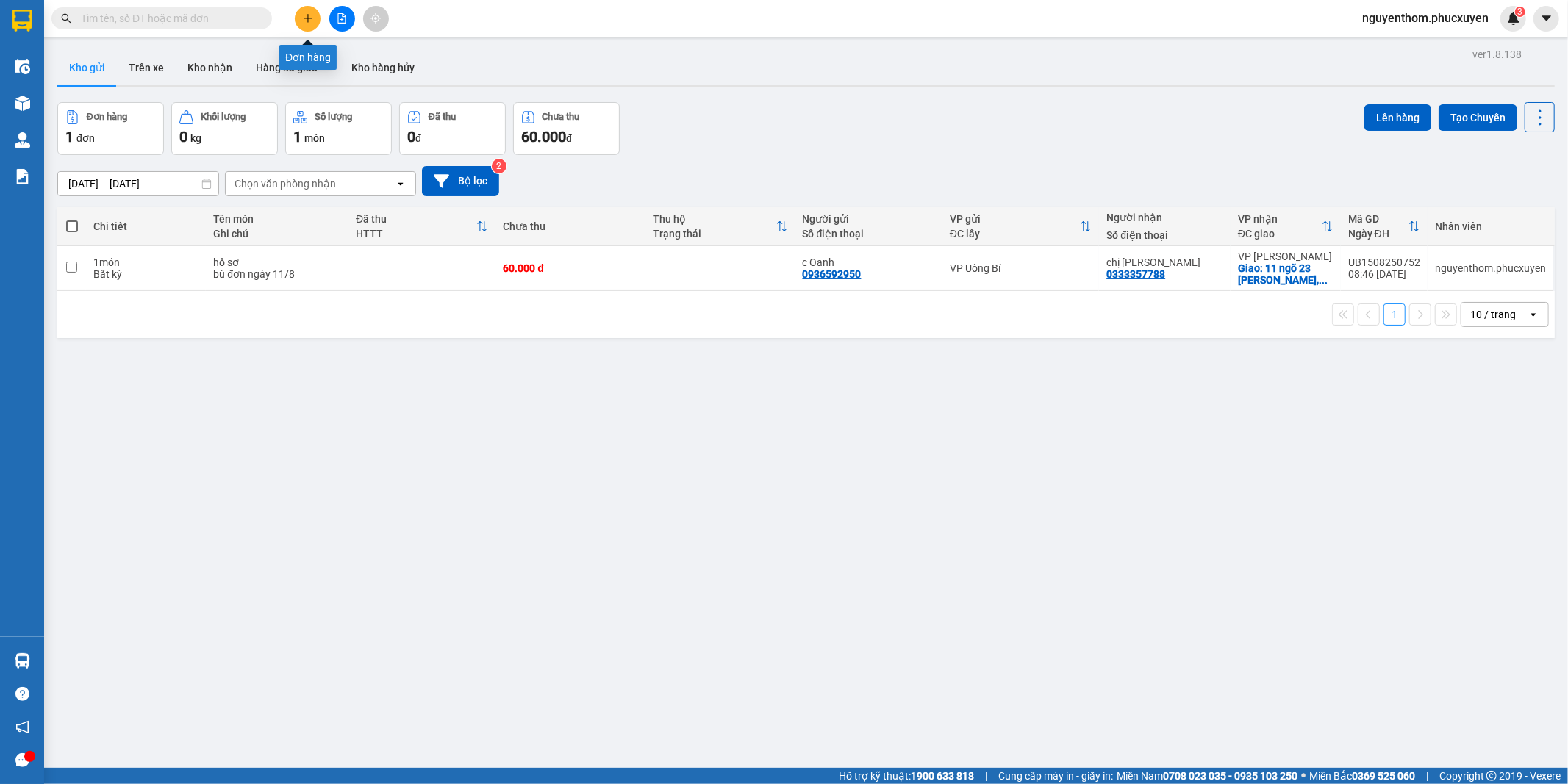
click at [306, 18] on icon "plus" at bounding box center [308, 18] width 8 height 1
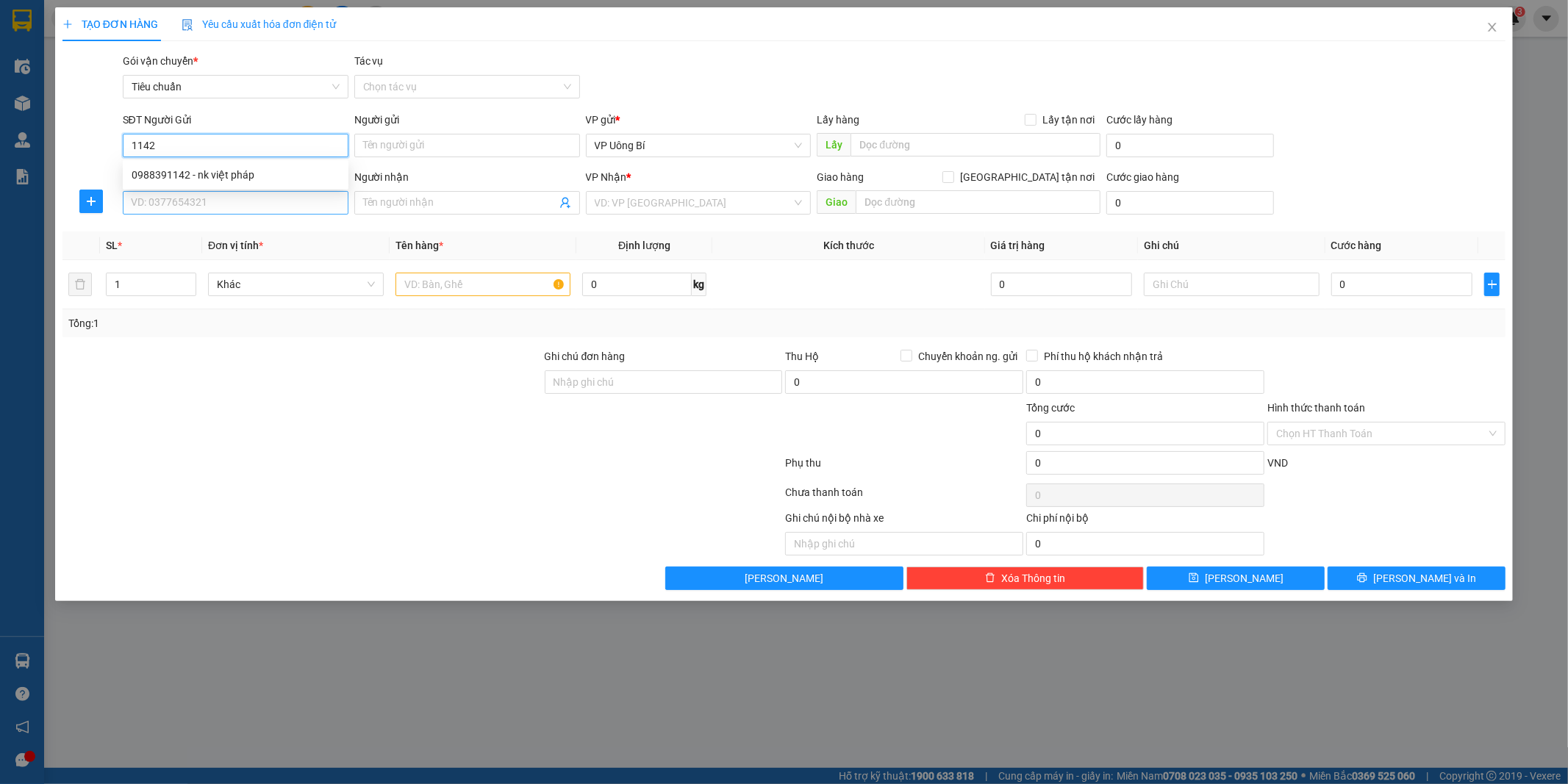
drag, startPoint x: 226, startPoint y: 167, endPoint x: 233, endPoint y: 193, distance: 26.9
click at [226, 168] on div "0988391142 - nk việt pháp" at bounding box center [236, 175] width 208 height 16
type input "0988391142"
type input "nk việt pháp"
type input "0988391142"
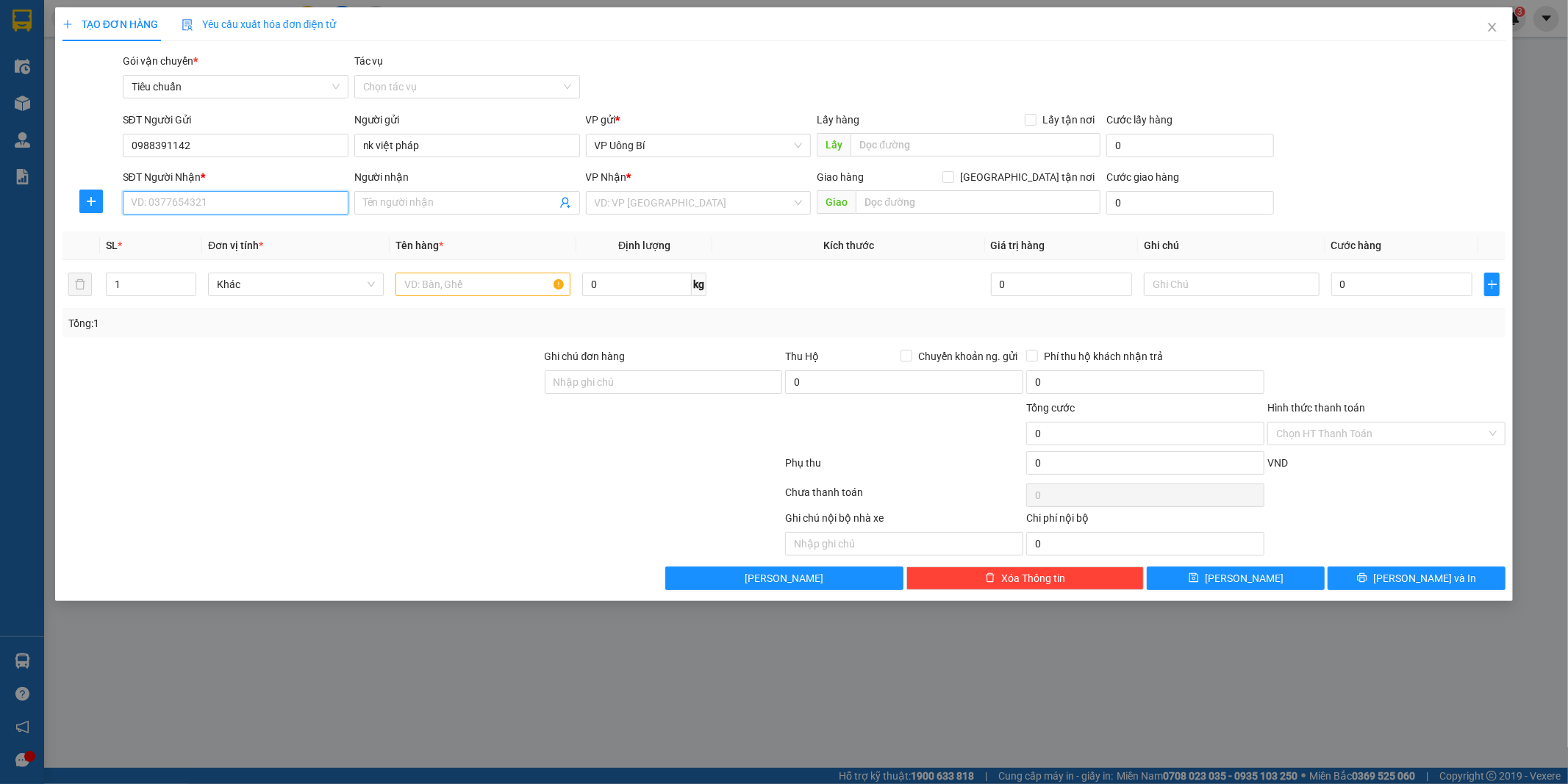
click at [233, 197] on input "SĐT Người Nhận *" at bounding box center [236, 203] width 225 height 23
click at [238, 274] on div "0979525181 - lab [GEOGRAPHIC_DATA]" at bounding box center [236, 279] width 208 height 16
type input "0979525181"
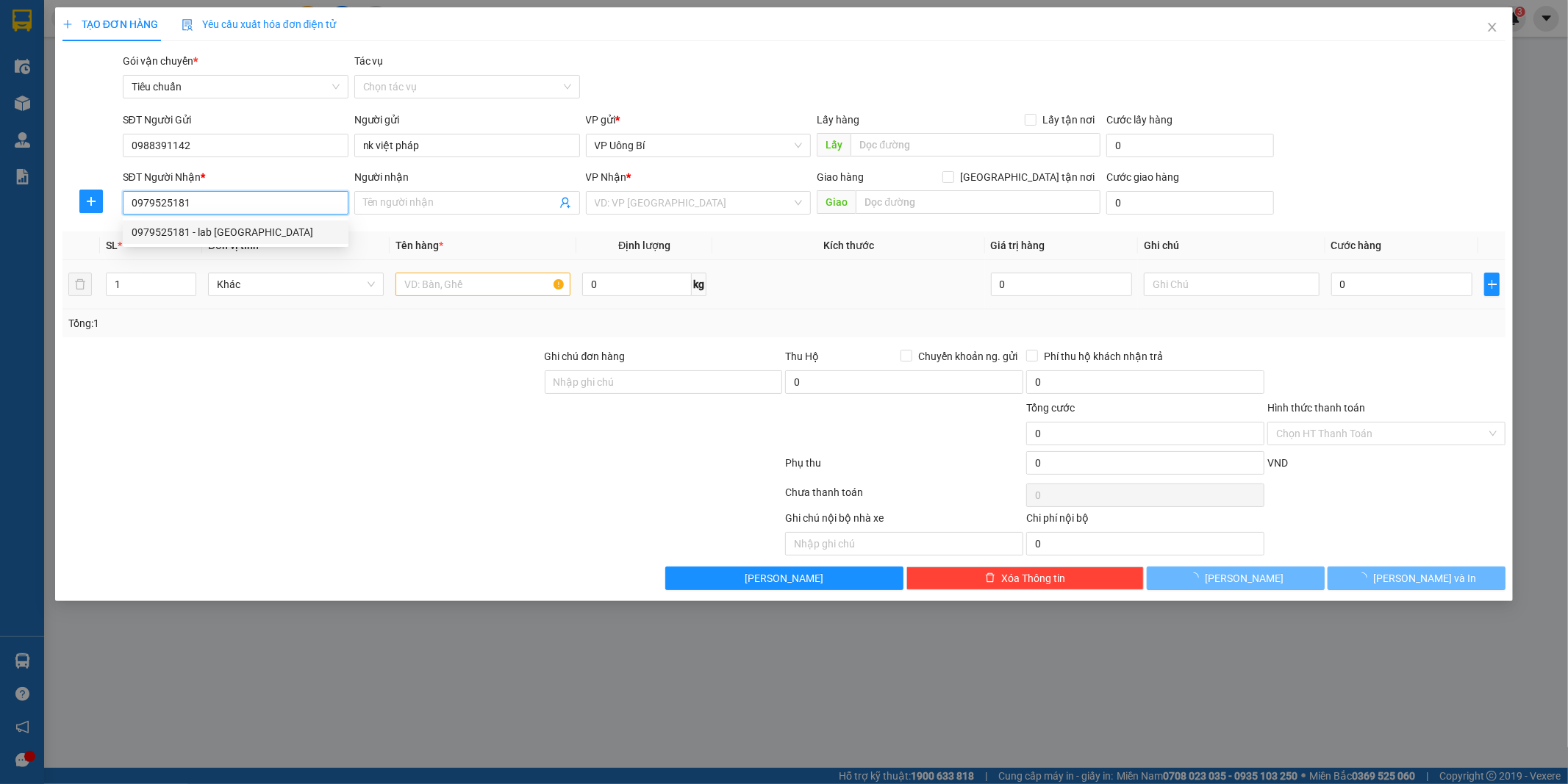
type input "lab [GEOGRAPHIC_DATA]"
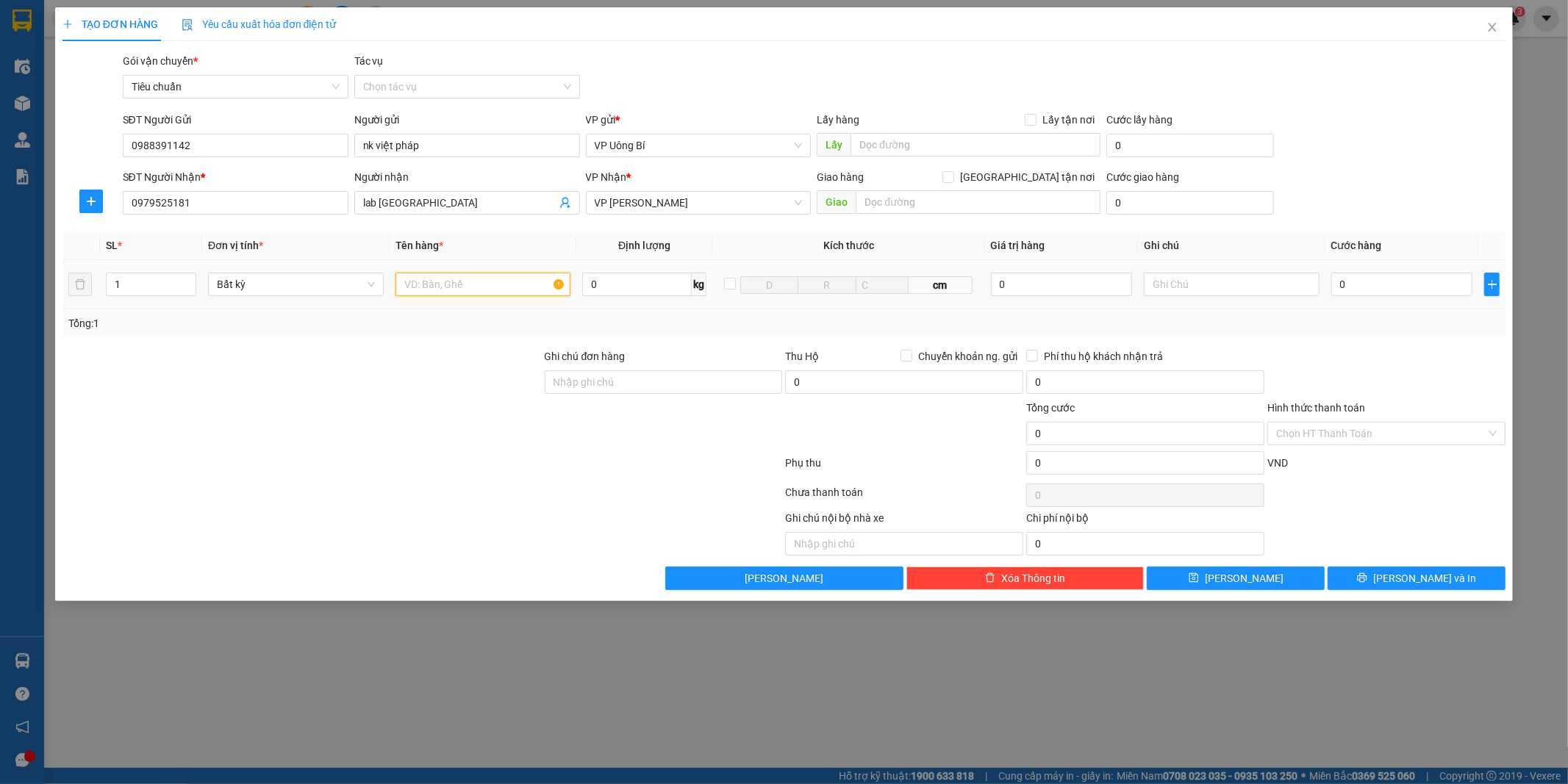
click at [460, 290] on input "text" at bounding box center [484, 284] width 176 height 23
type input "mẫu r"
click at [1444, 280] on input "0" at bounding box center [1402, 284] width 141 height 23
type input "3"
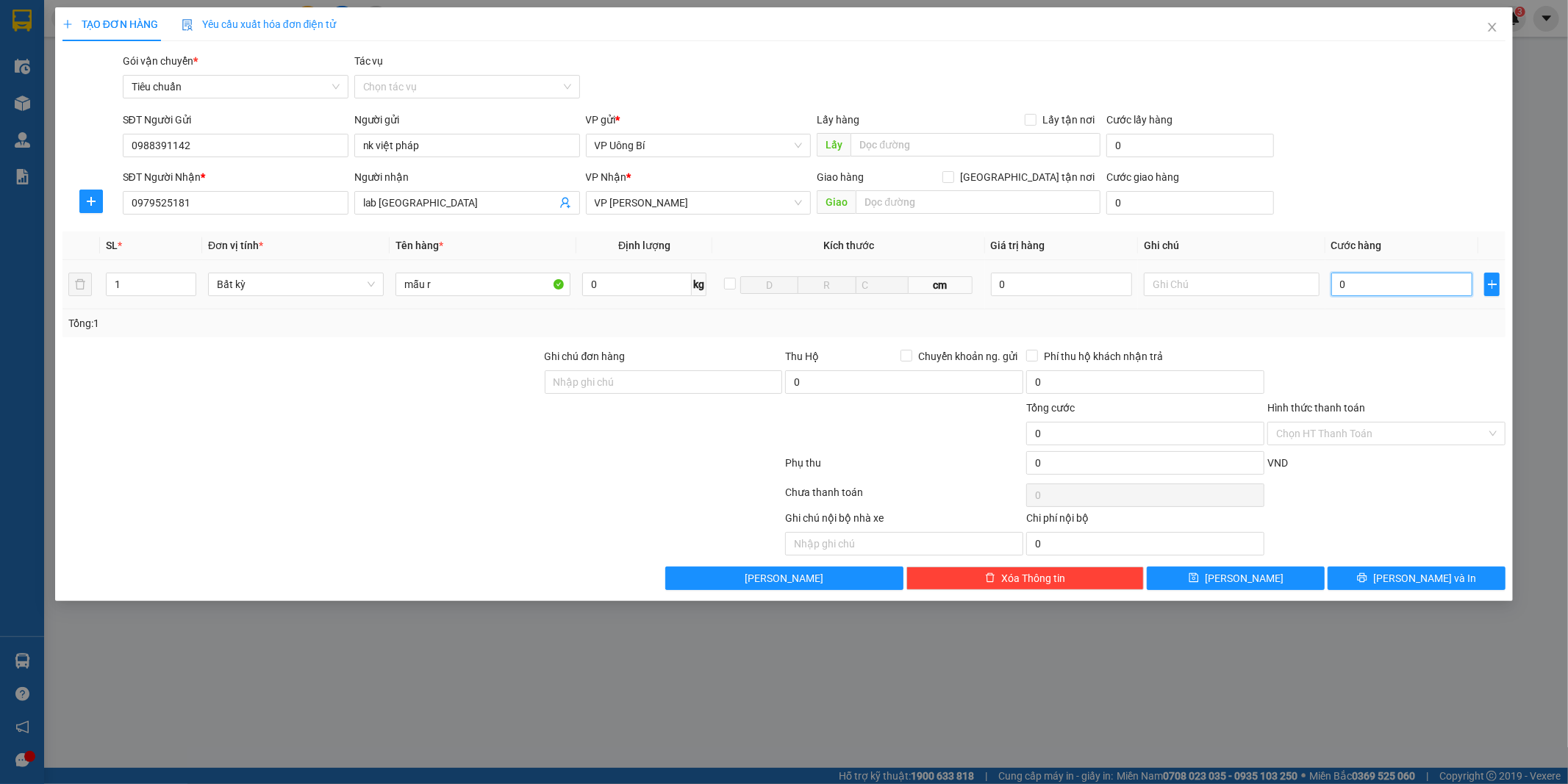
type input "3"
type input "30"
click at [1349, 437] on input "Hình thức thanh toán" at bounding box center [1381, 434] width 210 height 22
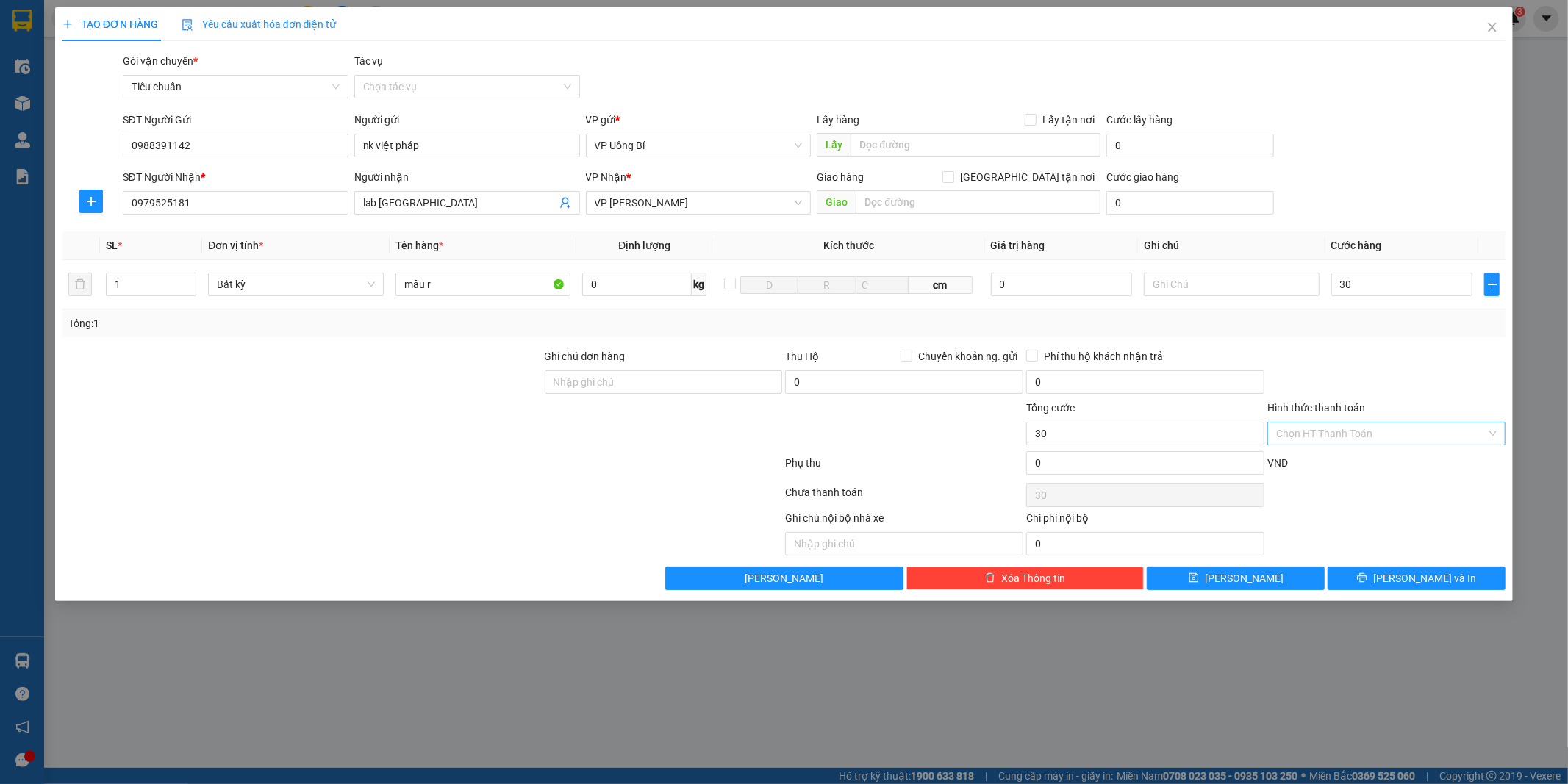
type input "30.000"
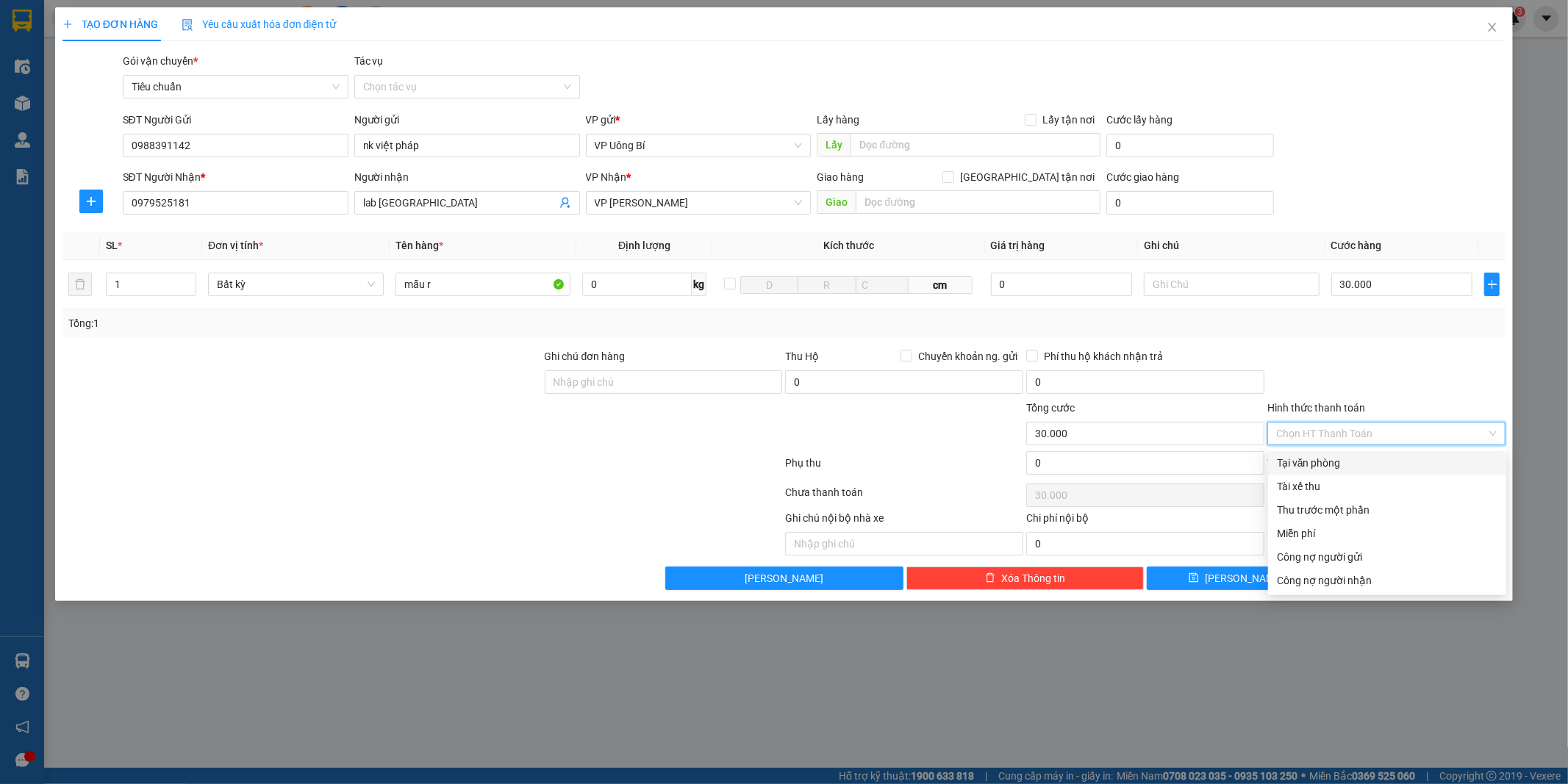
click at [1350, 456] on div "Tại văn phòng" at bounding box center [1388, 462] width 221 height 16
type input "0"
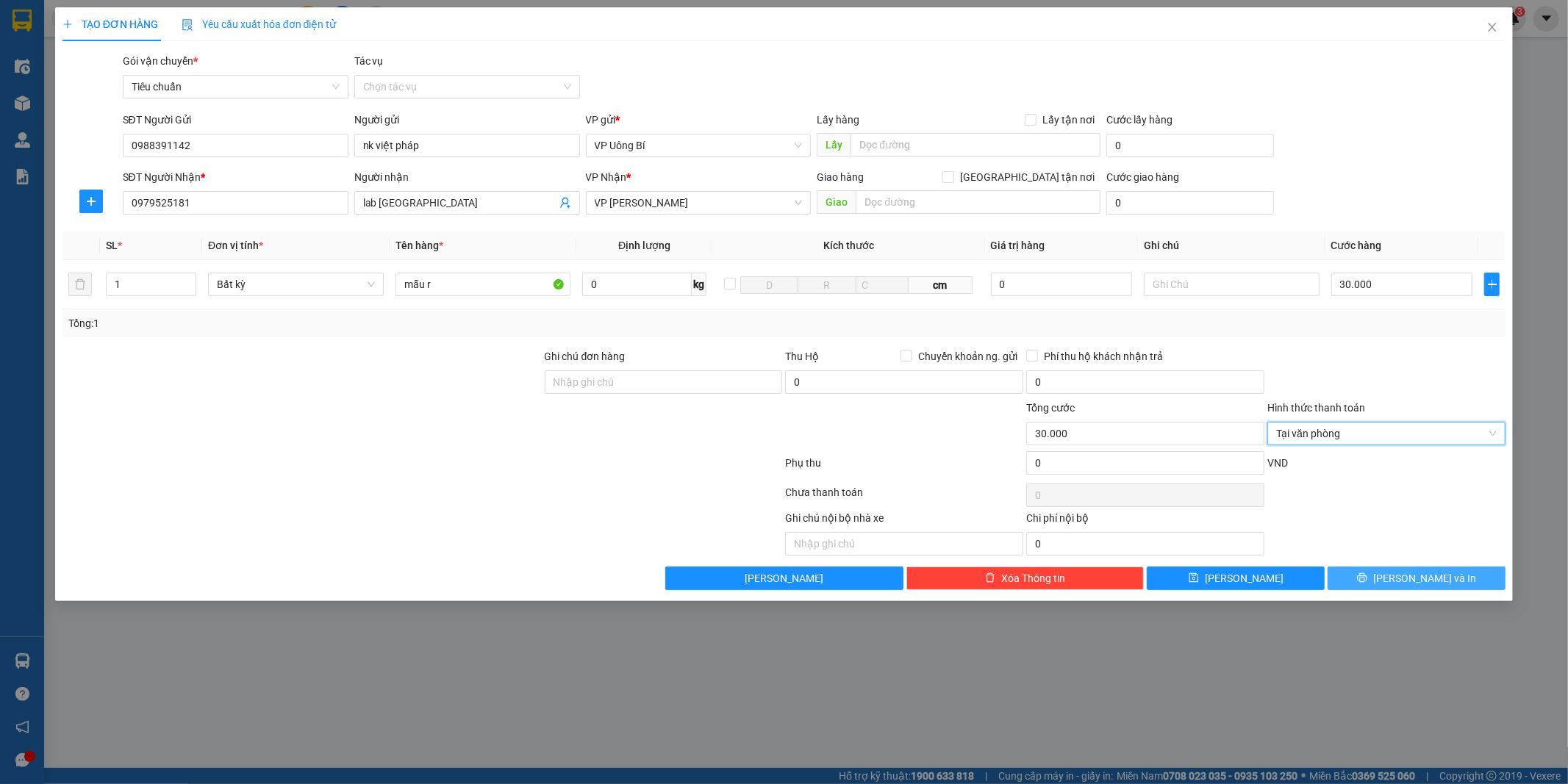
click at [1406, 576] on span "[PERSON_NAME] và In" at bounding box center [1425, 578] width 103 height 16
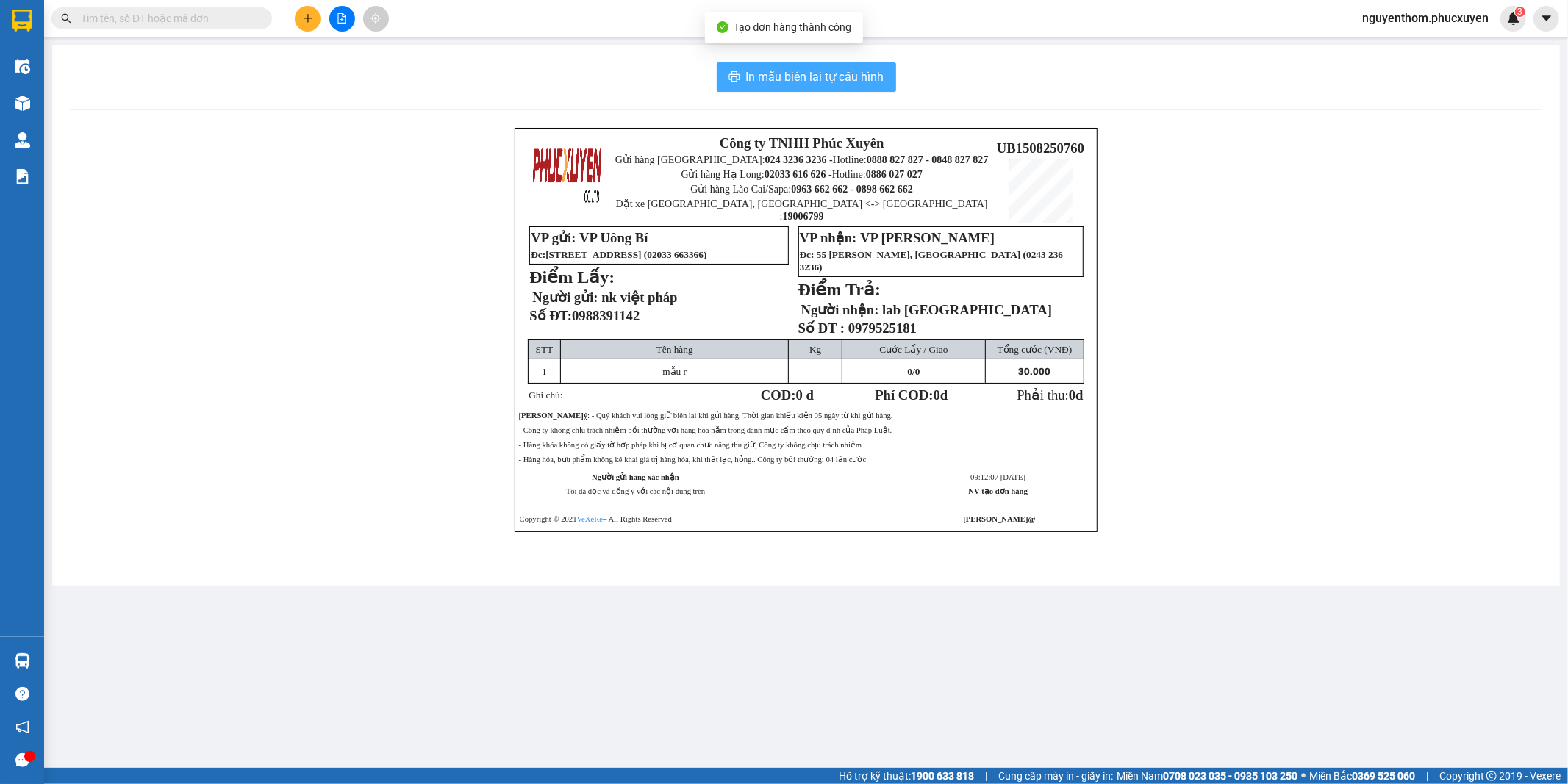
click at [794, 69] on span "In mẫu biên lai tự cấu hình" at bounding box center [815, 77] width 138 height 19
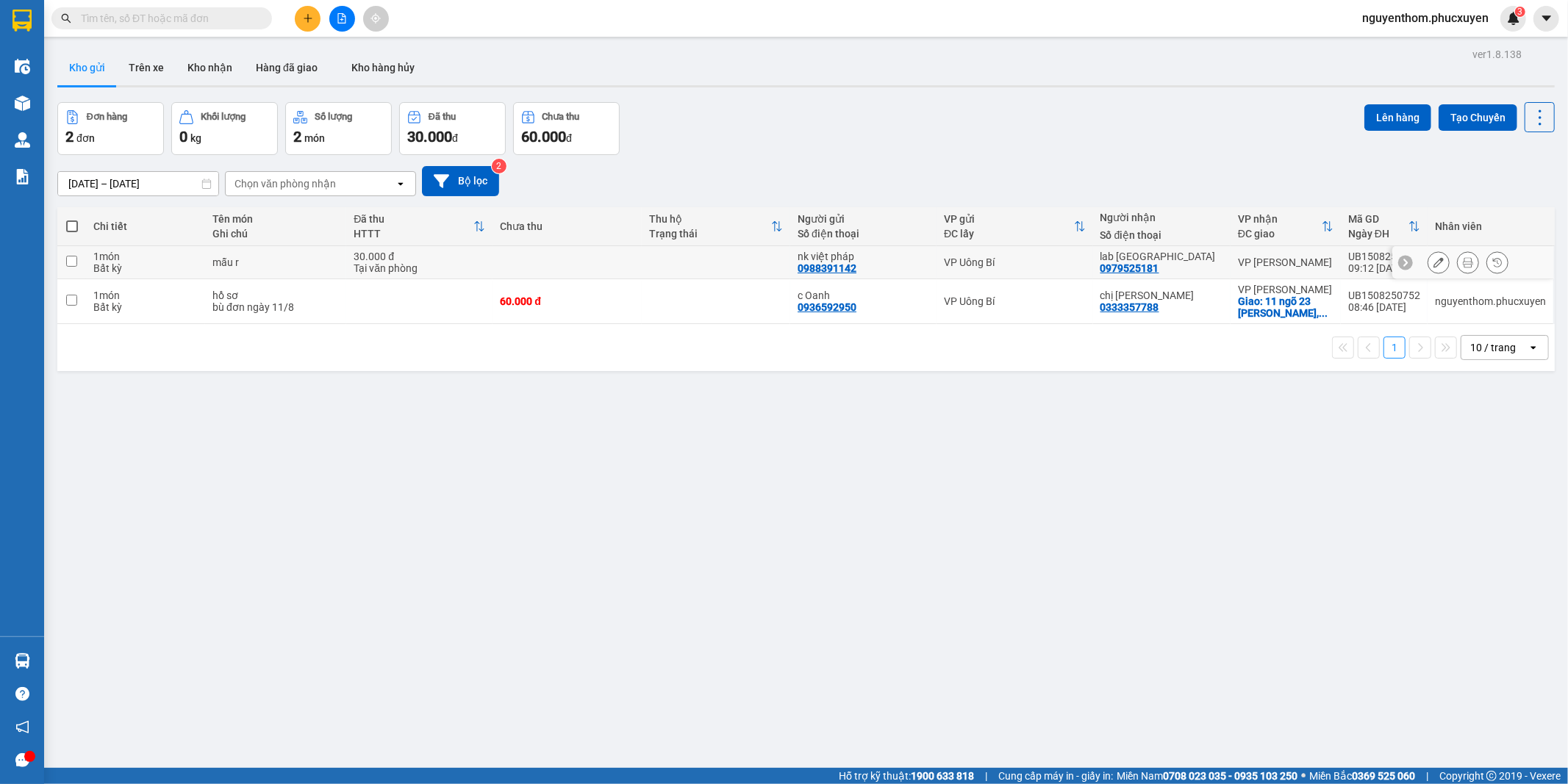
click at [1461, 265] on button at bounding box center [1468, 263] width 20 height 26
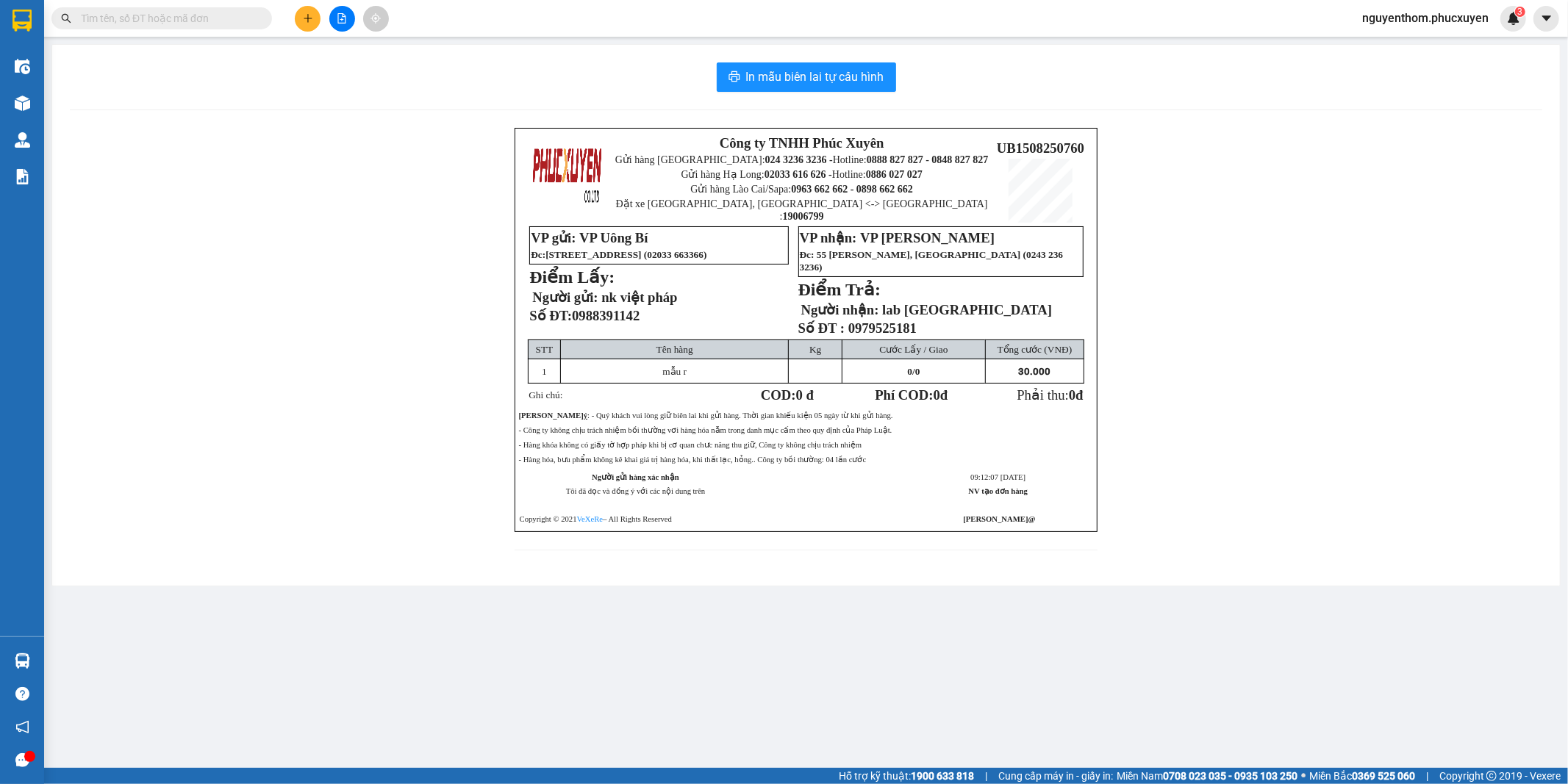
click at [361, 315] on div "Công ty TNHH Phúc Xuyên Gửi hàng [GEOGRAPHIC_DATA]: 024 3236 3236 - Hotline: 08…" at bounding box center [806, 348] width 1472 height 441
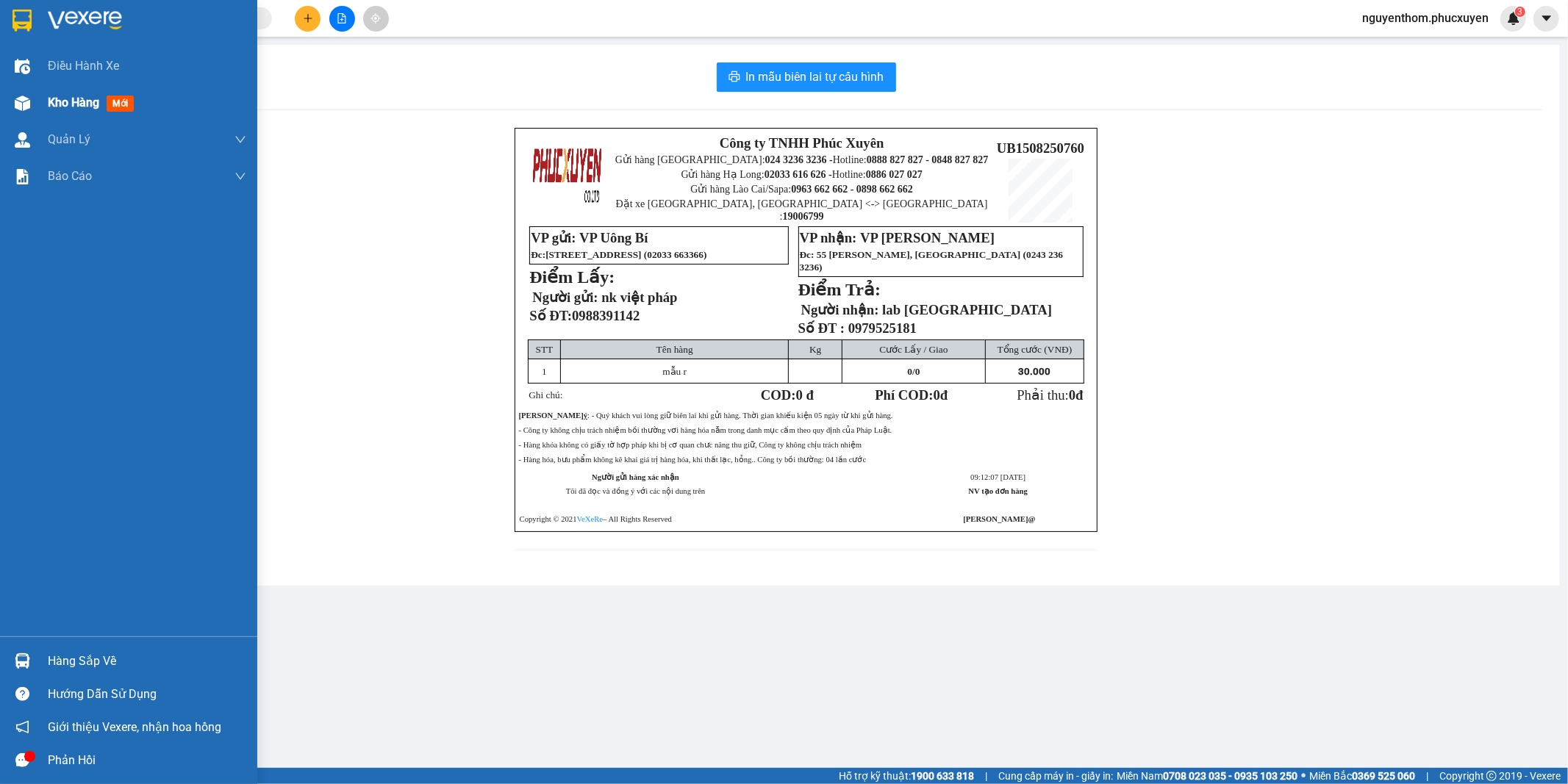
click at [71, 99] on span "Kho hàng" at bounding box center [73, 103] width 51 height 14
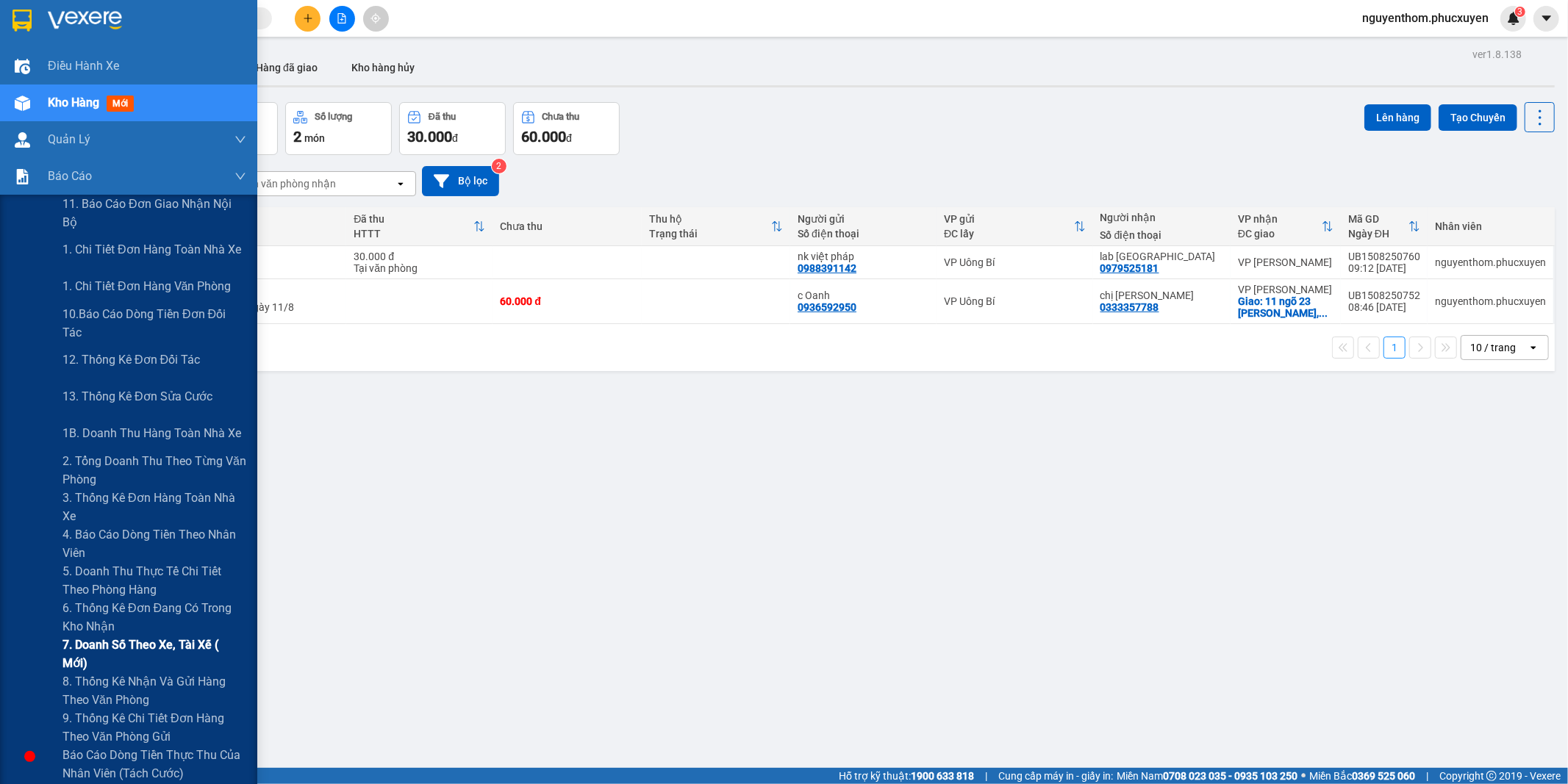
click at [159, 652] on span "7. Doanh số theo xe, tài xế ( mới)" at bounding box center [154, 653] width 183 height 37
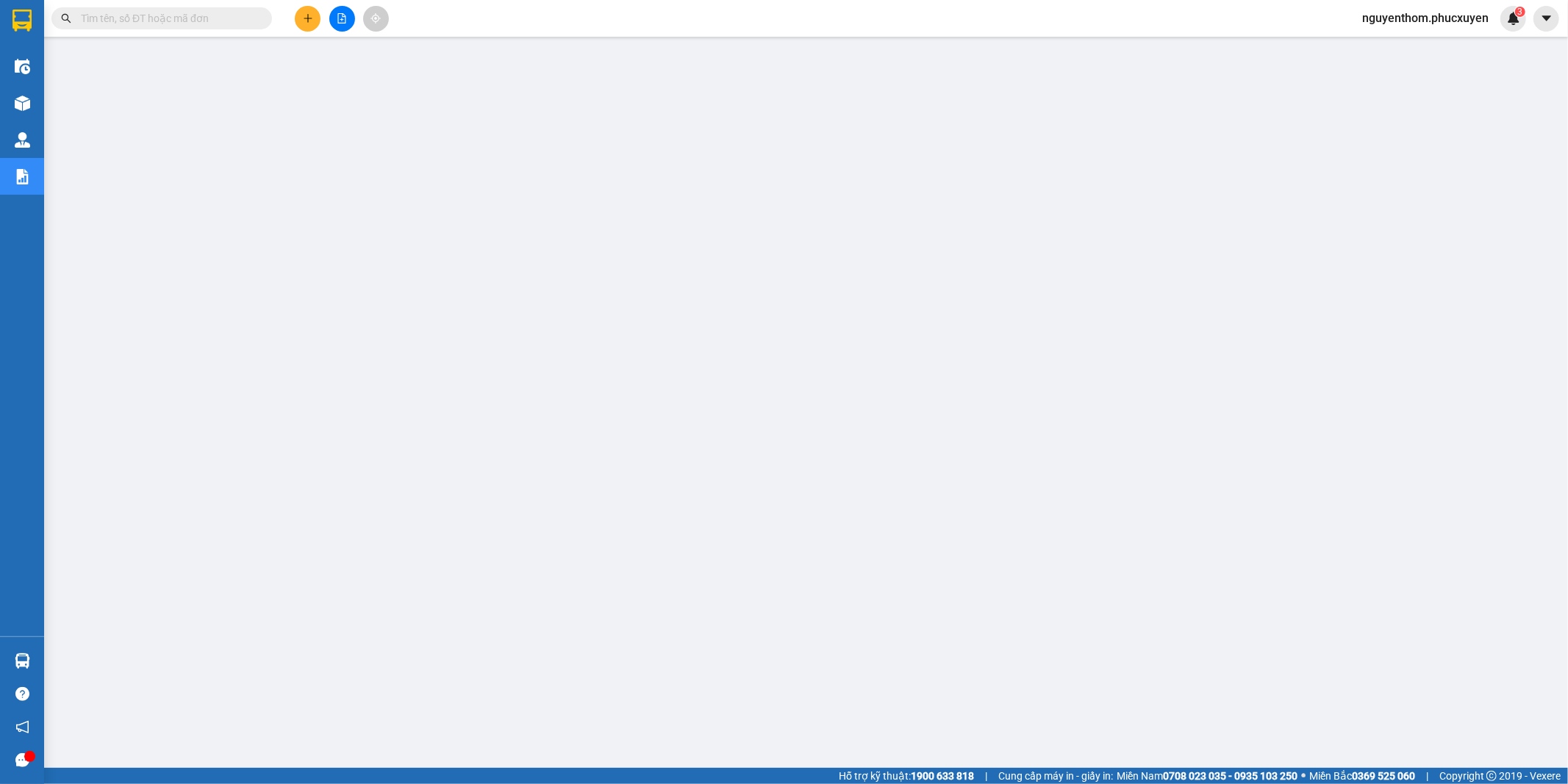
click at [159, 13] on input "text" at bounding box center [167, 18] width 173 height 16
paste input "UB0607251083"
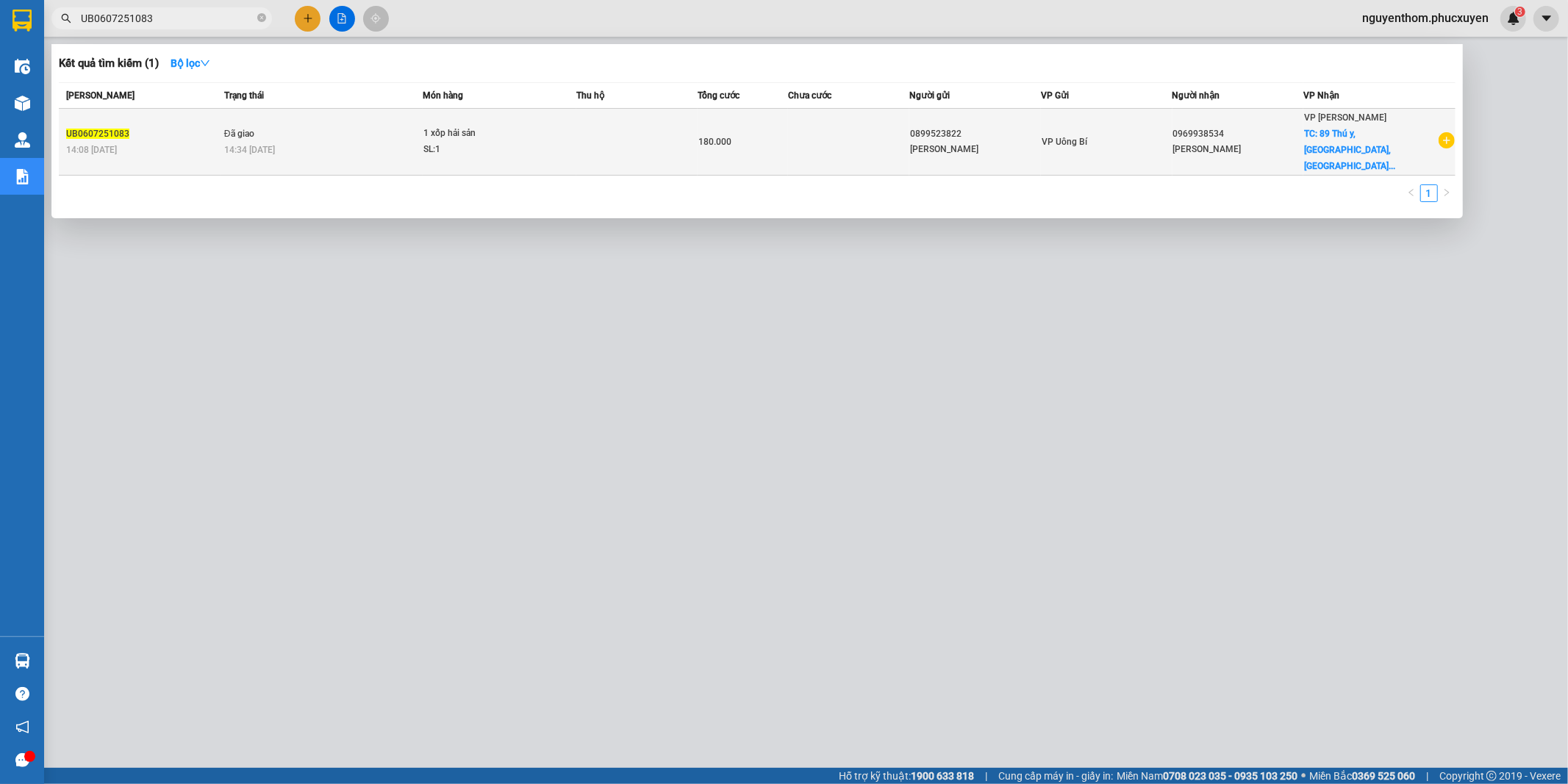
type input "UB0607251083"
click at [563, 126] on span "1 xốp hải sản SL: 1" at bounding box center [500, 141] width 152 height 32
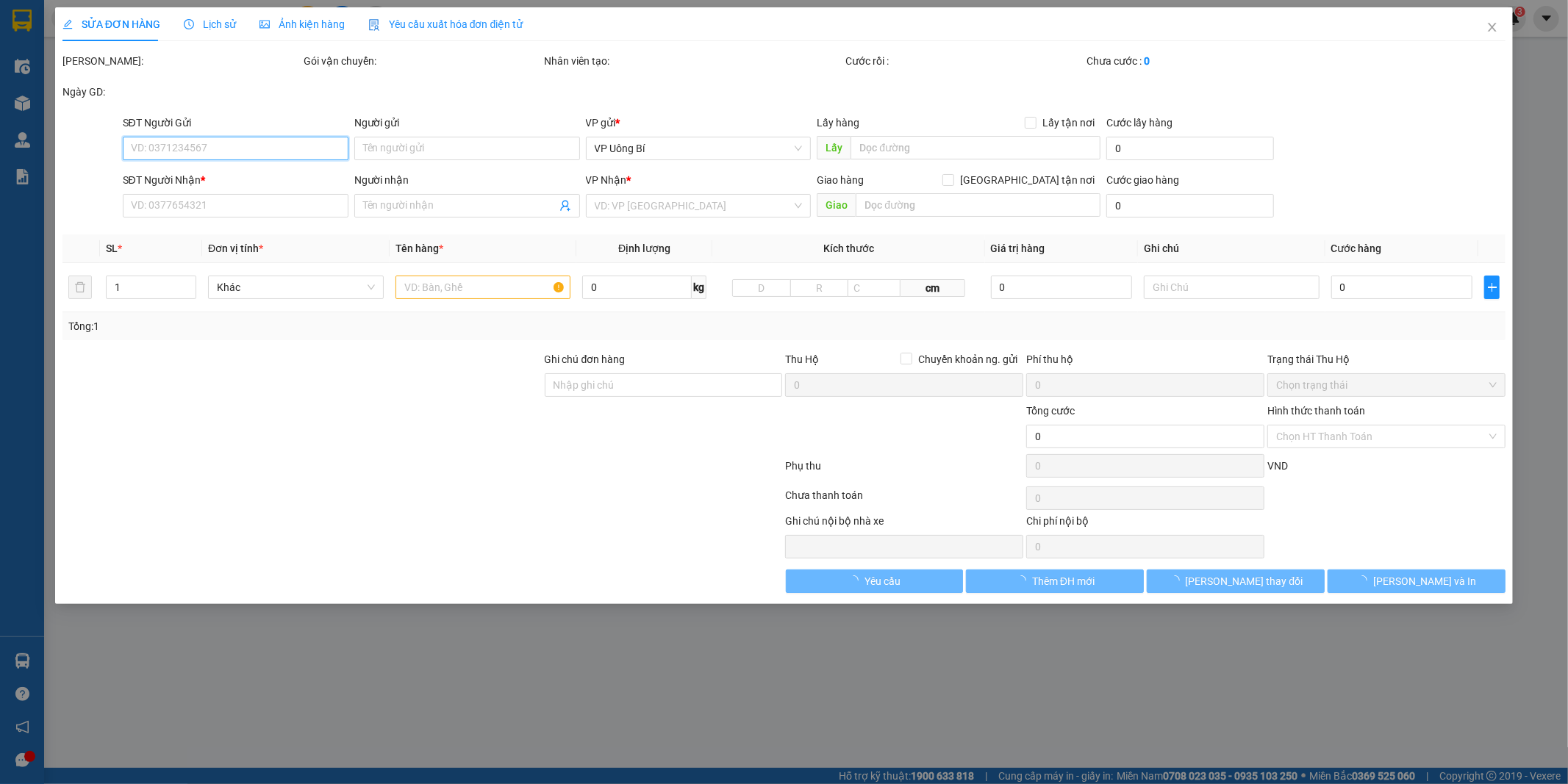
type input "0899523822"
type input "[PERSON_NAME]"
type input "0969938534"
type input "[PERSON_NAME]"
checkbox input "true"
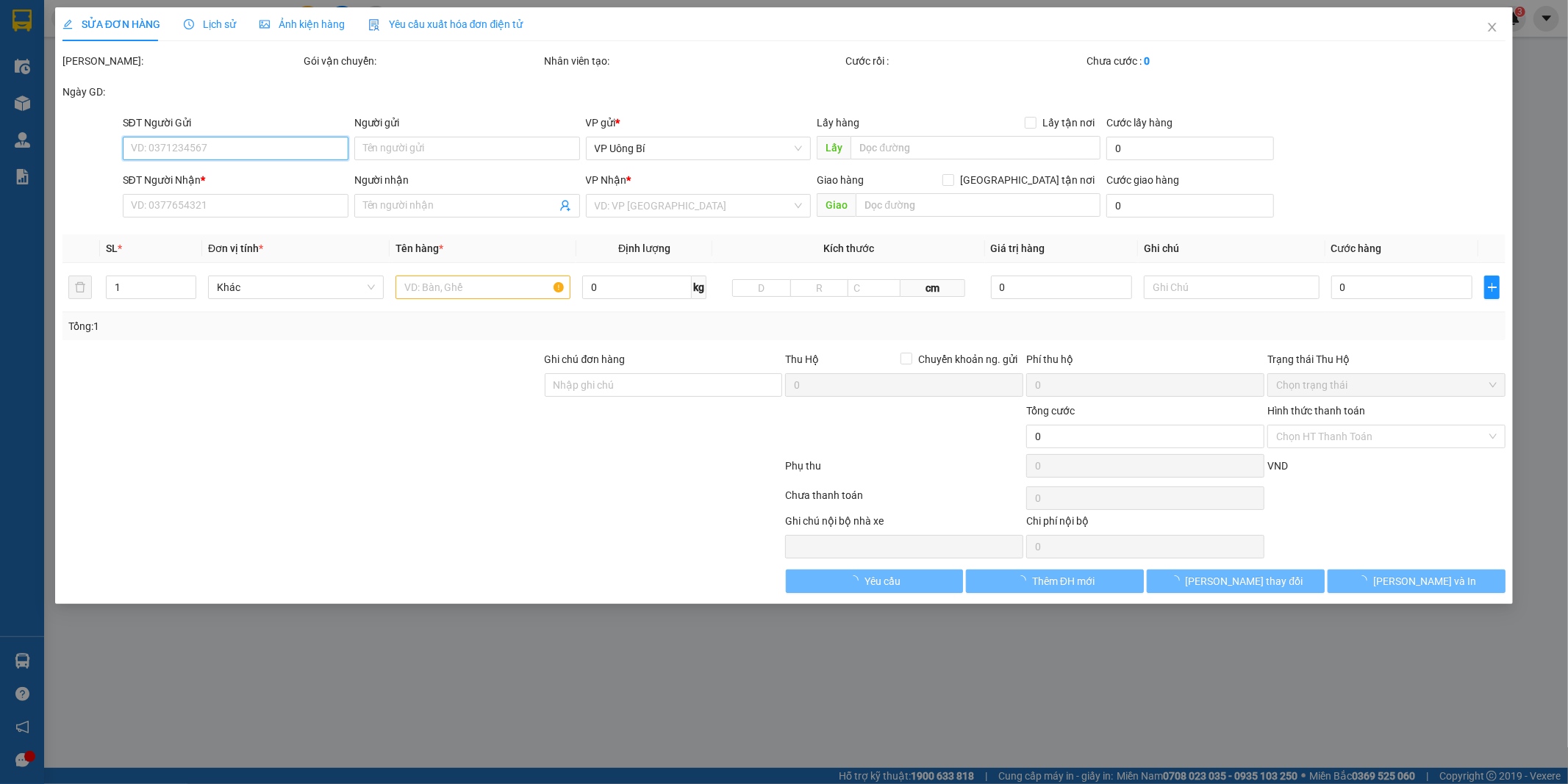
type input "89 Thú y, [GEOGRAPHIC_DATA], [GEOGRAPHIC_DATA]"
type input "100.000"
type input "180.000"
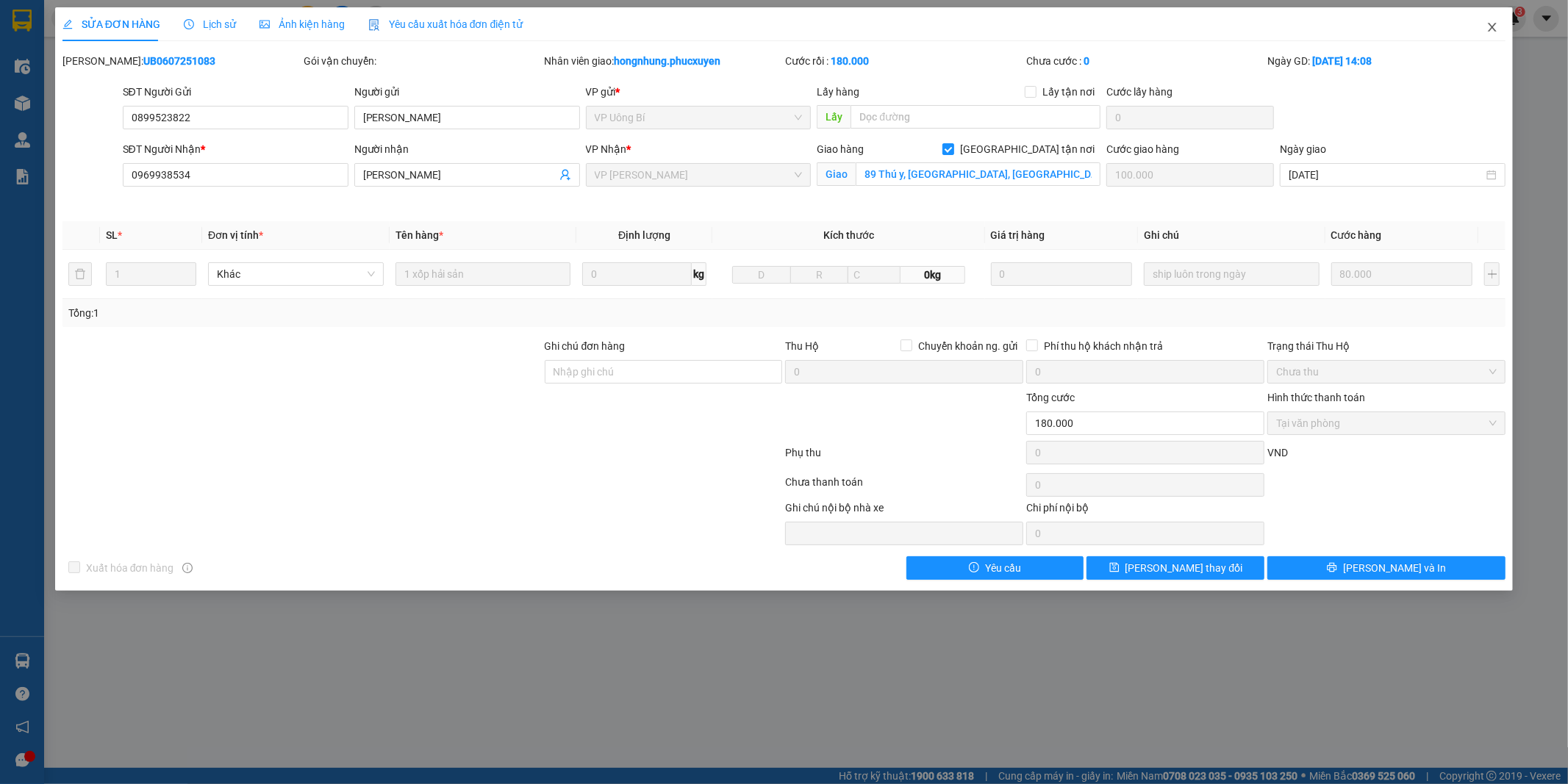
click at [1494, 26] on icon "close" at bounding box center [1493, 26] width 8 height 9
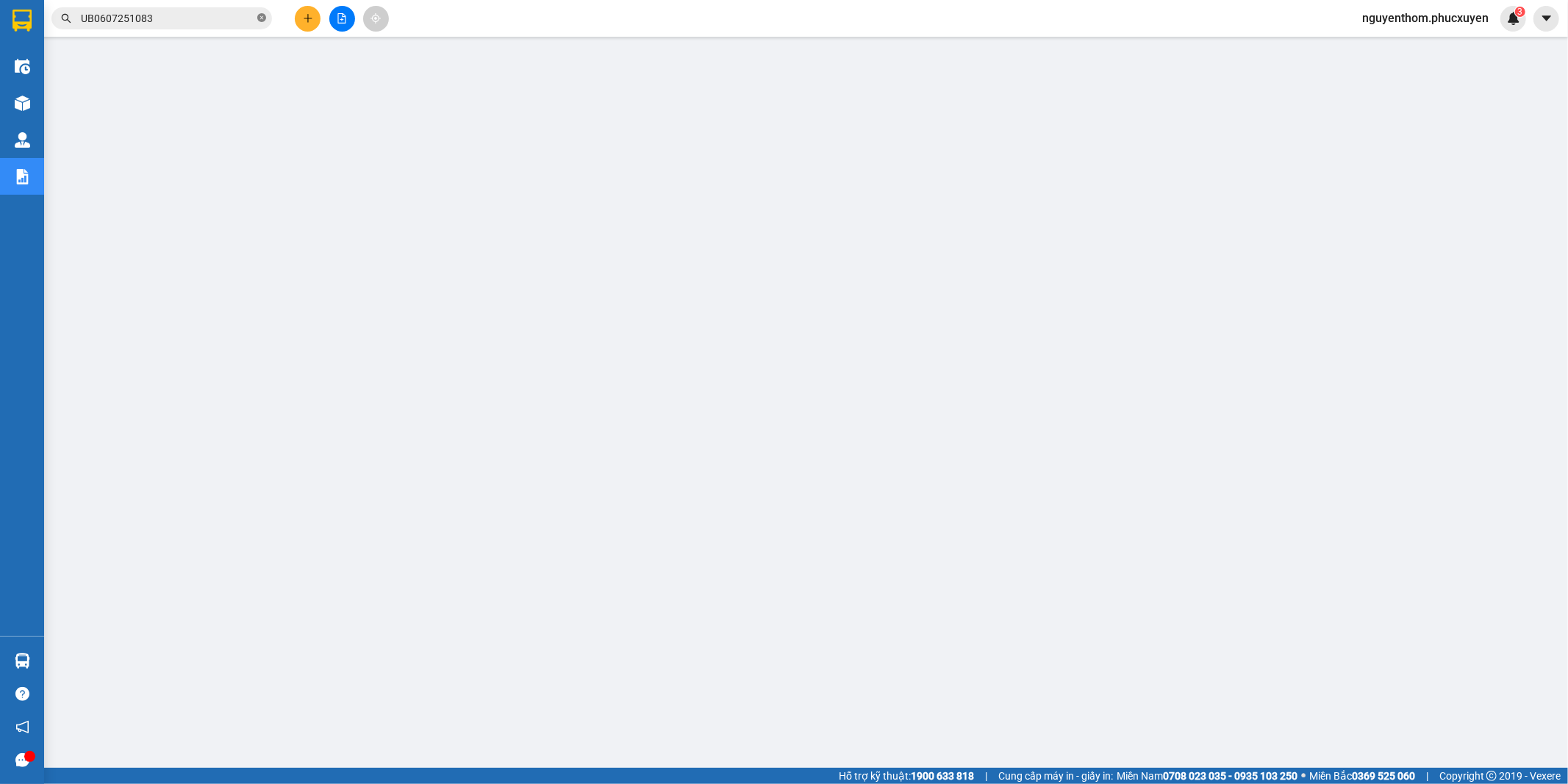
click at [260, 19] on icon "close-circle" at bounding box center [261, 17] width 9 height 9
click at [193, 26] on input "text" at bounding box center [167, 18] width 173 height 16
click at [194, 20] on input "text" at bounding box center [167, 18] width 173 height 16
paste input "UB2207250116"
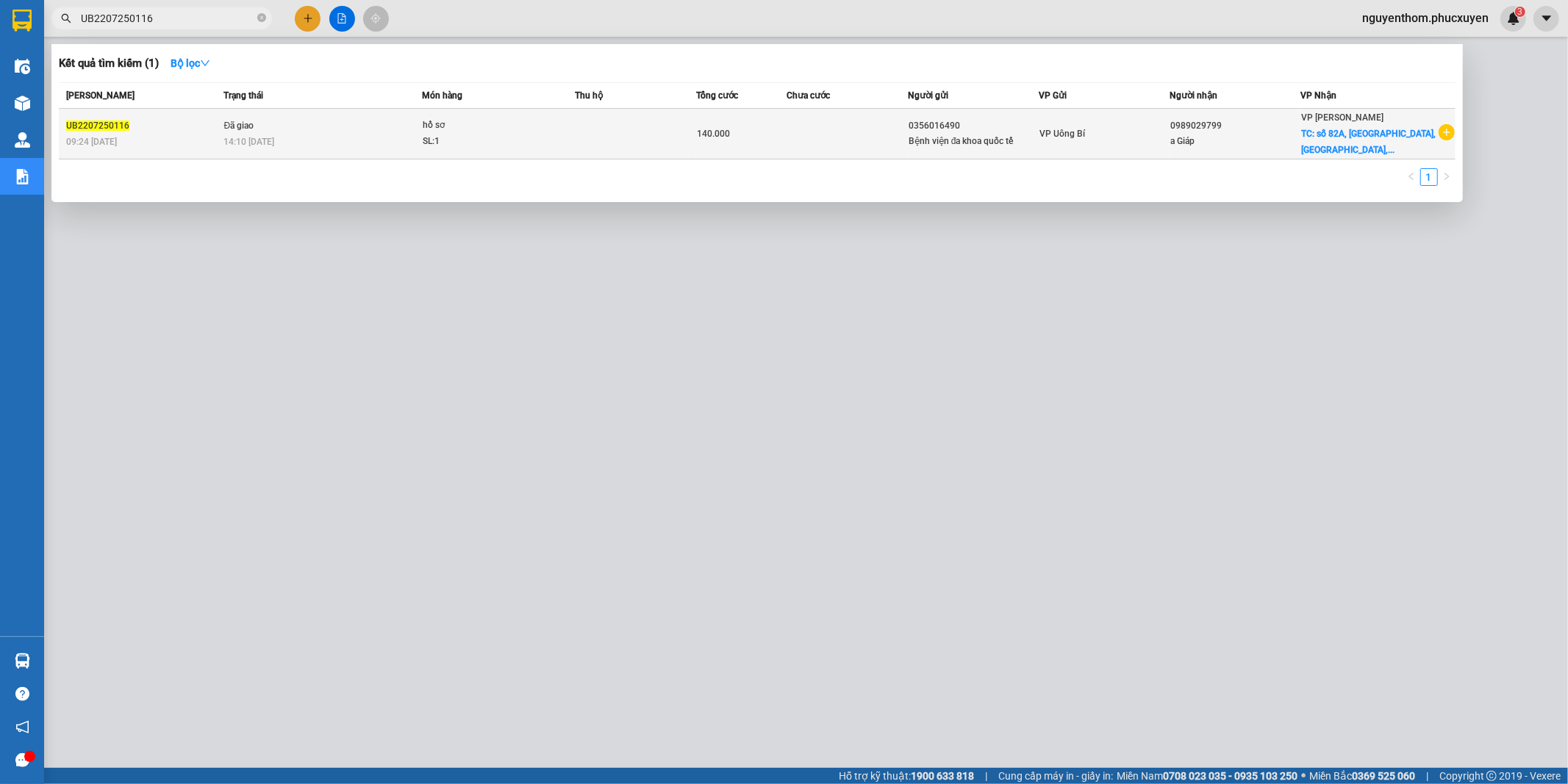
type input "UB2207250116"
click at [614, 129] on td at bounding box center [636, 134] width 121 height 51
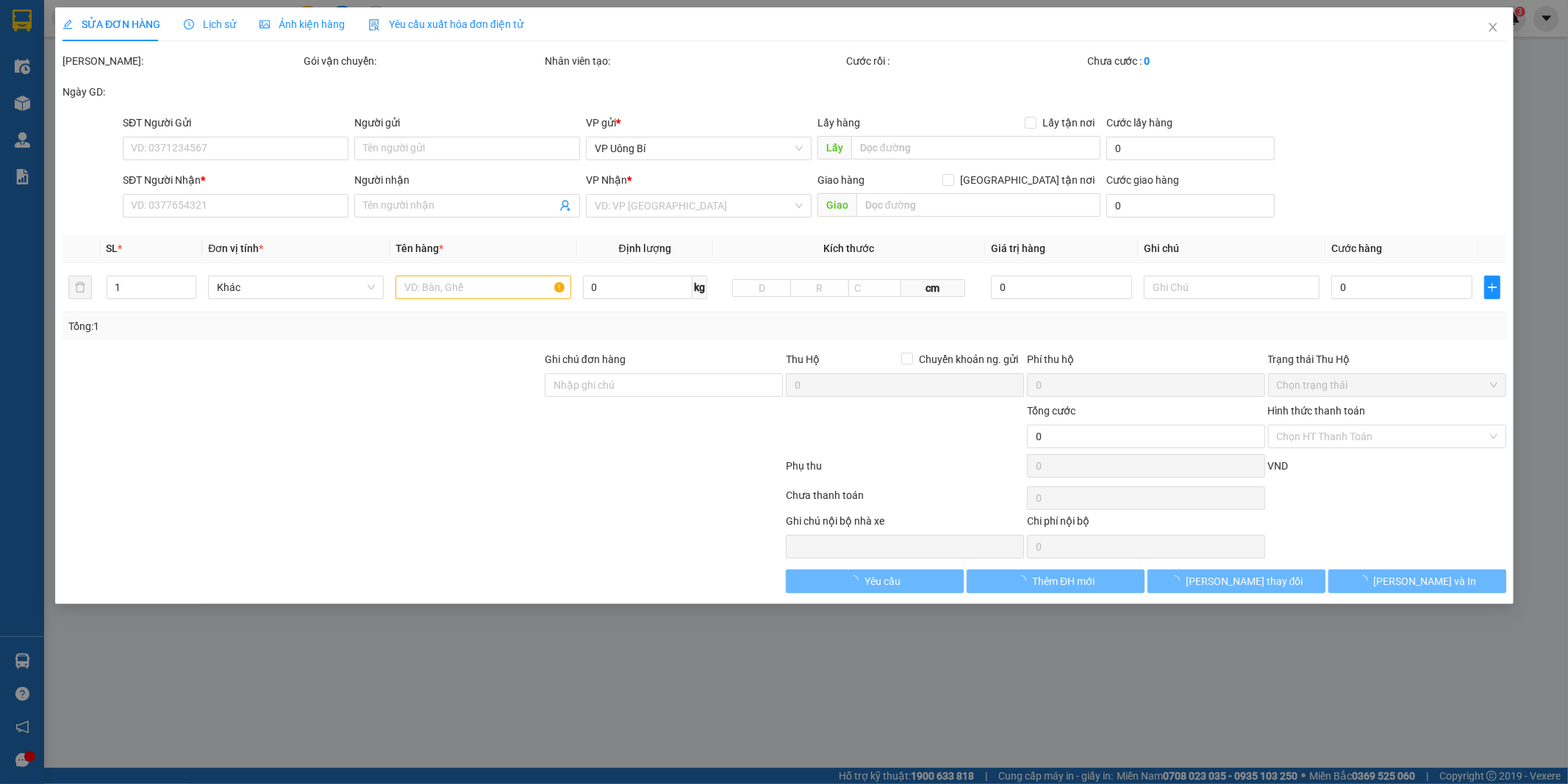
type input "0356016490"
type input "Bệnh viện đa khoa quốc tế"
type input "0989029799"
type input "a Giáp"
checkbox input "true"
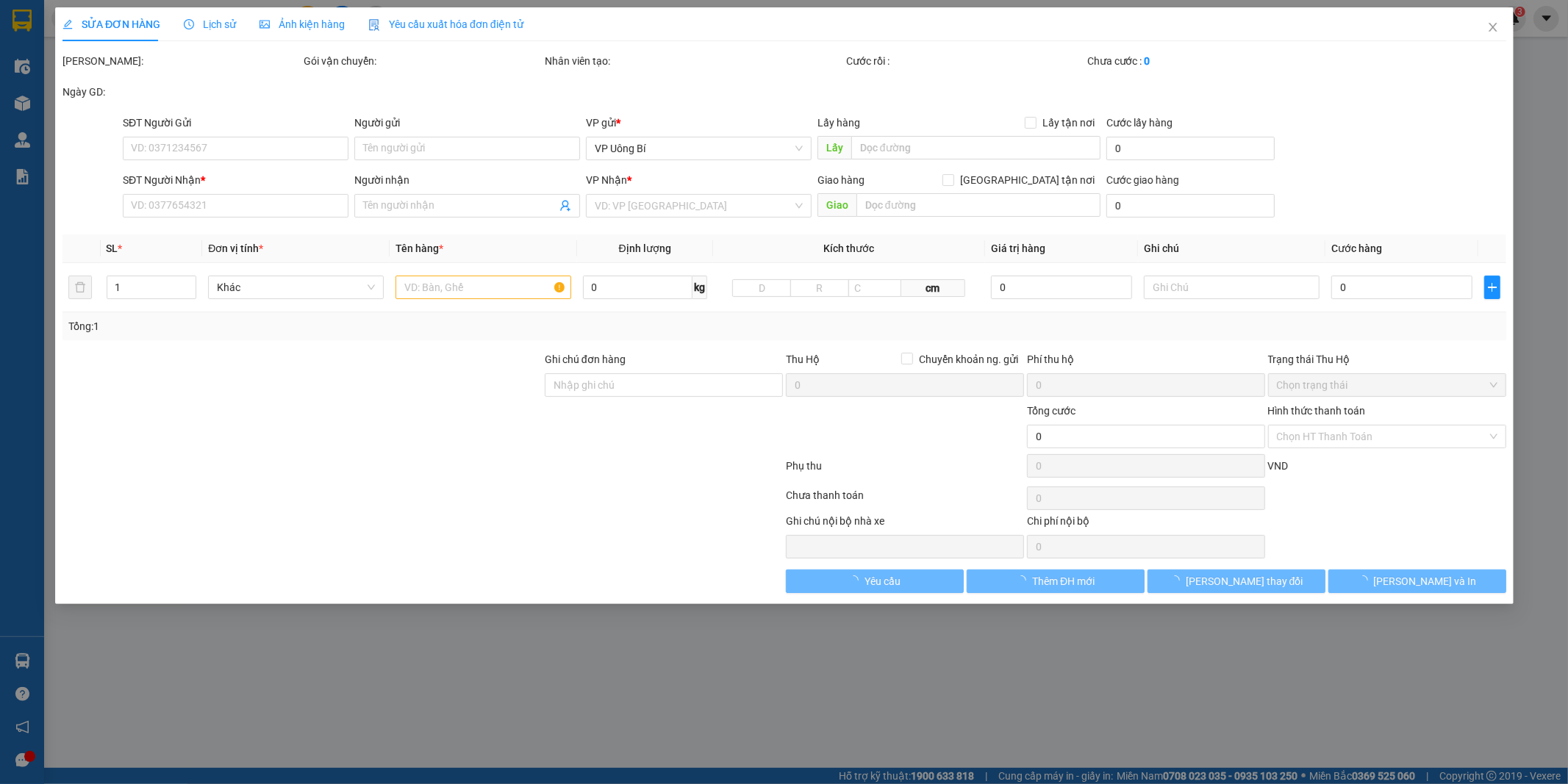
type input "số 82A, [GEOGRAPHIC_DATA], [GEOGRAPHIC_DATA], [GEOGRAPHIC_DATA]"
type input "110.000"
type input "140.000"
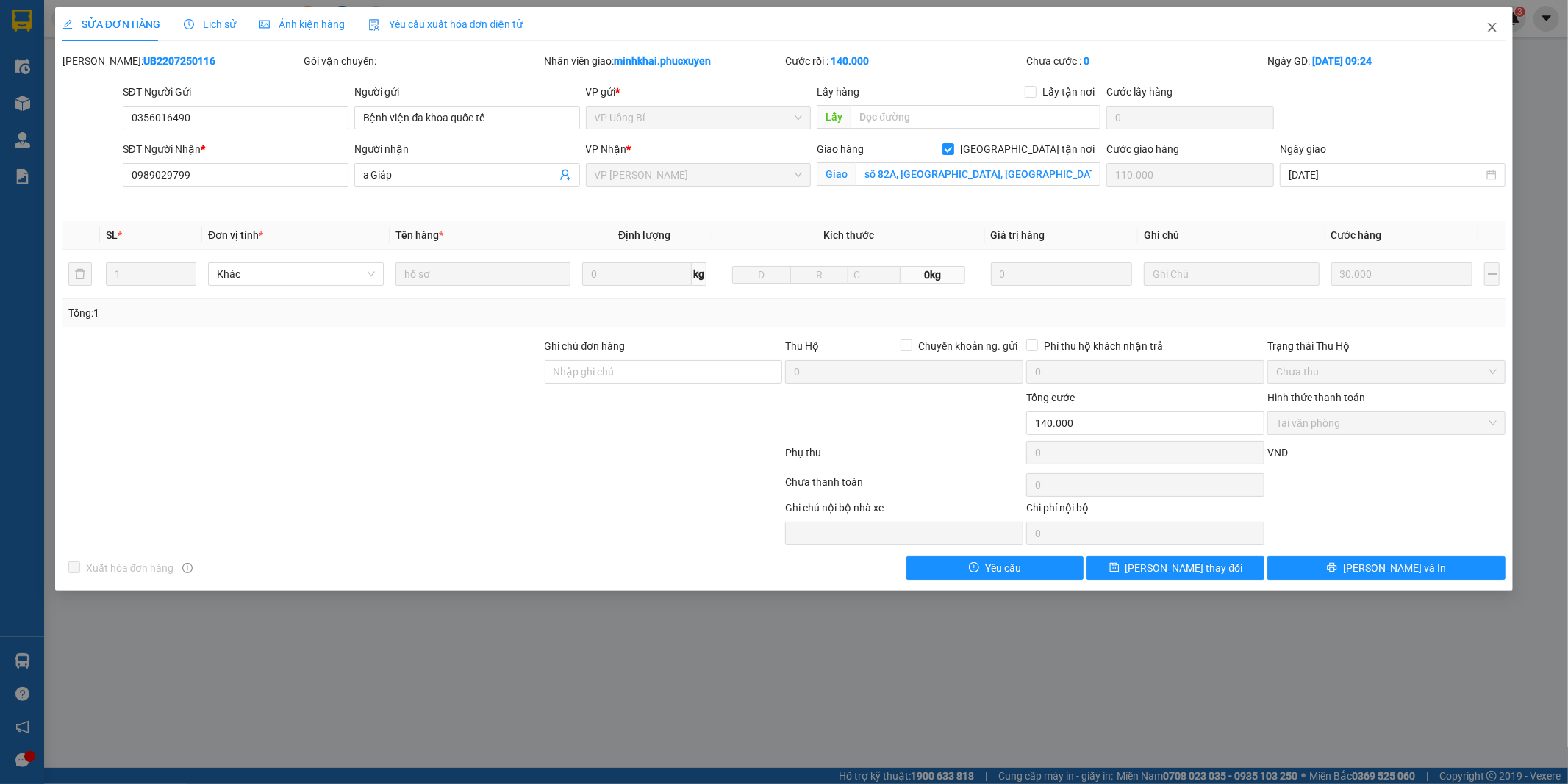
click at [1494, 26] on icon "close" at bounding box center [1493, 26] width 8 height 9
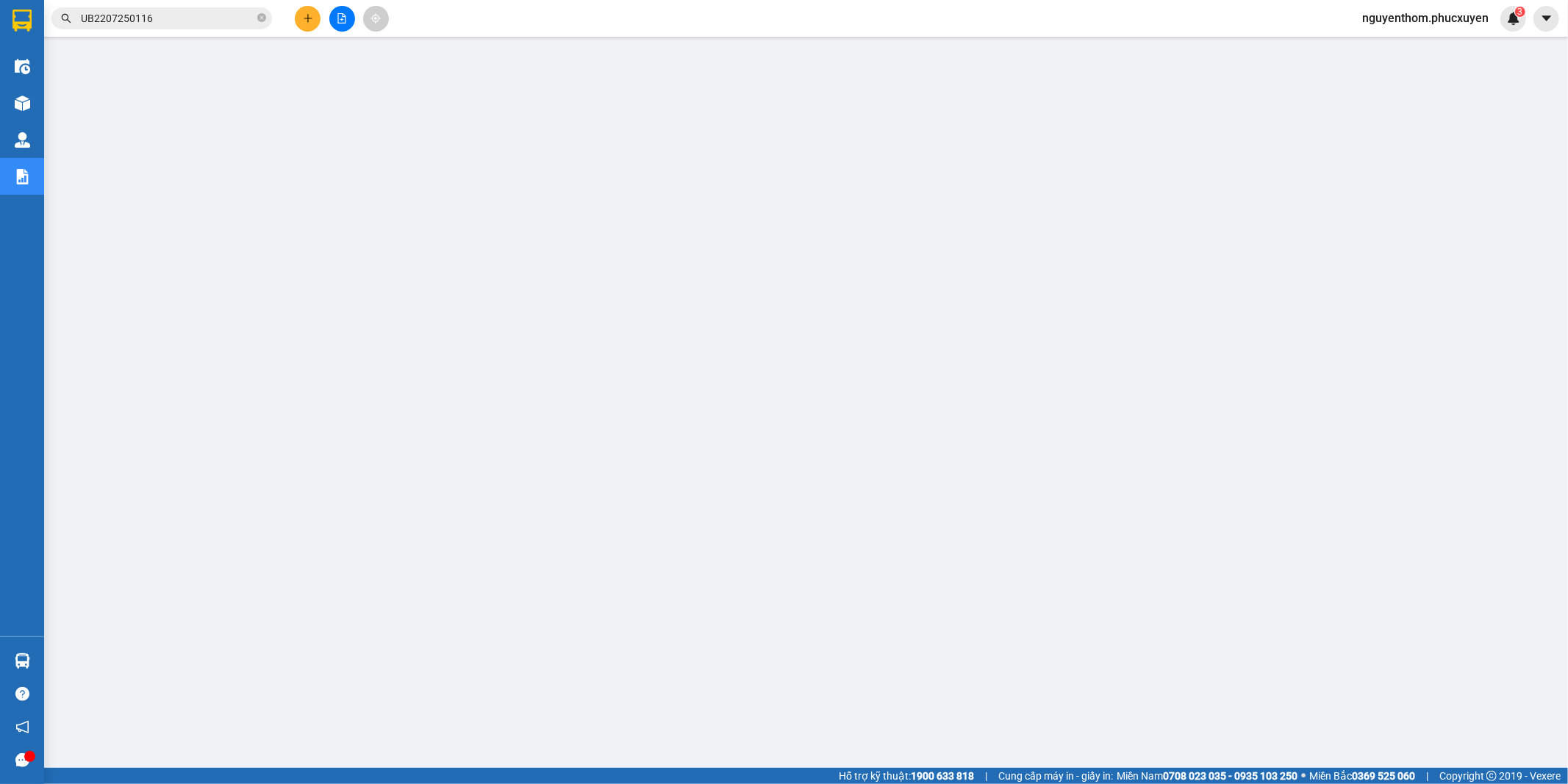
click at [305, 16] on icon "plus" at bounding box center [308, 18] width 10 height 10
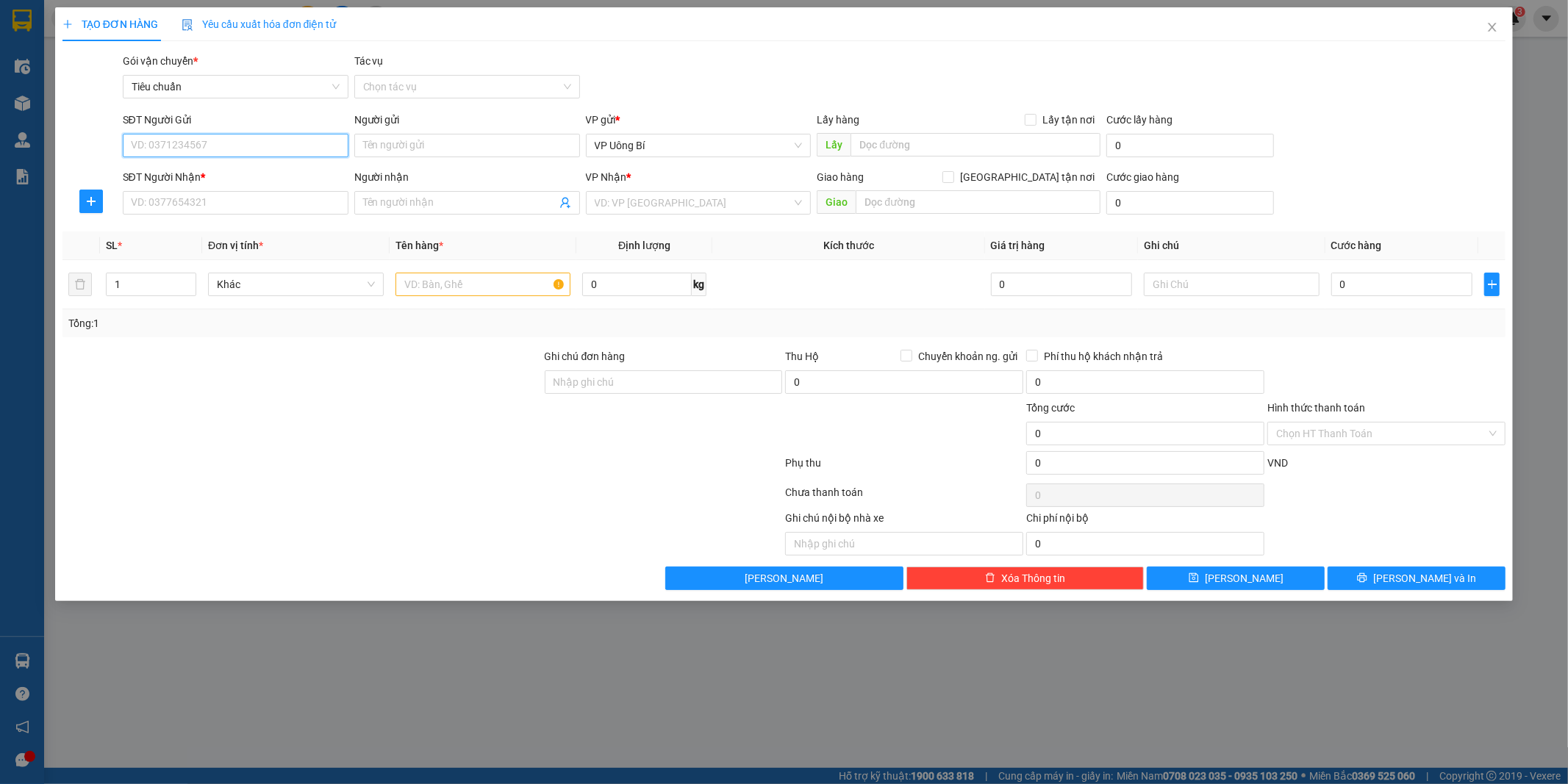
click at [278, 141] on input "SĐT Người Gửi" at bounding box center [236, 145] width 225 height 23
type input "0974055987"
click at [435, 148] on input "Người gửi" at bounding box center [467, 145] width 225 height 23
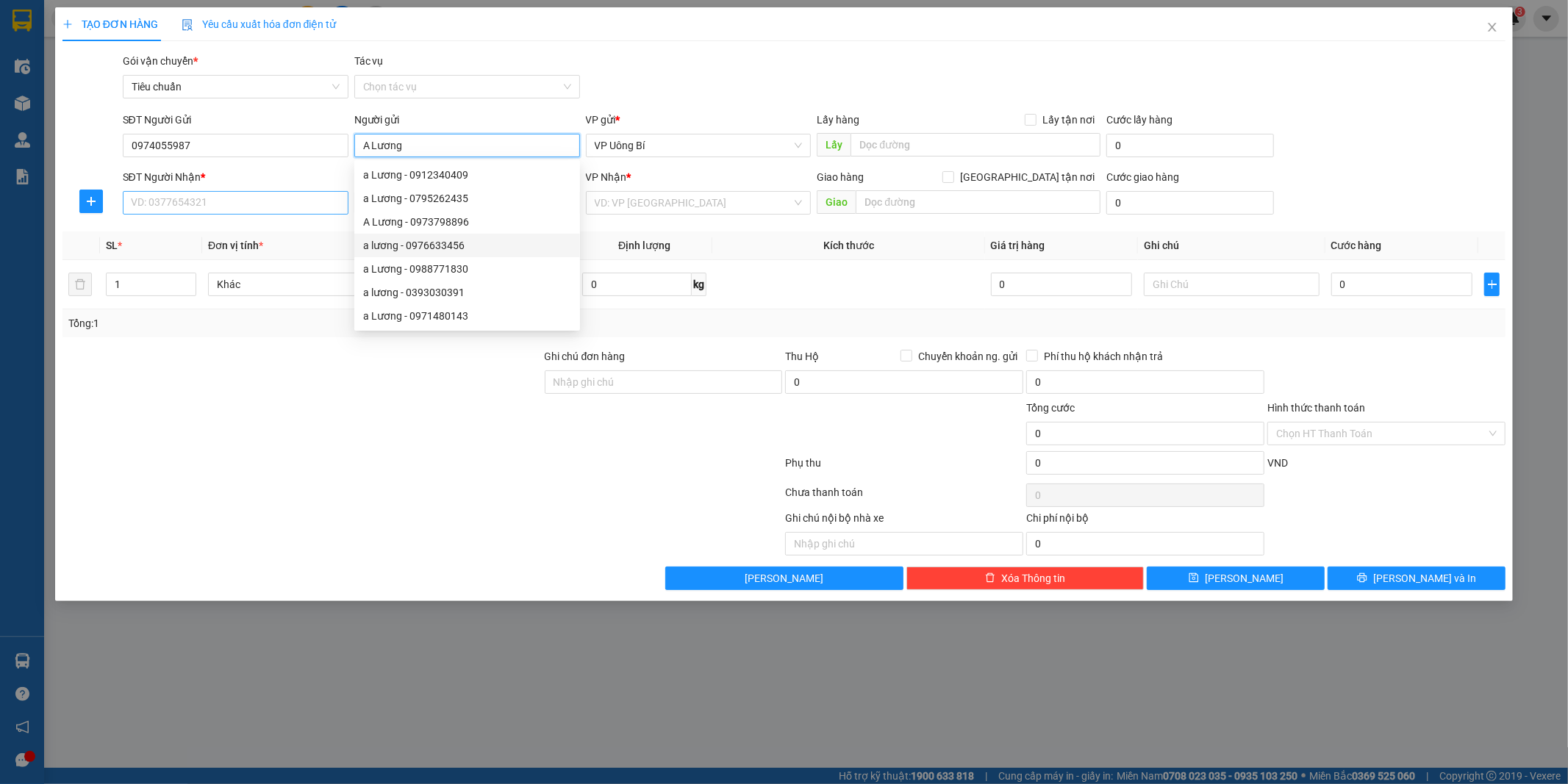
type input "A Lương"
click at [244, 201] on input "SĐT Người Nhận *" at bounding box center [236, 203] width 225 height 23
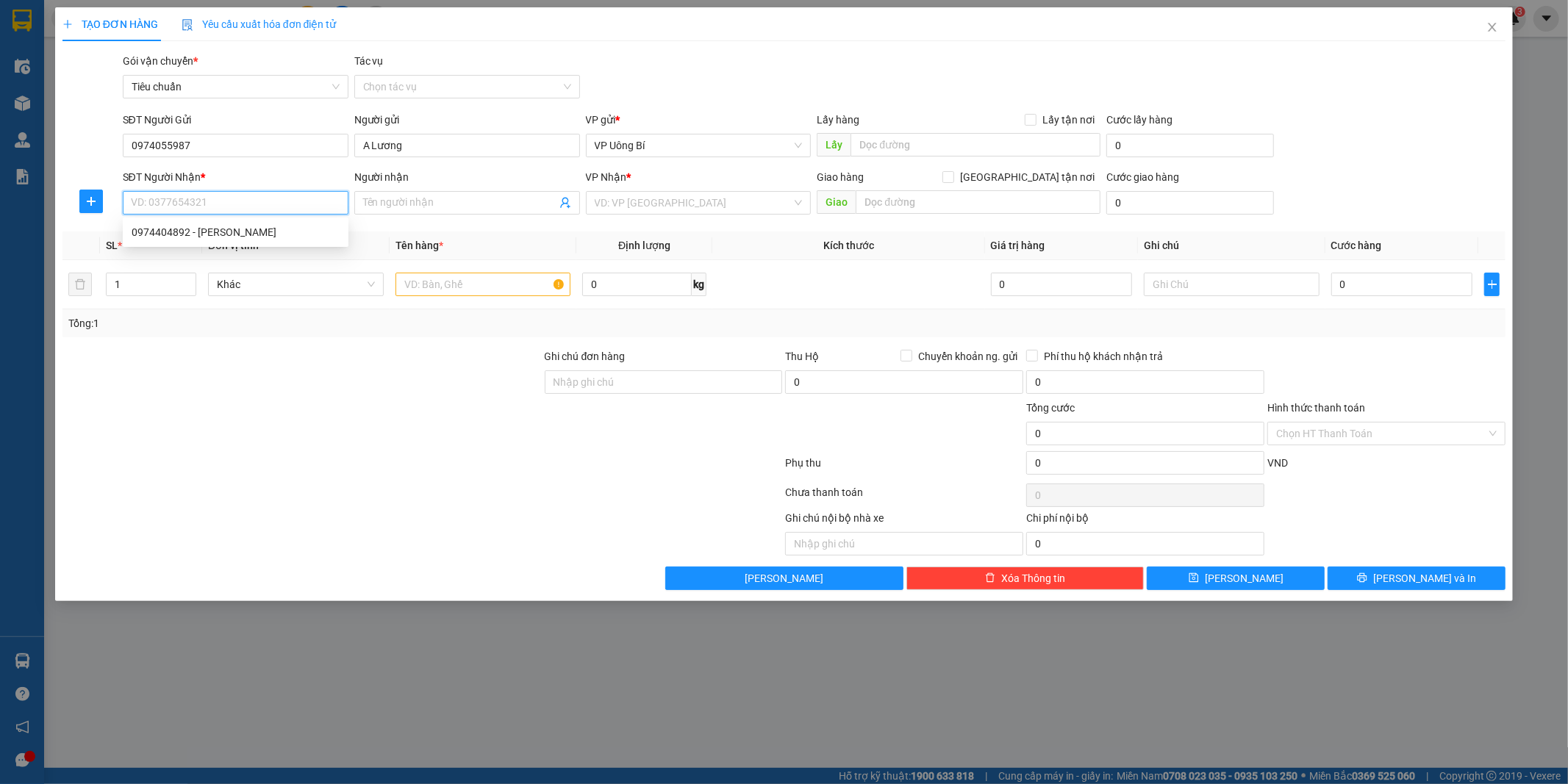
click at [244, 201] on input "SĐT Người Nhận *" at bounding box center [236, 203] width 225 height 23
type input "0835411985"
click at [458, 203] on input "Người nhận" at bounding box center [459, 203] width 194 height 16
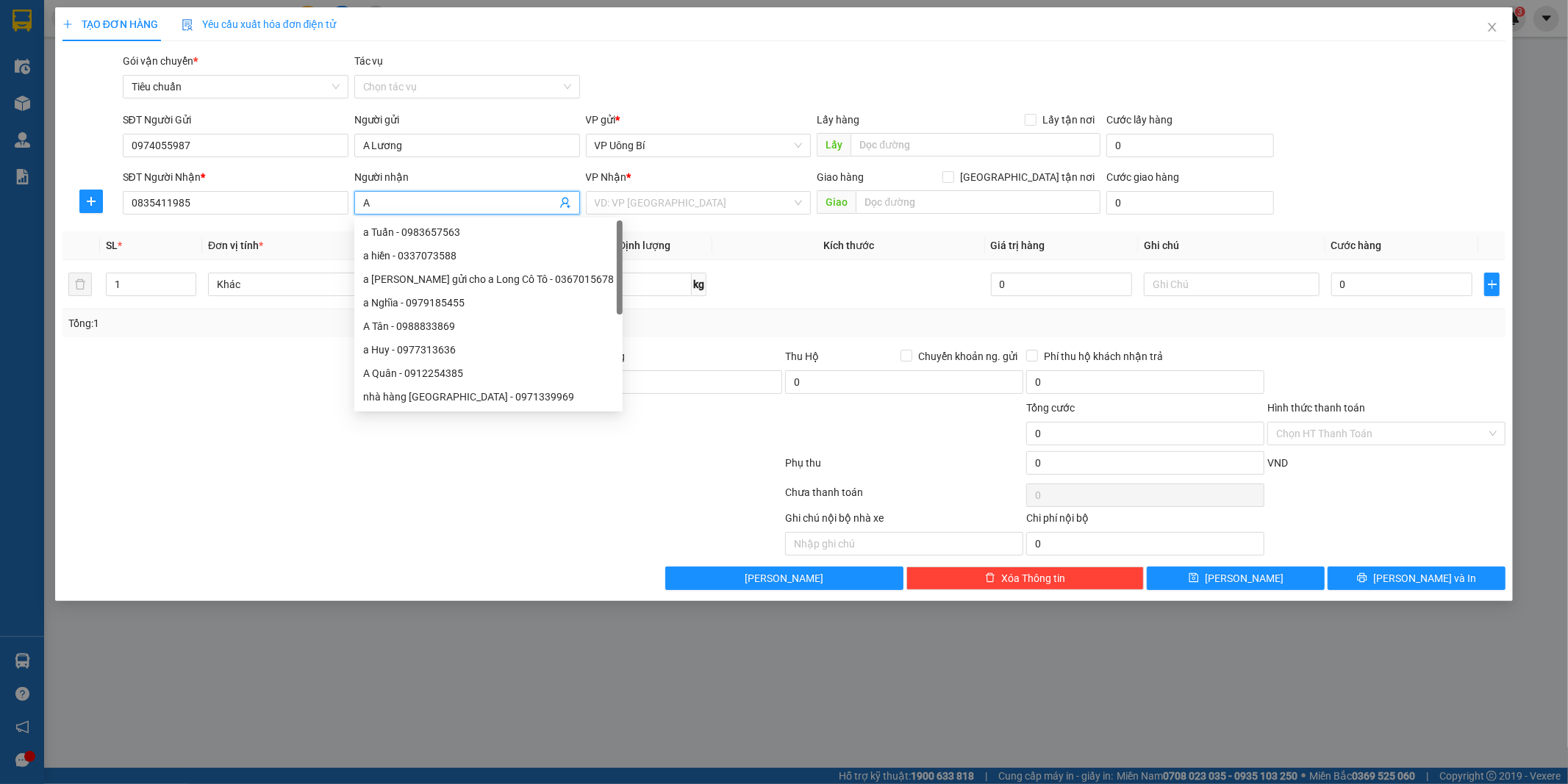
type input "A"
type input "[PERSON_NAME]"
click at [645, 207] on input "search" at bounding box center [693, 203] width 197 height 22
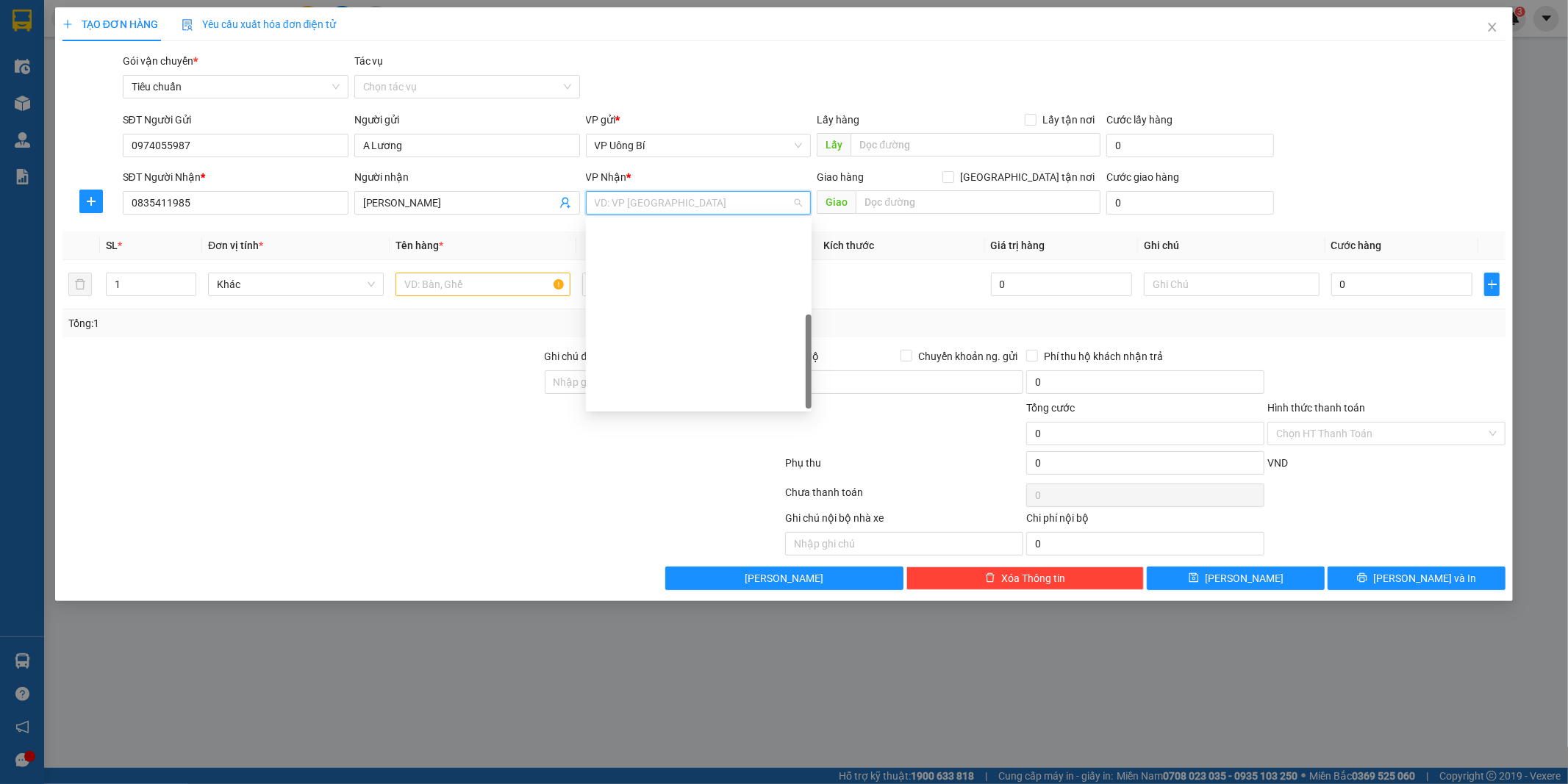
scroll to position [235, 0]
drag, startPoint x: 690, startPoint y: 397, endPoint x: 715, endPoint y: 383, distance: 28.7
click at [690, 395] on div "VP Dọc đường" at bounding box center [699, 396] width 208 height 16
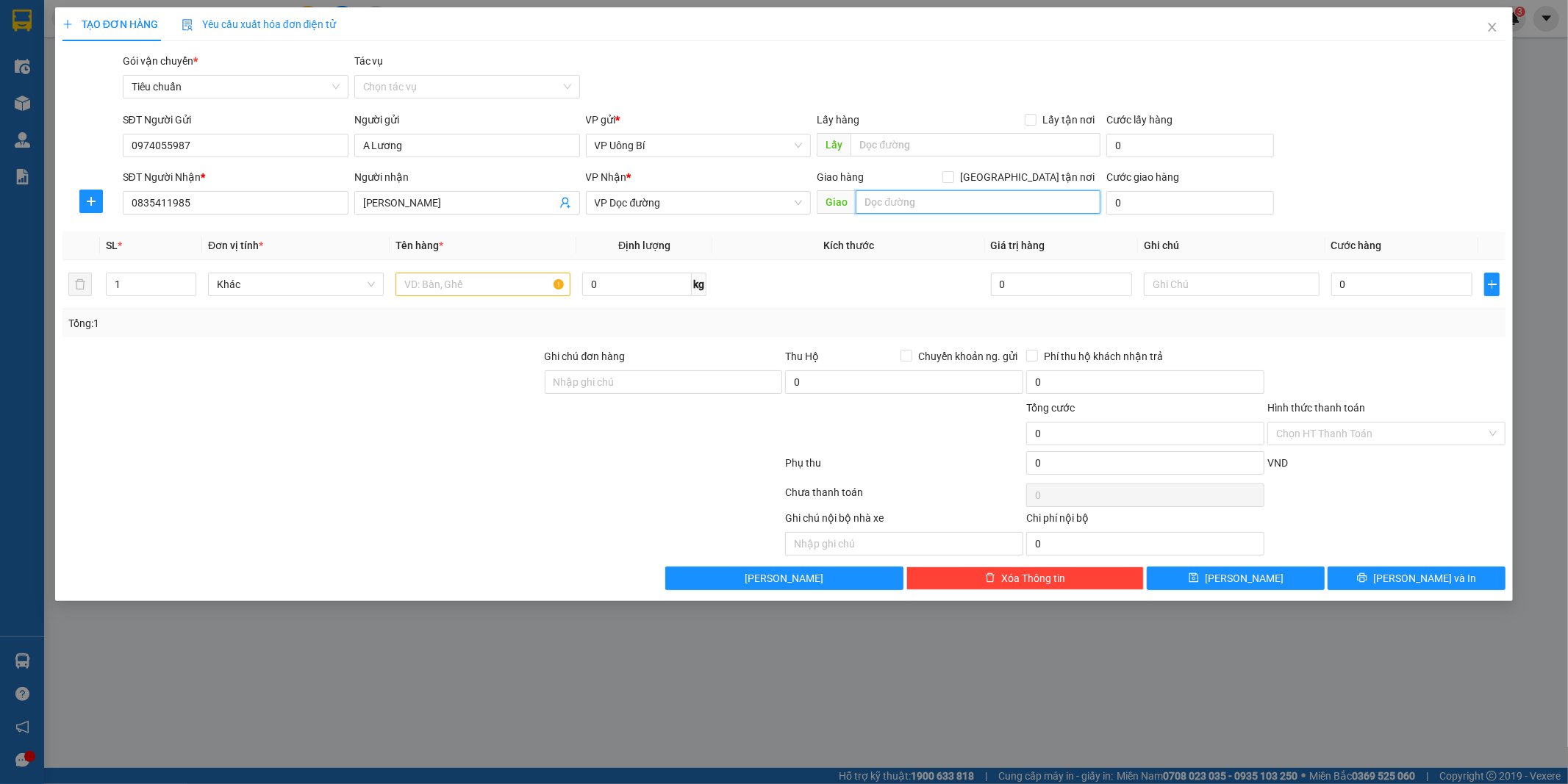
click at [917, 200] on input "text" at bounding box center [978, 202] width 245 height 23
type input "IC9"
click at [512, 283] on input "text" at bounding box center [484, 284] width 176 height 23
type input "1 xốp + túi cốc nhựa dính kèm"
click at [1416, 277] on input "0" at bounding box center [1402, 284] width 141 height 23
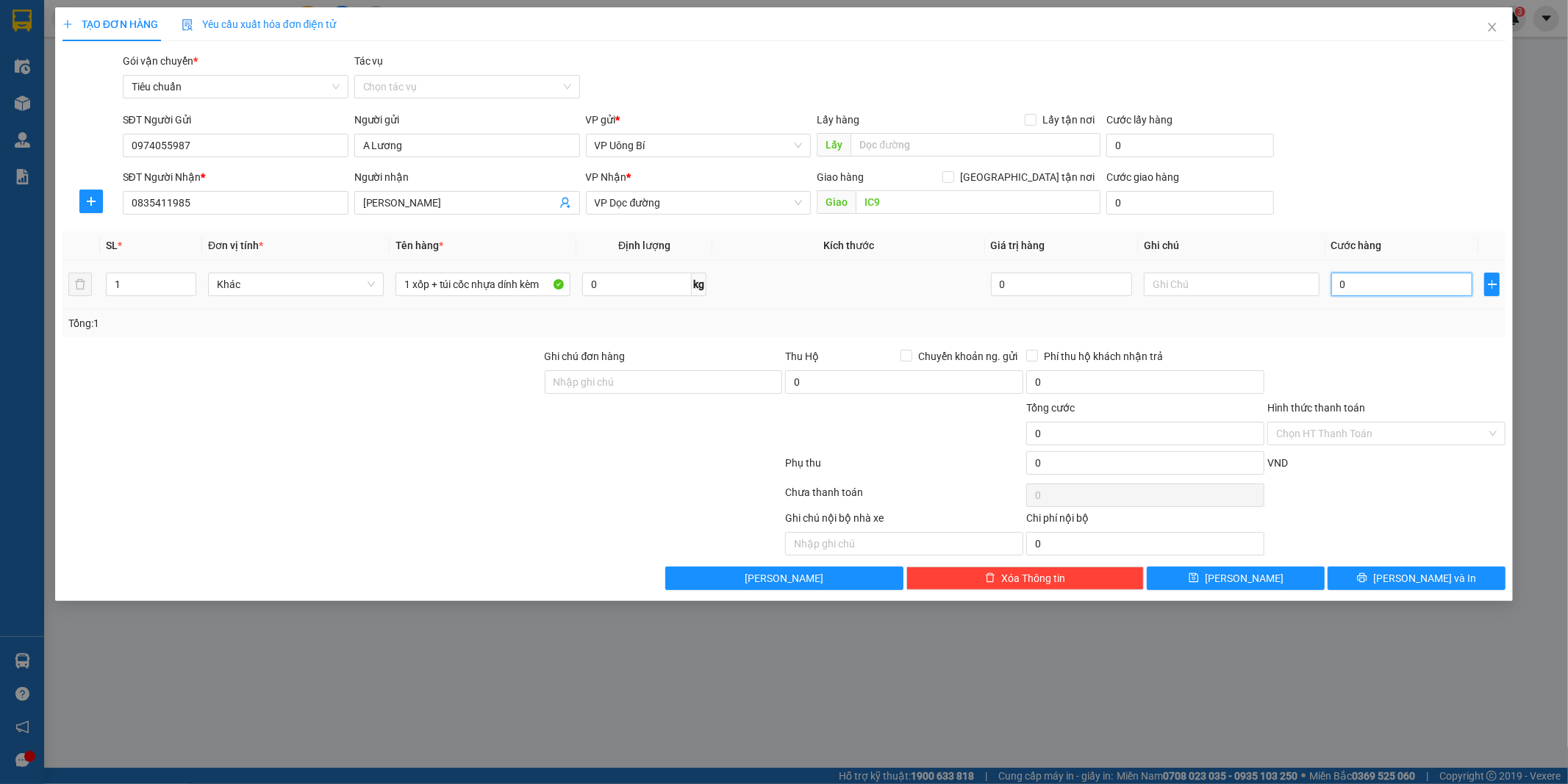
type input "8"
type input "80"
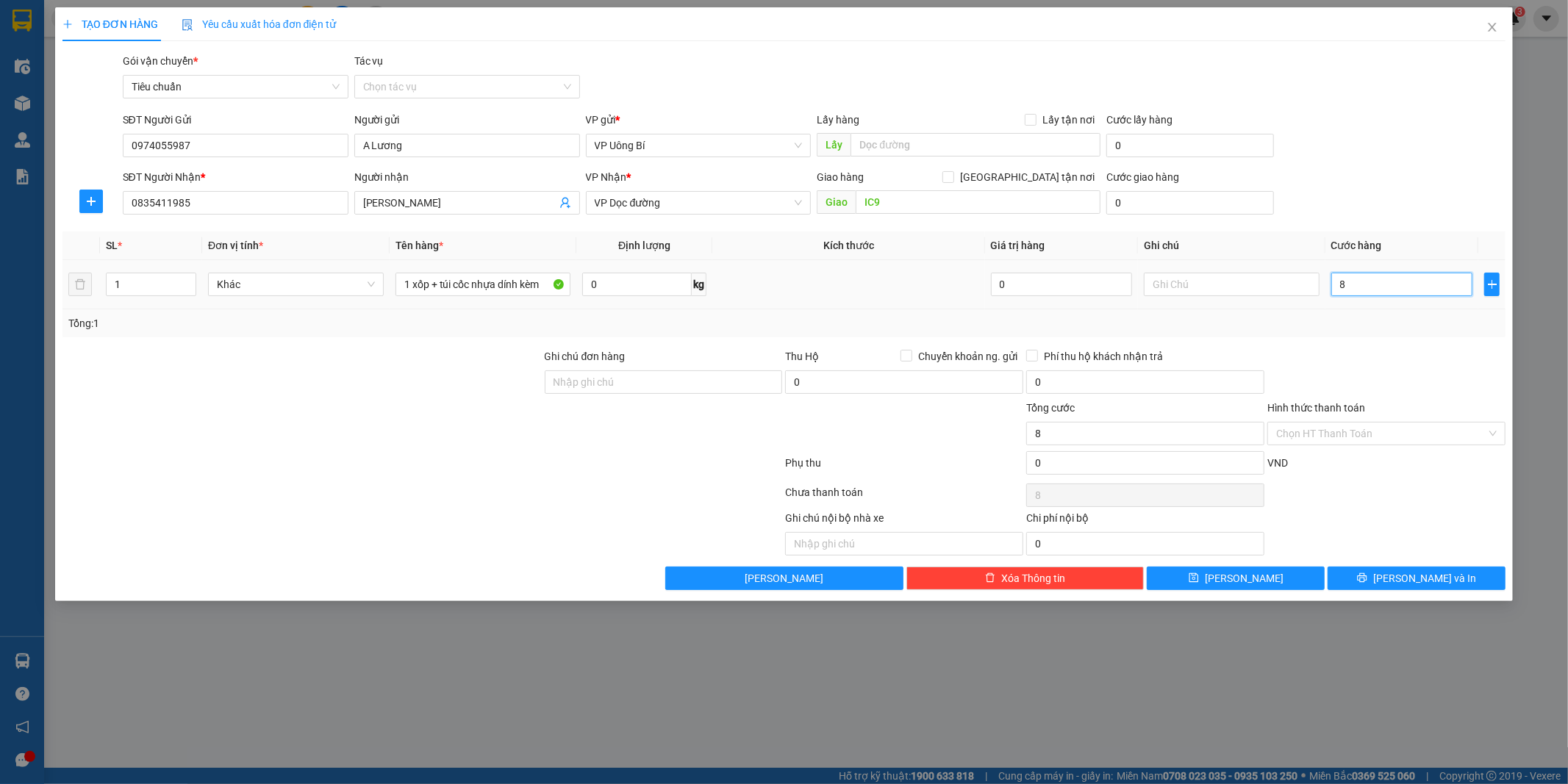
type input "80"
type input "80.000"
click at [1388, 428] on input "Hình thức thanh toán" at bounding box center [1381, 434] width 210 height 22
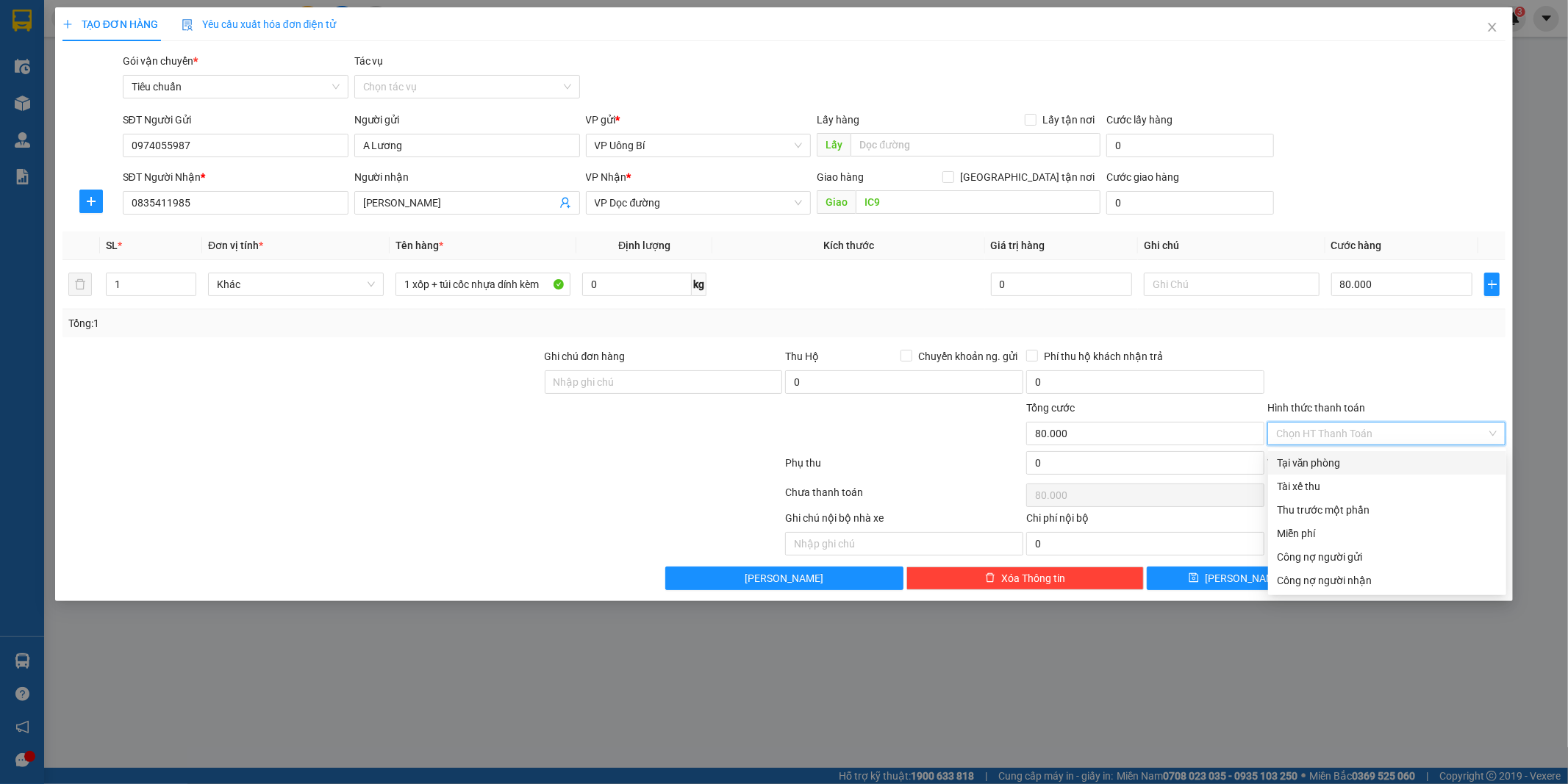
click at [1349, 458] on div "Tại văn phòng" at bounding box center [1388, 462] width 221 height 16
type input "0"
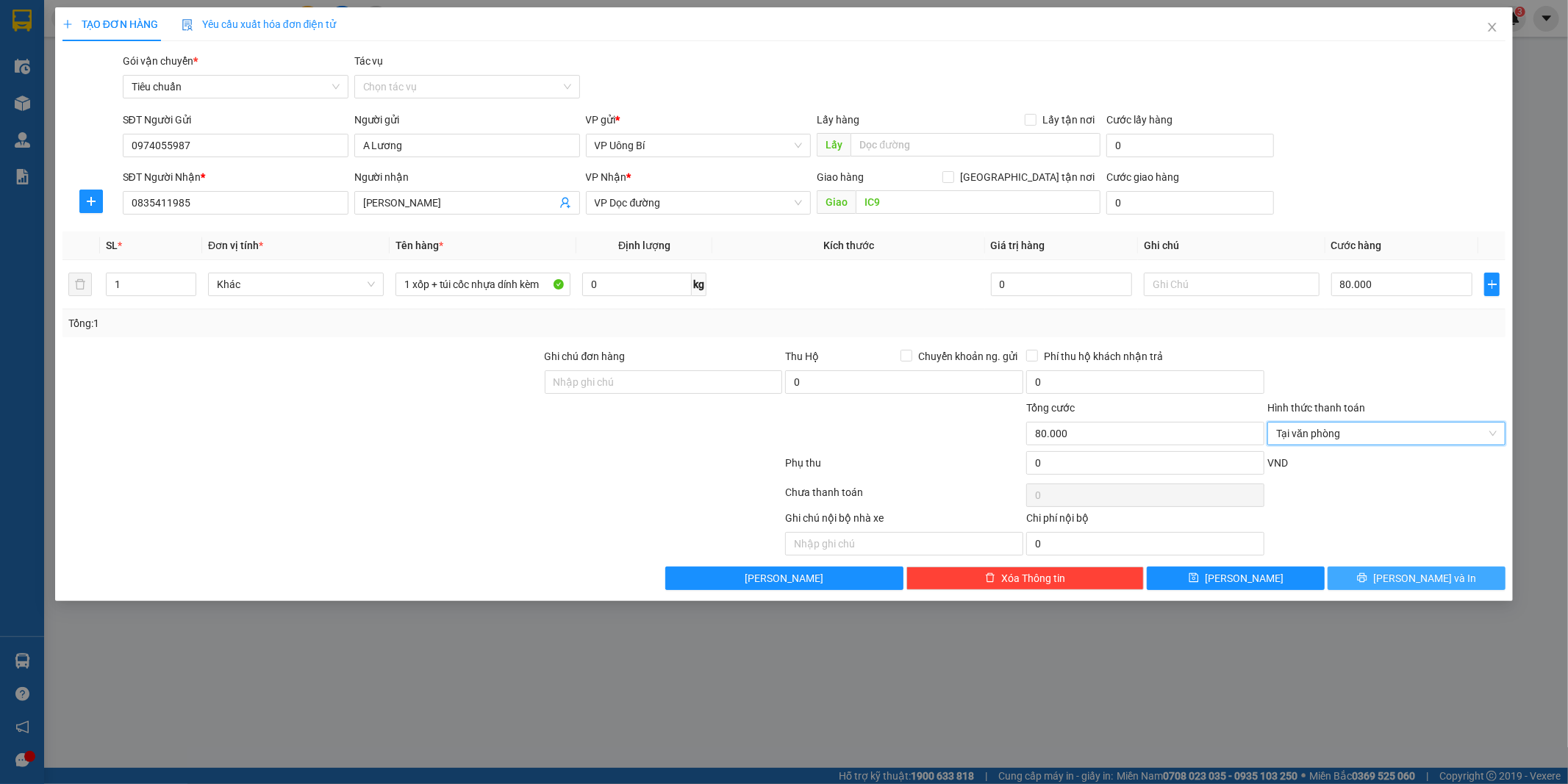
click at [1367, 577] on button "[PERSON_NAME] và In" at bounding box center [1416, 578] width 178 height 23
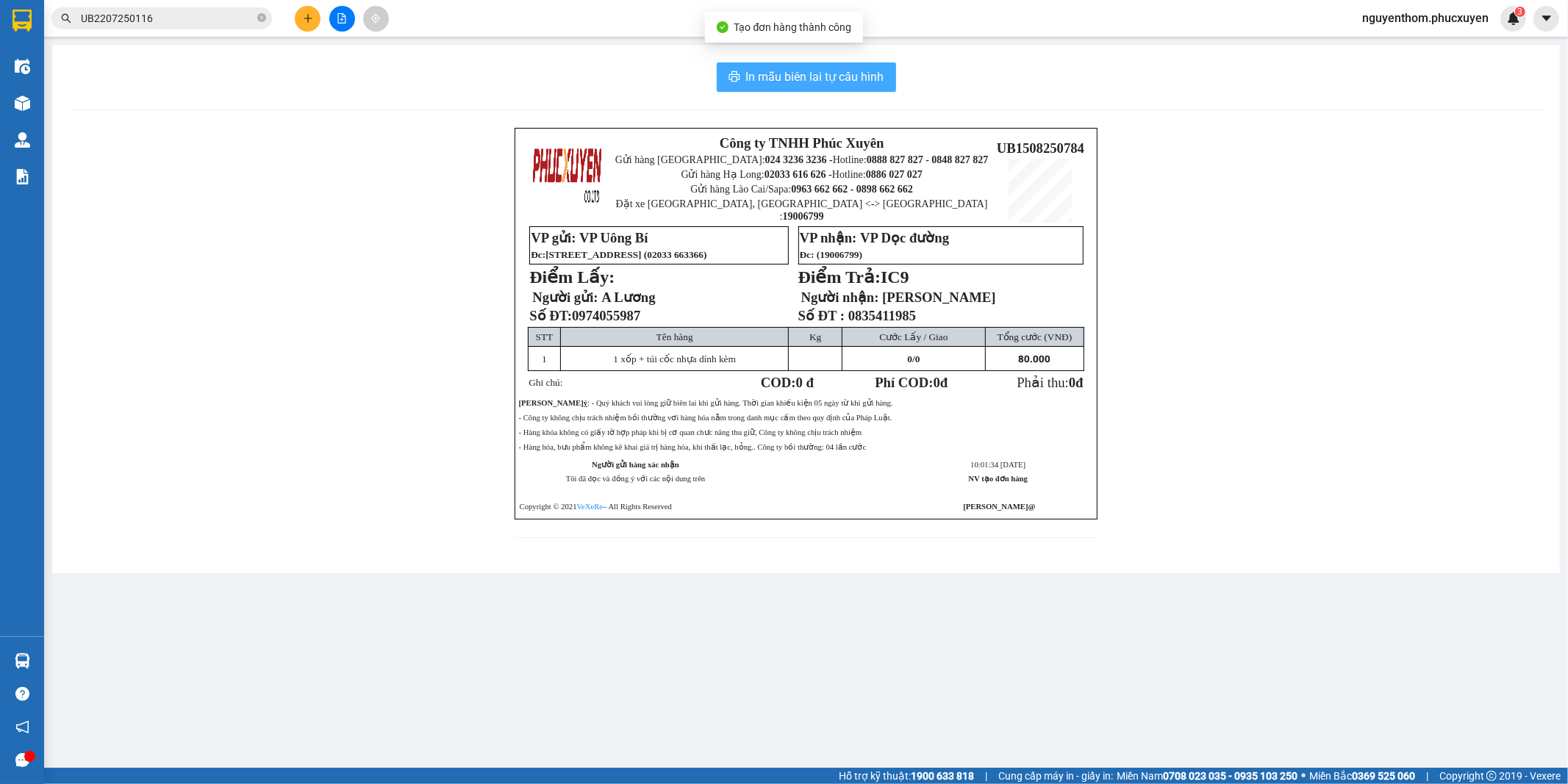
click at [807, 77] on span "In mẫu biên lai tự cấu hình" at bounding box center [815, 77] width 138 height 19
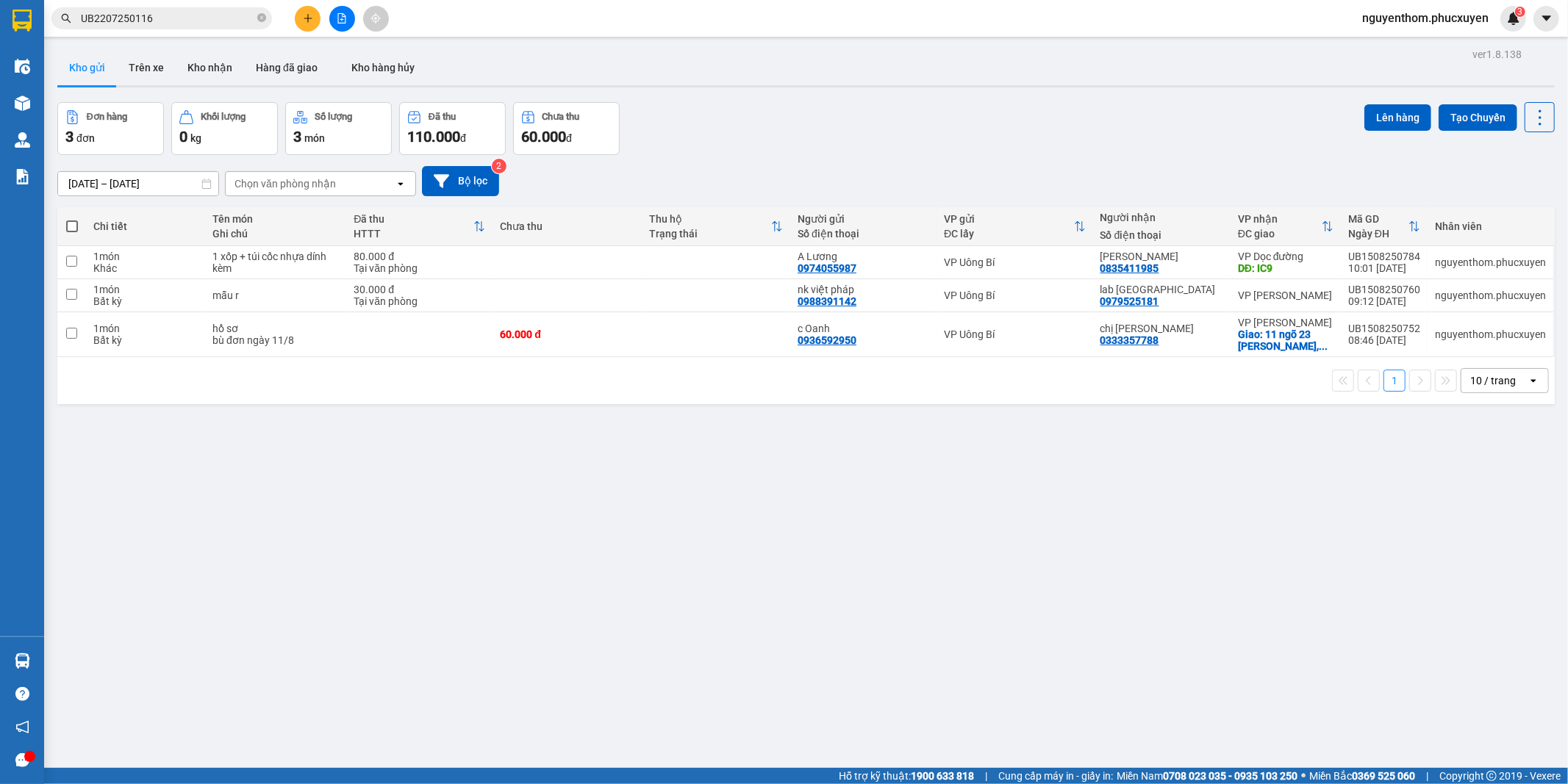
click at [1046, 569] on div "ver 1.8.138 Kho gửi Trên xe Kho nhận Hàng đã giao Kho hàng hủy Đơn hàng 3 đơn K…" at bounding box center [806, 436] width 1510 height 784
click at [1463, 263] on icon at bounding box center [1468, 262] width 10 height 10
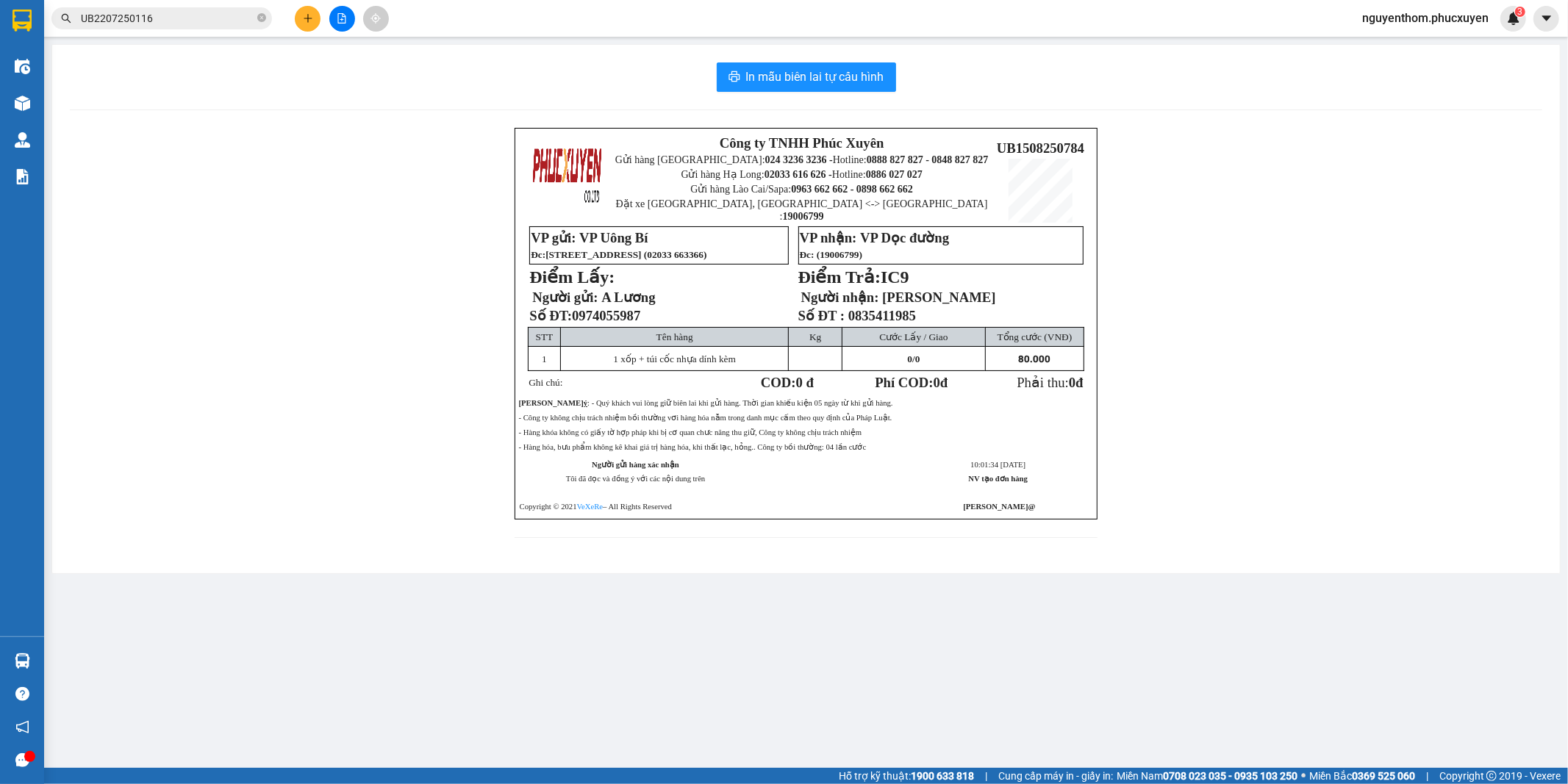
click at [313, 137] on div "Công ty TNHH Phúc Xuyên Gửi hàng [GEOGRAPHIC_DATA]: 024 3236 3236 - Hotline: 08…" at bounding box center [806, 342] width 1472 height 427
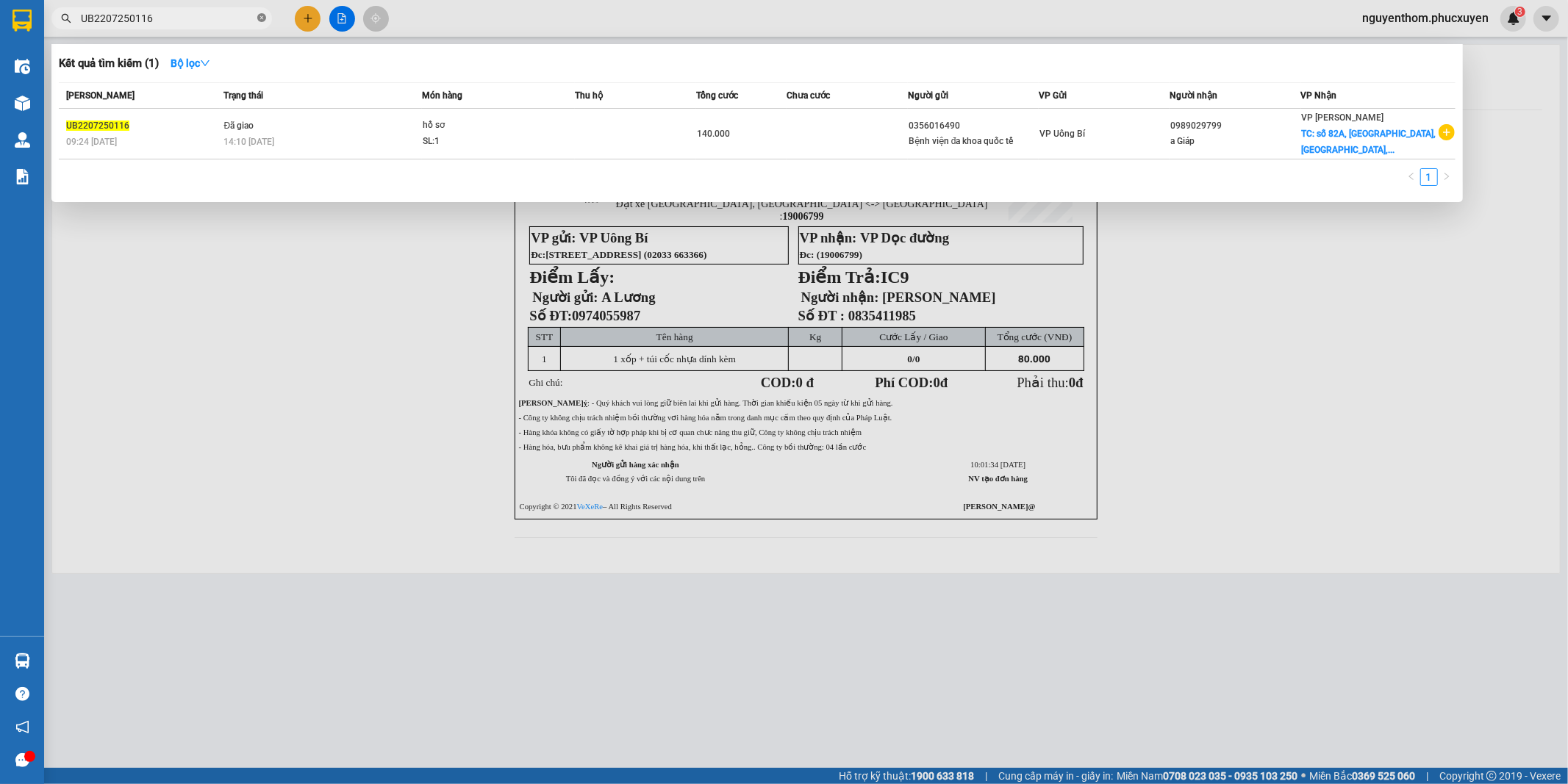
click at [258, 19] on icon "close-circle" at bounding box center [261, 17] width 9 height 9
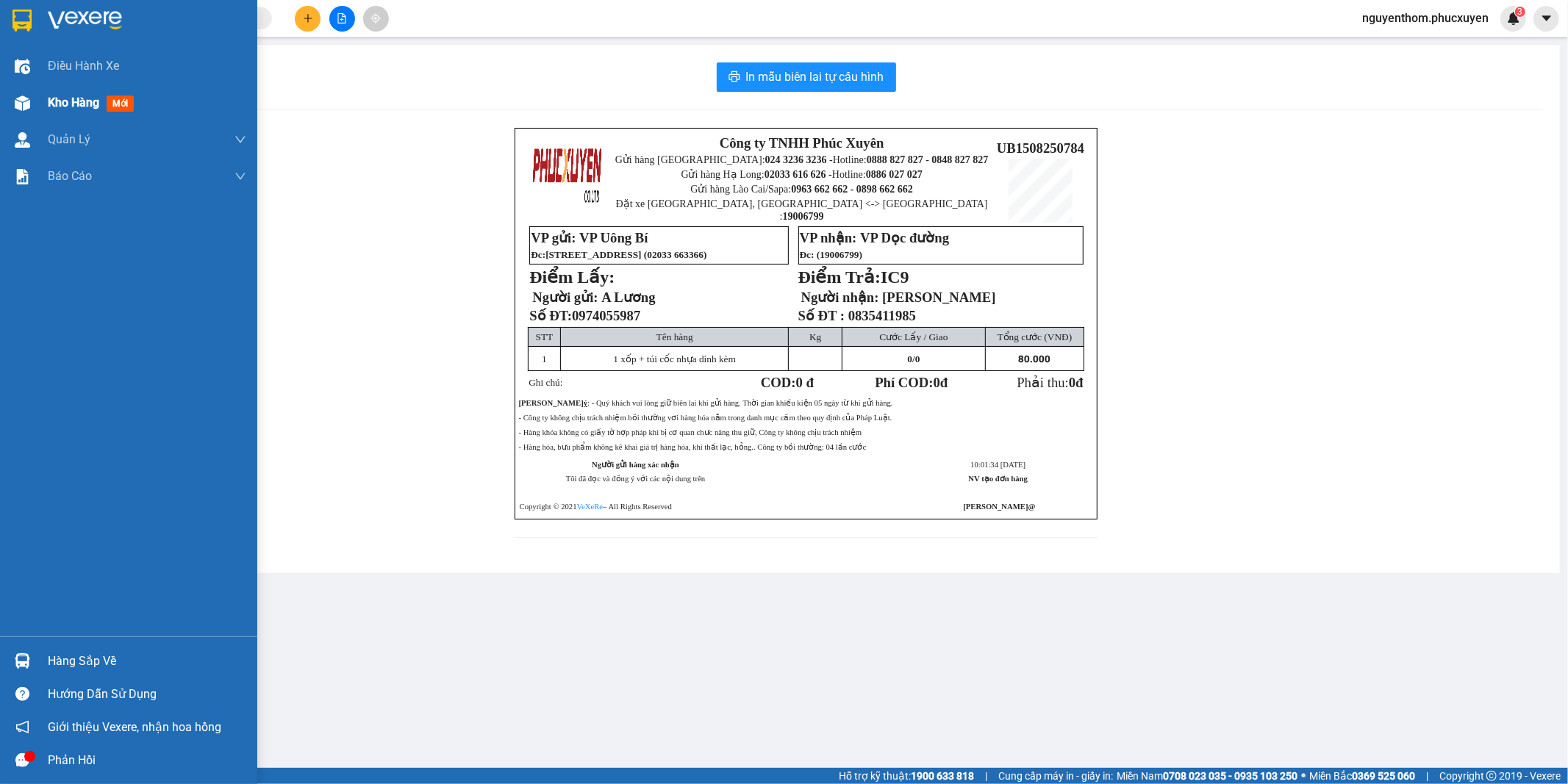
click at [86, 101] on span "Kho hàng" at bounding box center [73, 103] width 51 height 14
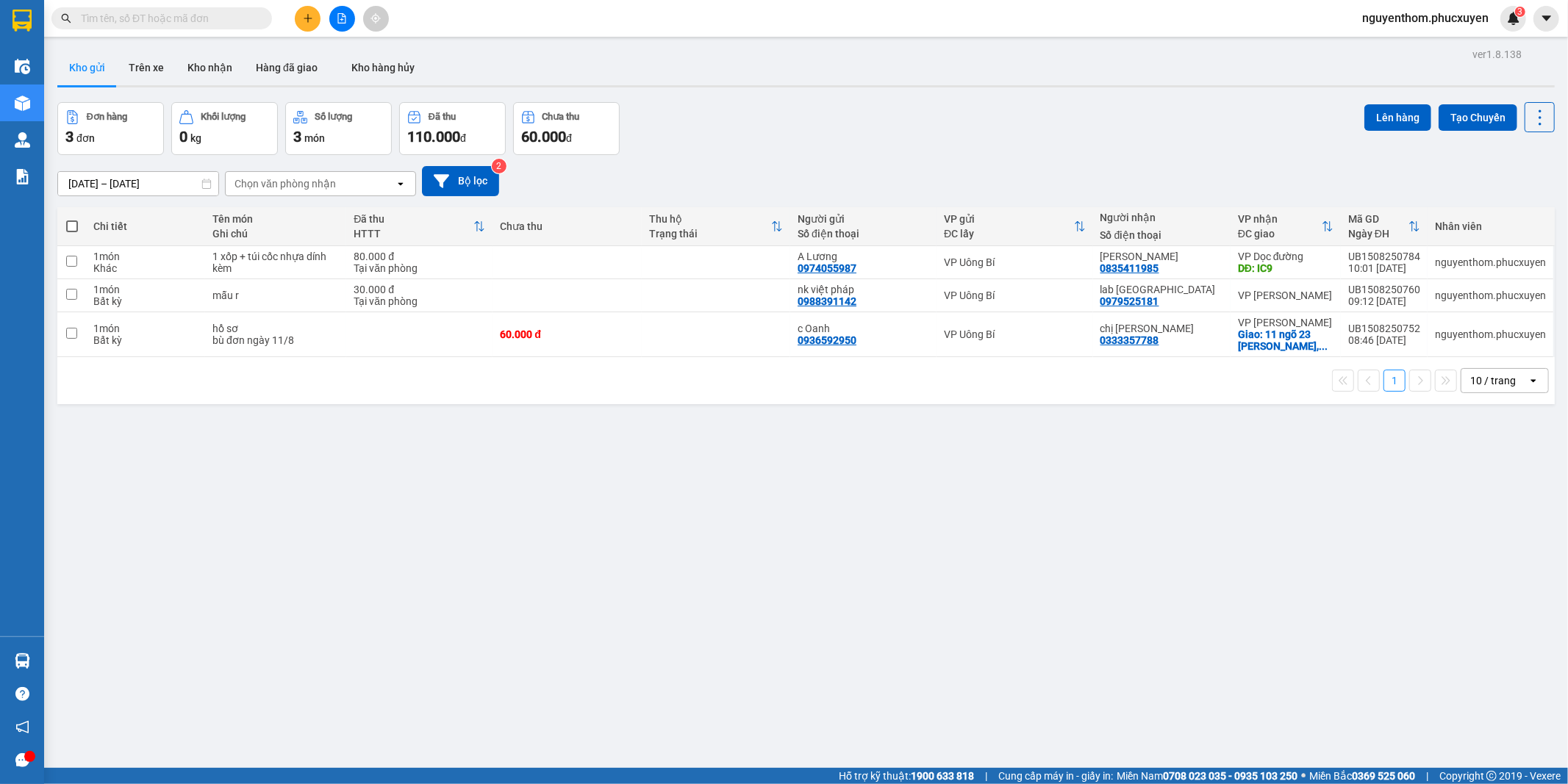
click at [1008, 494] on div "ver 1.8.138 Kho gửi Trên xe Kho nhận Hàng đã giao Kho hàng hủy Đơn hàng 3 đơn K…" at bounding box center [806, 436] width 1510 height 784
click at [660, 151] on div "Đơn hàng 3 đơn Khối lượng 0 kg Số lượng 3 món Đã thu 110.000 đ Chưa thu 60.000 …" at bounding box center [806, 128] width 1498 height 53
click at [754, 171] on div "[DATE] – [DATE] Press the down arrow key to interact with the calendar and sele…" at bounding box center [806, 181] width 1498 height 30
